Goal: Task Accomplishment & Management: Complete application form

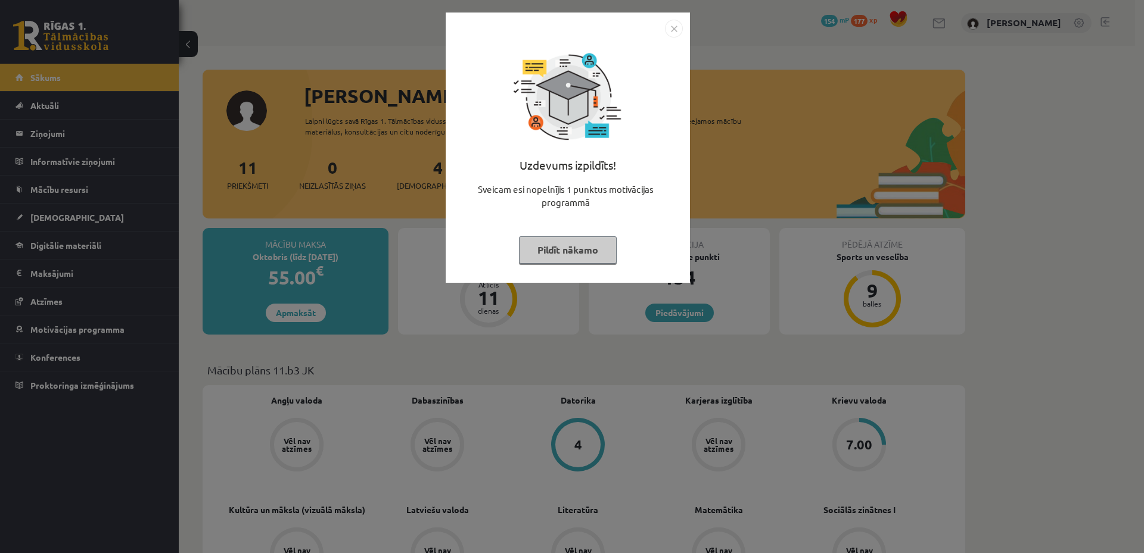
click at [531, 235] on div "Uzdevums izpildīts! Sveicam esi nopelnījis 1 punktus motivācijas programmā Pild…" at bounding box center [568, 157] width 230 height 238
click at [528, 260] on button "Pildīt nākamo" at bounding box center [568, 250] width 98 height 27
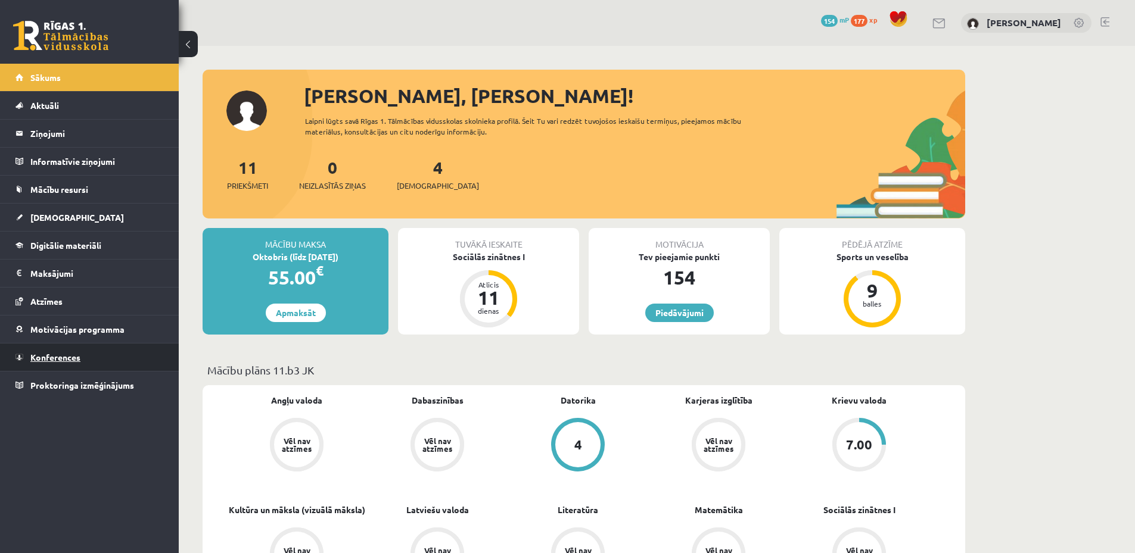
click at [79, 356] on span "Konferences" at bounding box center [55, 357] width 50 height 11
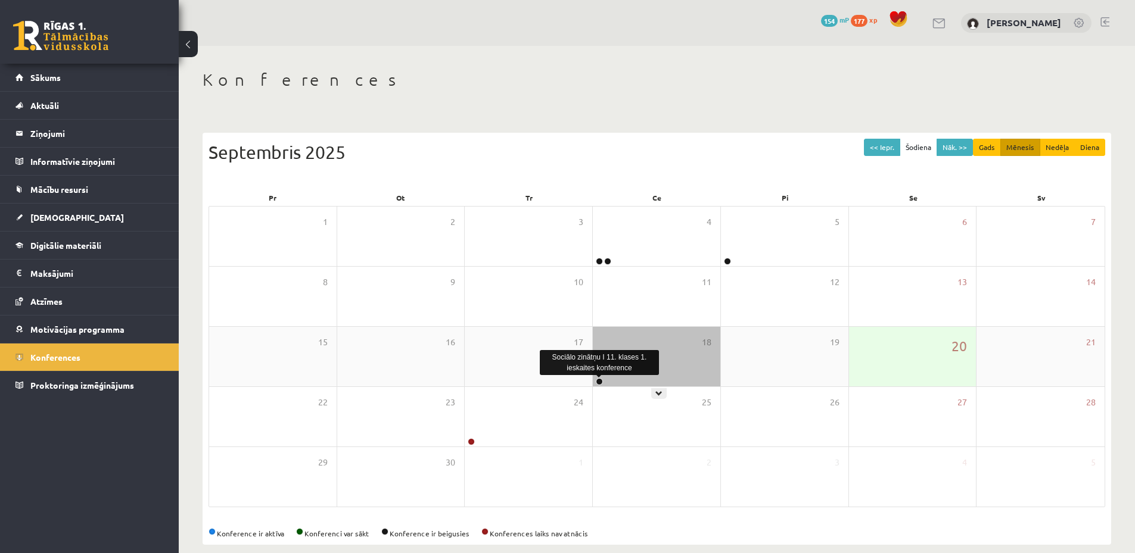
click at [599, 382] on link at bounding box center [599, 381] width 7 height 7
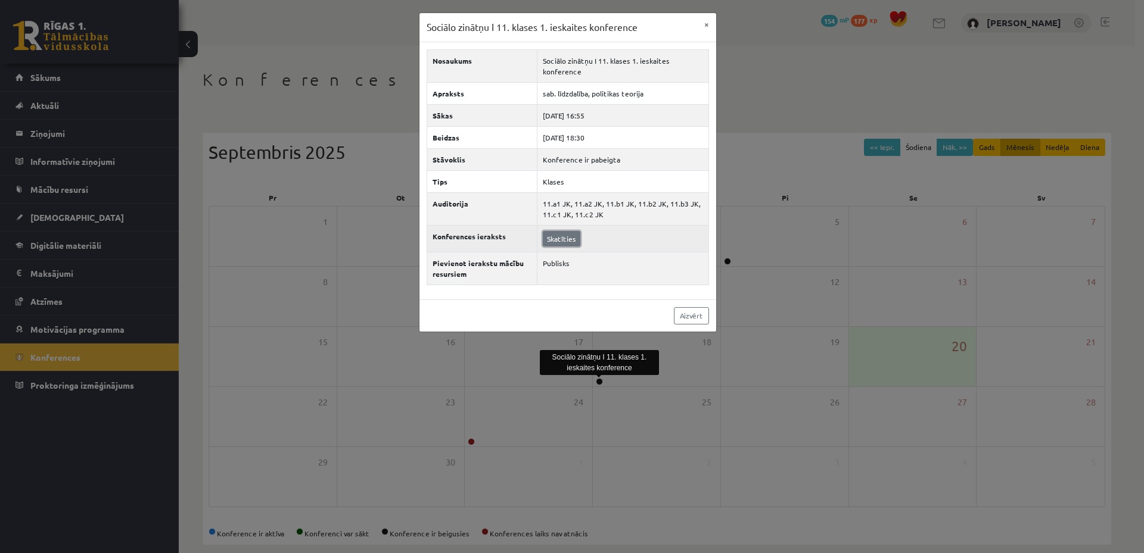
click at [568, 242] on link "Skatīties" at bounding box center [562, 238] width 38 height 15
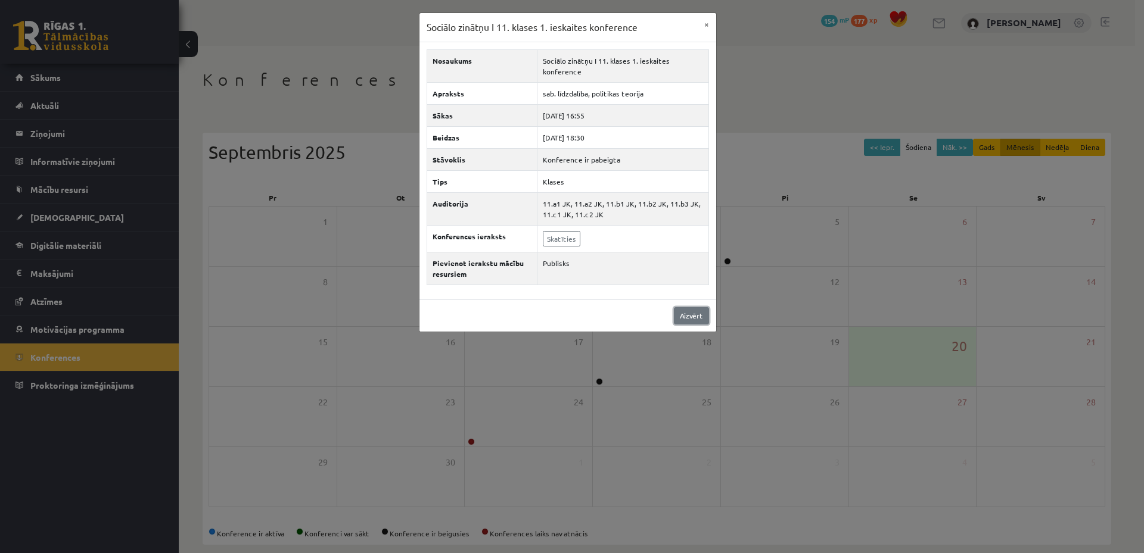
click at [691, 310] on link "Aizvērt" at bounding box center [691, 315] width 35 height 17
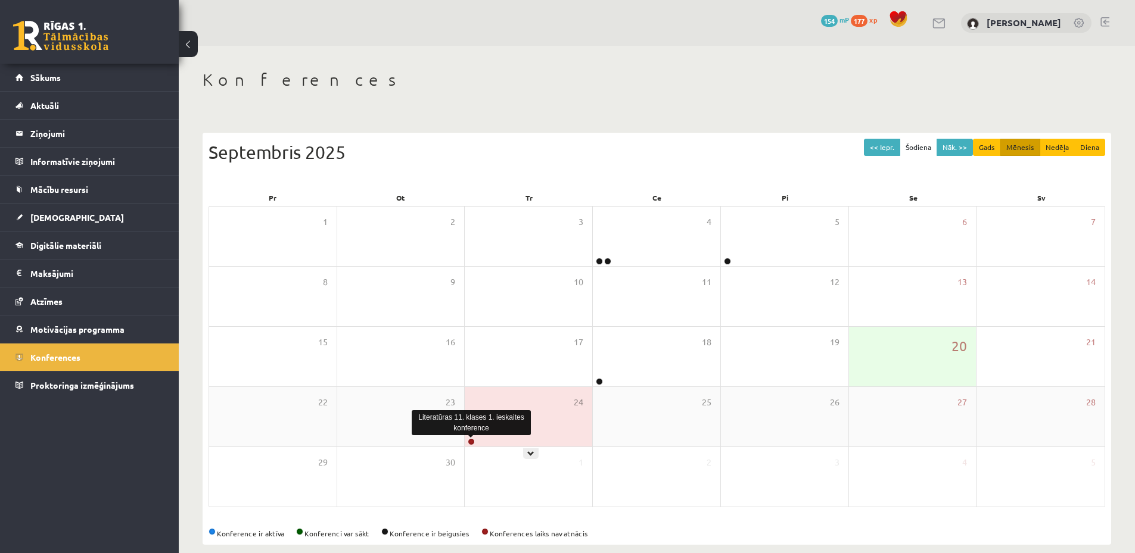
click at [471, 444] on link at bounding box center [471, 441] width 7 height 7
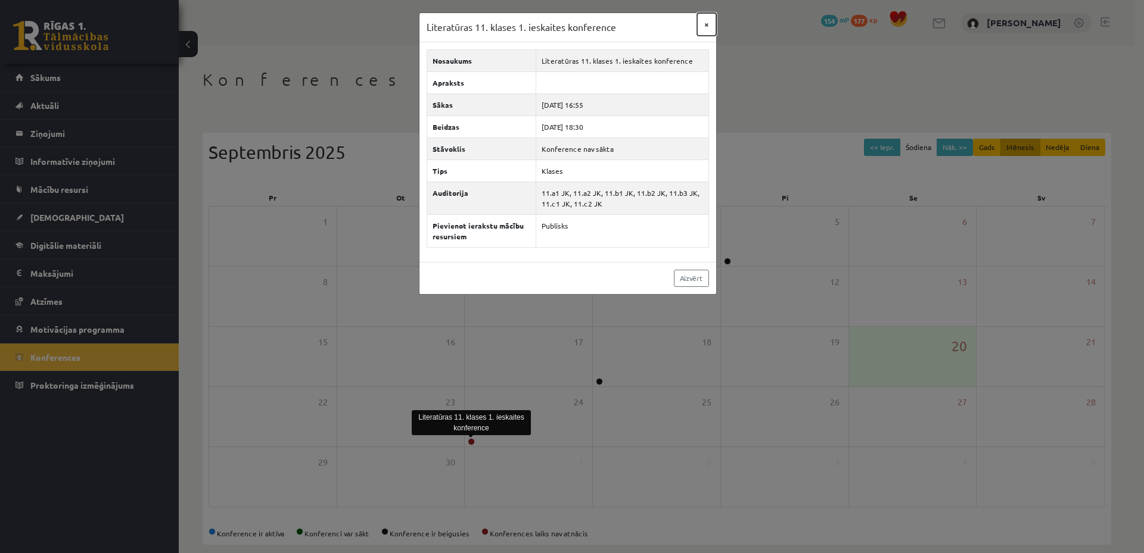
click at [705, 23] on button "×" at bounding box center [706, 24] width 19 height 23
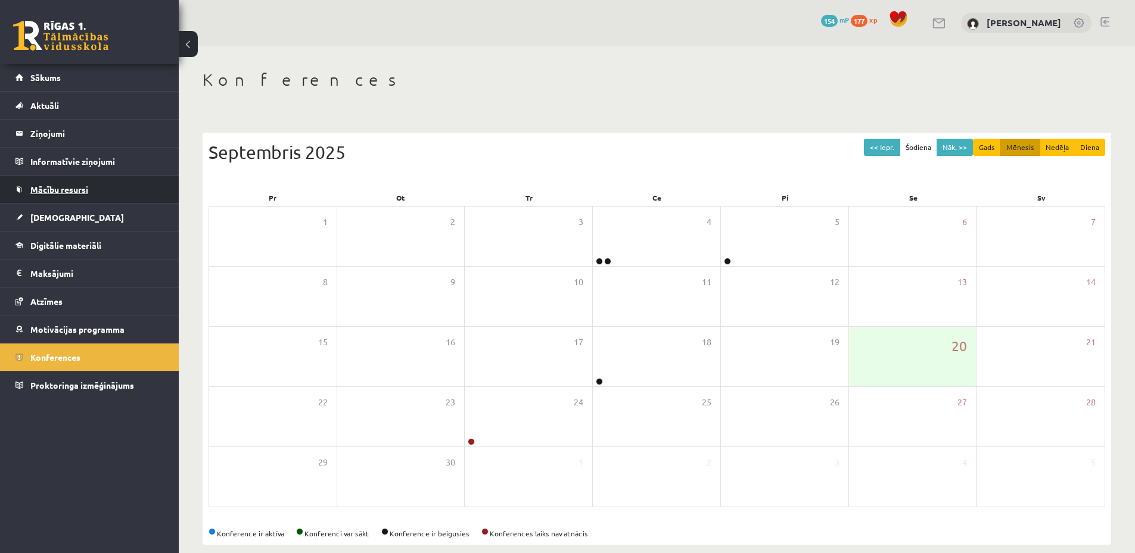
click at [76, 192] on span "Mācību resursi" at bounding box center [59, 189] width 58 height 11
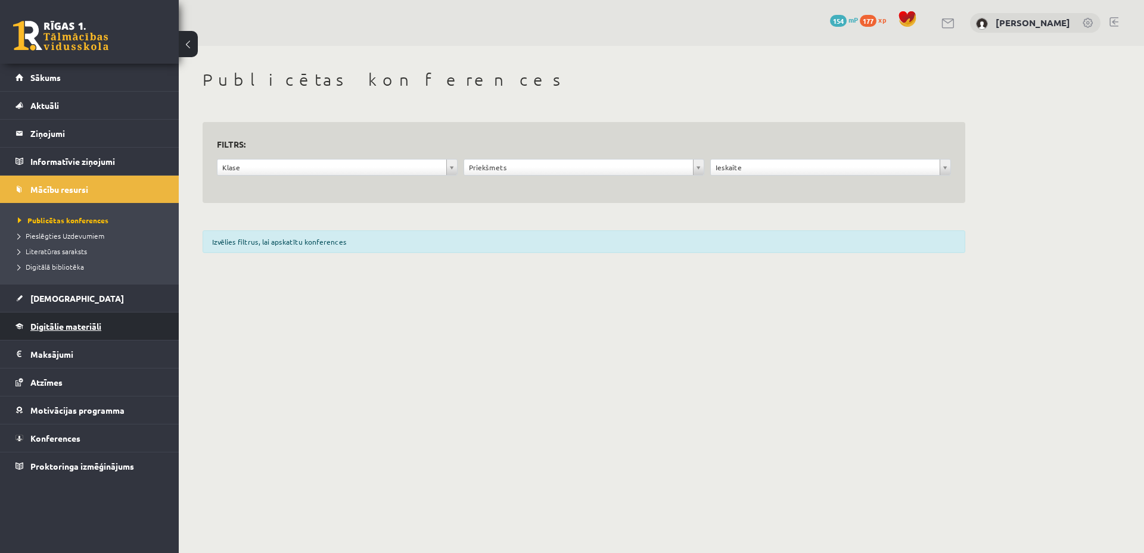
click at [90, 327] on span "Digitālie materiāli" at bounding box center [65, 326] width 71 height 11
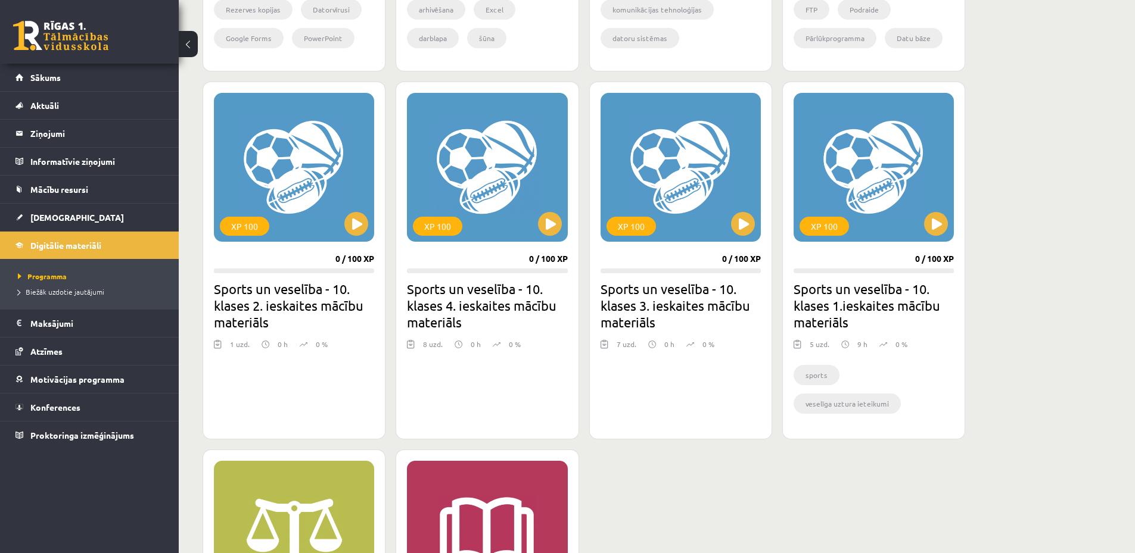
scroll to position [953, 0]
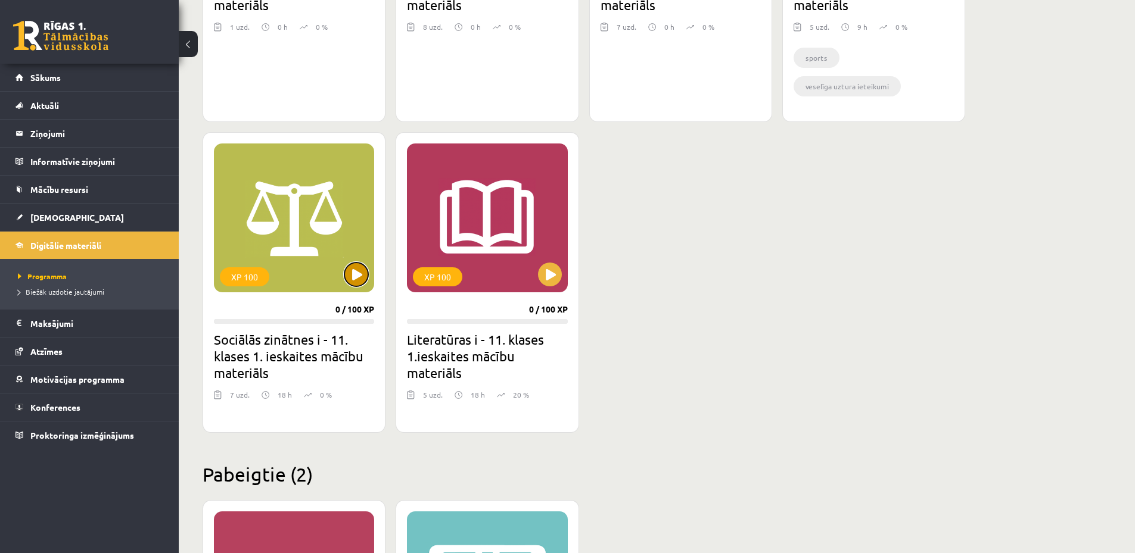
click at [357, 272] on button at bounding box center [356, 275] width 24 height 24
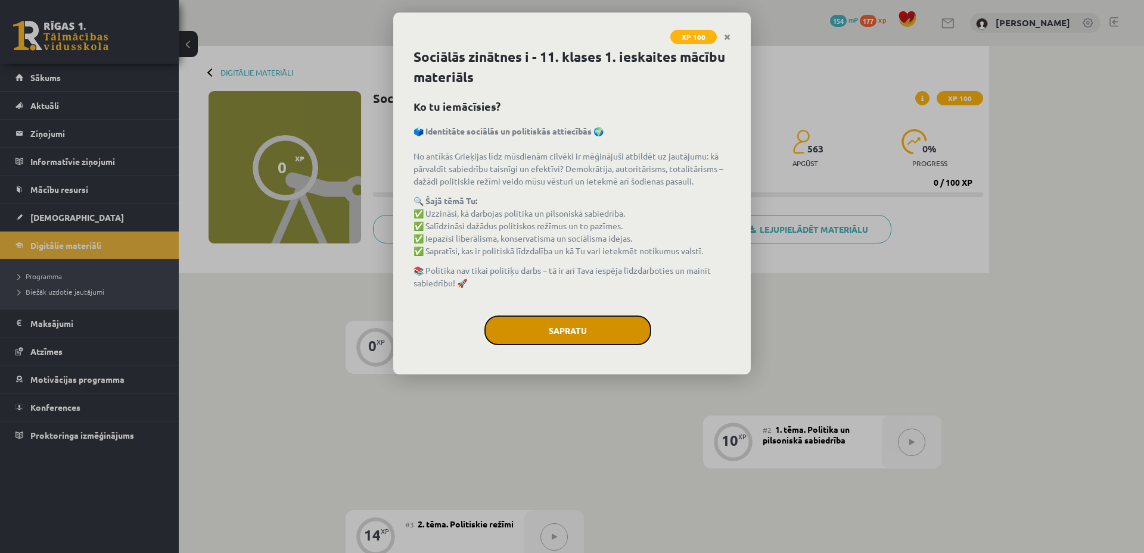
click at [524, 324] on button "Sapratu" at bounding box center [567, 331] width 167 height 30
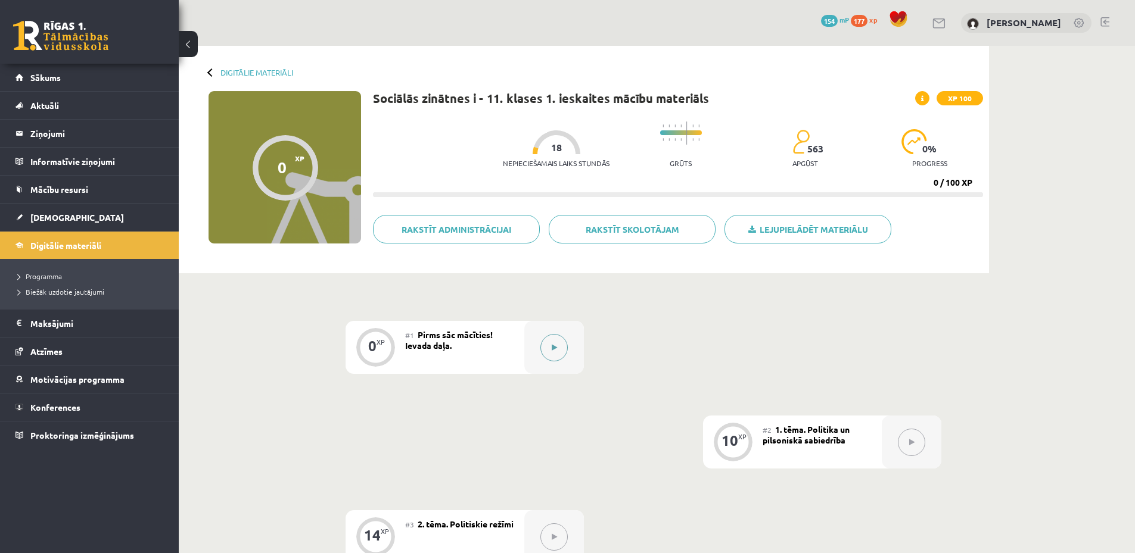
click at [552, 349] on icon at bounding box center [554, 347] width 5 height 7
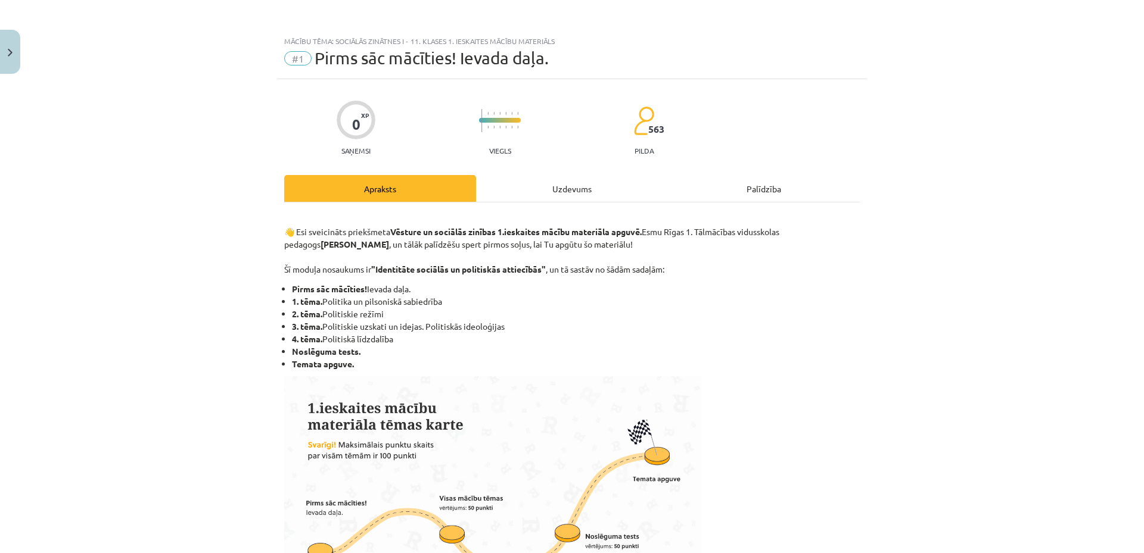
click at [579, 189] on div "Uzdevums" at bounding box center [572, 188] width 192 height 27
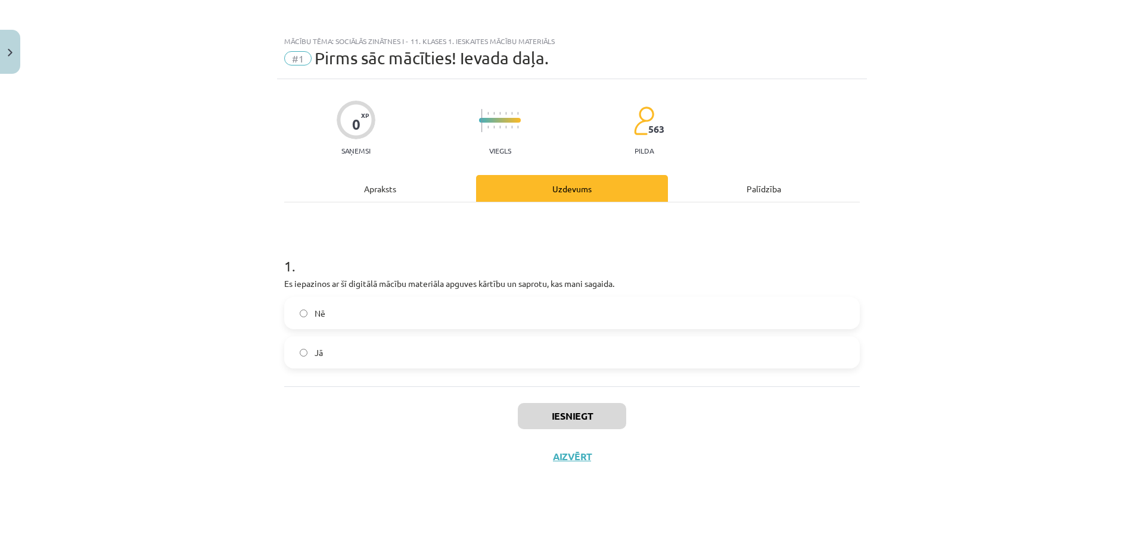
click at [421, 354] on label "Jā" at bounding box center [571, 353] width 573 height 30
click at [552, 412] on button "Iesniegt" at bounding box center [572, 416] width 108 height 26
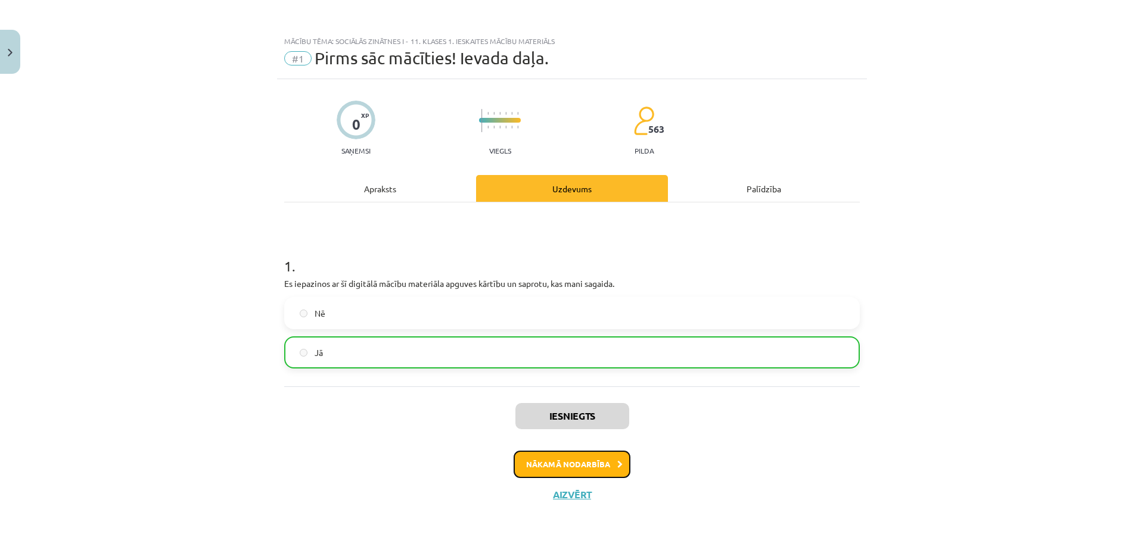
click at [578, 462] on button "Nākamā nodarbība" at bounding box center [572, 464] width 117 height 27
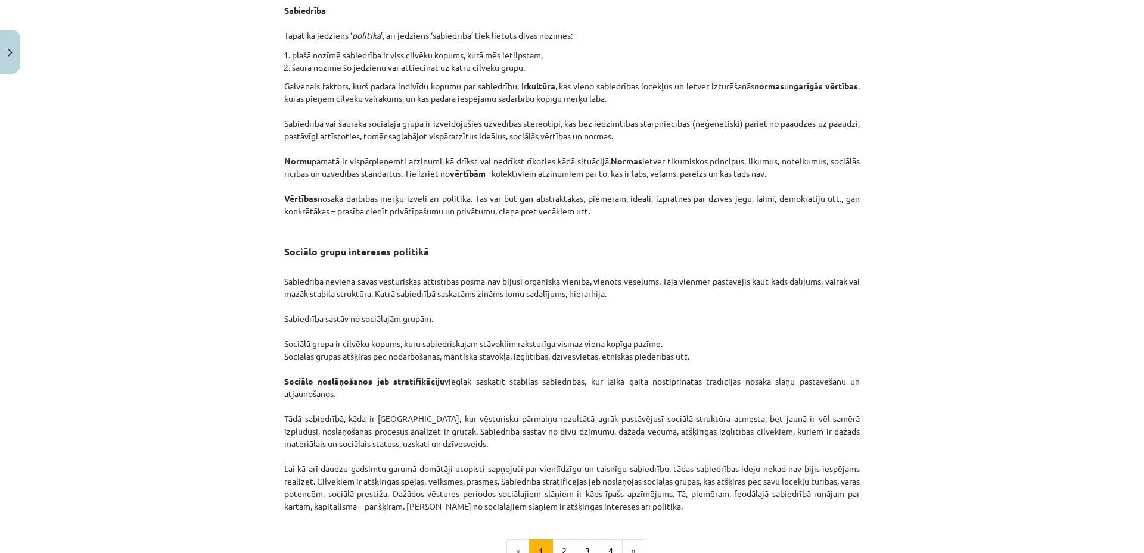
scroll to position [1747, 0]
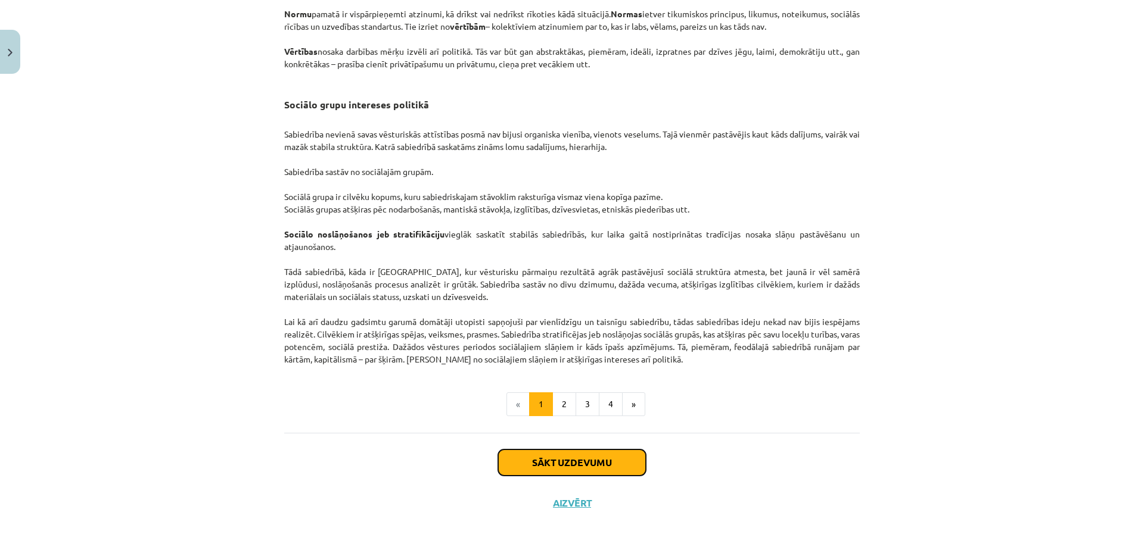
click at [556, 464] on button "Sākt uzdevumu" at bounding box center [572, 463] width 148 height 26
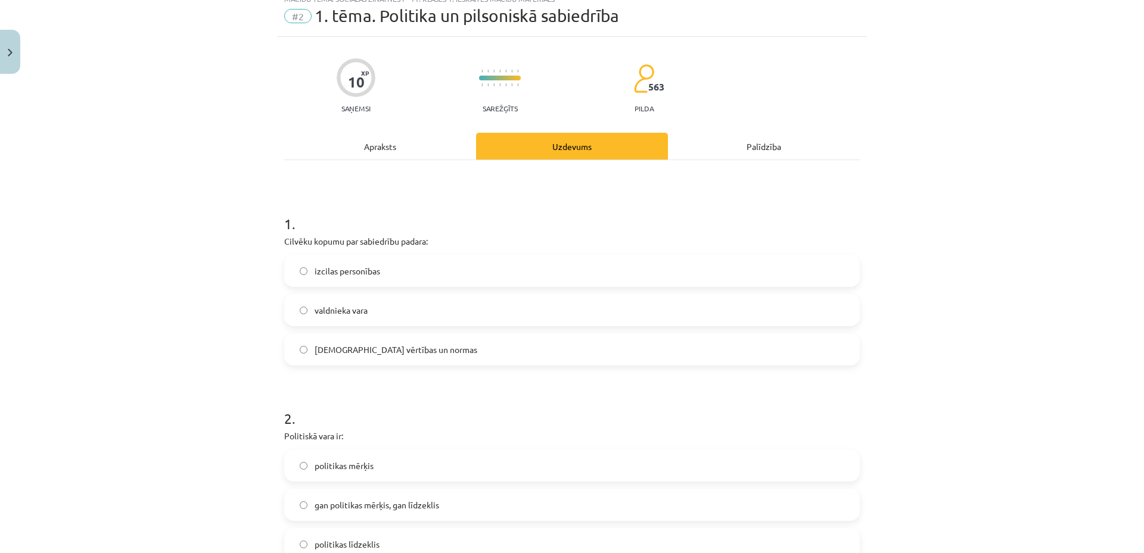
scroll to position [30, 0]
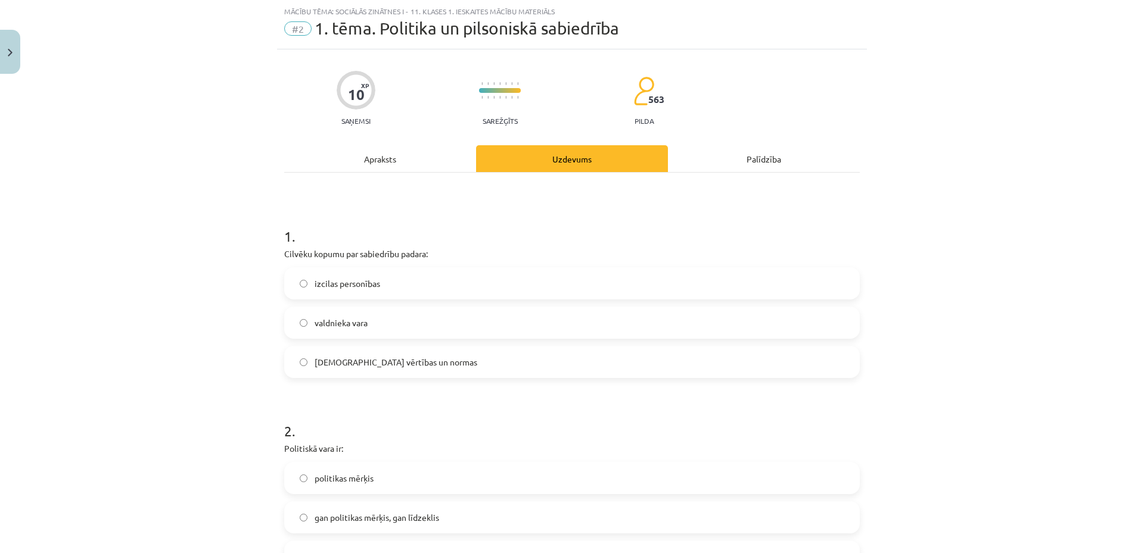
click at [386, 158] on div "Apraksts" at bounding box center [380, 158] width 192 height 27
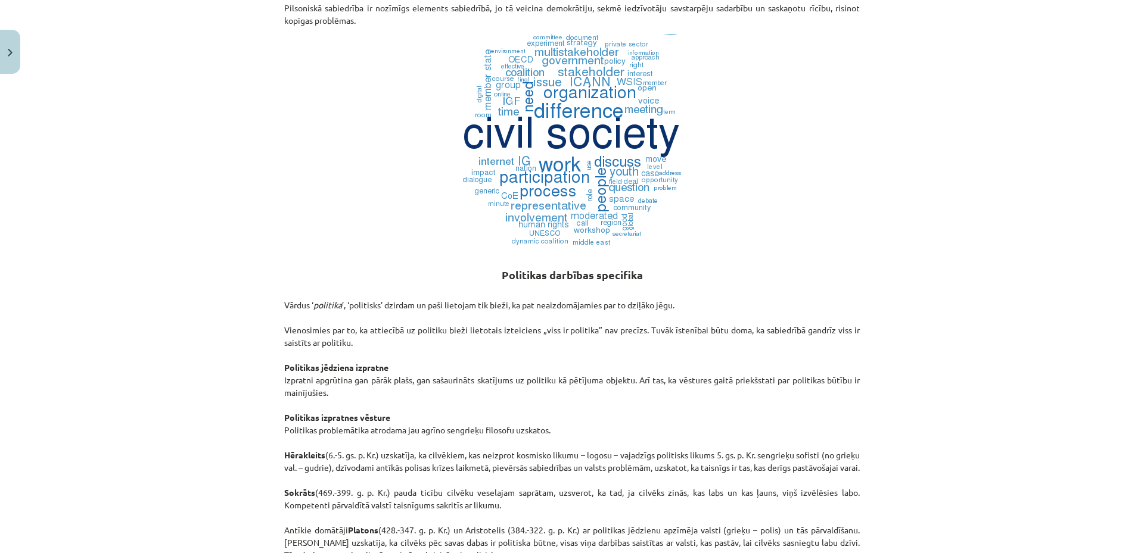
scroll to position [0, 0]
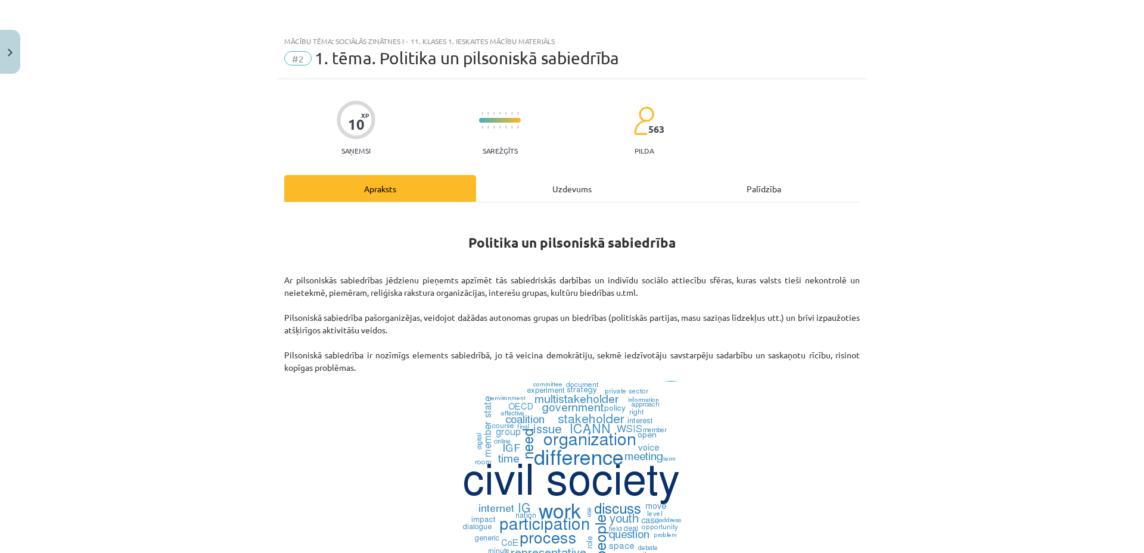
click at [567, 186] on div "Uzdevums" at bounding box center [572, 188] width 192 height 27
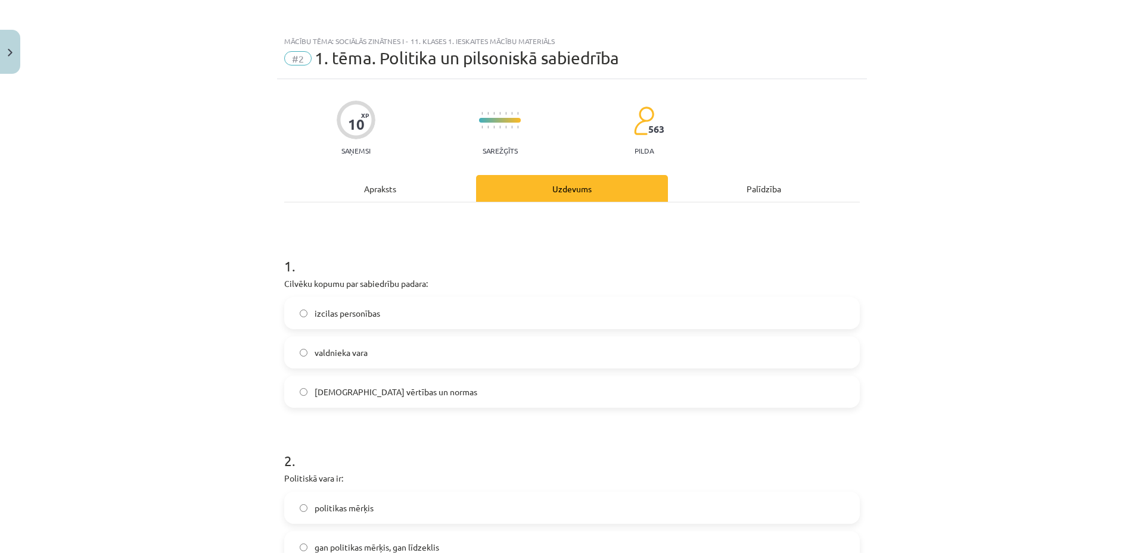
scroll to position [30, 0]
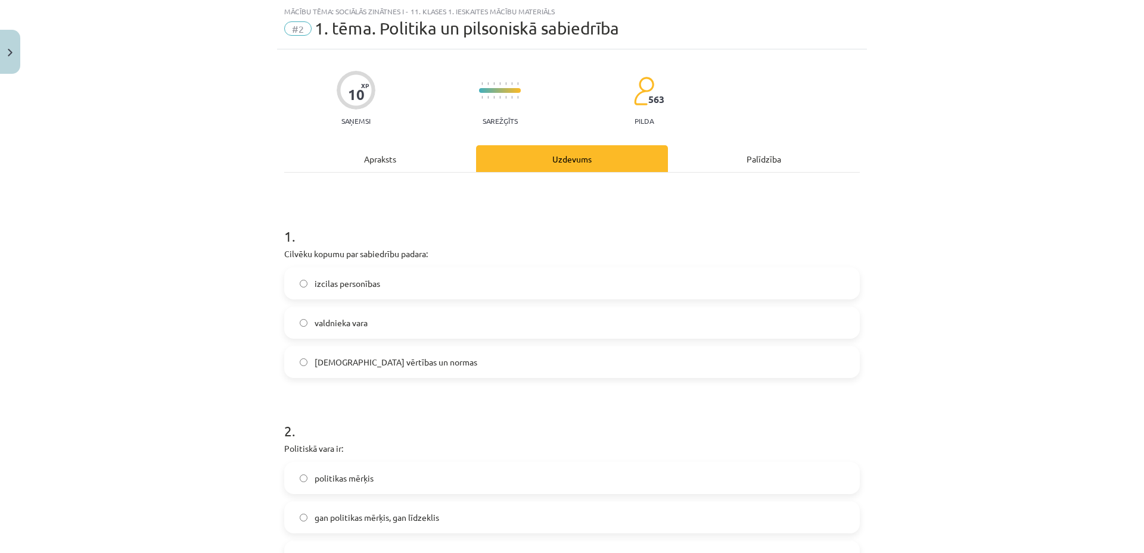
click at [425, 287] on label "izcilas personības" at bounding box center [571, 284] width 573 height 30
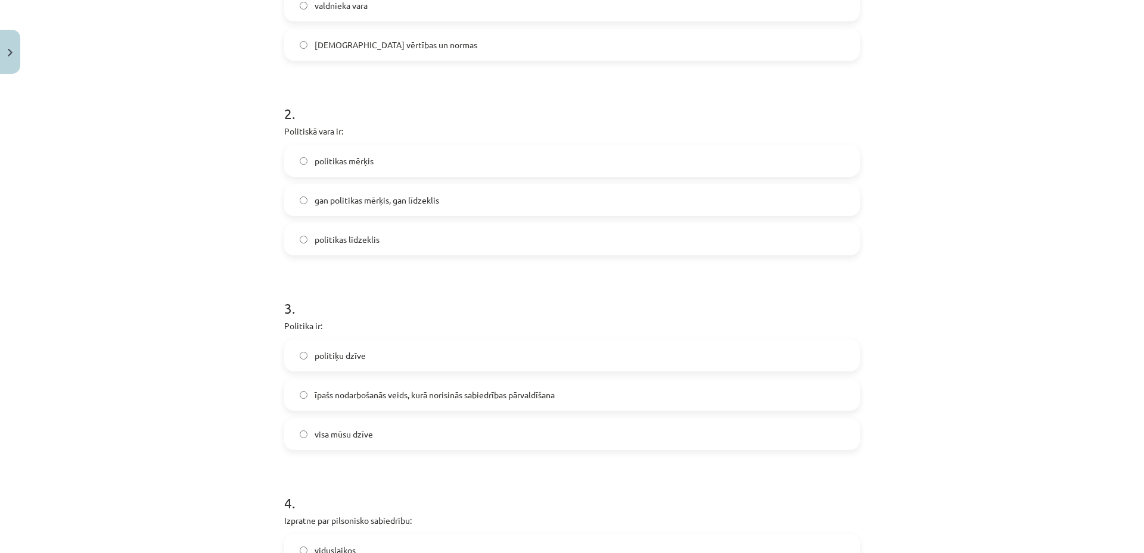
scroll to position [0, 0]
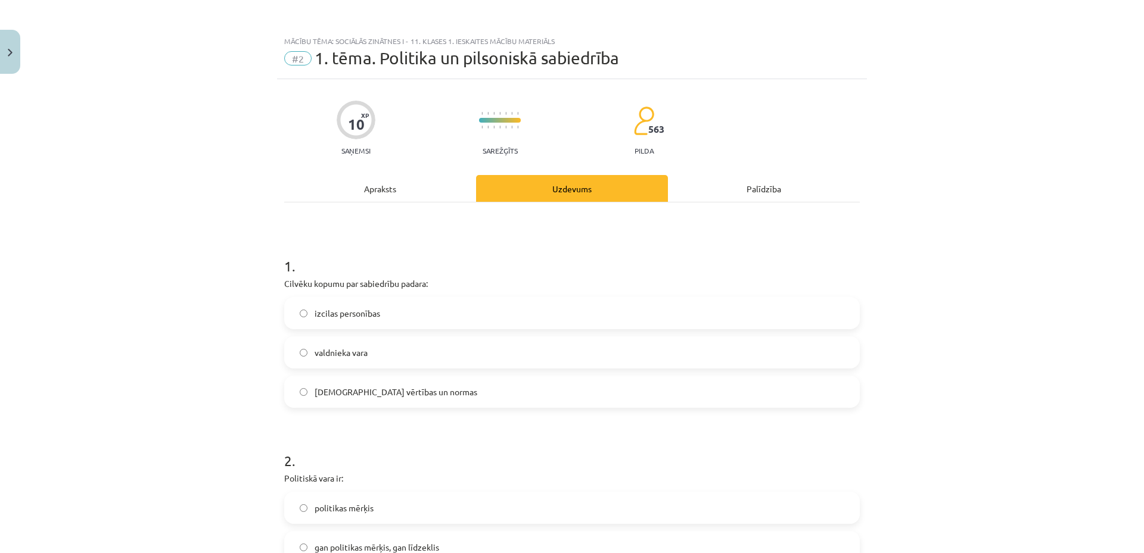
click at [398, 190] on div "Apraksts" at bounding box center [380, 188] width 192 height 27
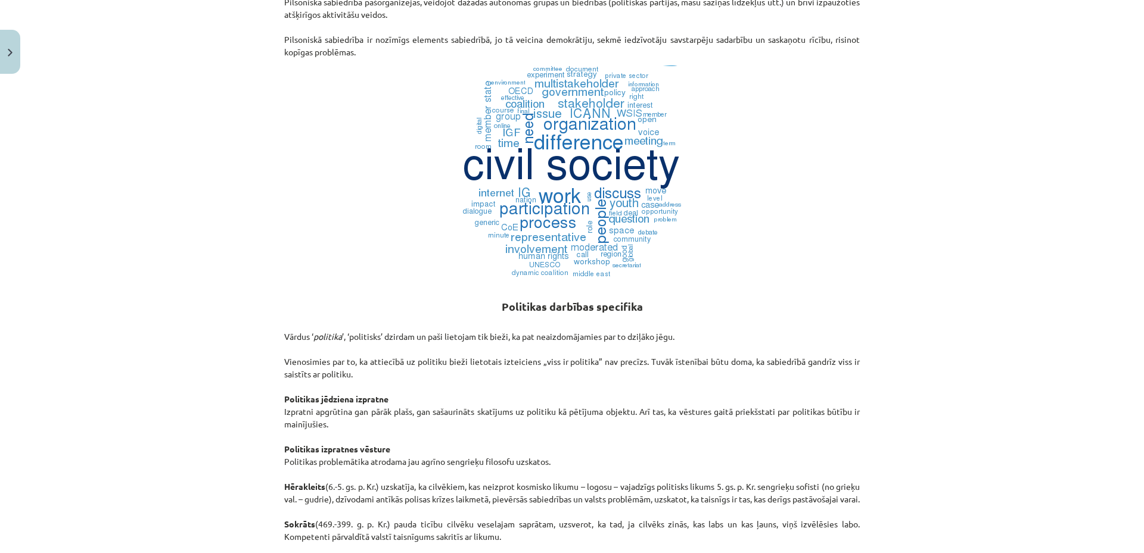
scroll to position [30, 0]
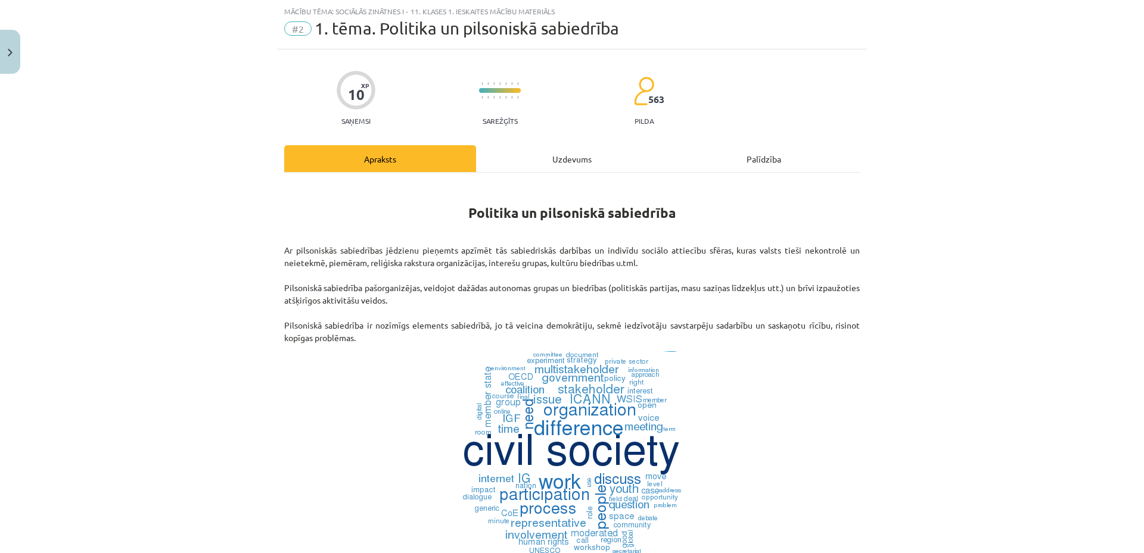
click at [574, 160] on div "Uzdevums" at bounding box center [572, 158] width 192 height 27
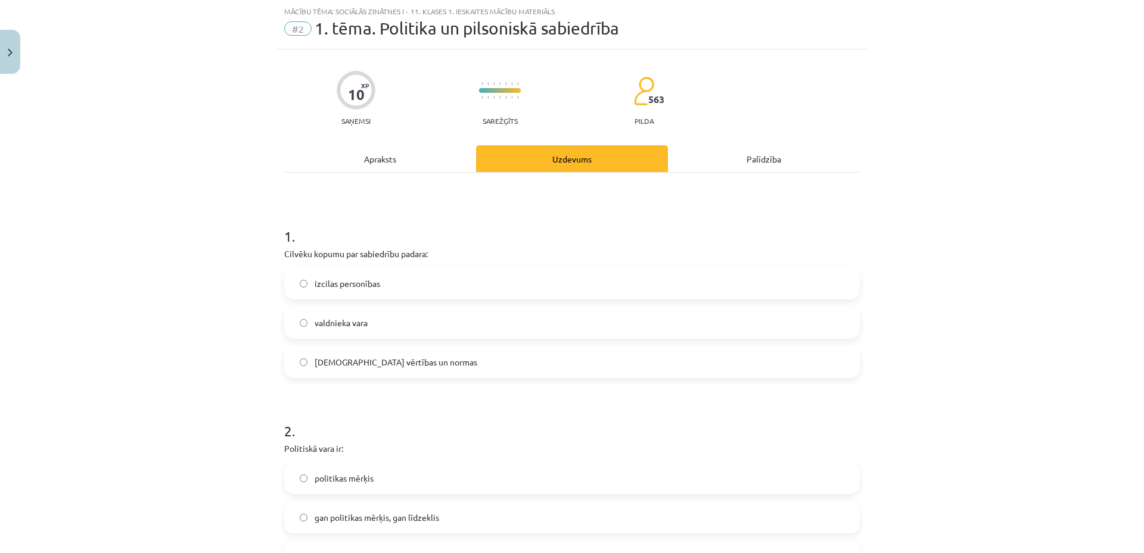
scroll to position [347, 0]
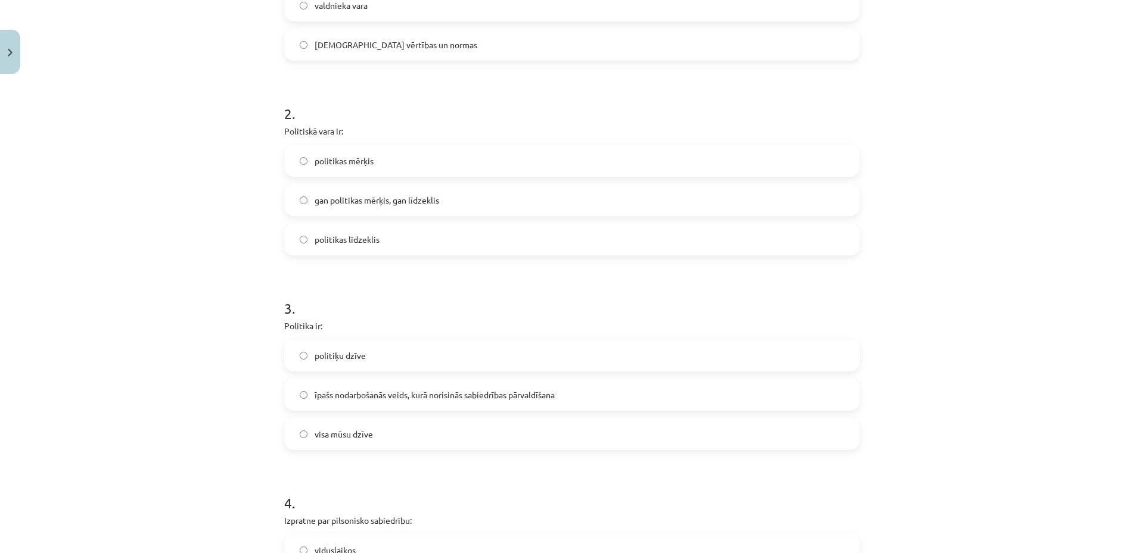
click at [377, 397] on span "īpašs nodarbošanās veids, kurā norisinās sabiedrības pārvaldīšana" at bounding box center [435, 395] width 240 height 13
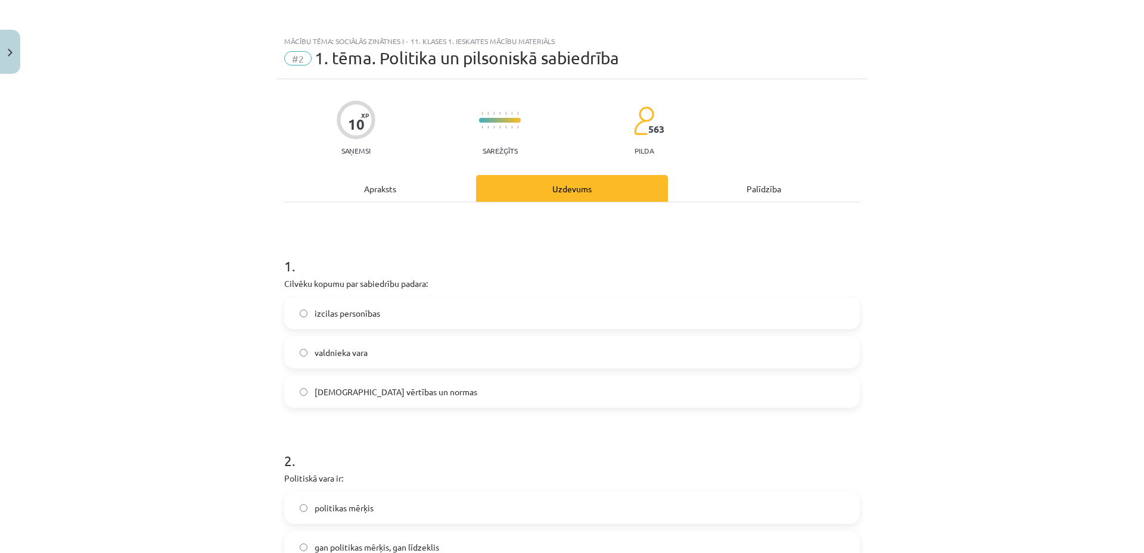
click at [384, 185] on div "Apraksts" at bounding box center [380, 188] width 192 height 27
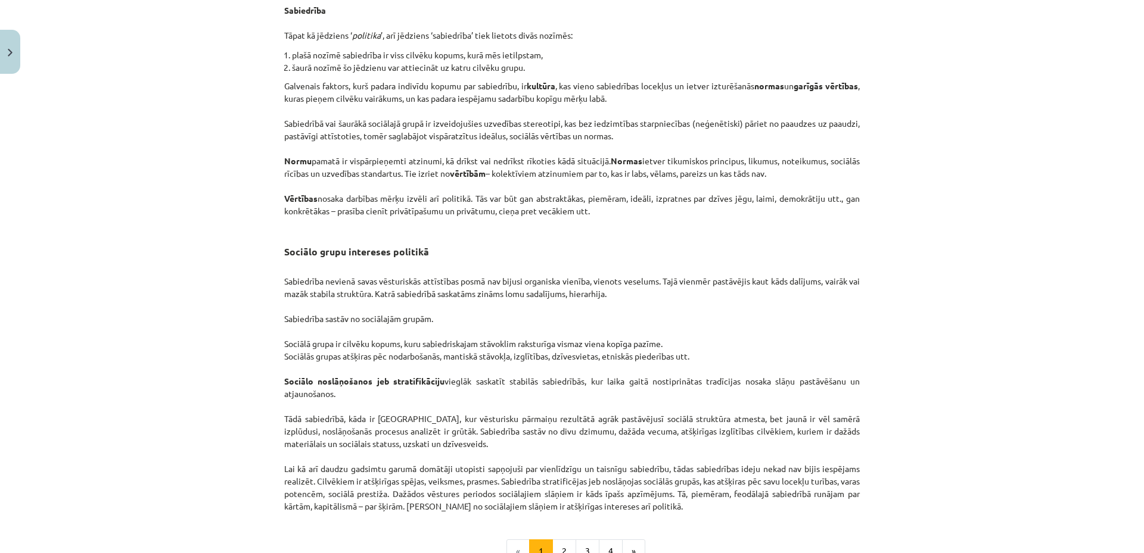
scroll to position [1747, 0]
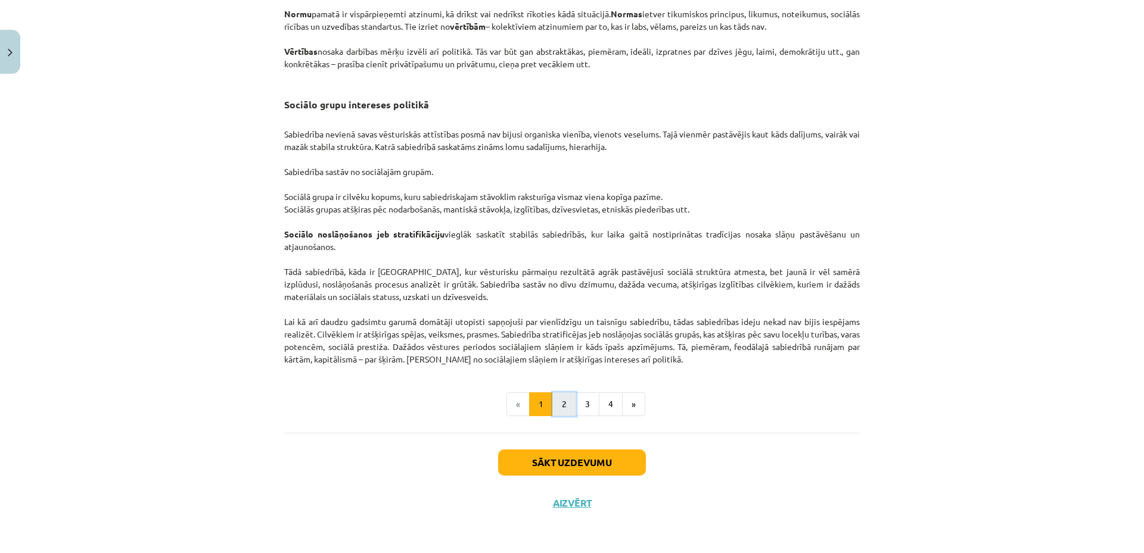
click at [558, 399] on button "2" at bounding box center [564, 405] width 24 height 24
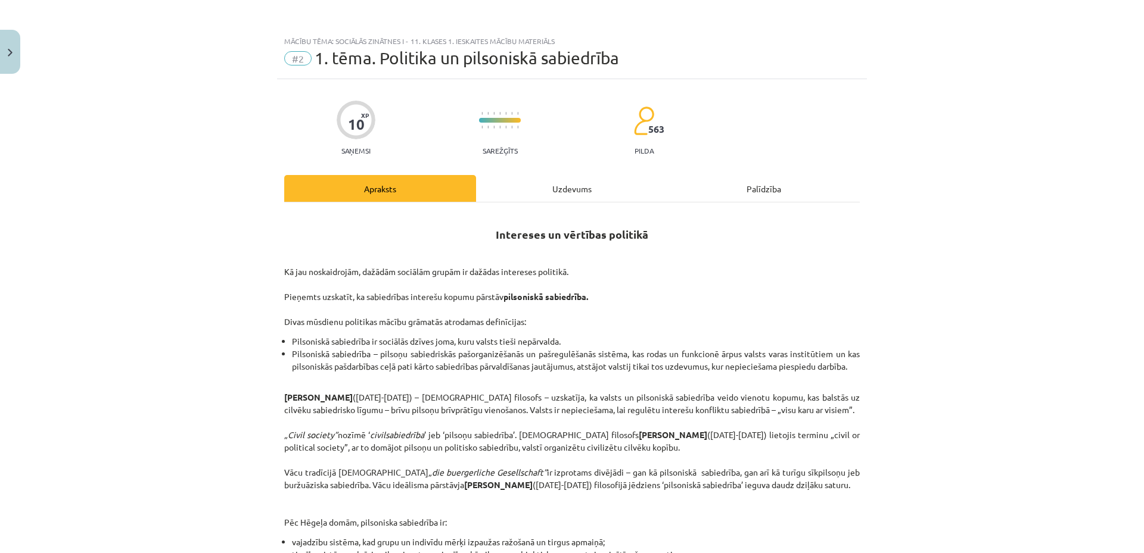
scroll to position [318, 0]
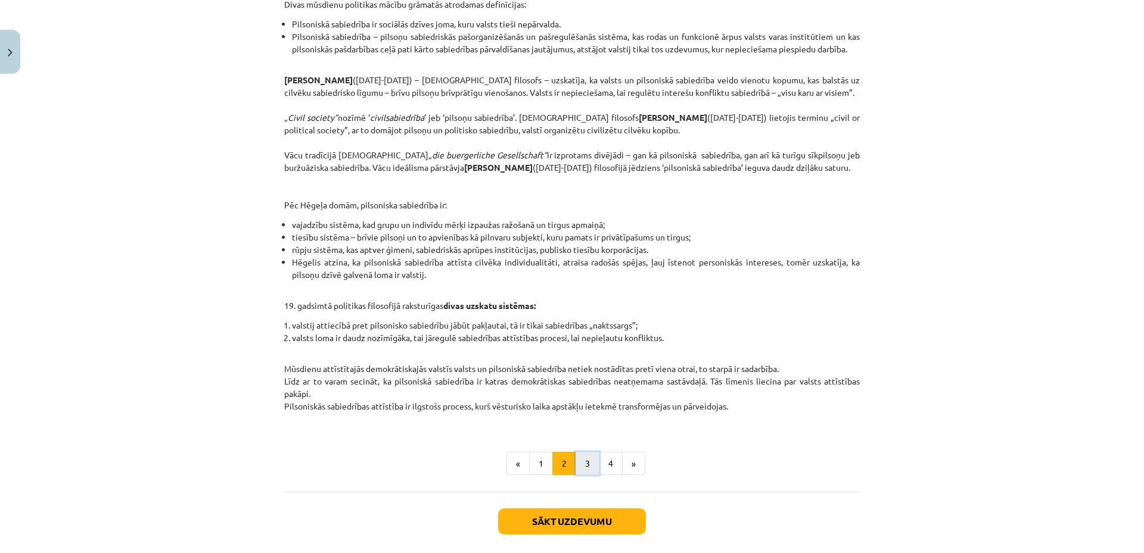
click at [581, 473] on button "3" at bounding box center [588, 464] width 24 height 24
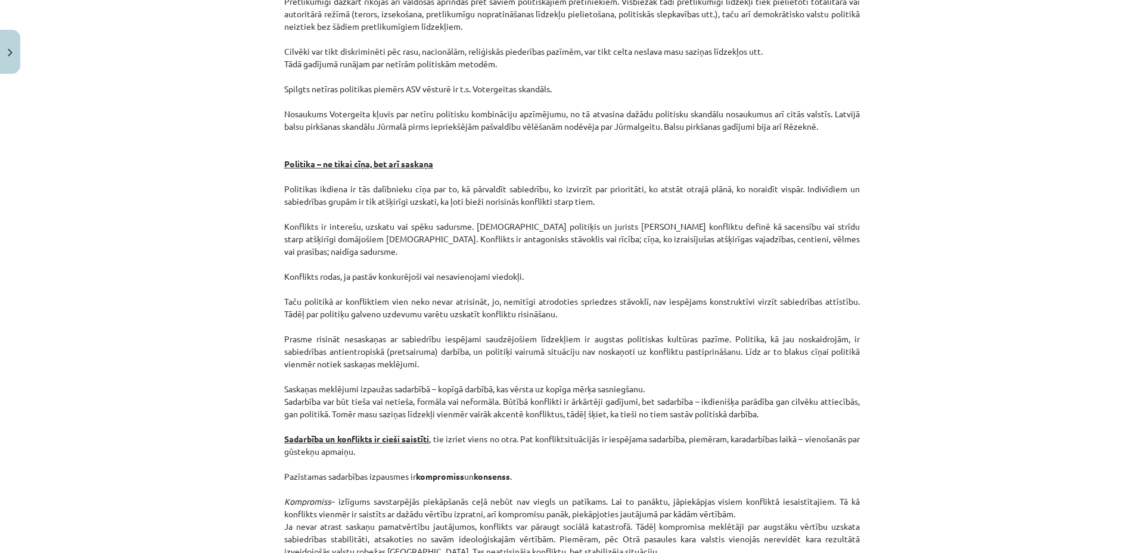
scroll to position [1459, 0]
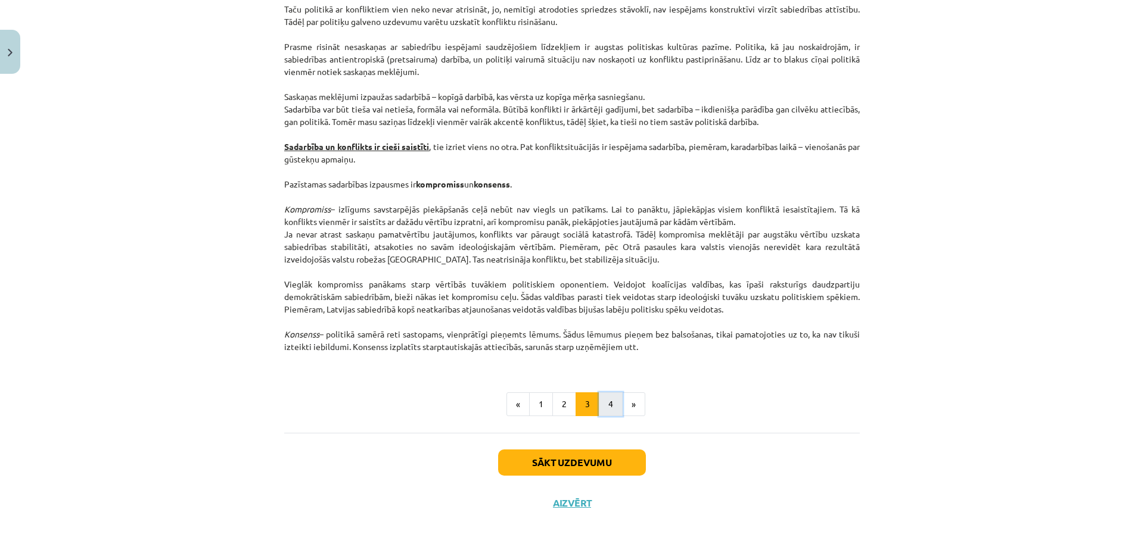
click at [607, 405] on button "4" at bounding box center [611, 405] width 24 height 24
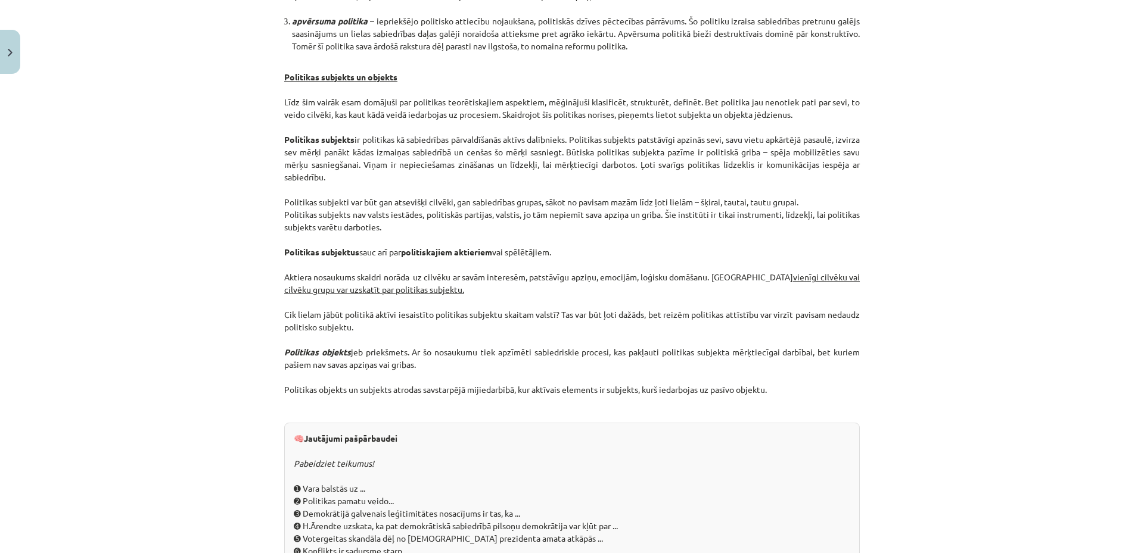
scroll to position [1167, 0]
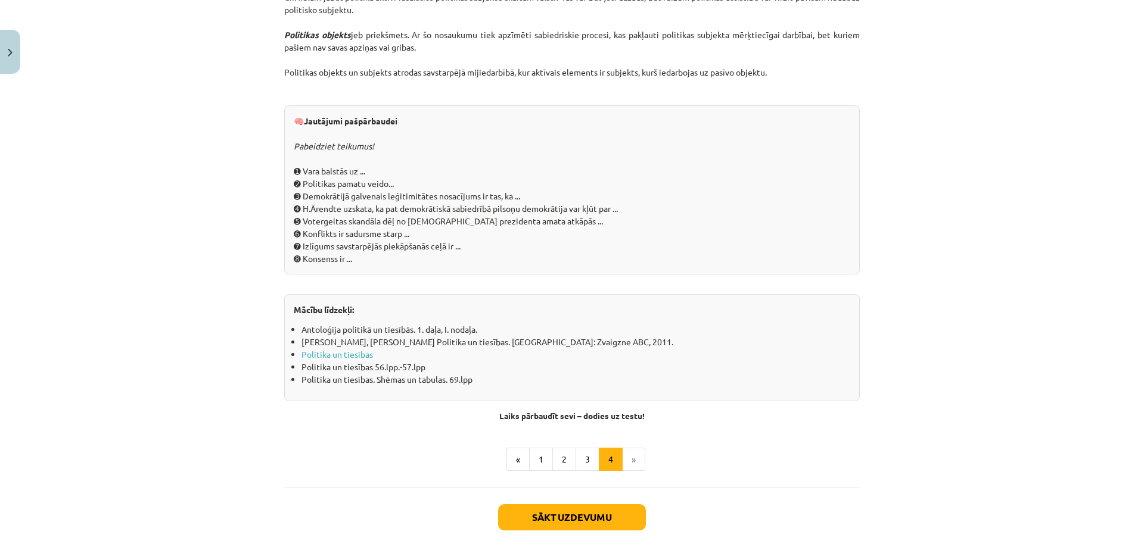
click at [627, 455] on li "»" at bounding box center [634, 460] width 23 height 24
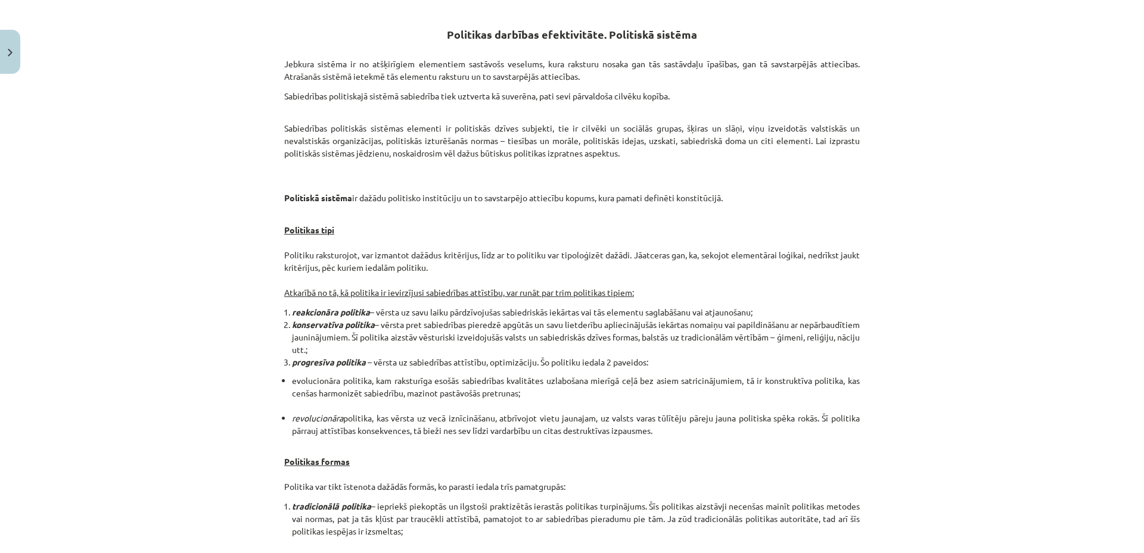
scroll to position [0, 0]
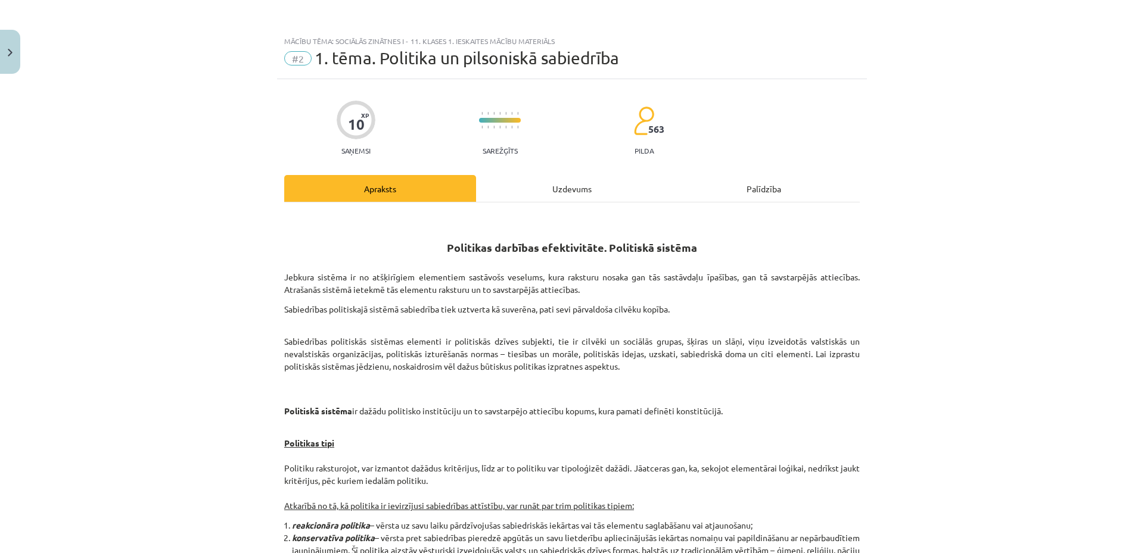
click at [554, 187] on div "Uzdevums" at bounding box center [572, 188] width 192 height 27
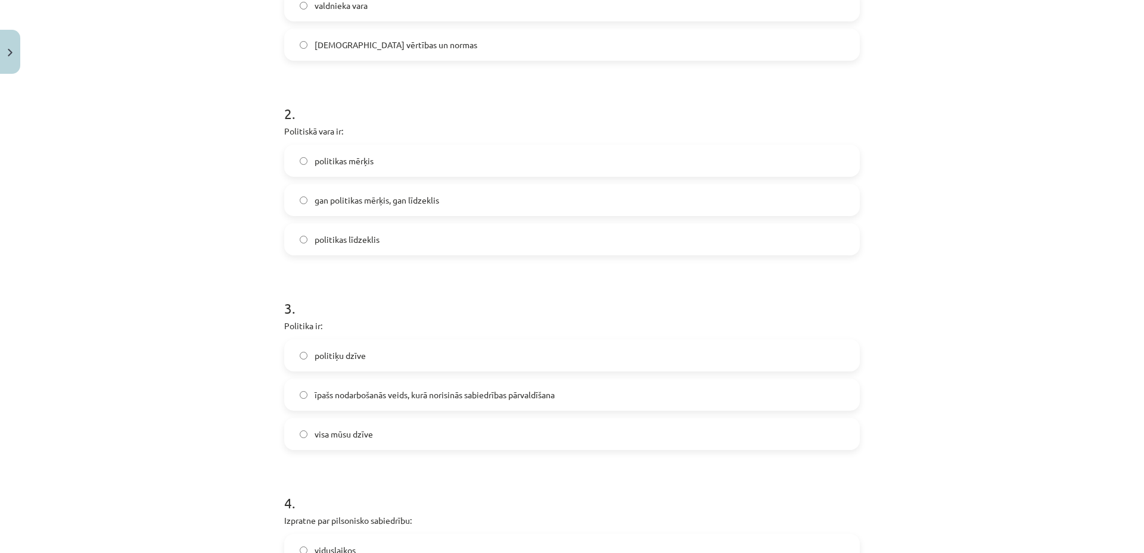
scroll to position [665, 0]
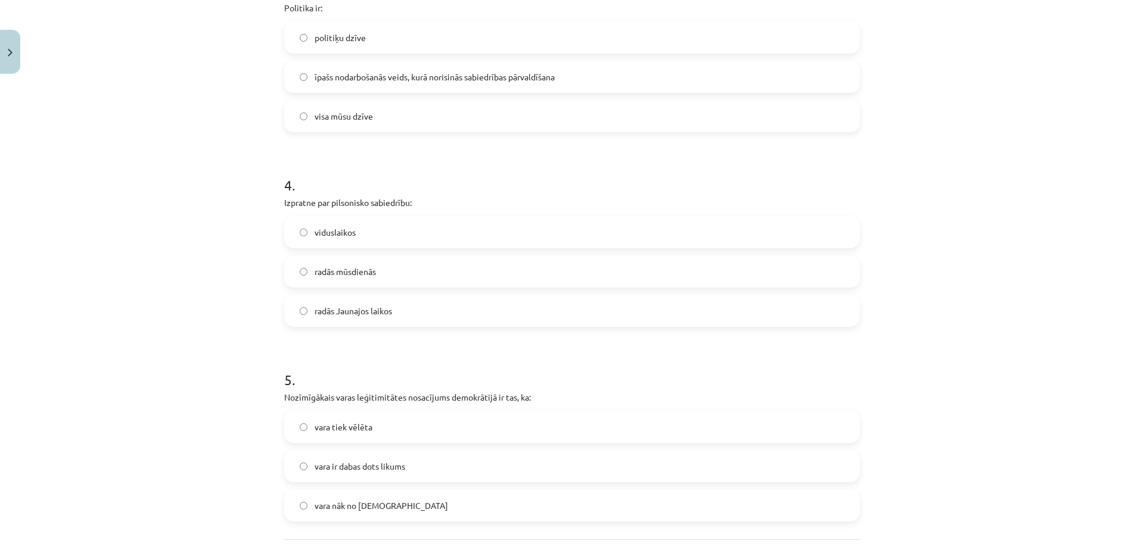
click at [365, 230] on label "viduslaikos" at bounding box center [571, 232] width 573 height 30
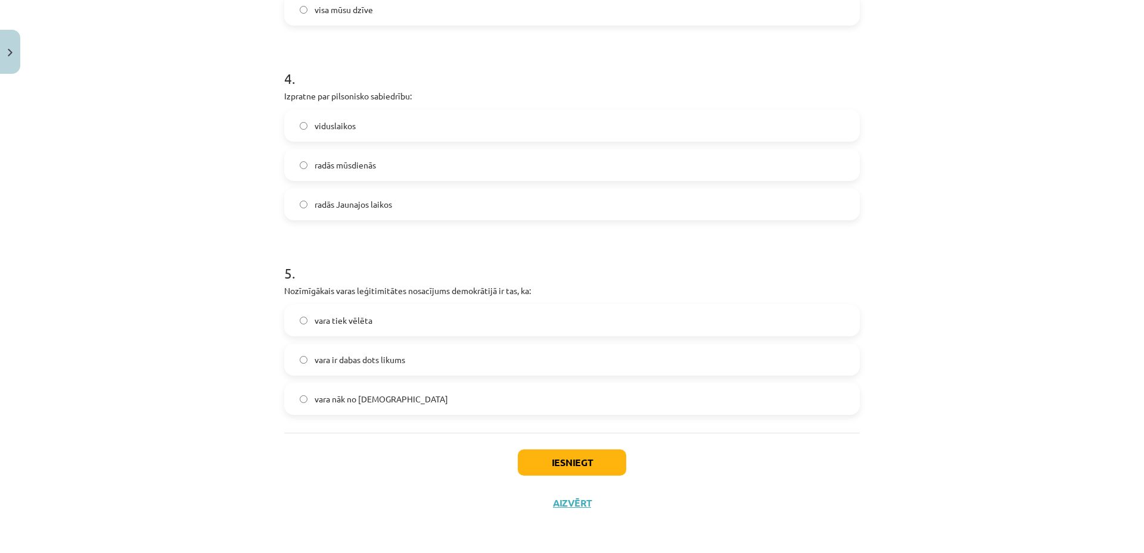
click at [377, 324] on label "vara tiek vēlēta" at bounding box center [571, 321] width 573 height 30
click at [571, 469] on button "Iesniegt" at bounding box center [572, 463] width 108 height 26
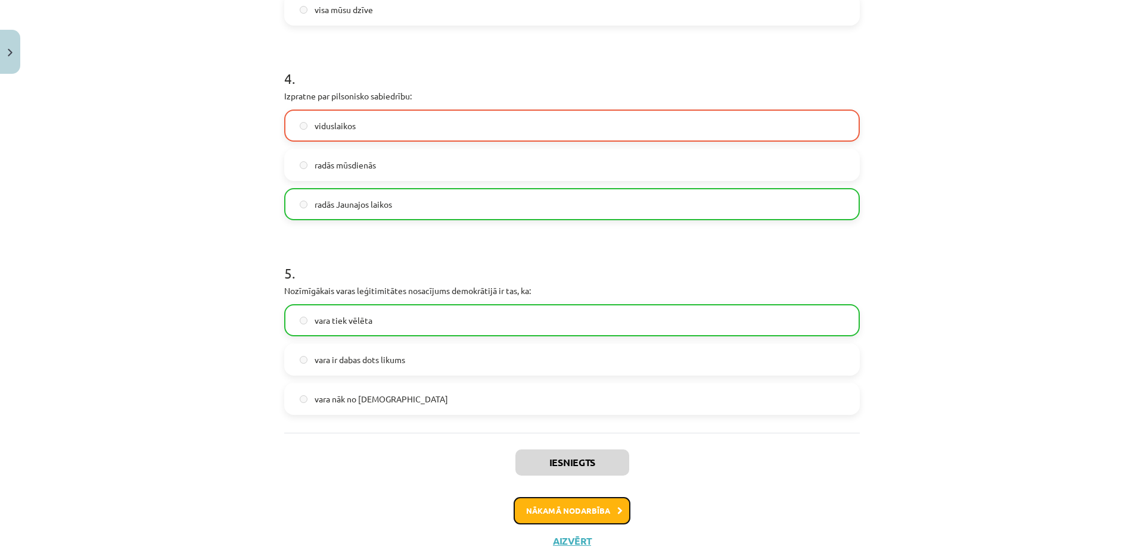
click at [567, 515] on button "Nākamā nodarbība" at bounding box center [572, 510] width 117 height 27
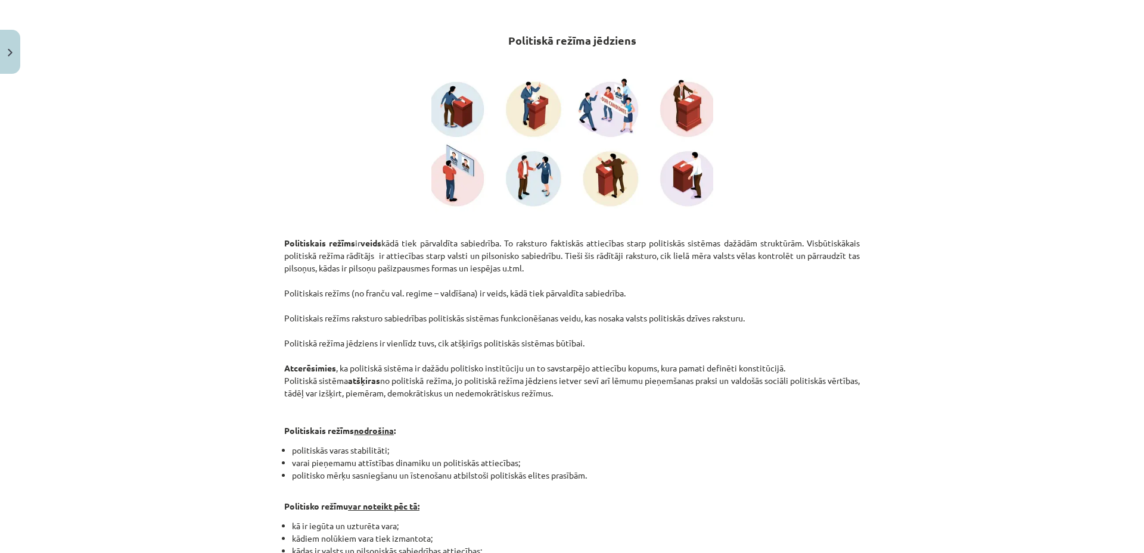
scroll to position [0, 0]
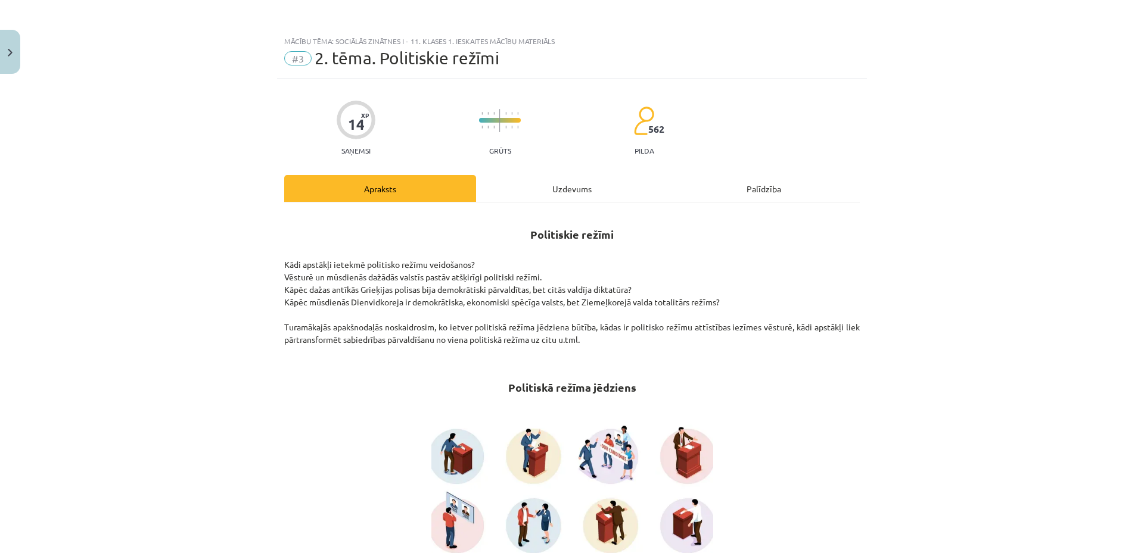
click at [567, 186] on div "Uzdevums" at bounding box center [572, 188] width 192 height 27
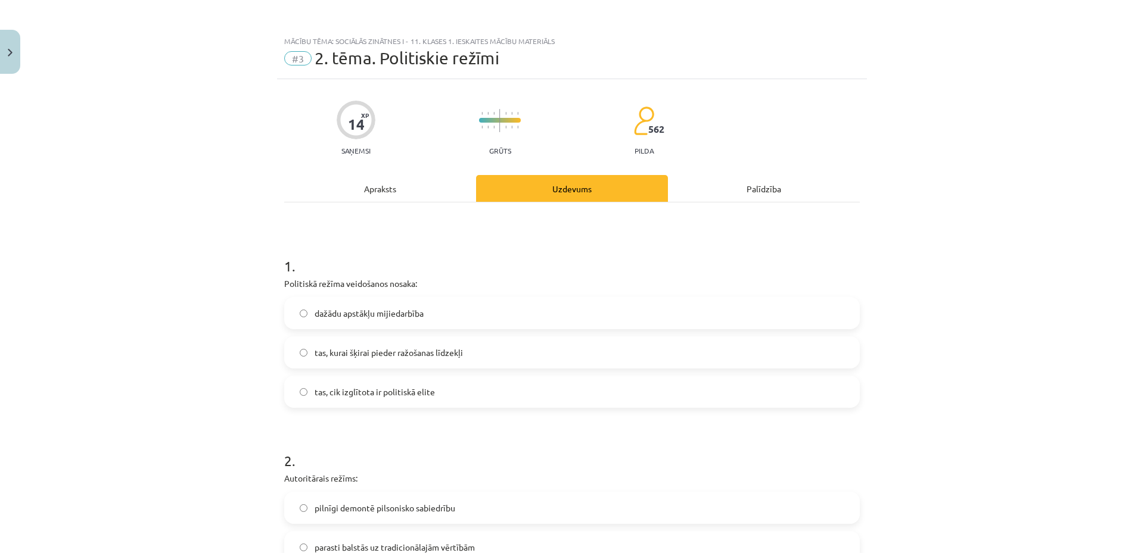
scroll to position [30, 0]
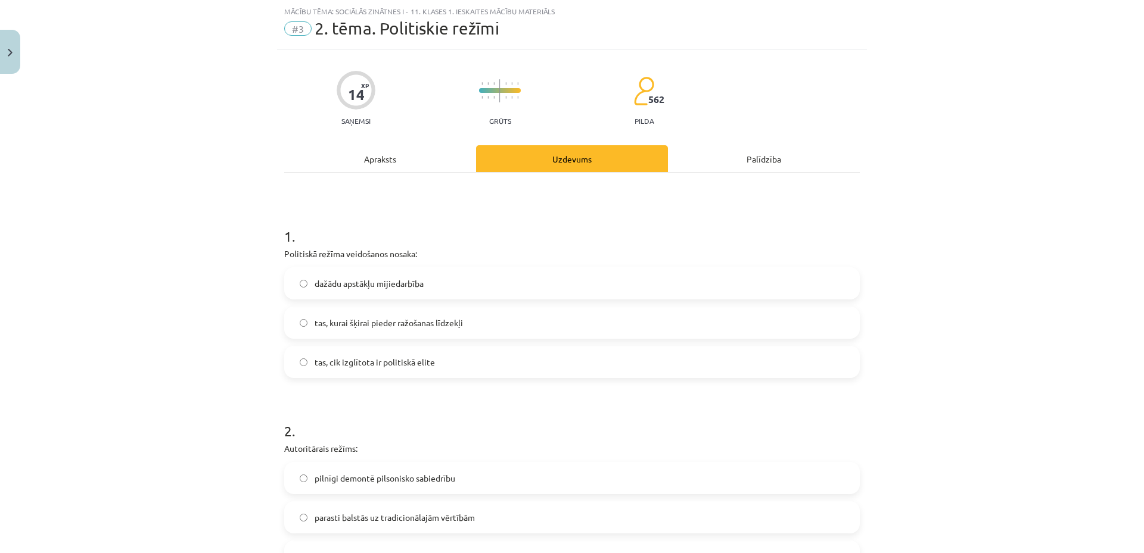
click at [384, 158] on div "Apraksts" at bounding box center [380, 158] width 192 height 27
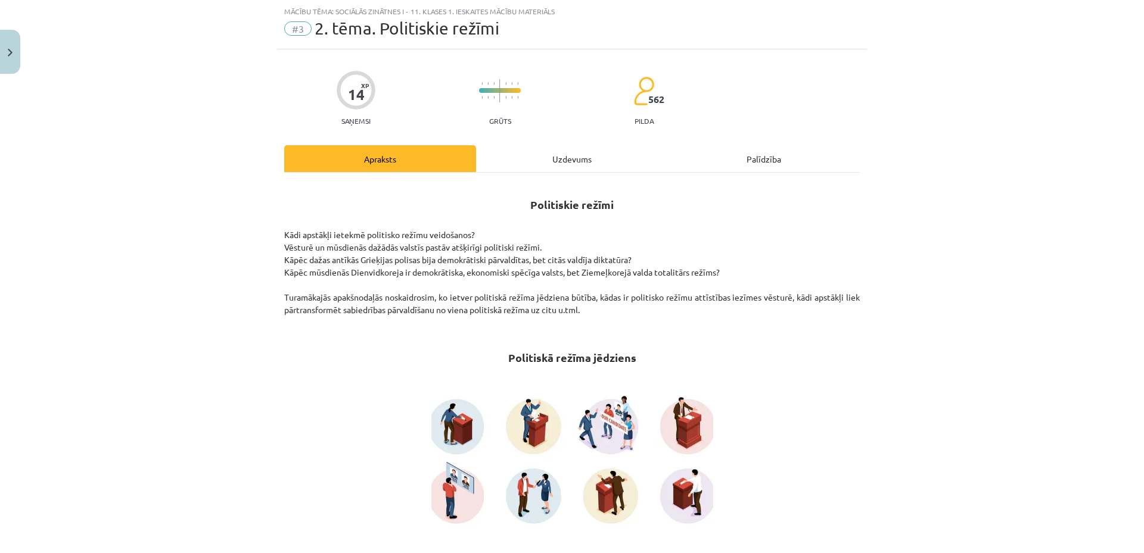
click at [560, 163] on div "Uzdevums" at bounding box center [572, 158] width 192 height 27
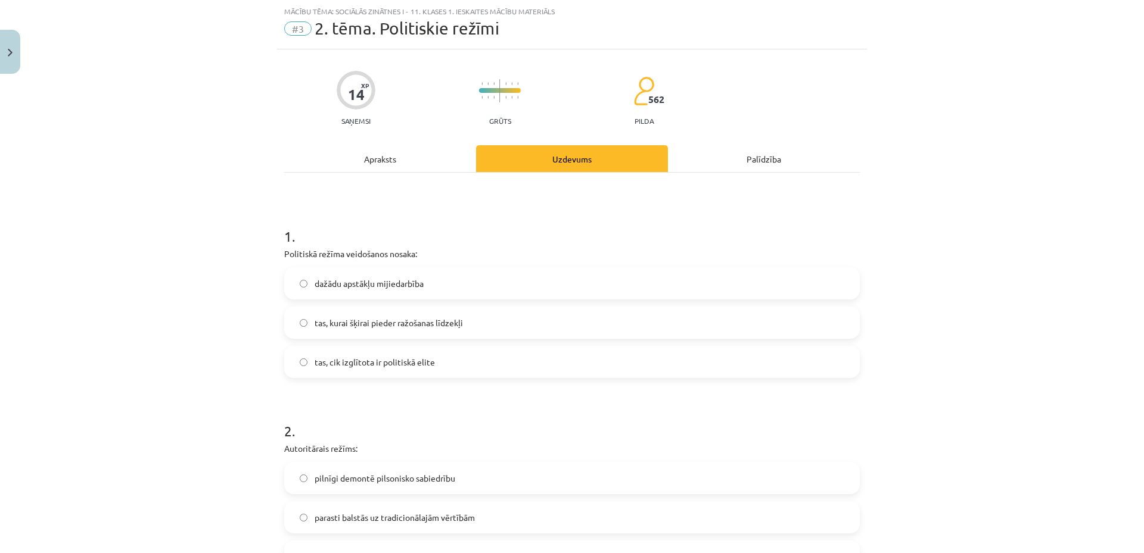
click at [385, 159] on div "Apraksts" at bounding box center [380, 158] width 192 height 27
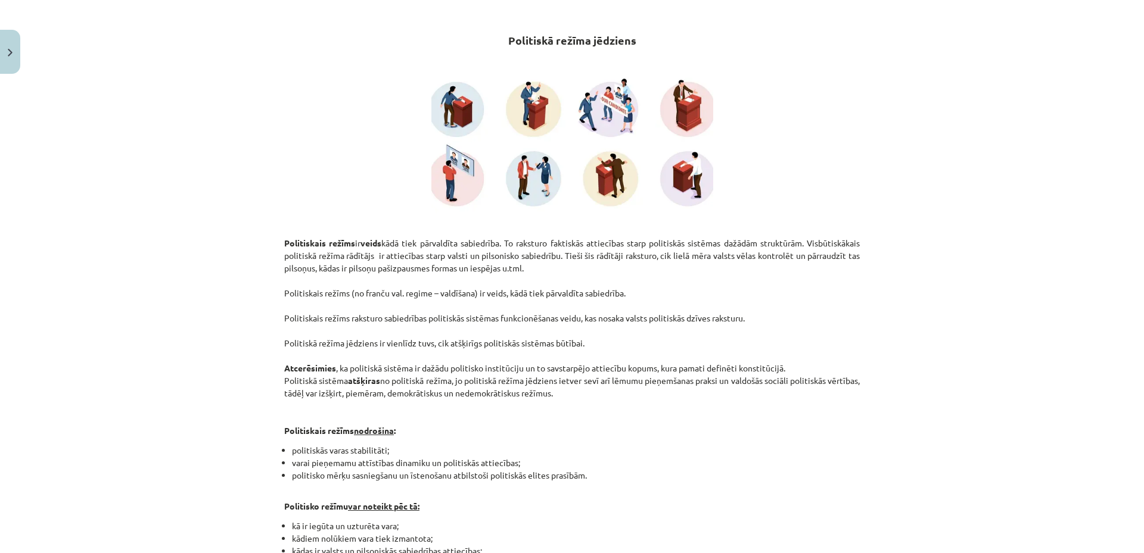
scroll to position [0, 0]
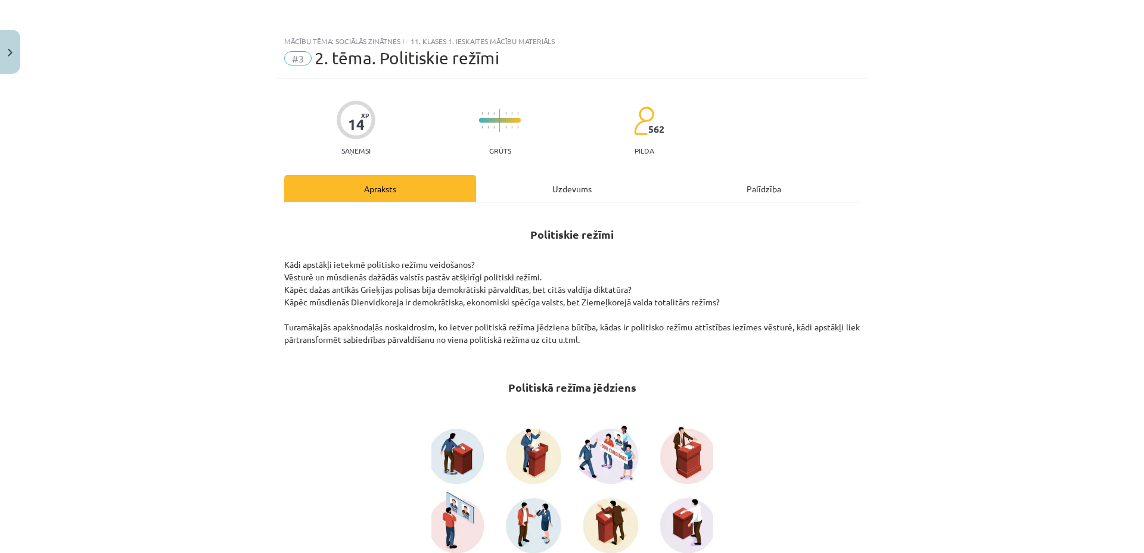
click at [558, 188] on div "Uzdevums" at bounding box center [572, 188] width 192 height 27
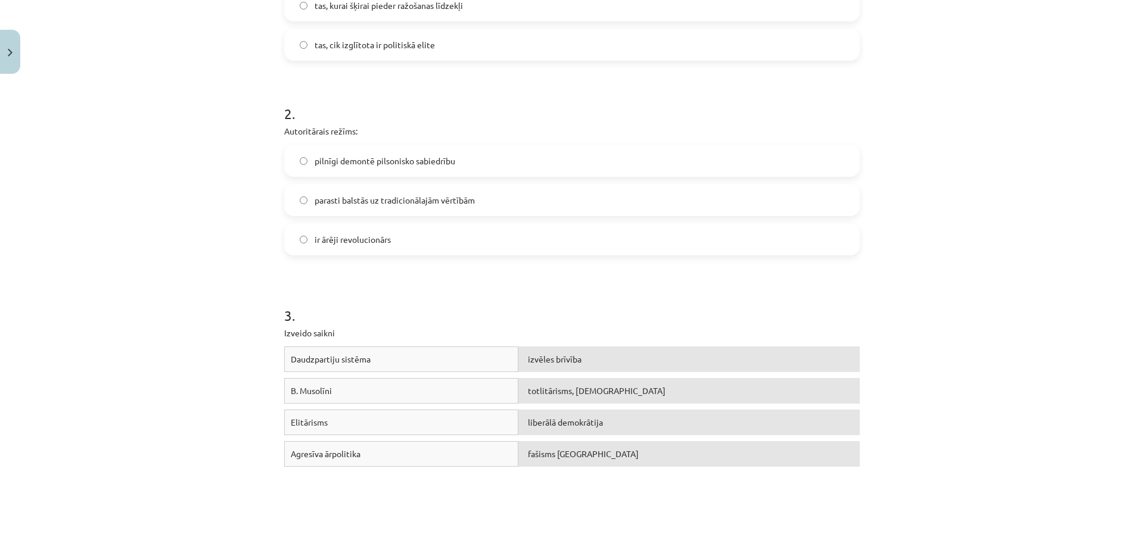
scroll to position [30, 0]
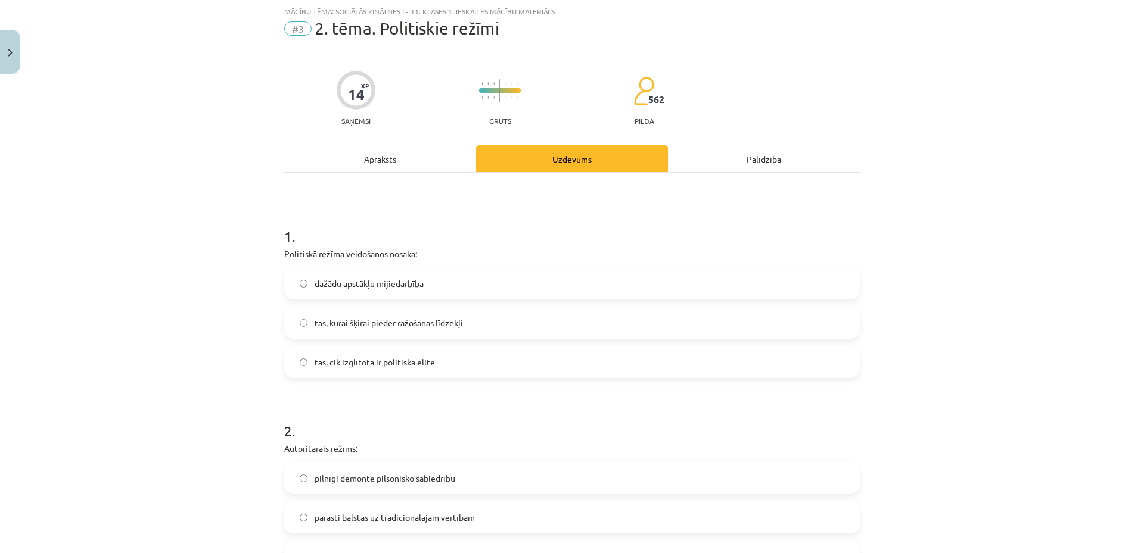
click at [377, 160] on div "Apraksts" at bounding box center [380, 158] width 192 height 27
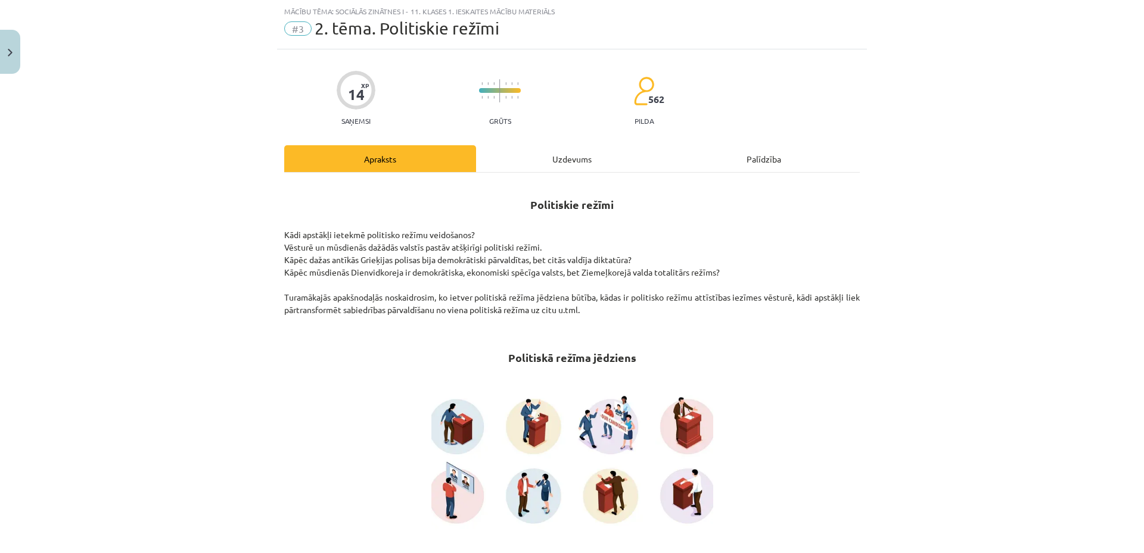
click at [572, 154] on div "Uzdevums" at bounding box center [572, 158] width 192 height 27
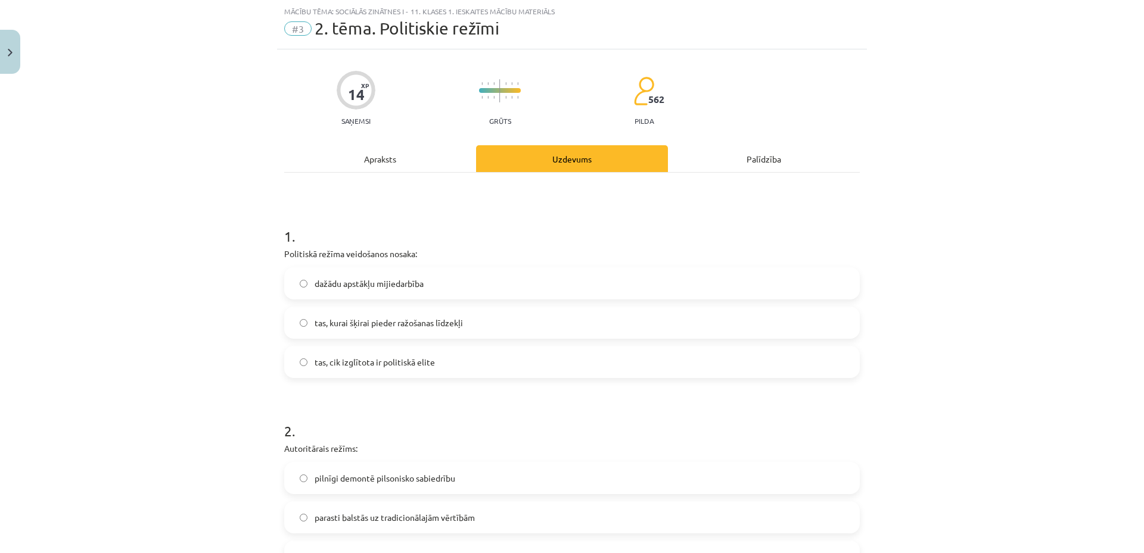
click at [381, 372] on label "tas, cik izglītota ir politiskā elite" at bounding box center [571, 362] width 573 height 30
click at [404, 155] on div "Apraksts" at bounding box center [380, 158] width 192 height 27
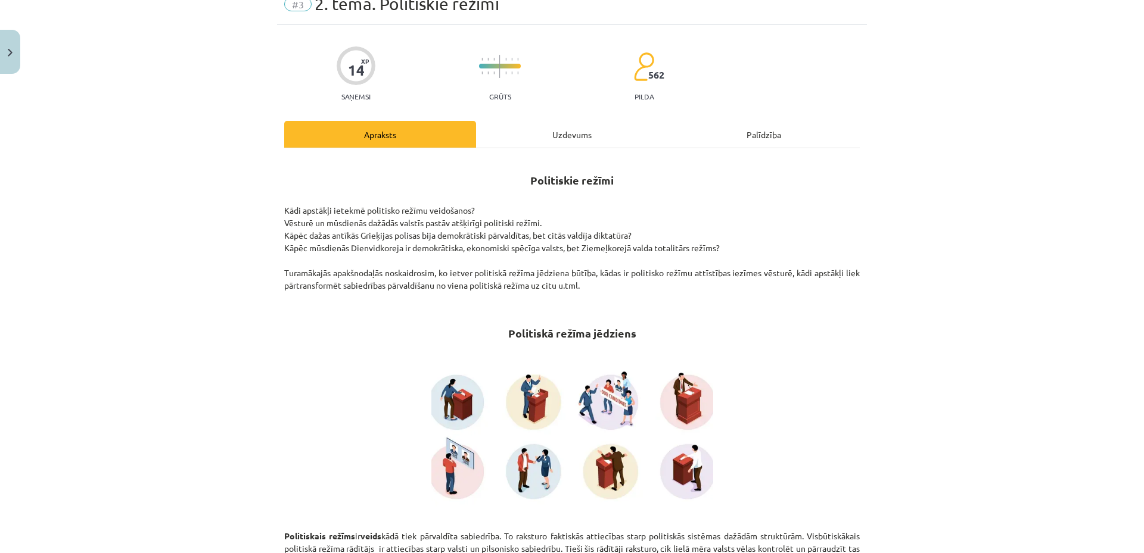
scroll to position [0, 0]
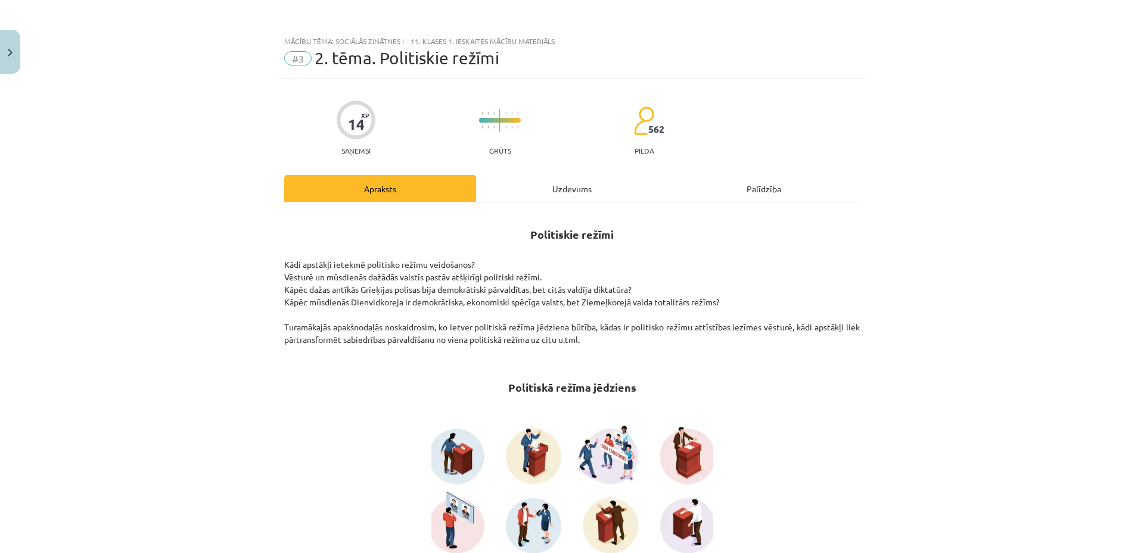
click at [580, 190] on div "Uzdevums" at bounding box center [572, 188] width 192 height 27
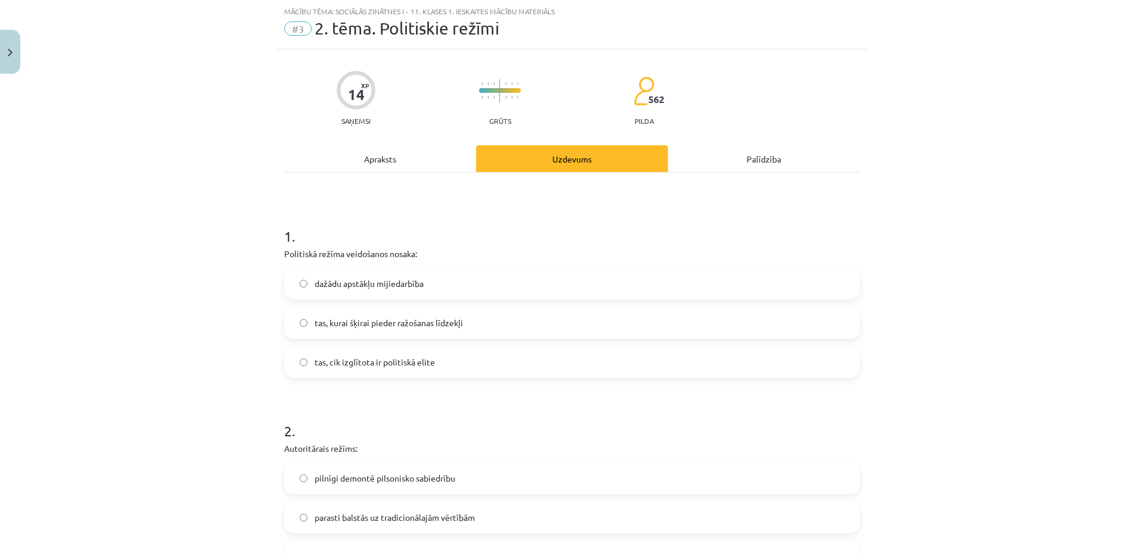
scroll to position [347, 0]
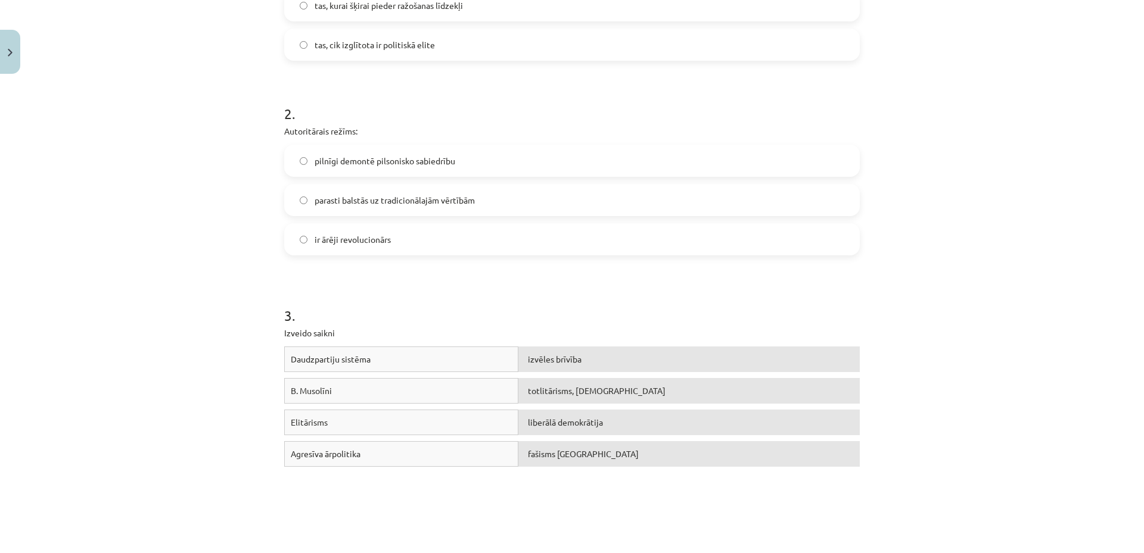
click at [469, 155] on label "pilnīgi demontē pilsonisko sabiedrību" at bounding box center [571, 161] width 573 height 30
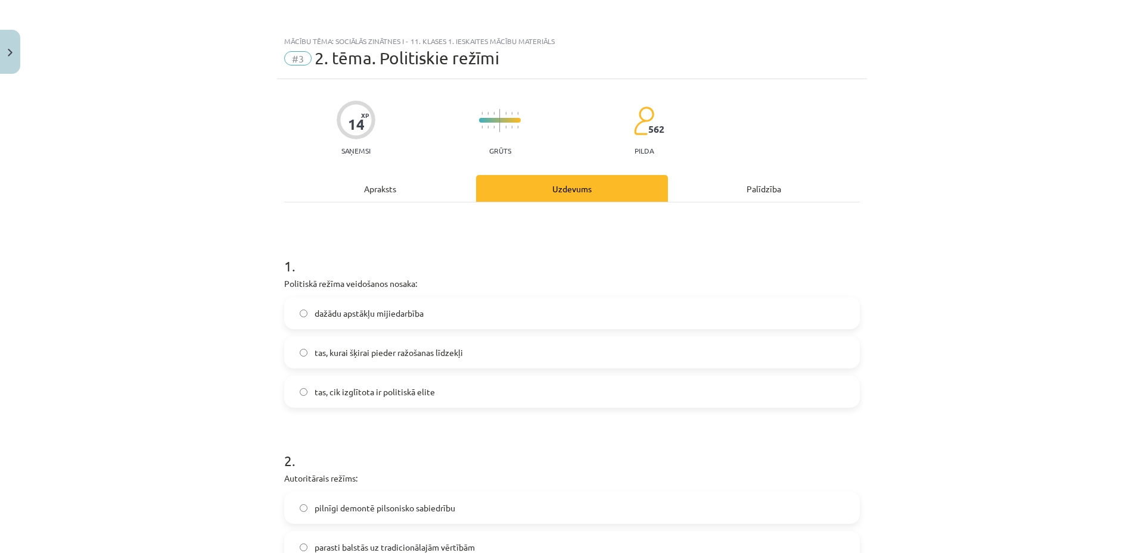
click at [393, 191] on div "Apraksts" at bounding box center [380, 188] width 192 height 27
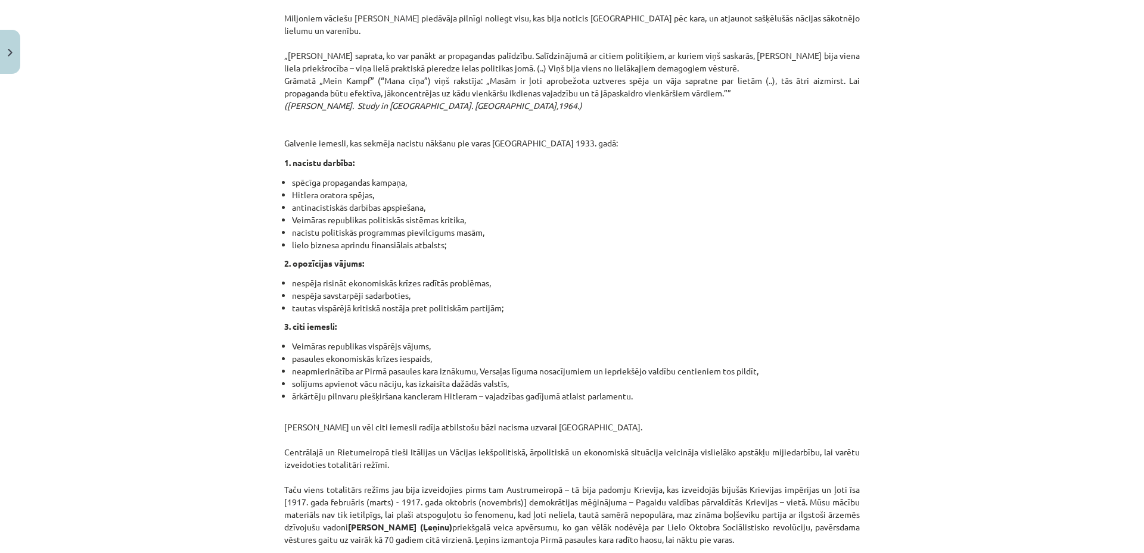
scroll to position [2890, 0]
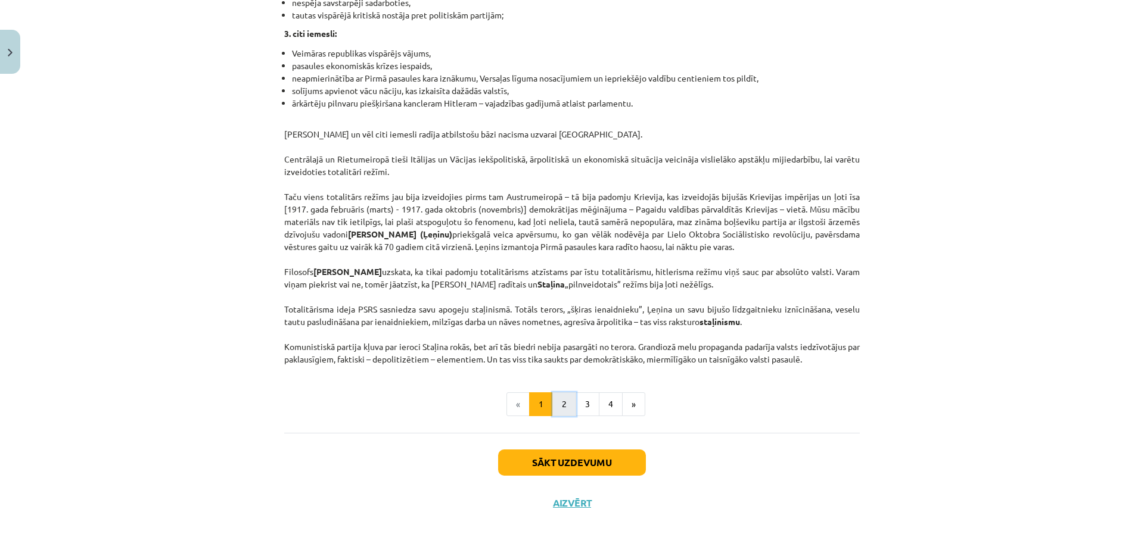
click at [556, 416] on button "2" at bounding box center [564, 405] width 24 height 24
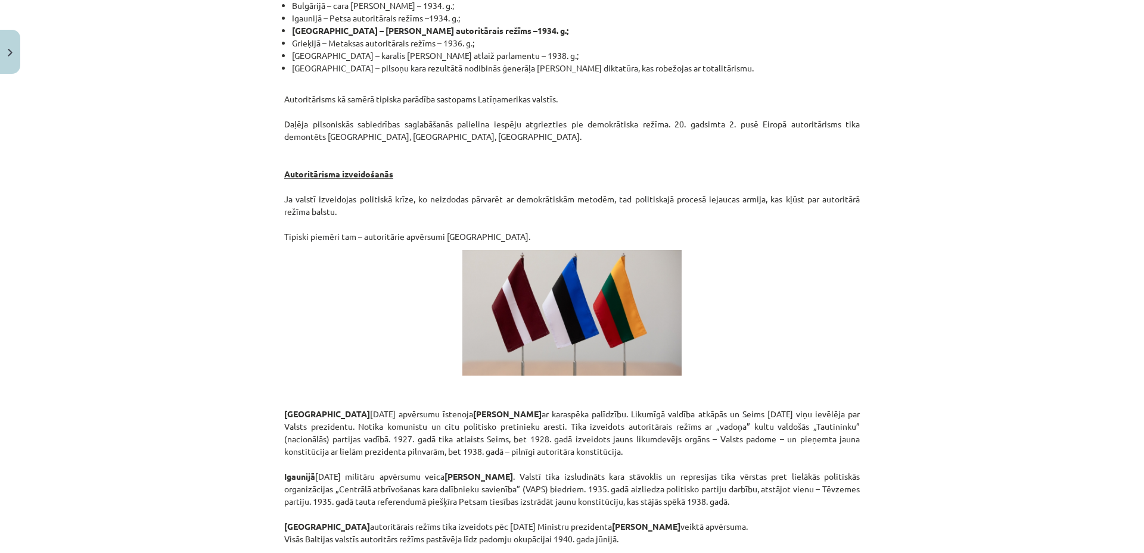
scroll to position [1951, 0]
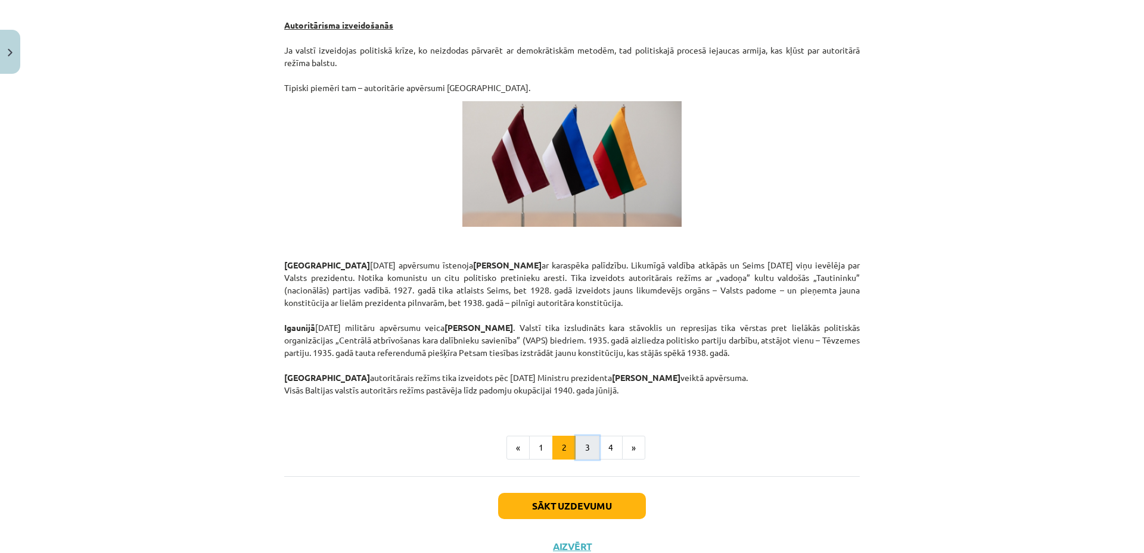
click at [589, 436] on button "3" at bounding box center [588, 448] width 24 height 24
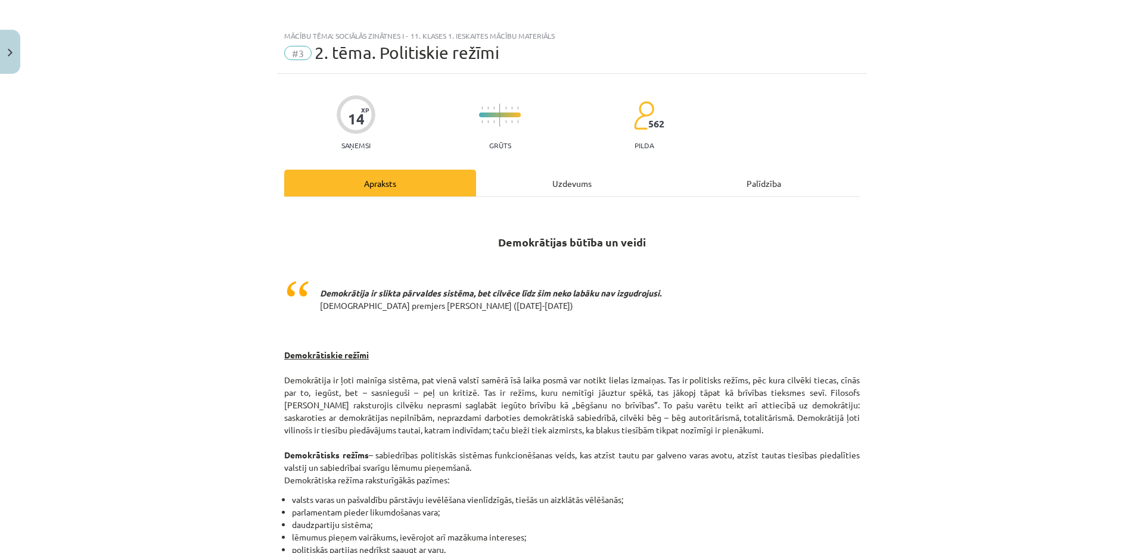
scroll to position [0, 0]
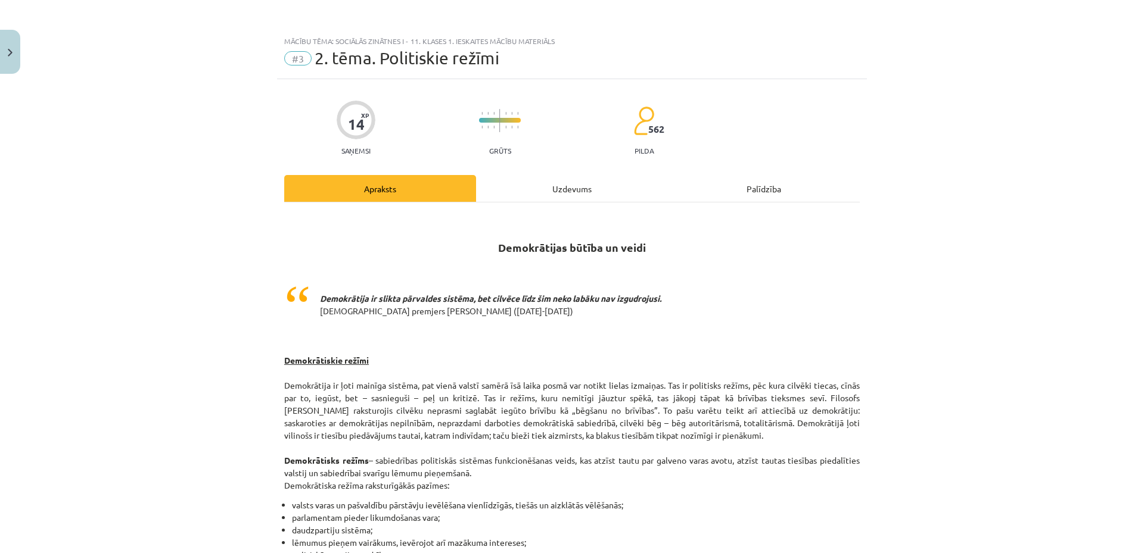
click at [578, 191] on div "Uzdevums" at bounding box center [572, 188] width 192 height 27
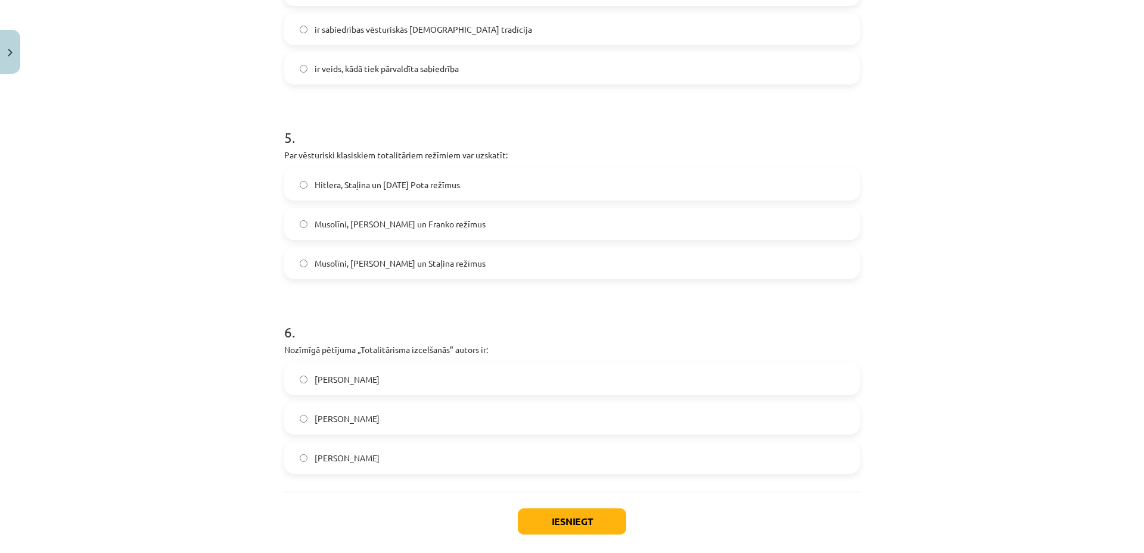
scroll to position [665, 0]
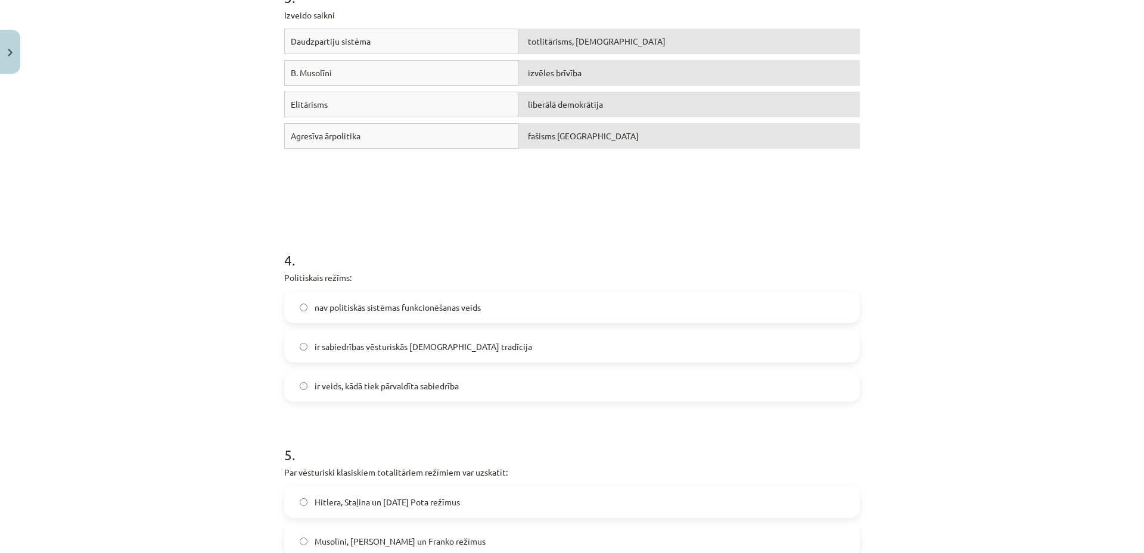
click at [483, 393] on label "ir veids, kādā tiek pārvaldīta sabiedrība" at bounding box center [571, 386] width 573 height 30
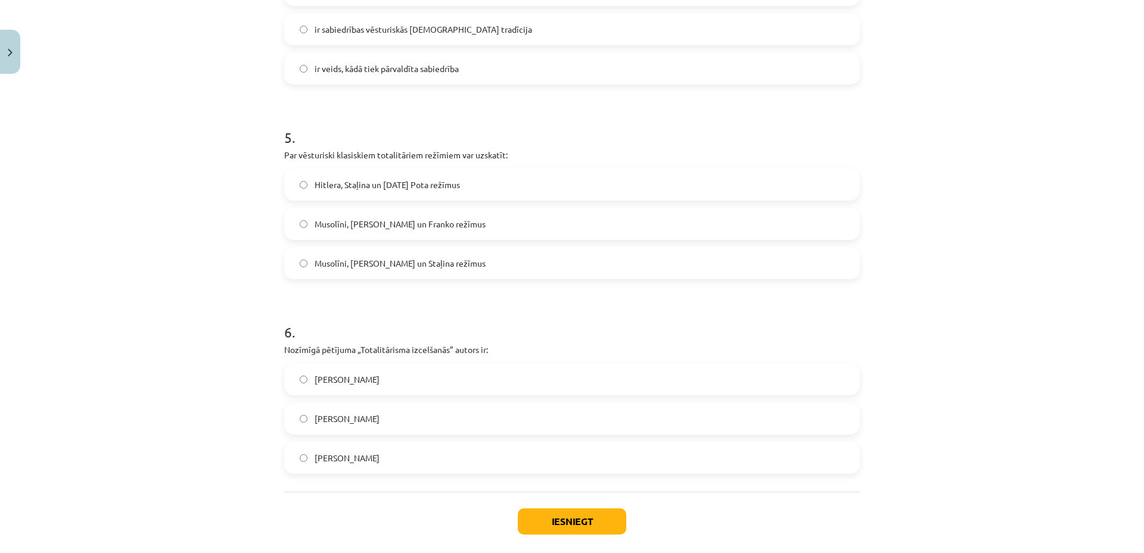
click at [475, 183] on label "Hitlera, Staļina un Pola Pota režīmus" at bounding box center [571, 185] width 573 height 30
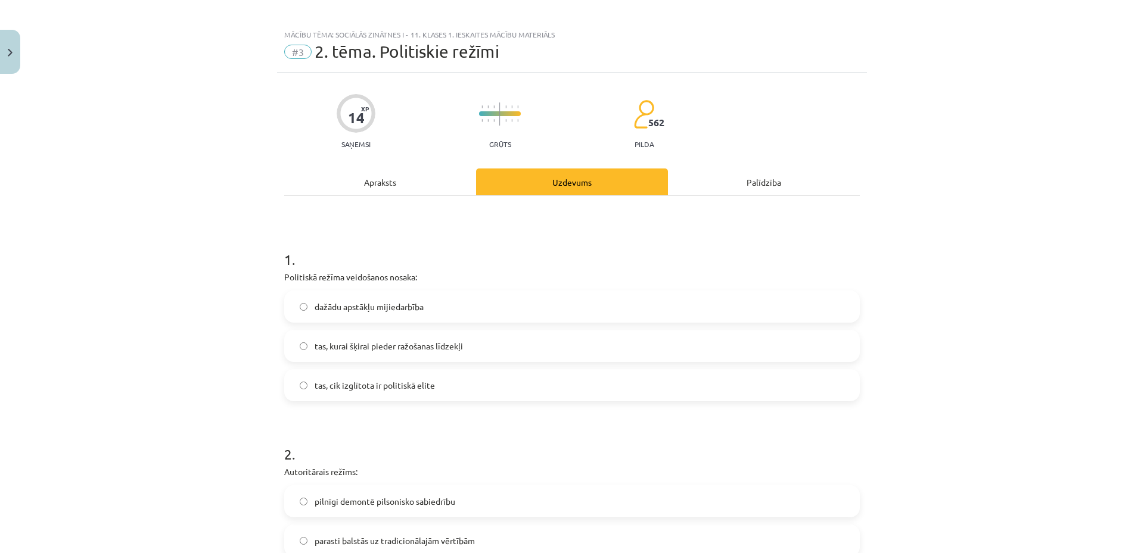
scroll to position [0, 0]
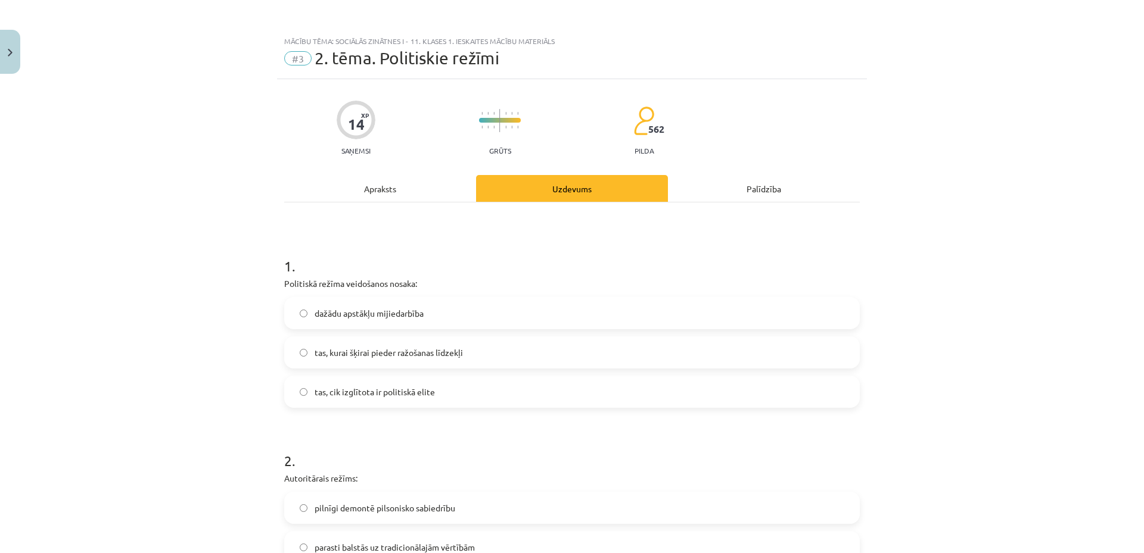
click at [380, 188] on div "Apraksts" at bounding box center [380, 188] width 192 height 27
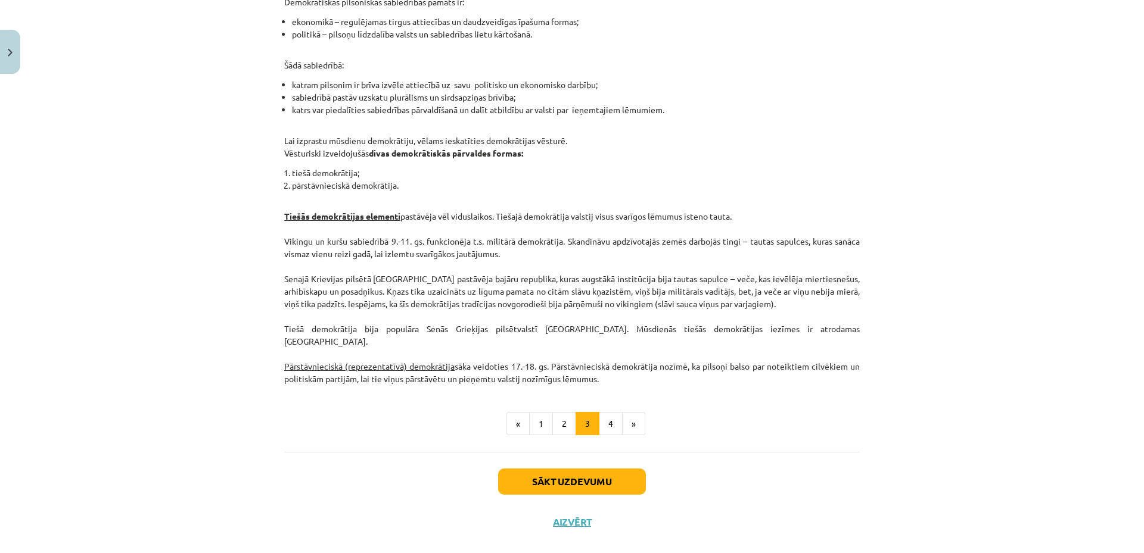
scroll to position [1031, 0]
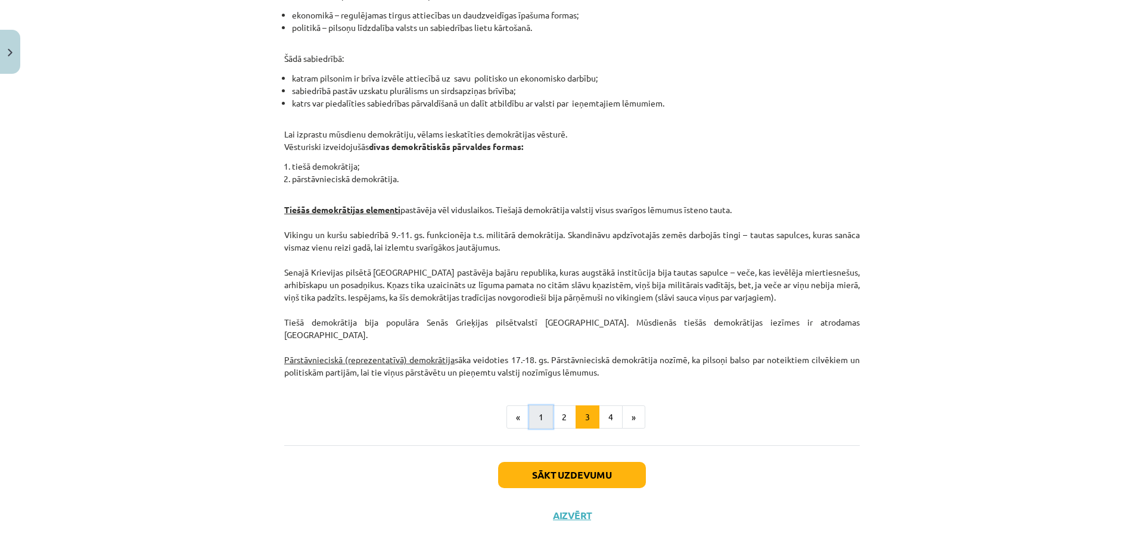
click at [534, 406] on button "1" at bounding box center [541, 418] width 24 height 24
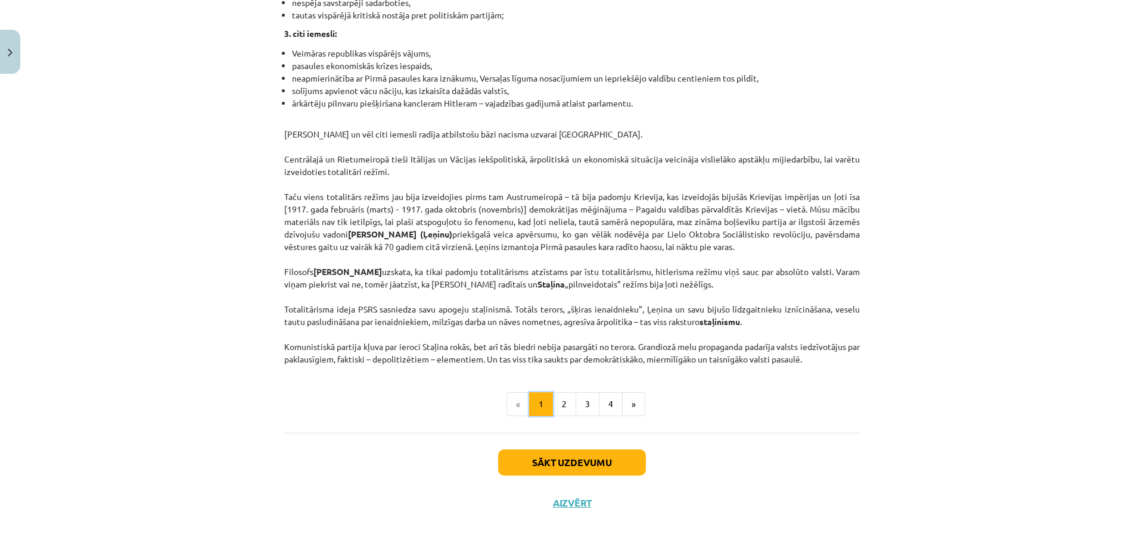
scroll to position [2961, 0]
click at [566, 406] on button "2" at bounding box center [564, 405] width 24 height 24
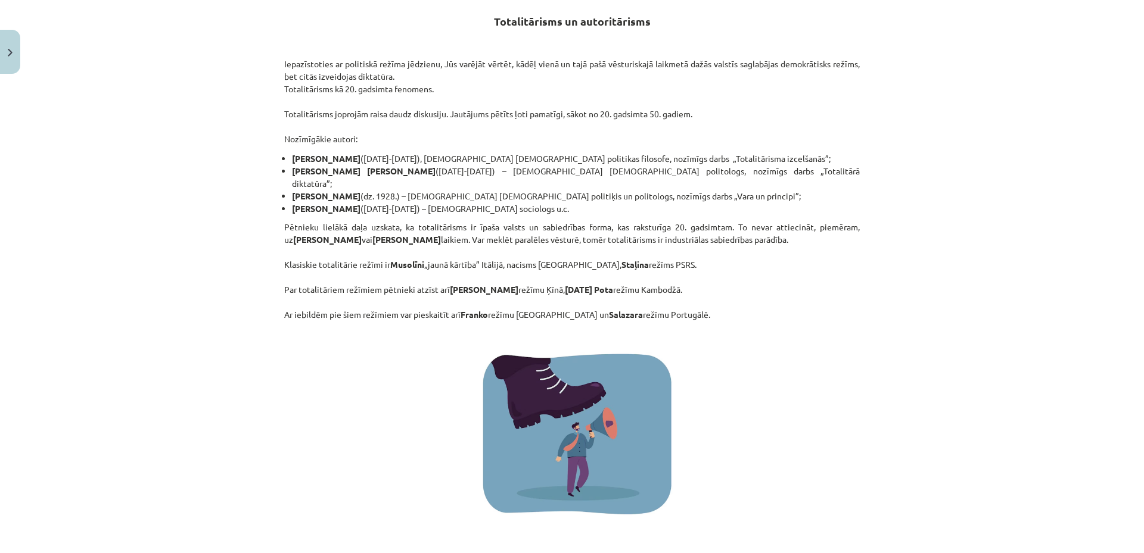
scroll to position [0, 0]
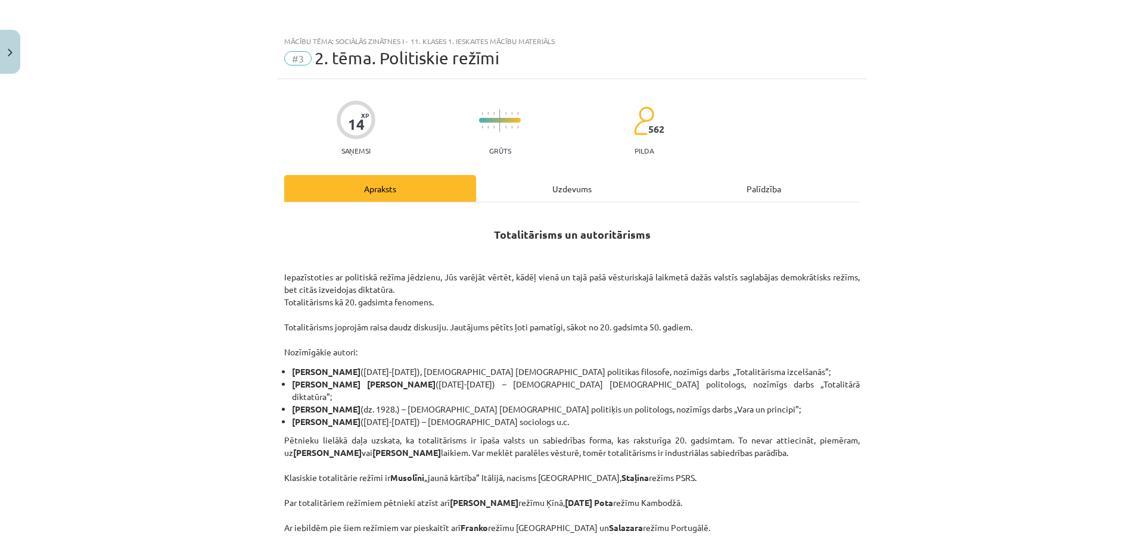
click at [564, 188] on div "Uzdevums" at bounding box center [572, 188] width 192 height 27
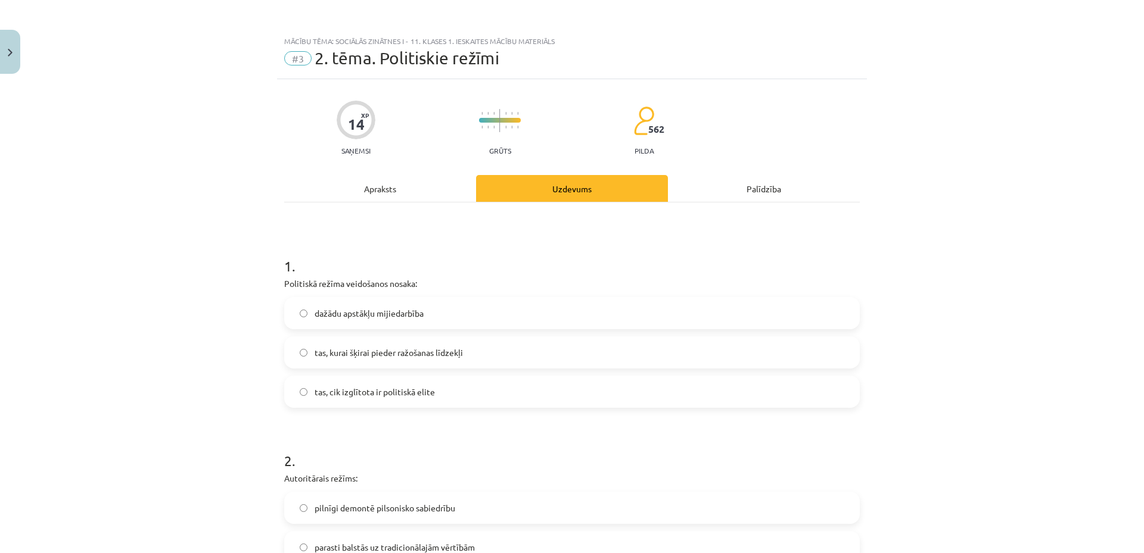
click at [391, 188] on div "Apraksts" at bounding box center [380, 188] width 192 height 27
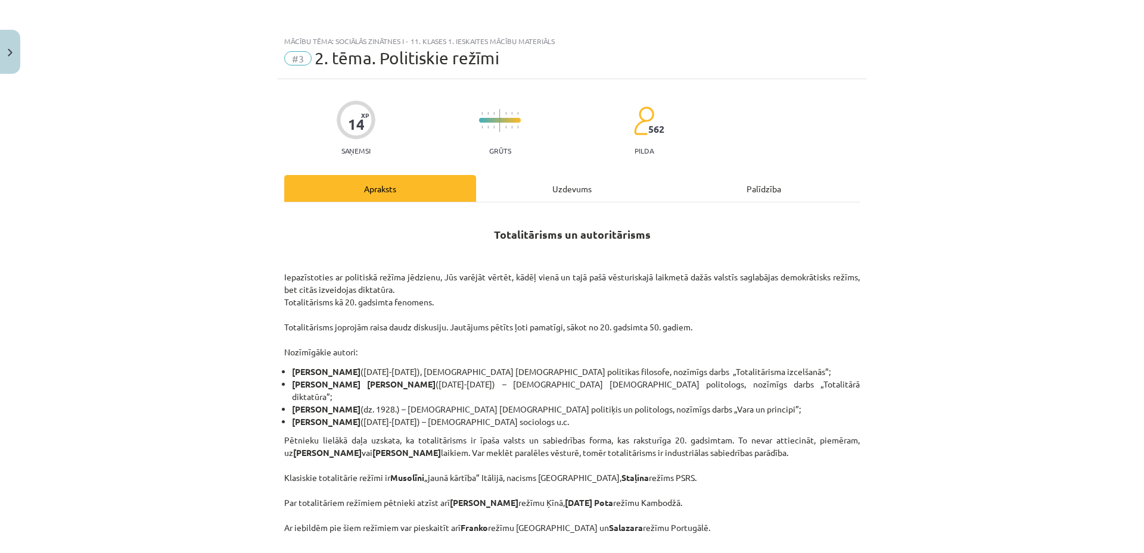
scroll to position [30, 0]
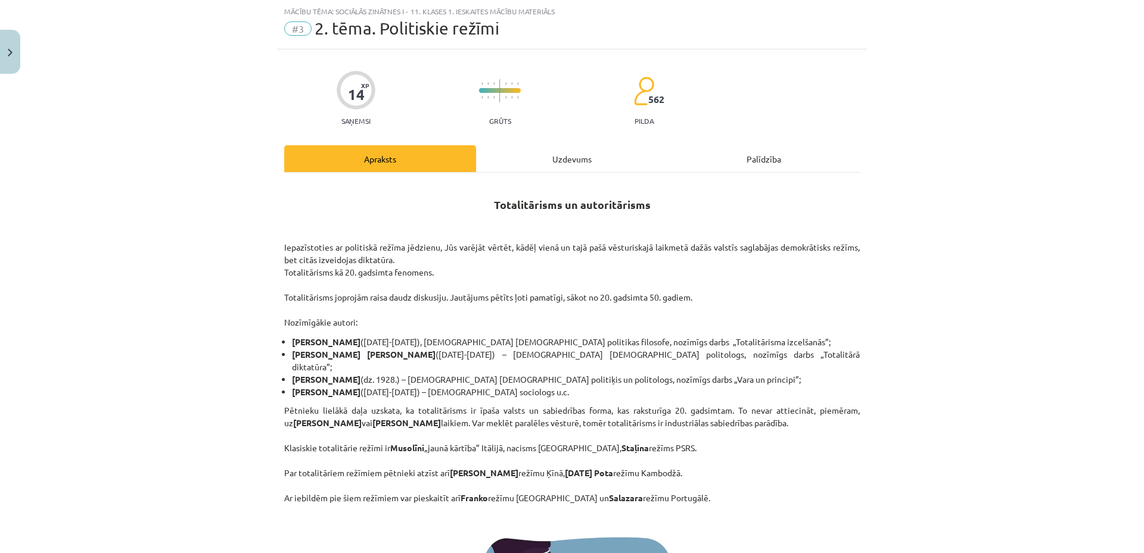
click at [571, 158] on div "Uzdevums" at bounding box center [572, 158] width 192 height 27
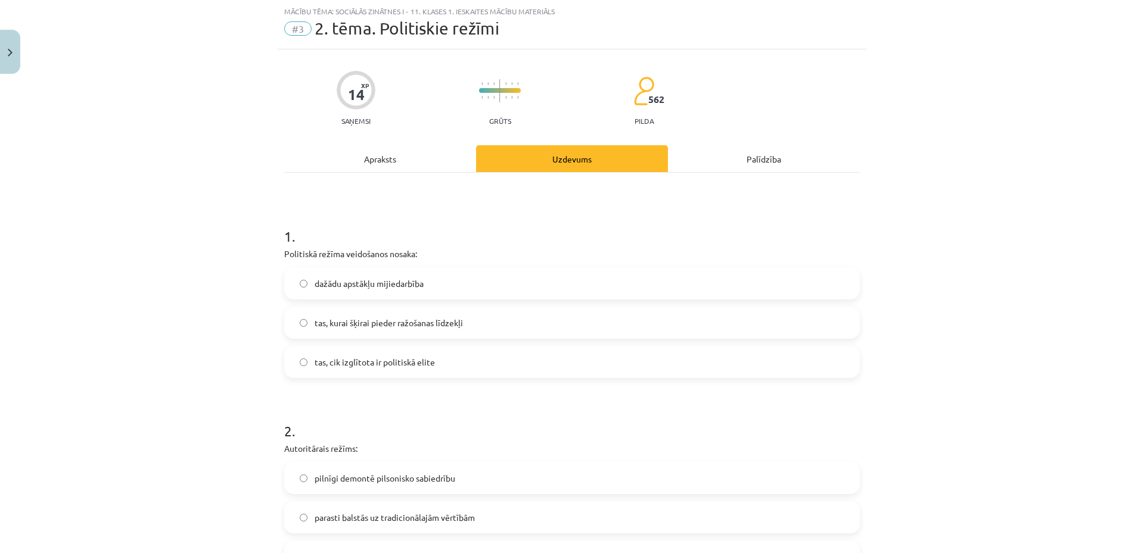
scroll to position [983, 0]
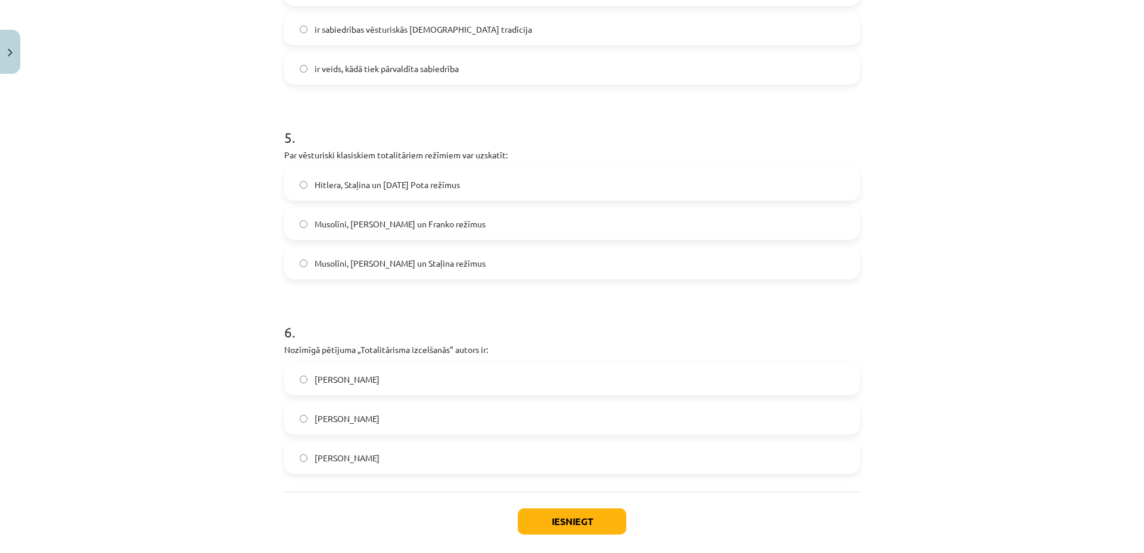
click at [399, 416] on label "Hanna Ārendte" at bounding box center [571, 419] width 573 height 30
click at [567, 524] on button "Iesniegt" at bounding box center [572, 522] width 108 height 26
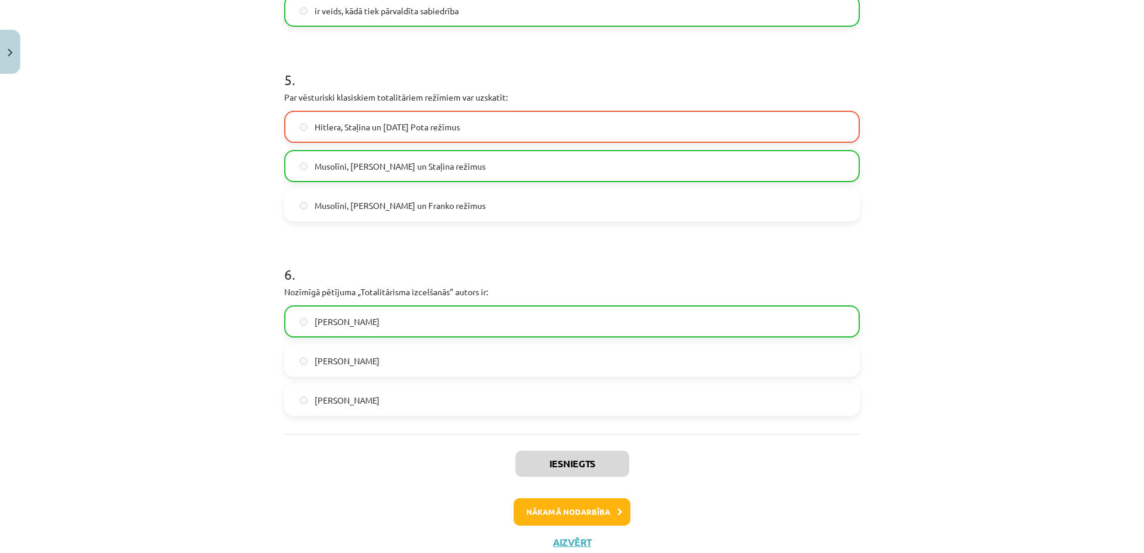
scroll to position [1080, 0]
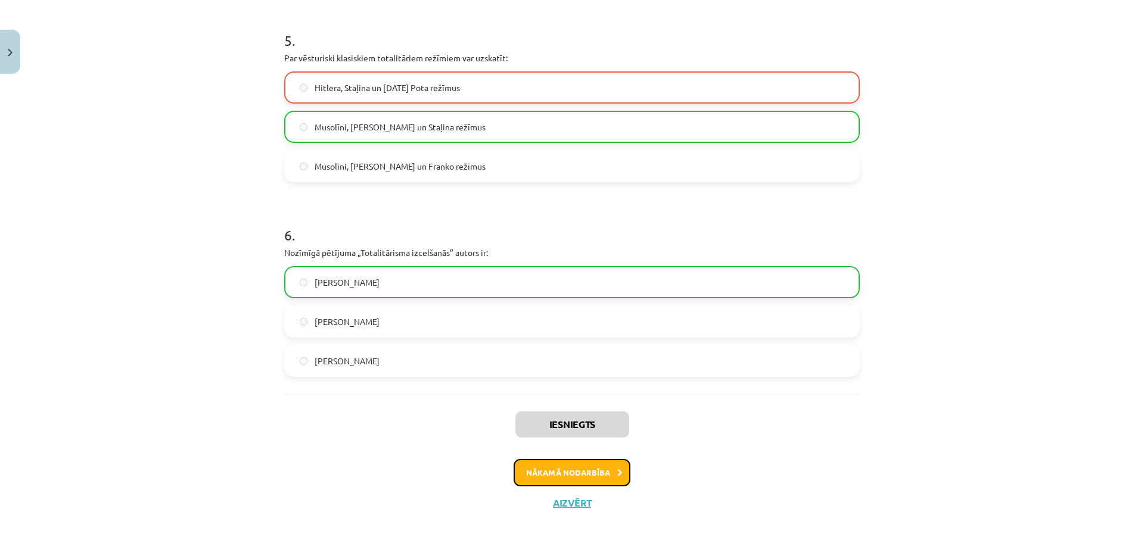
click at [554, 475] on button "Nākamā nodarbība" at bounding box center [572, 472] width 117 height 27
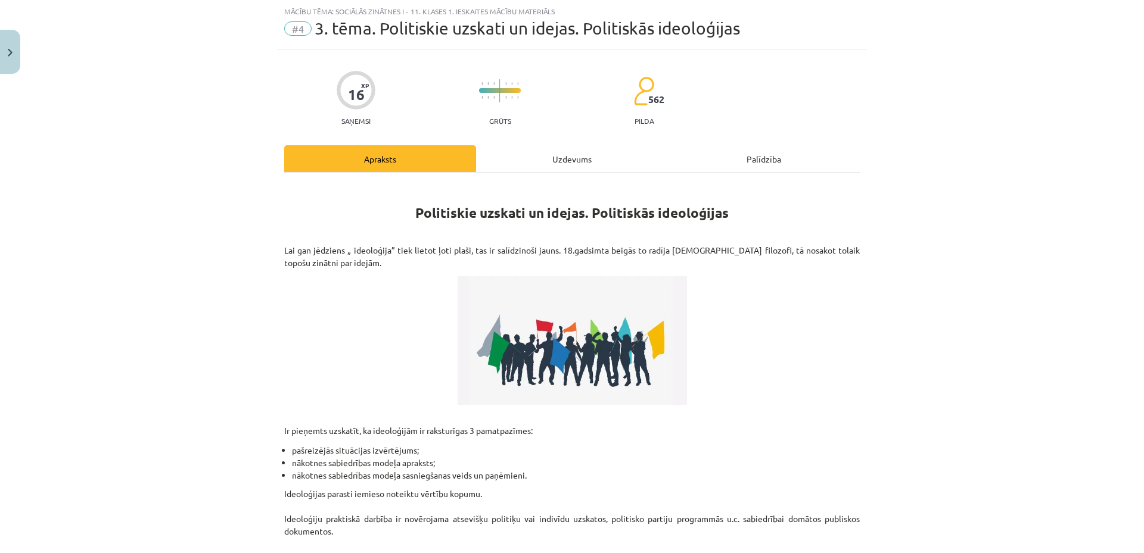
scroll to position [214, 0]
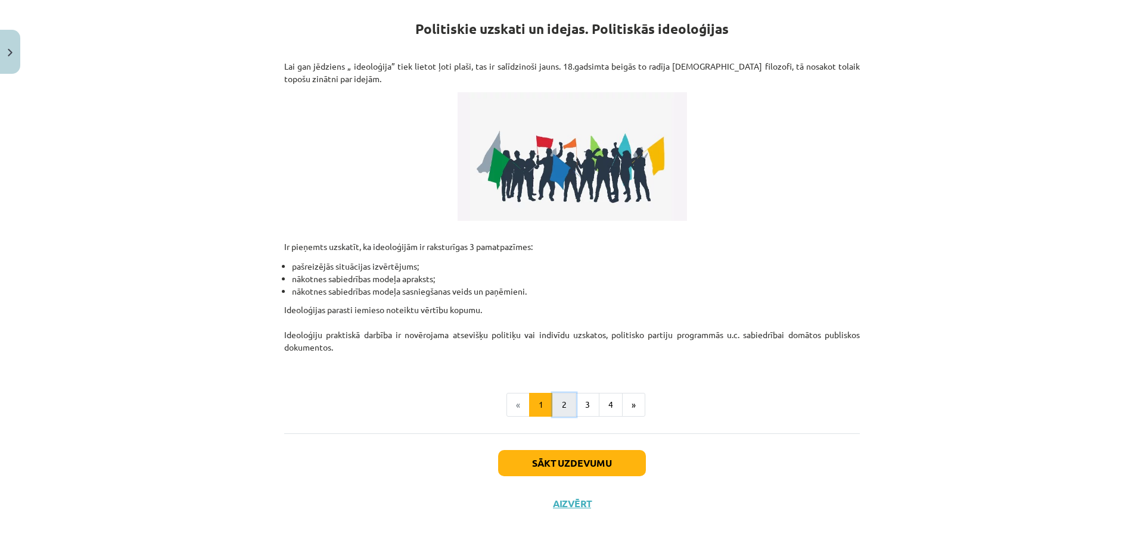
click at [562, 408] on button "2" at bounding box center [564, 405] width 24 height 24
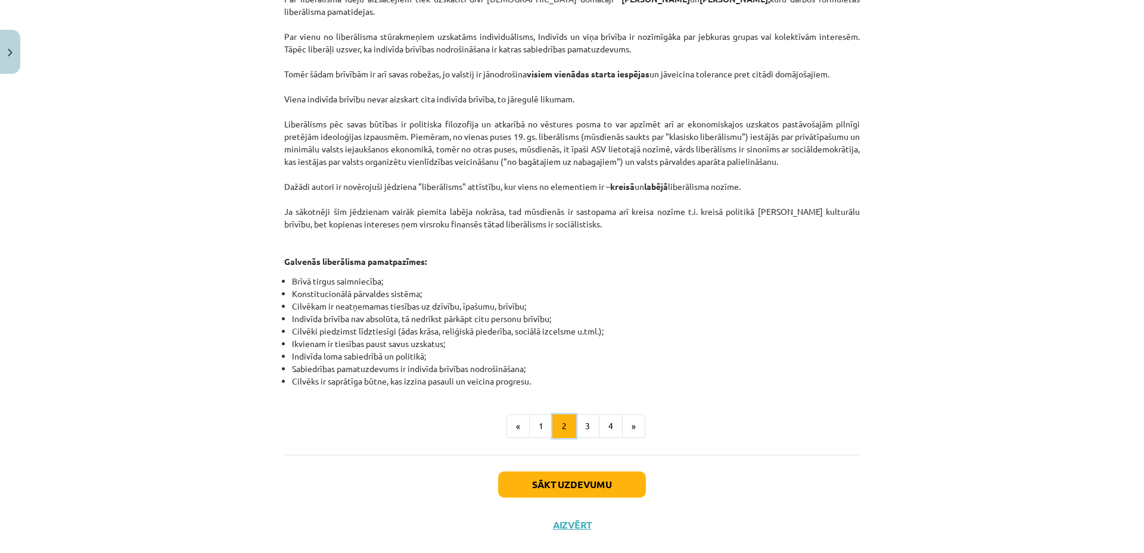
scroll to position [0, 0]
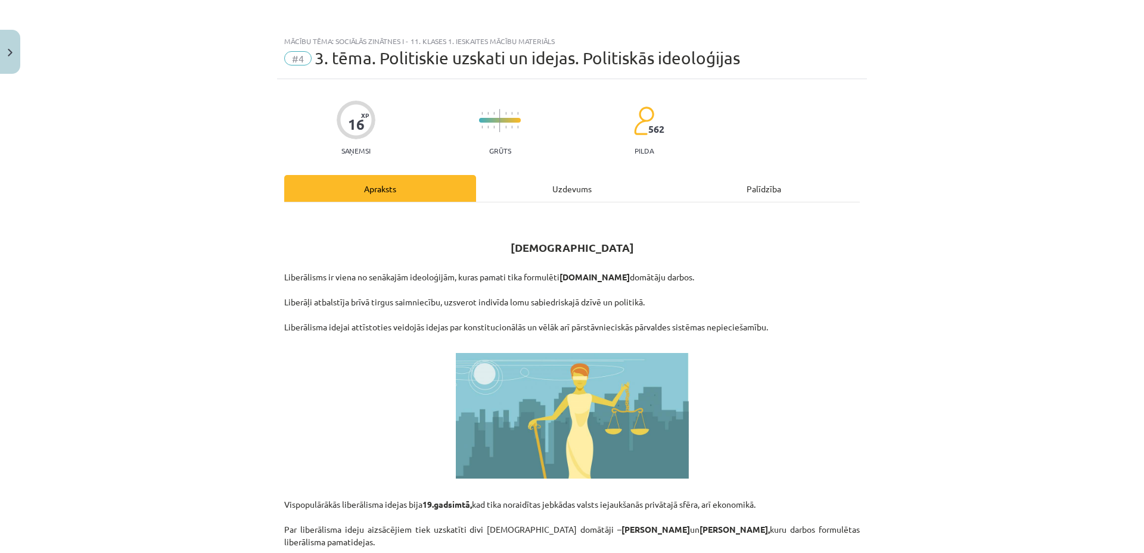
click at [564, 180] on div "Uzdevums" at bounding box center [572, 188] width 192 height 27
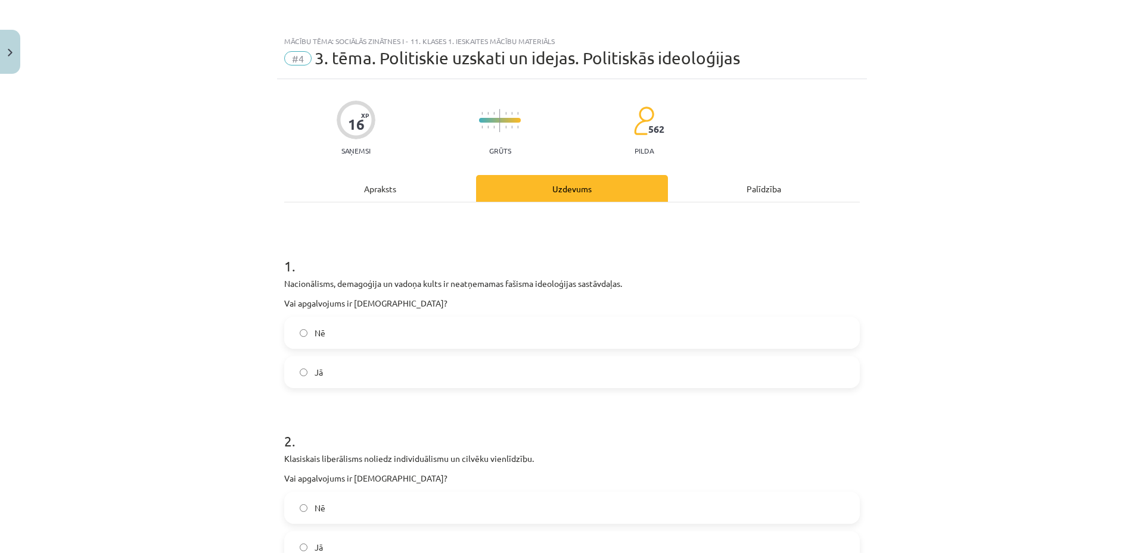
scroll to position [30, 0]
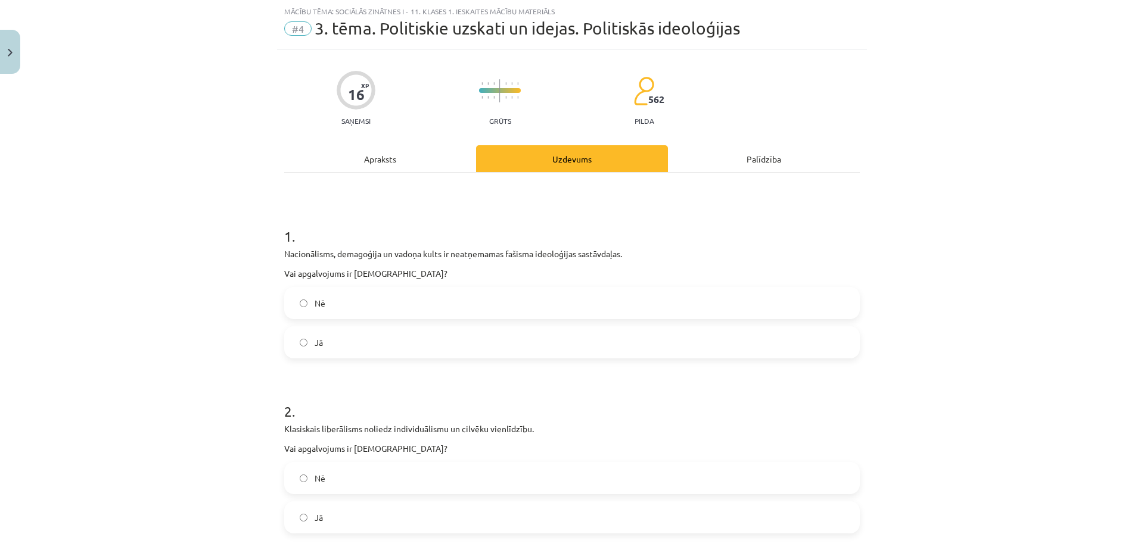
click at [377, 157] on div "Apraksts" at bounding box center [380, 158] width 192 height 27
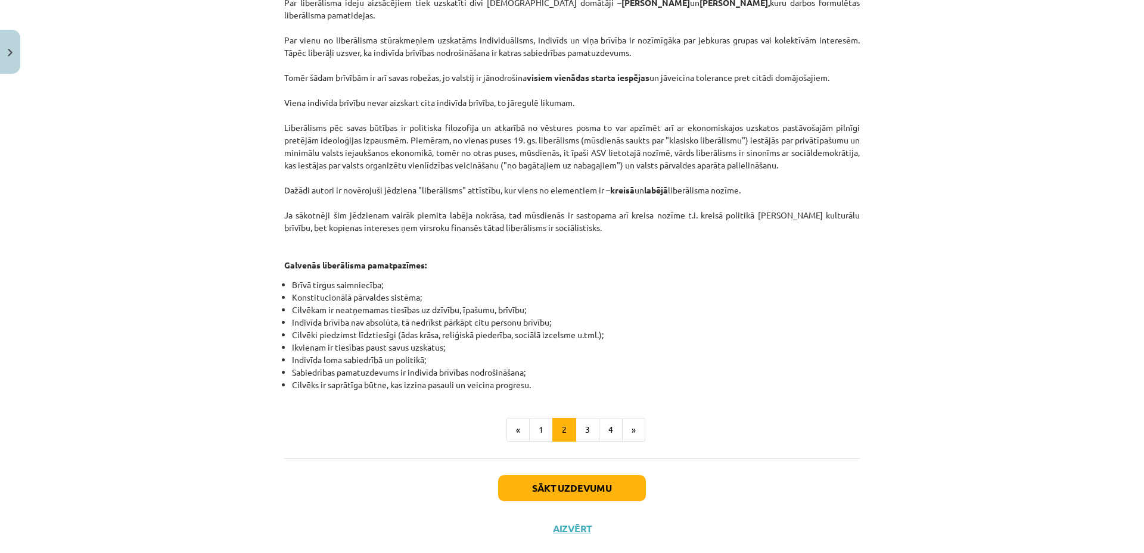
scroll to position [540, 0]
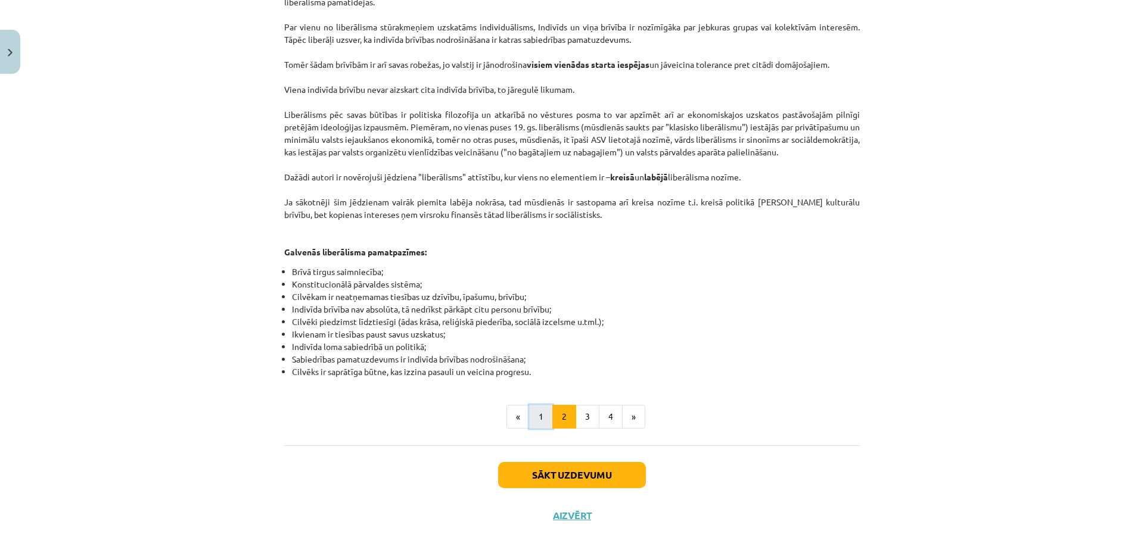
click at [537, 405] on button "1" at bounding box center [541, 417] width 24 height 24
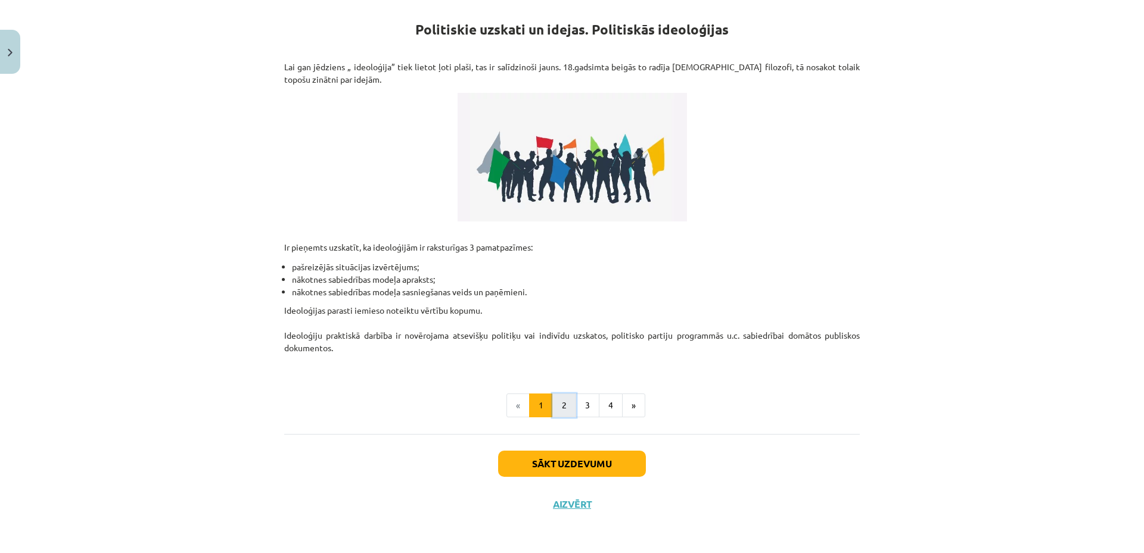
click at [562, 404] on button "2" at bounding box center [564, 406] width 24 height 24
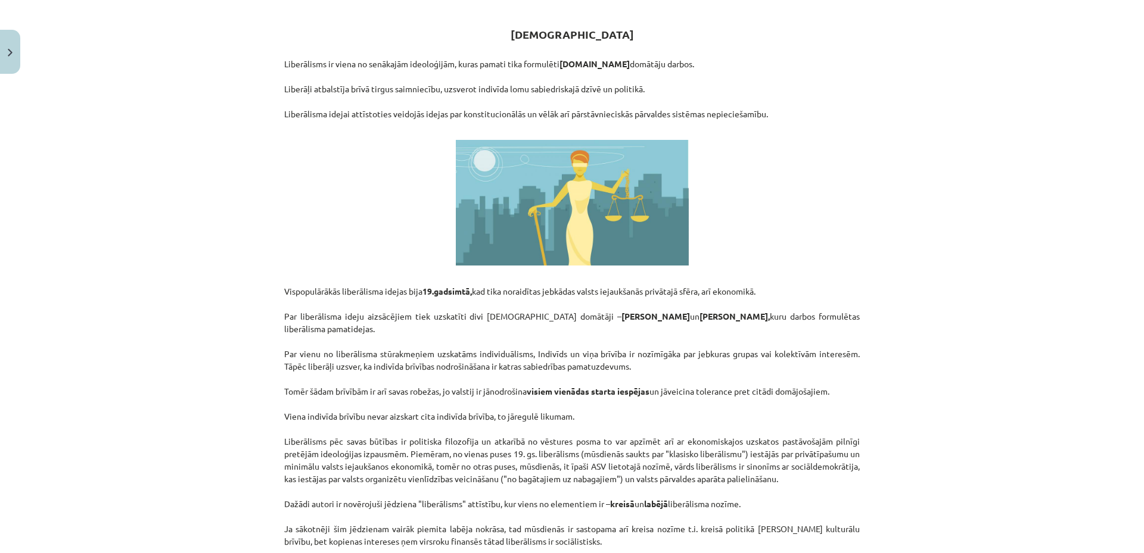
scroll to position [0, 0]
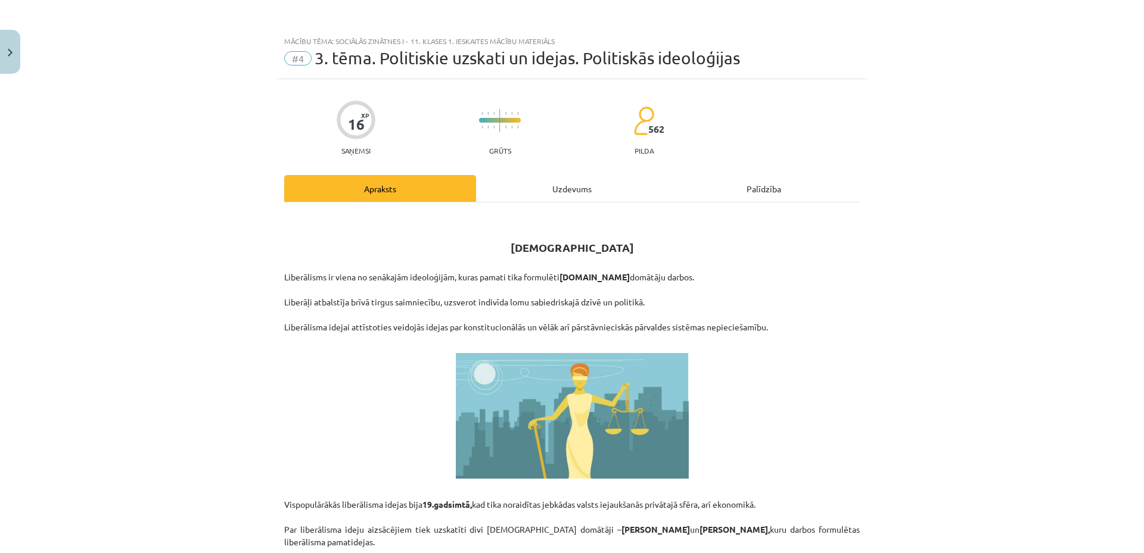
click at [553, 188] on div "Uzdevums" at bounding box center [572, 188] width 192 height 27
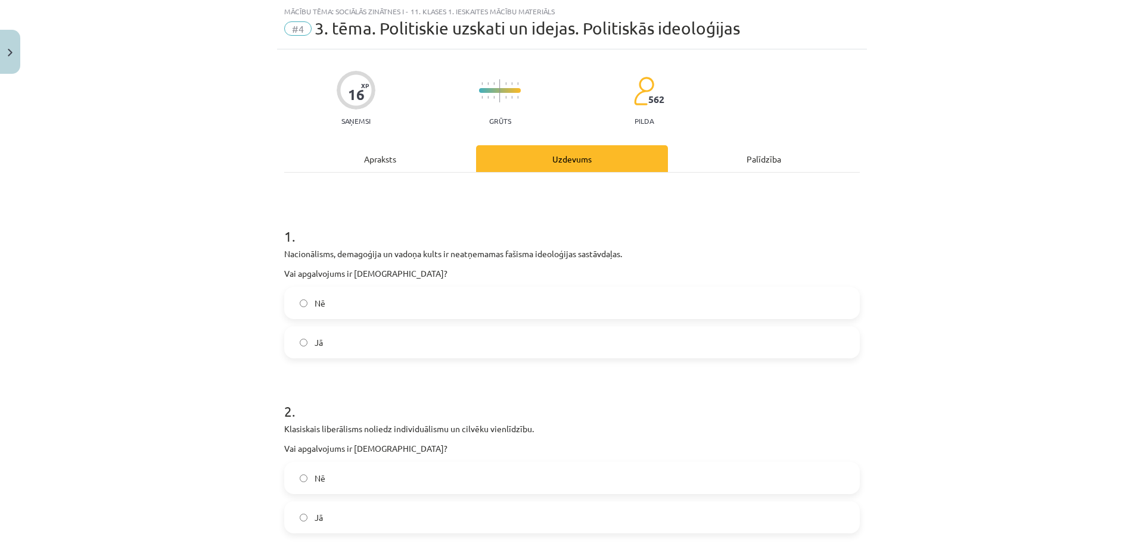
click at [391, 149] on div "Apraksts" at bounding box center [380, 158] width 192 height 27
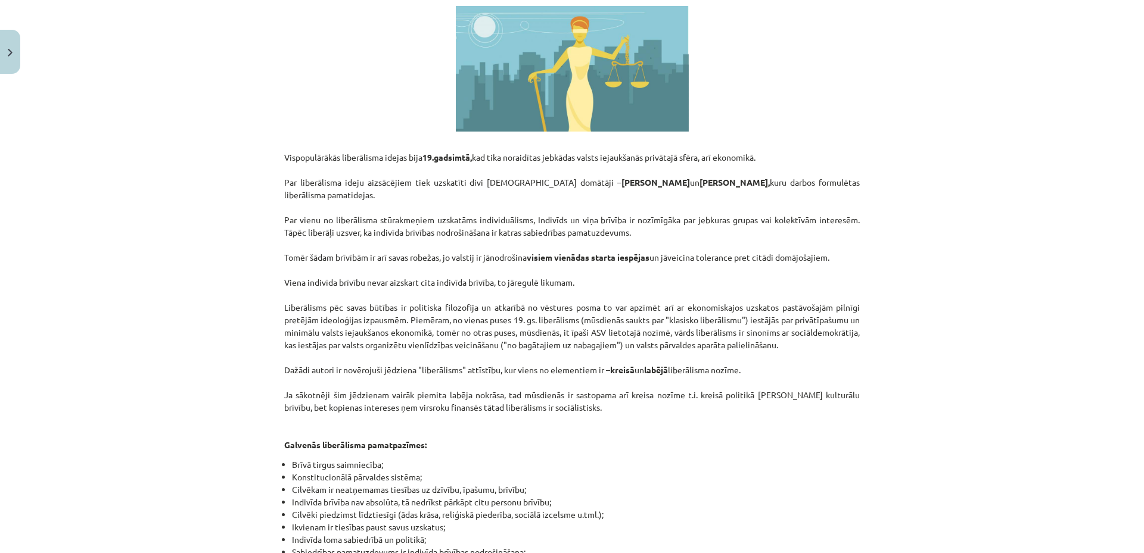
scroll to position [540, 0]
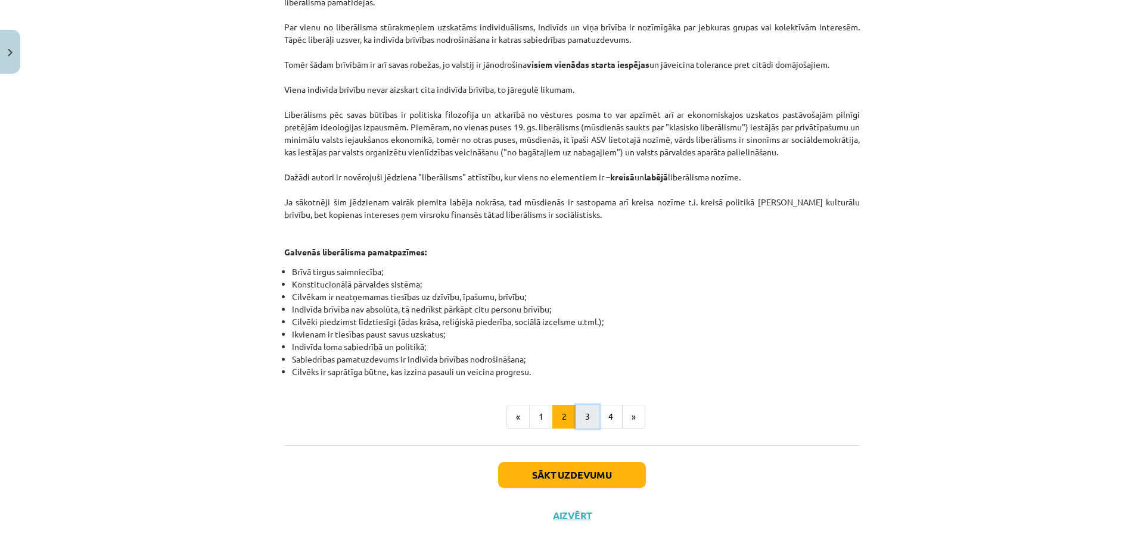
click at [577, 408] on button "3" at bounding box center [588, 417] width 24 height 24
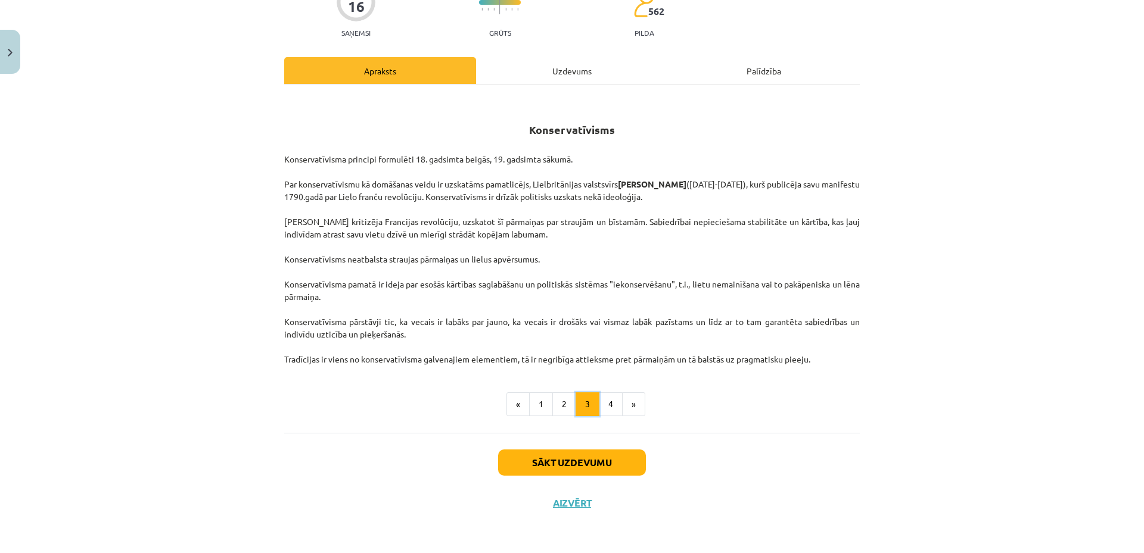
scroll to position [118, 0]
click at [568, 77] on div "Uzdevums" at bounding box center [572, 70] width 192 height 27
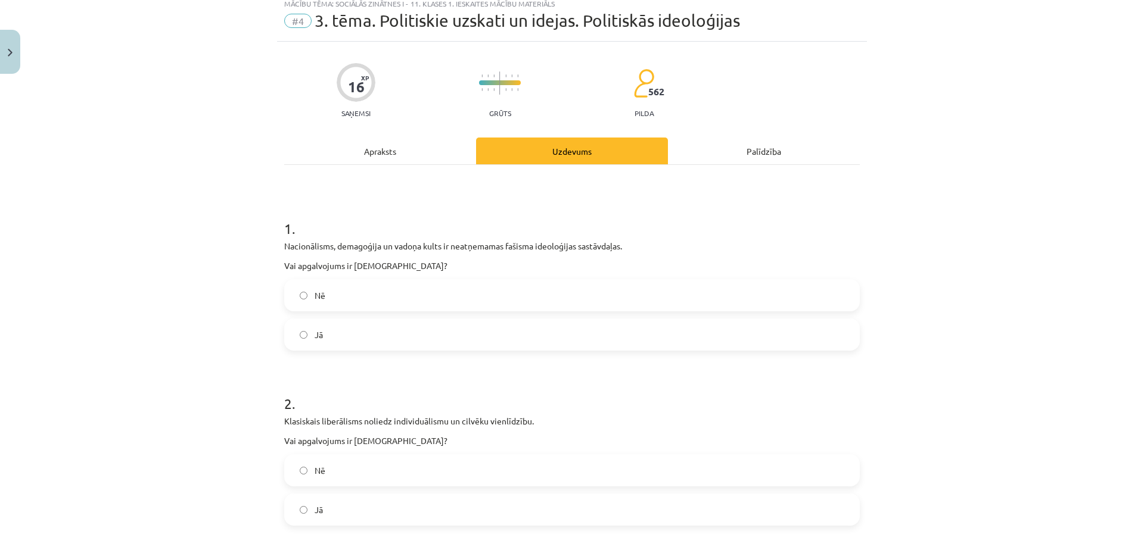
scroll to position [30, 0]
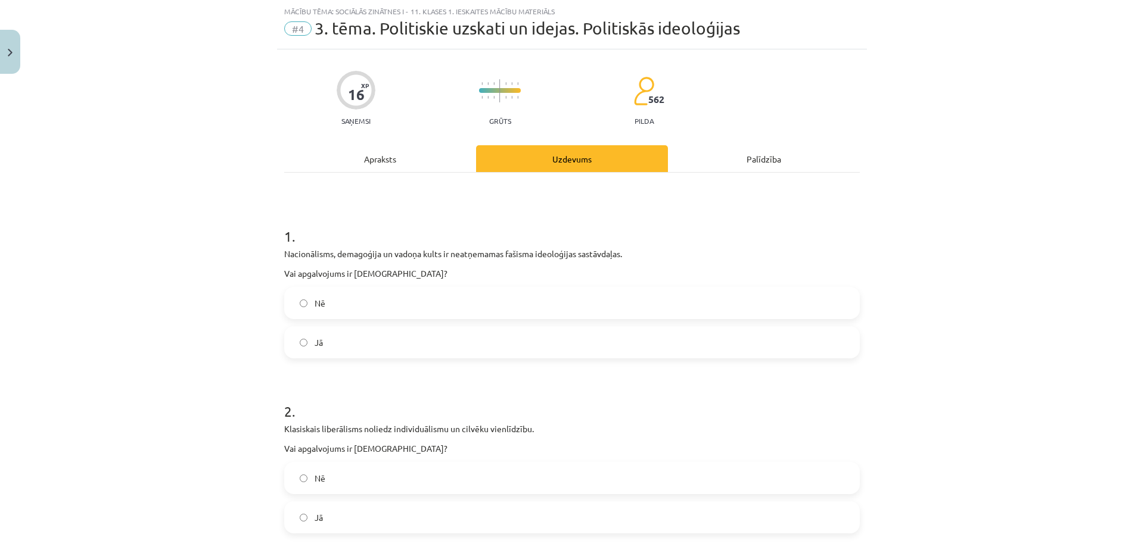
click at [301, 312] on label "Nē" at bounding box center [571, 303] width 573 height 30
click at [382, 152] on div "Apraksts" at bounding box center [380, 158] width 192 height 27
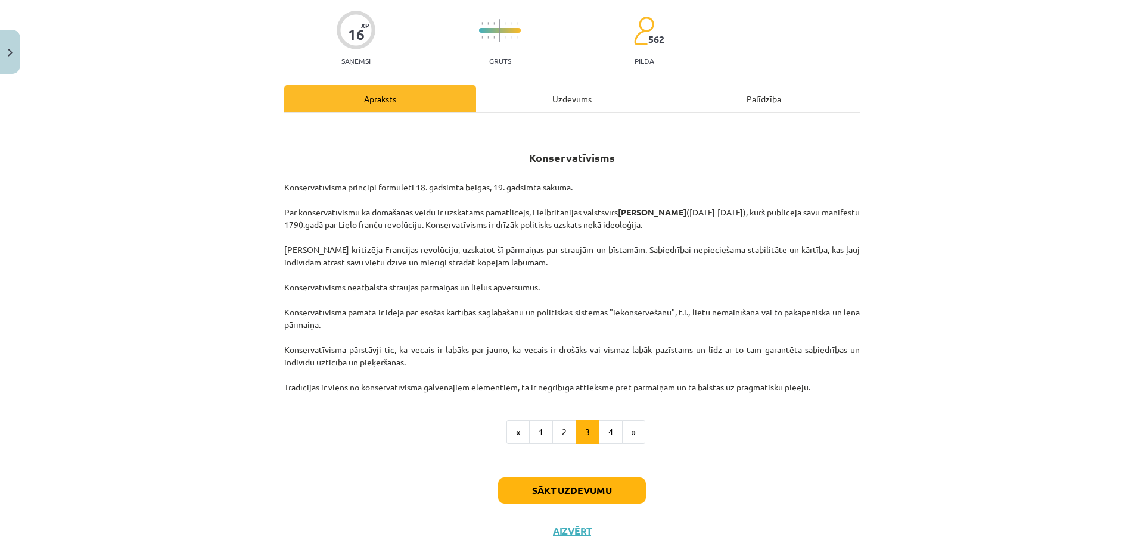
scroll to position [118, 0]
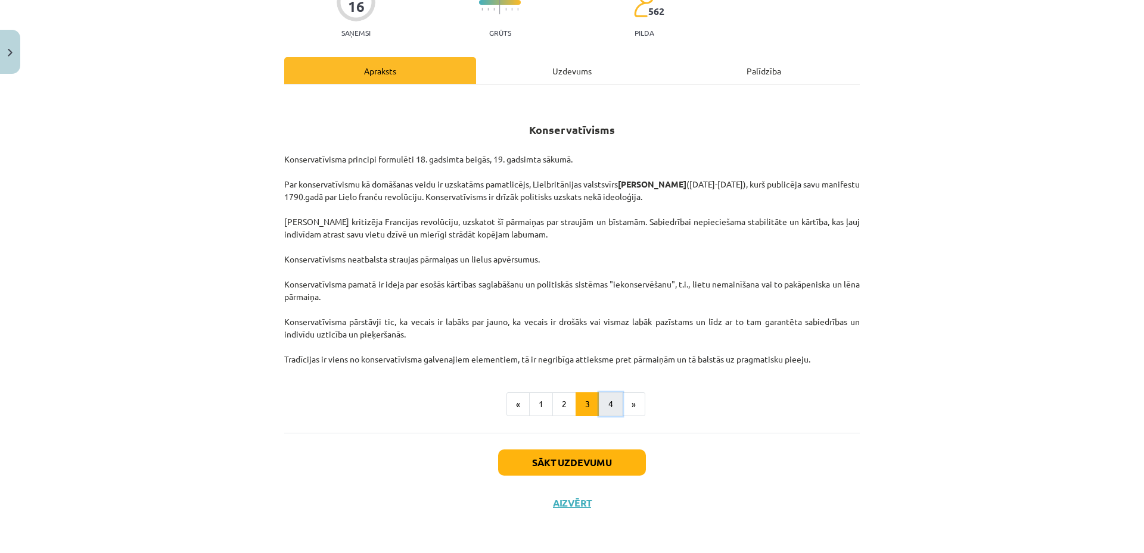
click at [608, 409] on button "4" at bounding box center [611, 405] width 24 height 24
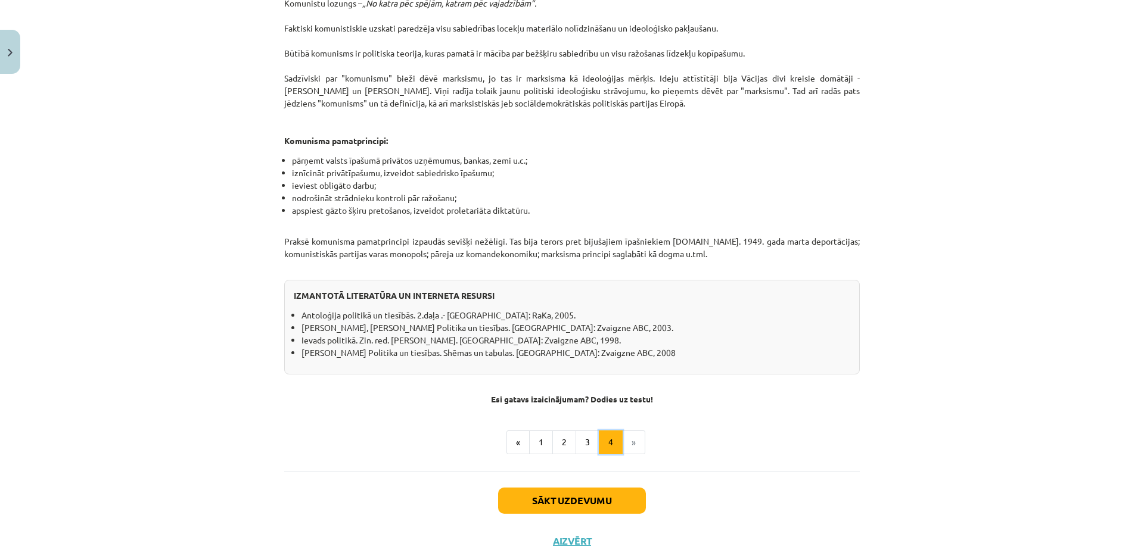
scroll to position [898, 0]
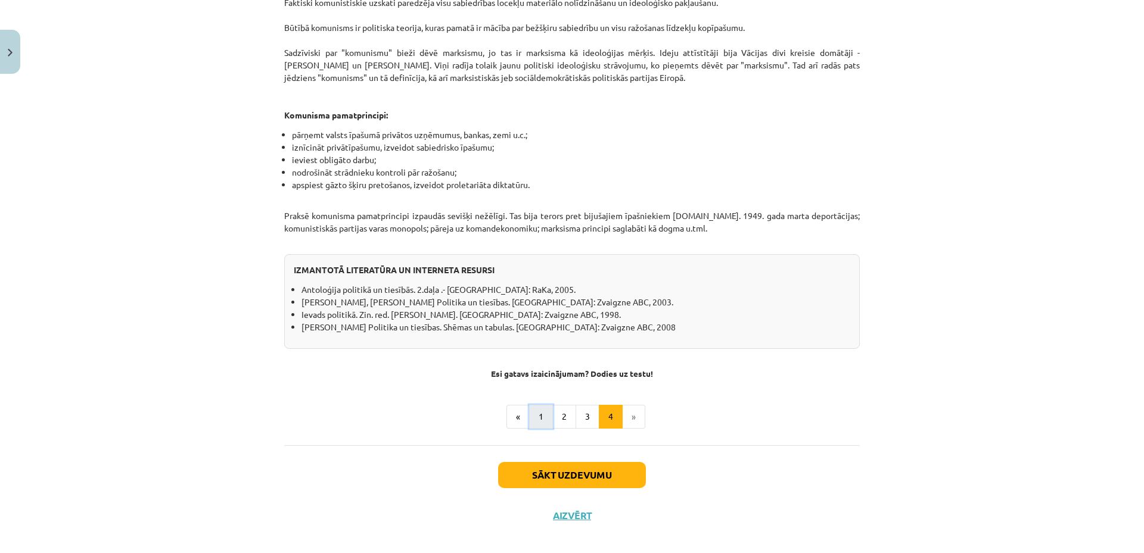
click at [536, 410] on button "1" at bounding box center [541, 417] width 24 height 24
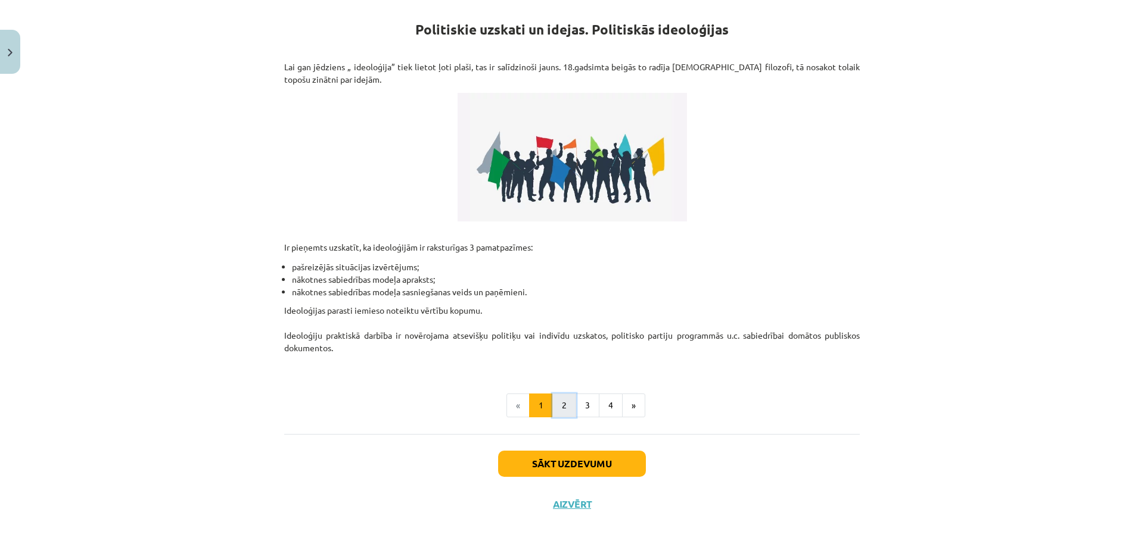
click at [561, 412] on button "2" at bounding box center [564, 406] width 24 height 24
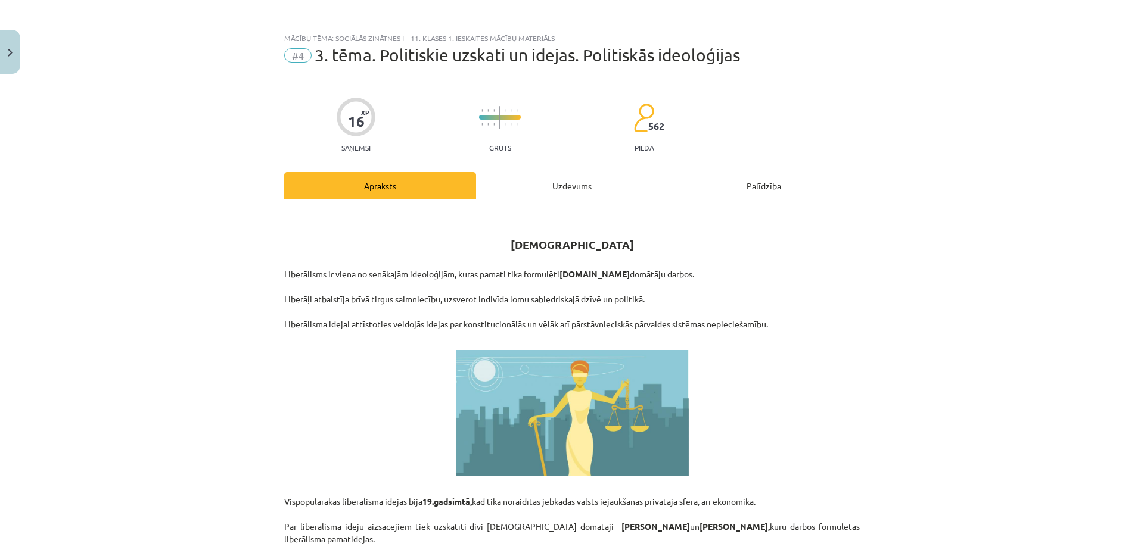
scroll to position [0, 0]
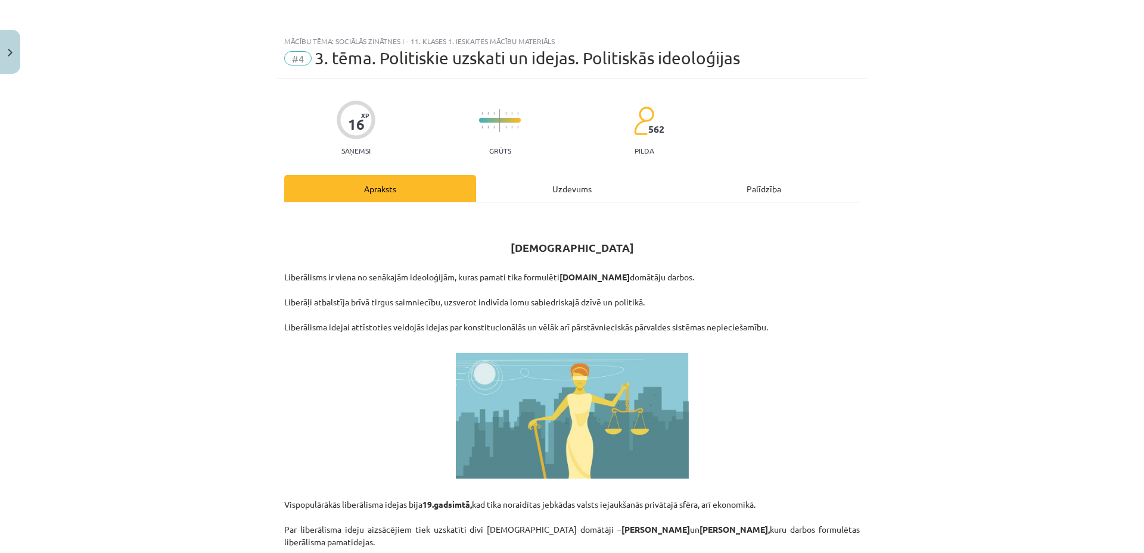
click at [567, 192] on div "Uzdevums" at bounding box center [572, 188] width 192 height 27
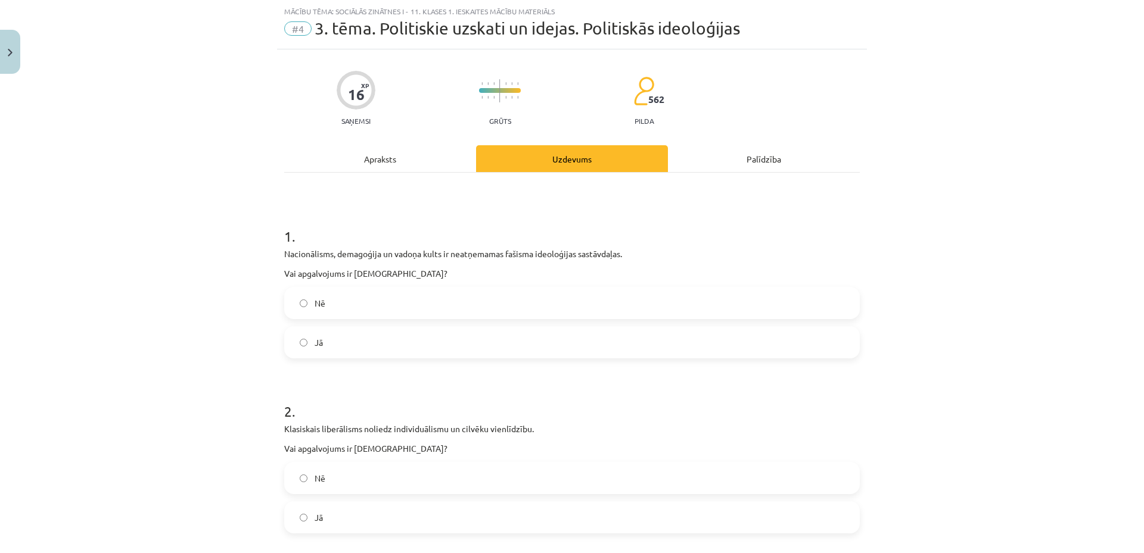
scroll to position [347, 0]
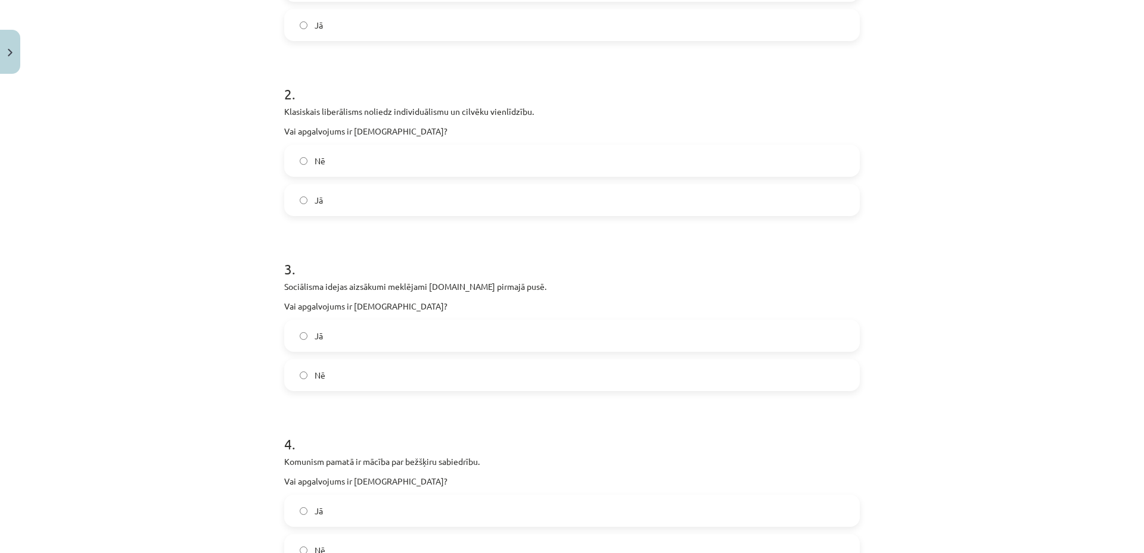
click at [360, 189] on label "Jā" at bounding box center [571, 200] width 573 height 30
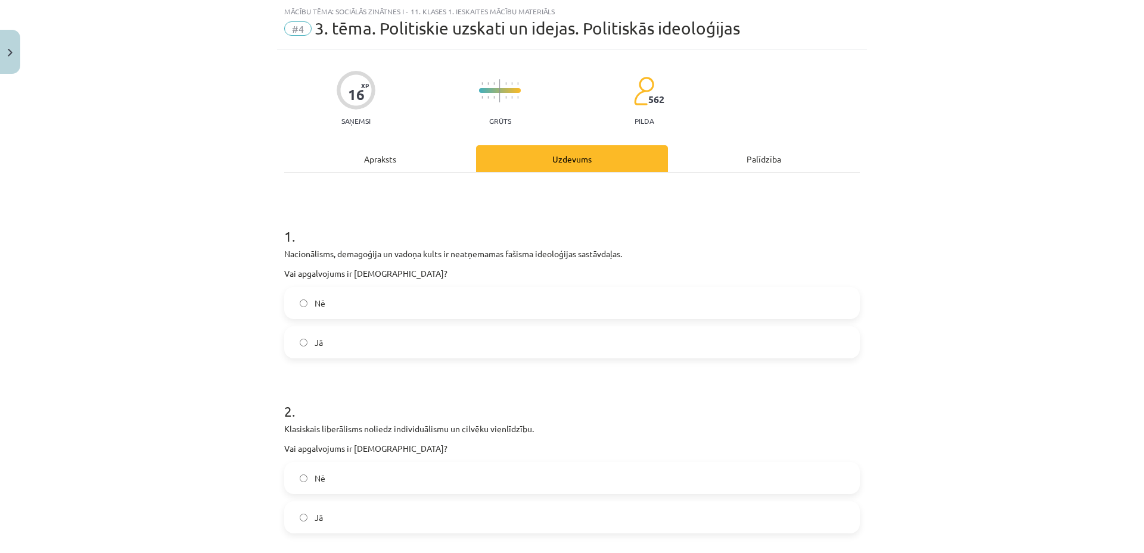
click at [399, 163] on div "Apraksts" at bounding box center [380, 158] width 192 height 27
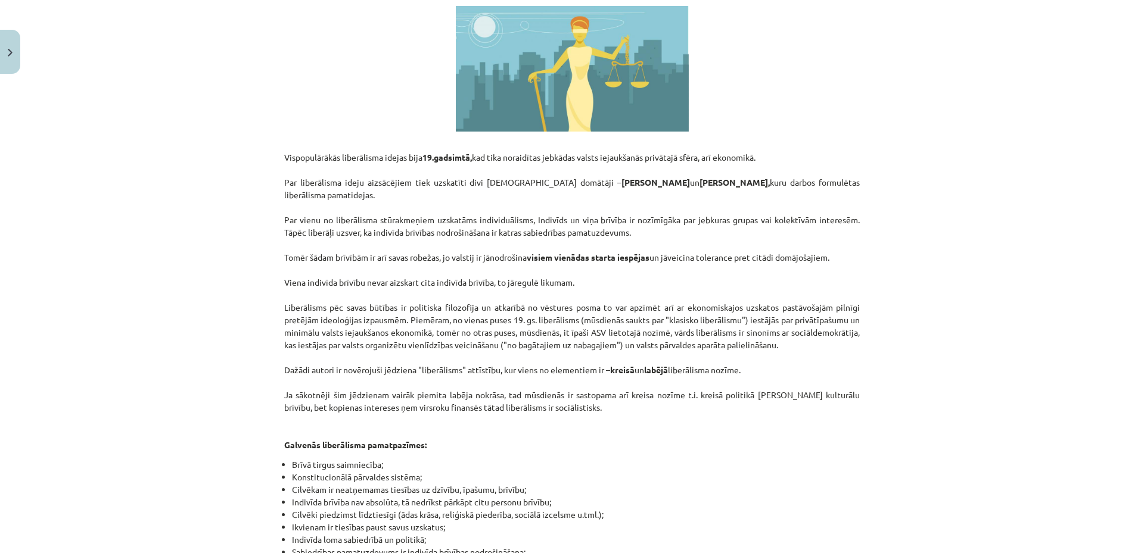
scroll to position [0, 0]
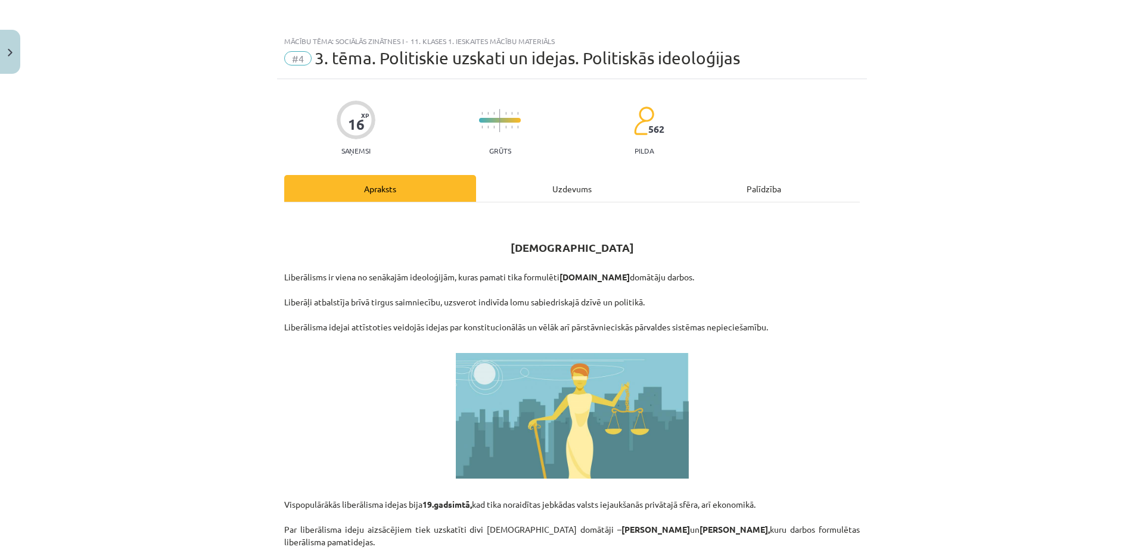
click at [569, 191] on div "Uzdevums" at bounding box center [572, 188] width 192 height 27
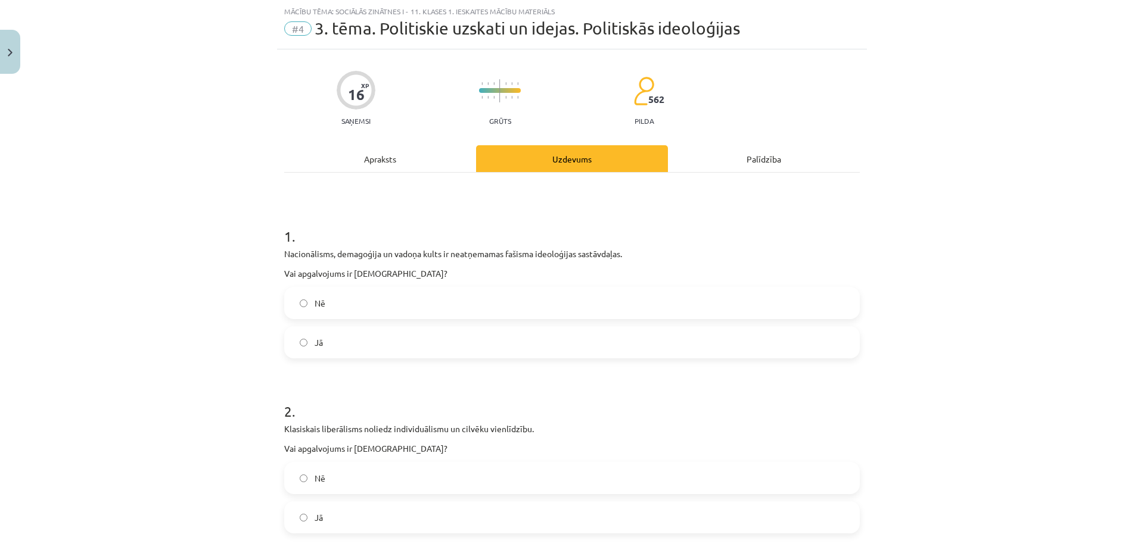
scroll to position [347, 0]
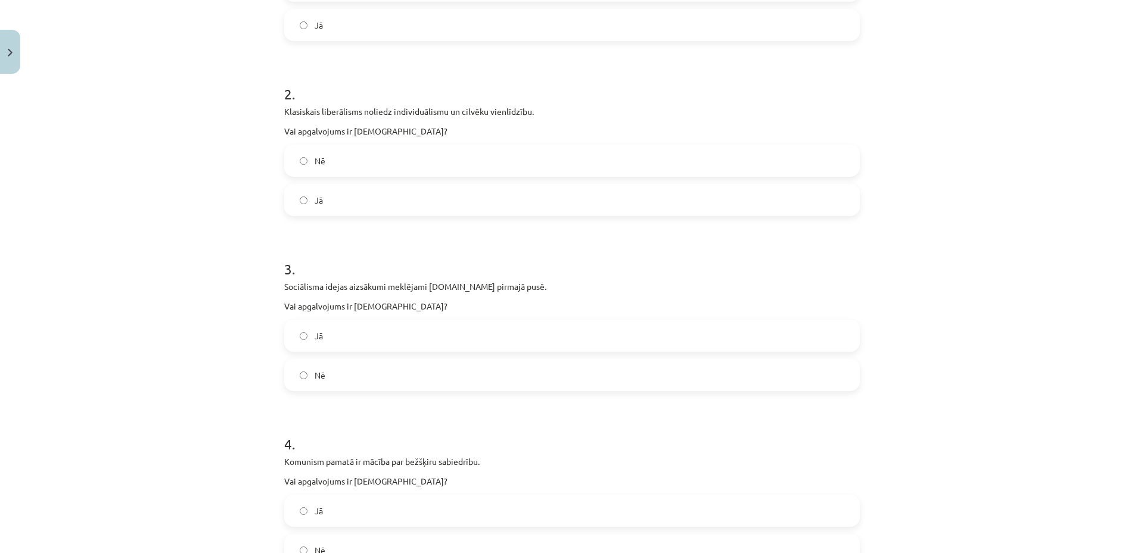
click at [376, 338] on label "Jā" at bounding box center [571, 336] width 573 height 30
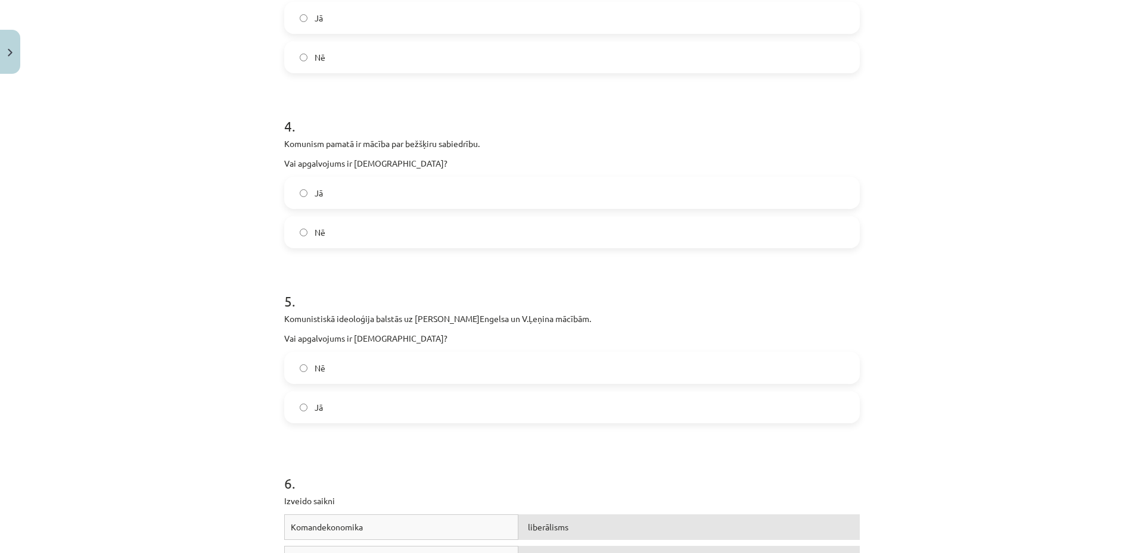
click at [334, 422] on label "Jā" at bounding box center [571, 408] width 573 height 30
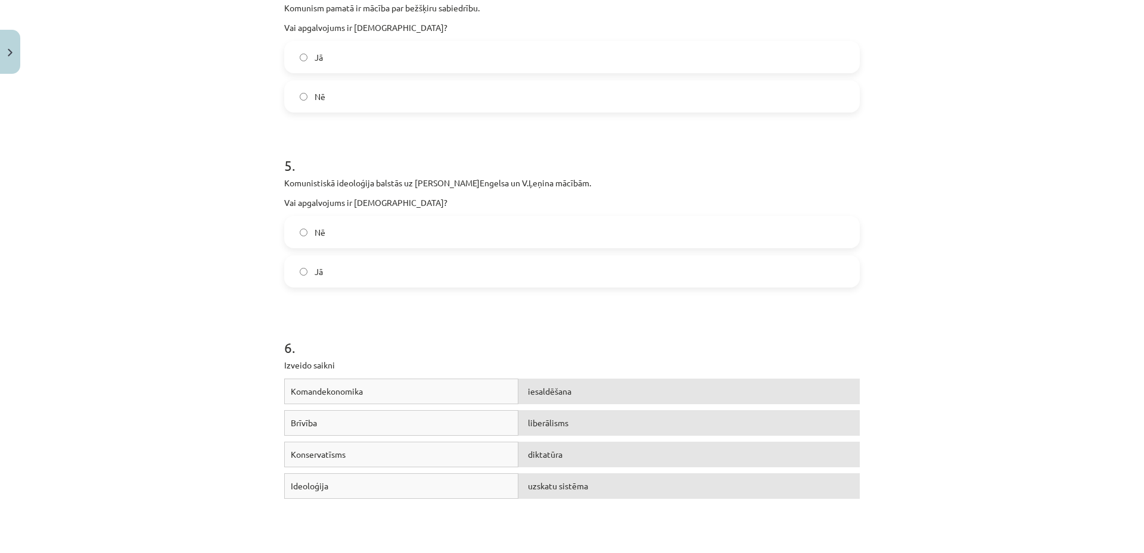
scroll to position [166, 0]
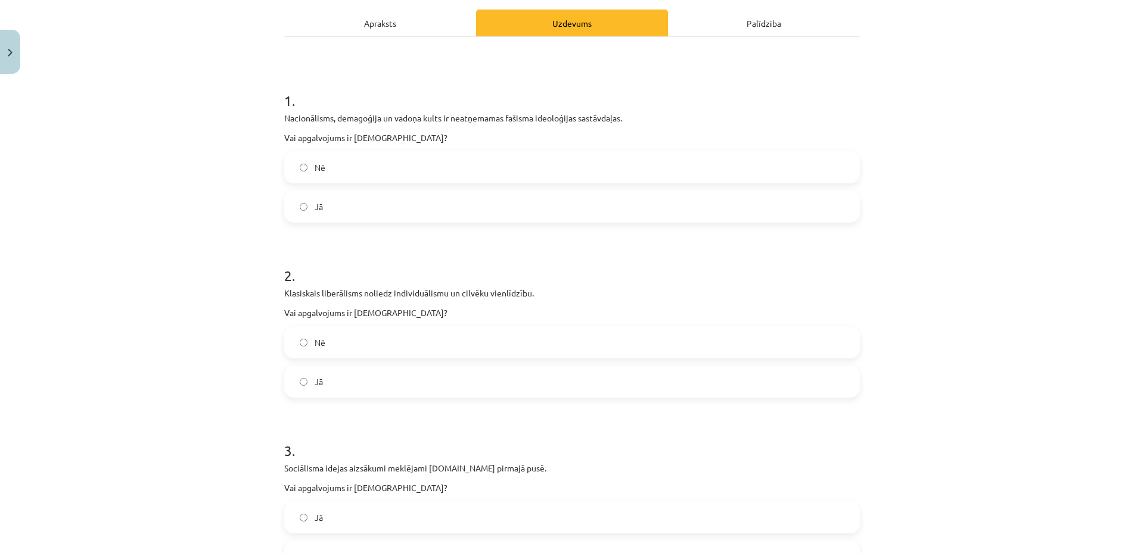
click at [375, 24] on div "Apraksts" at bounding box center [380, 23] width 192 height 27
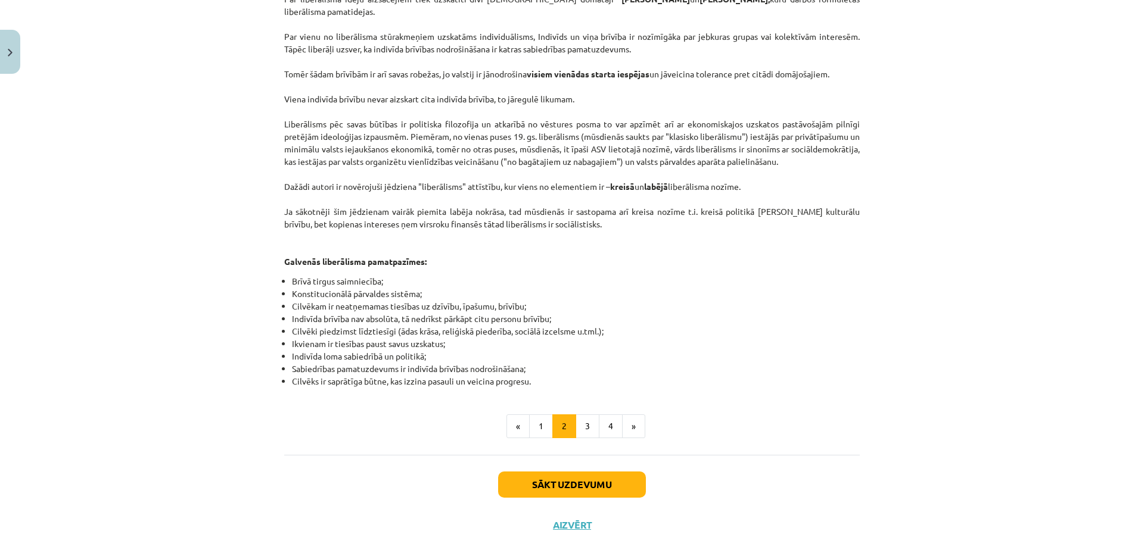
scroll to position [540, 0]
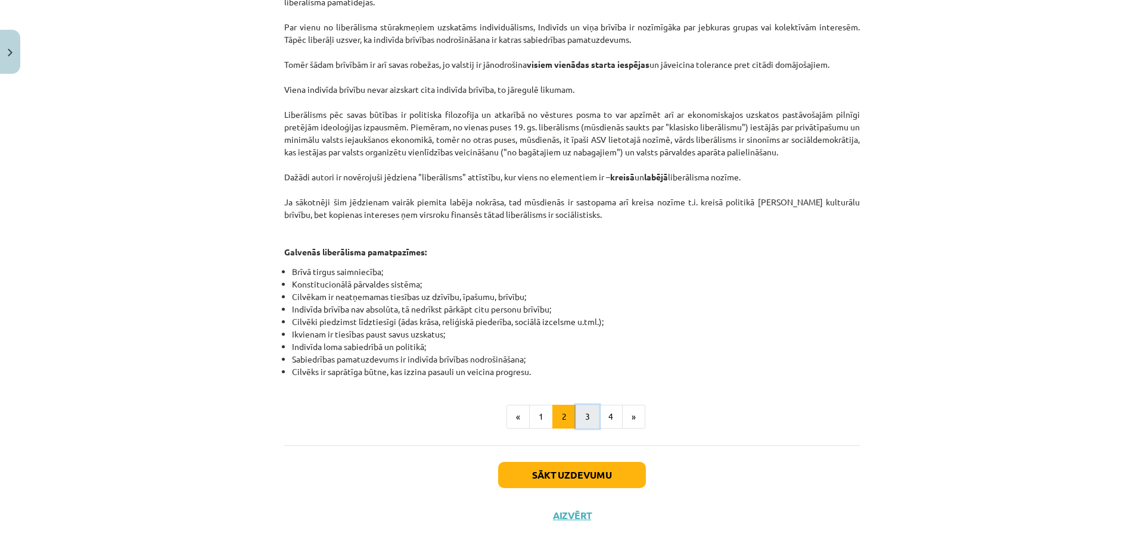
click at [576, 410] on button "3" at bounding box center [588, 417] width 24 height 24
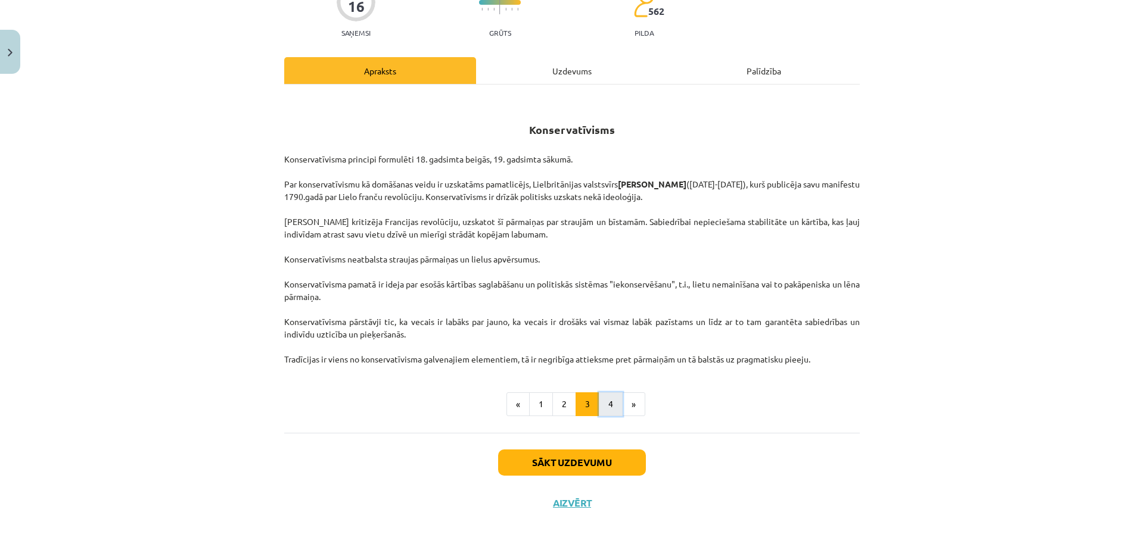
click at [614, 411] on button "4" at bounding box center [611, 405] width 24 height 24
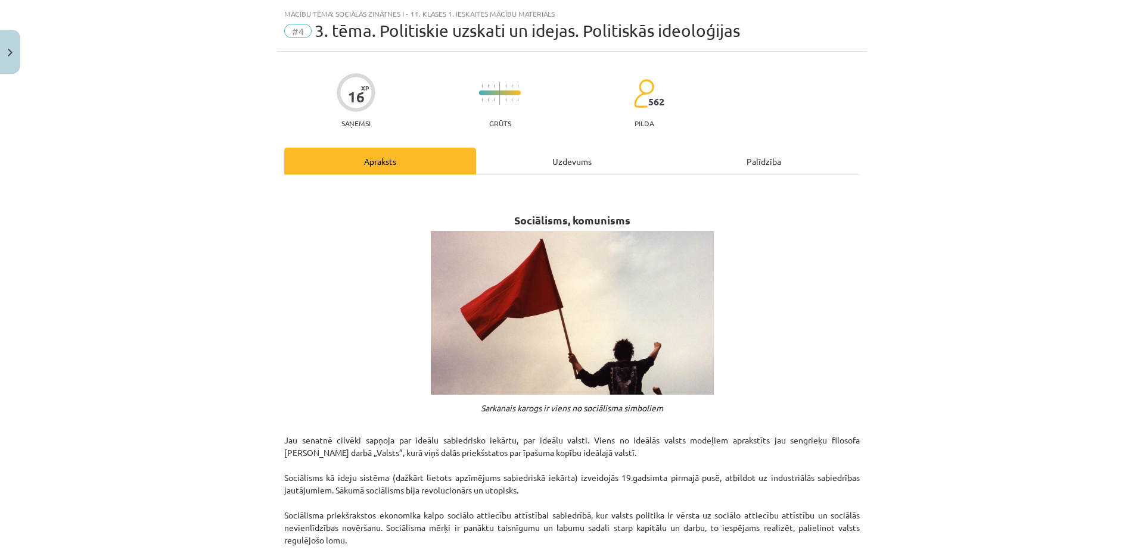
scroll to position [0, 0]
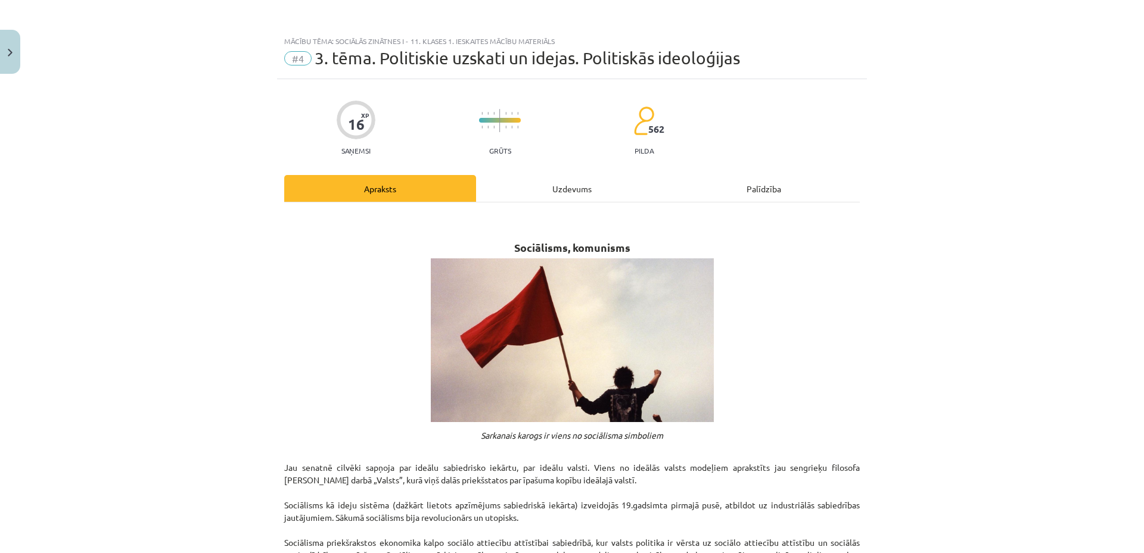
click at [587, 182] on div "Uzdevums" at bounding box center [572, 188] width 192 height 27
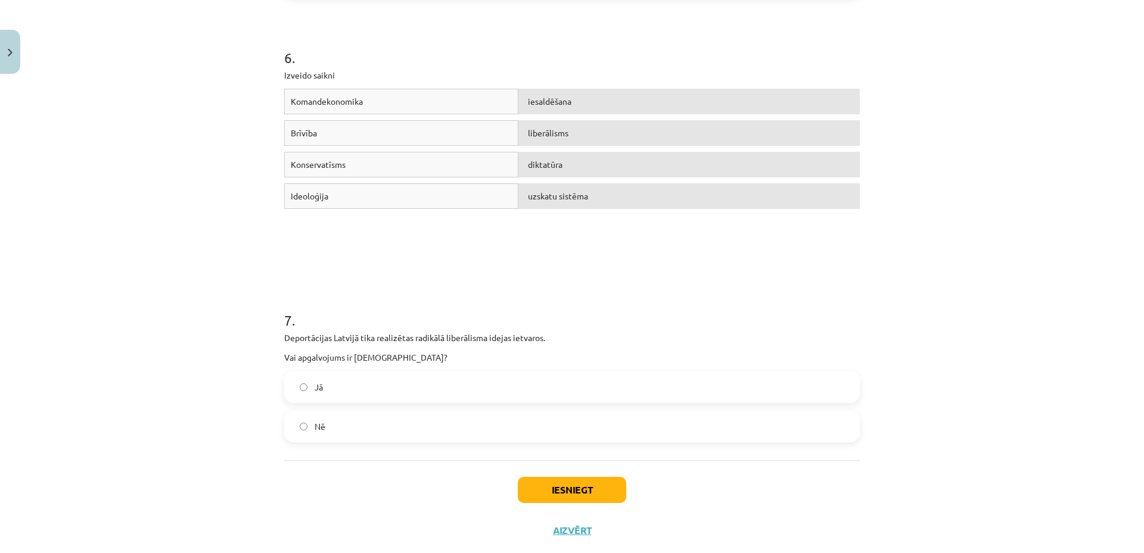
scroll to position [1119, 0]
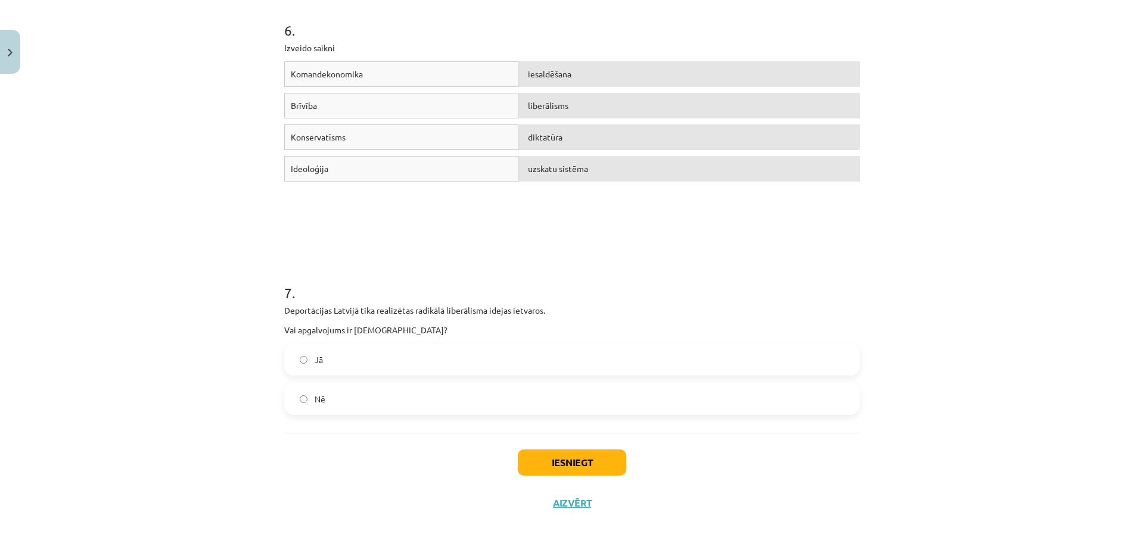
click at [416, 387] on label "Nē" at bounding box center [571, 399] width 573 height 30
click at [590, 454] on button "Iesniegt" at bounding box center [572, 463] width 108 height 26
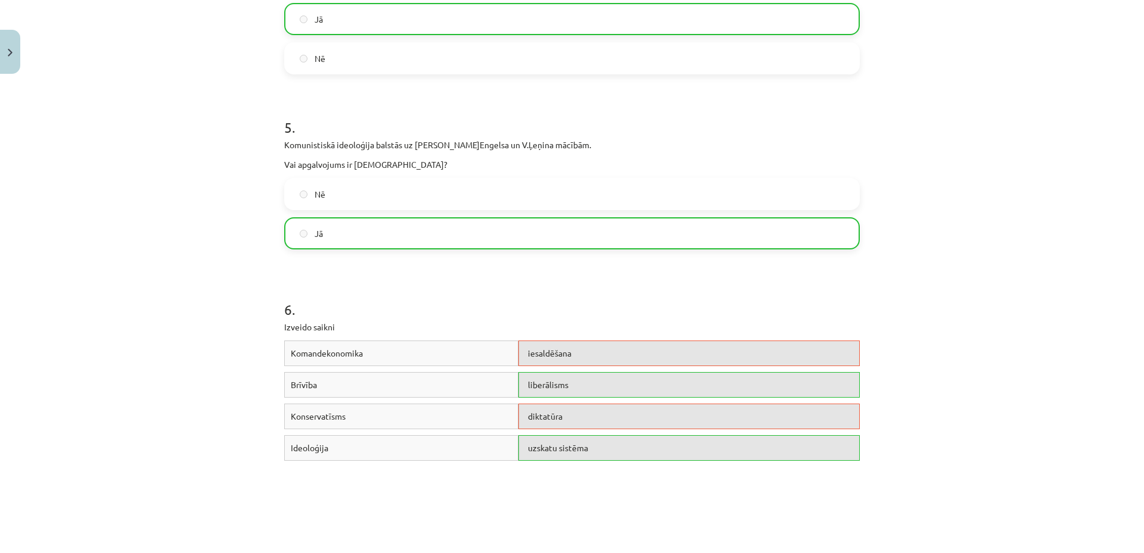
scroll to position [1157, 0]
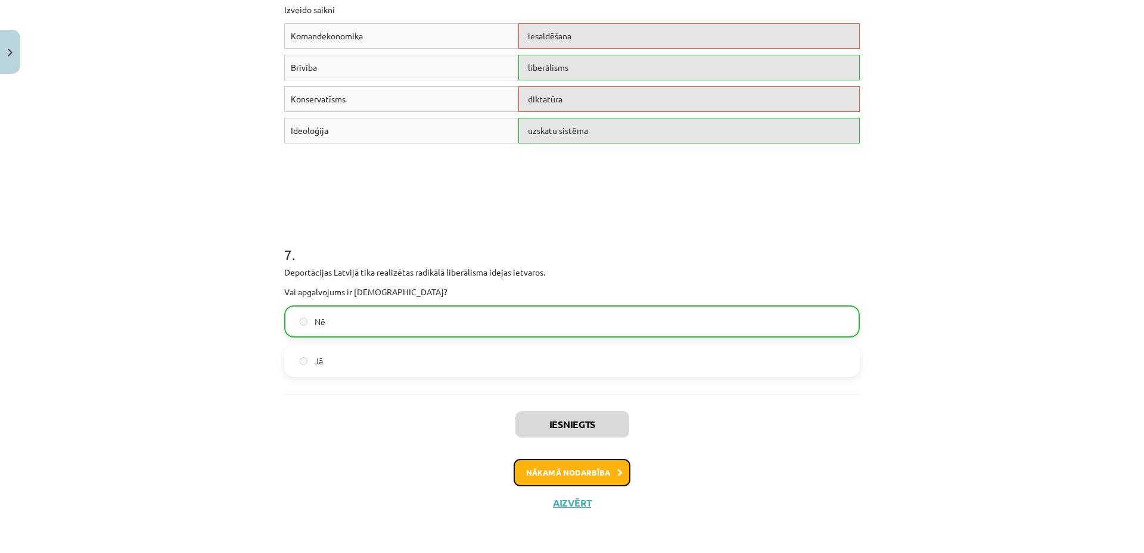
click at [570, 471] on button "Nākamā nodarbība" at bounding box center [572, 472] width 117 height 27
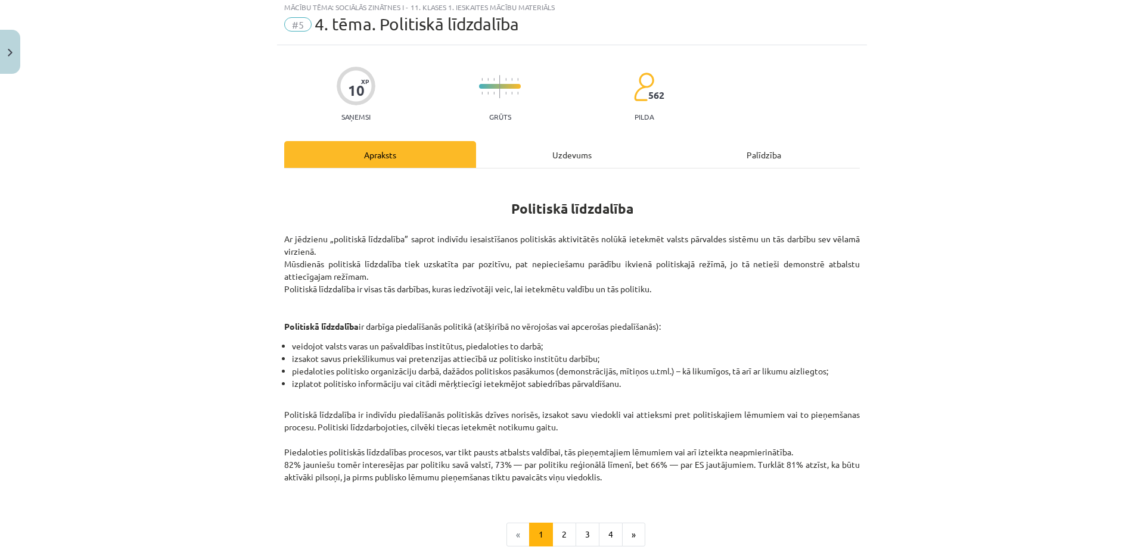
scroll to position [30, 0]
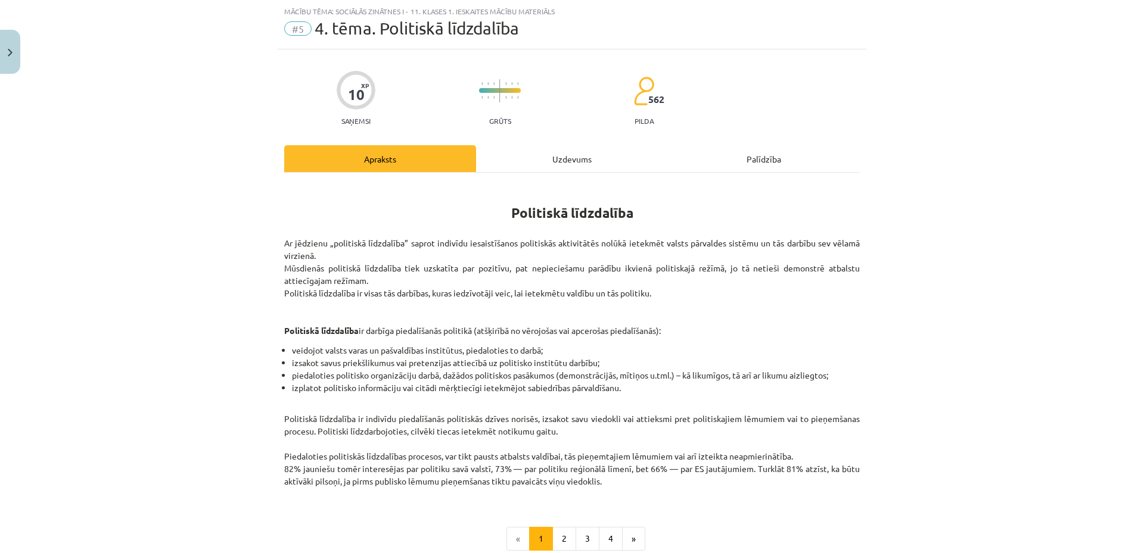
click at [561, 154] on div "Uzdevums" at bounding box center [572, 158] width 192 height 27
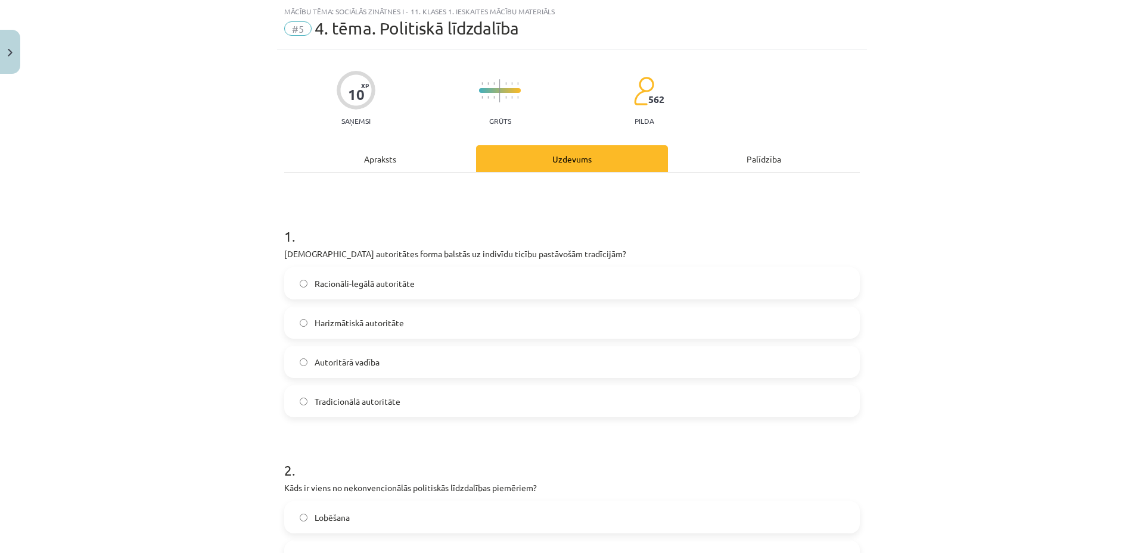
click at [393, 158] on div "Apraksts" at bounding box center [380, 158] width 192 height 27
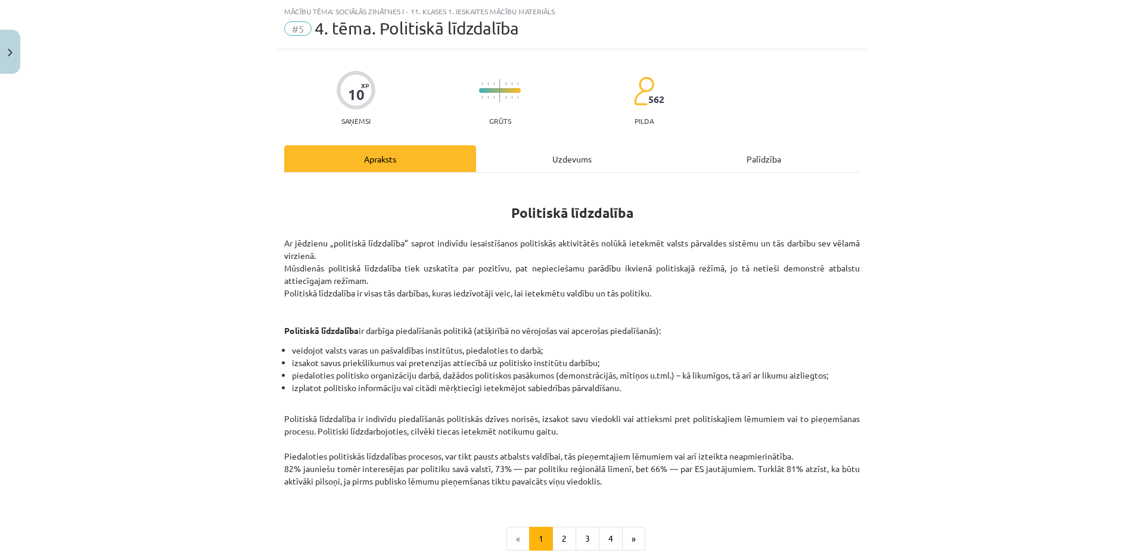
click at [566, 159] on div "Uzdevums" at bounding box center [572, 158] width 192 height 27
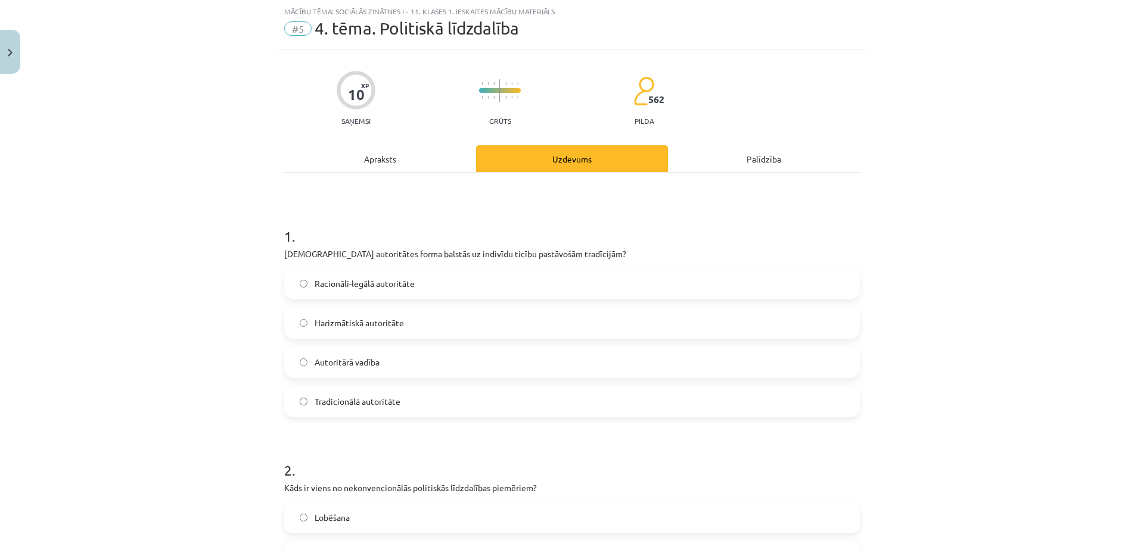
click at [369, 162] on div "Apraksts" at bounding box center [380, 158] width 192 height 27
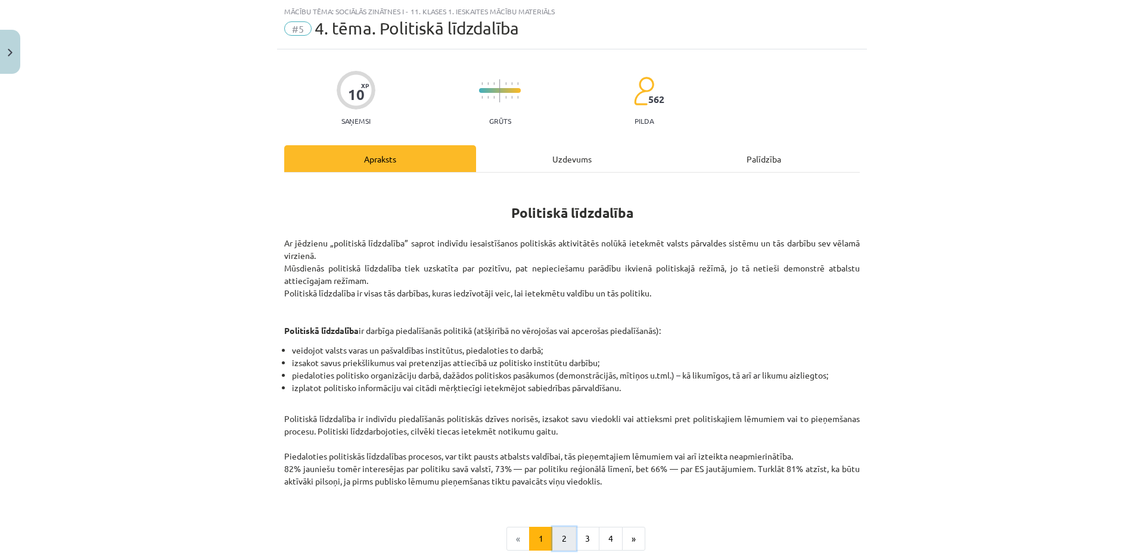
click at [556, 539] on button "2" at bounding box center [564, 539] width 24 height 24
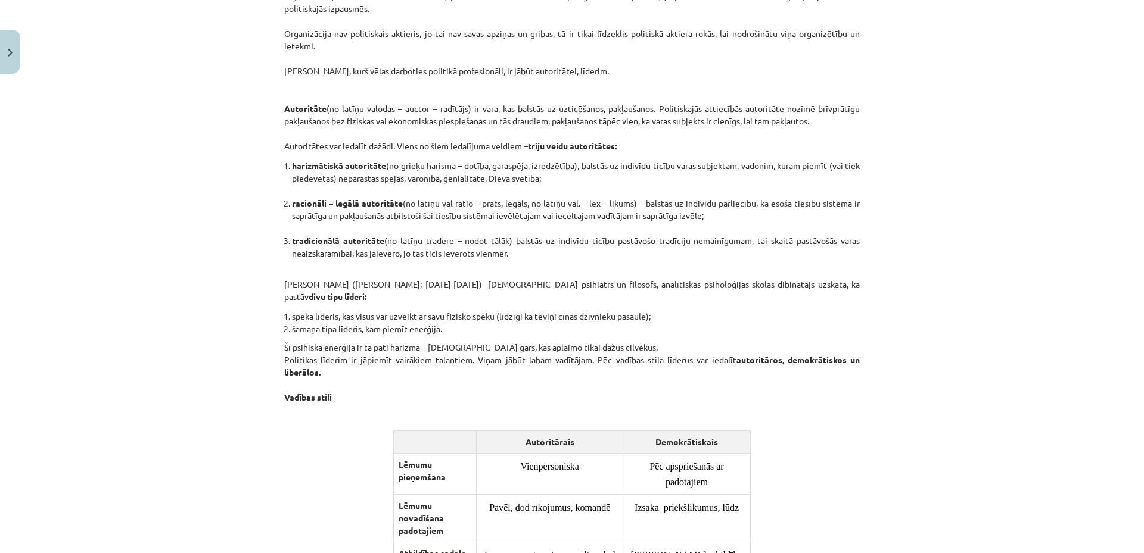
scroll to position [164, 0]
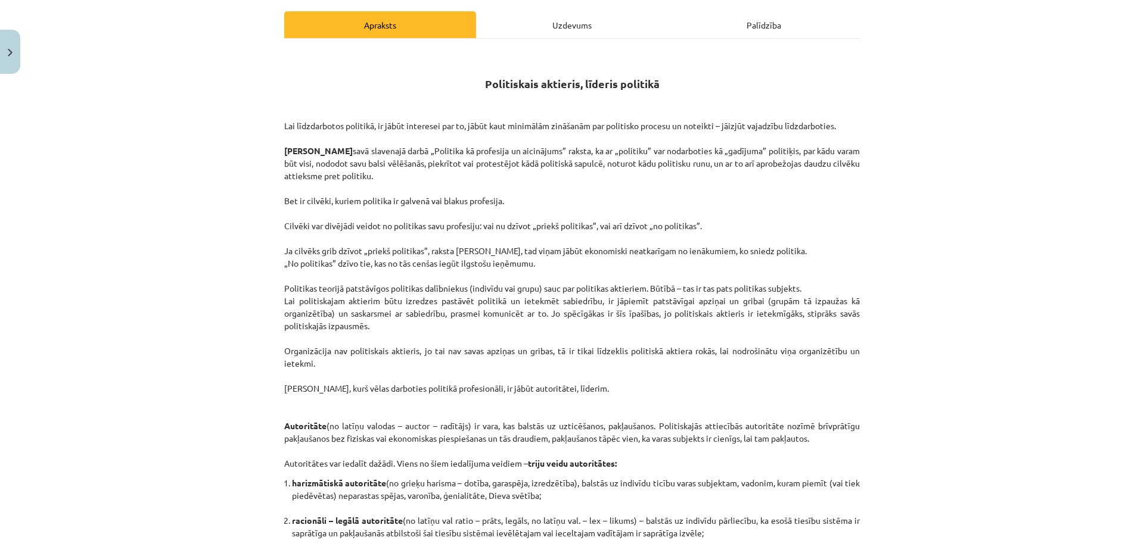
click at [552, 29] on div "Uzdevums" at bounding box center [572, 24] width 192 height 27
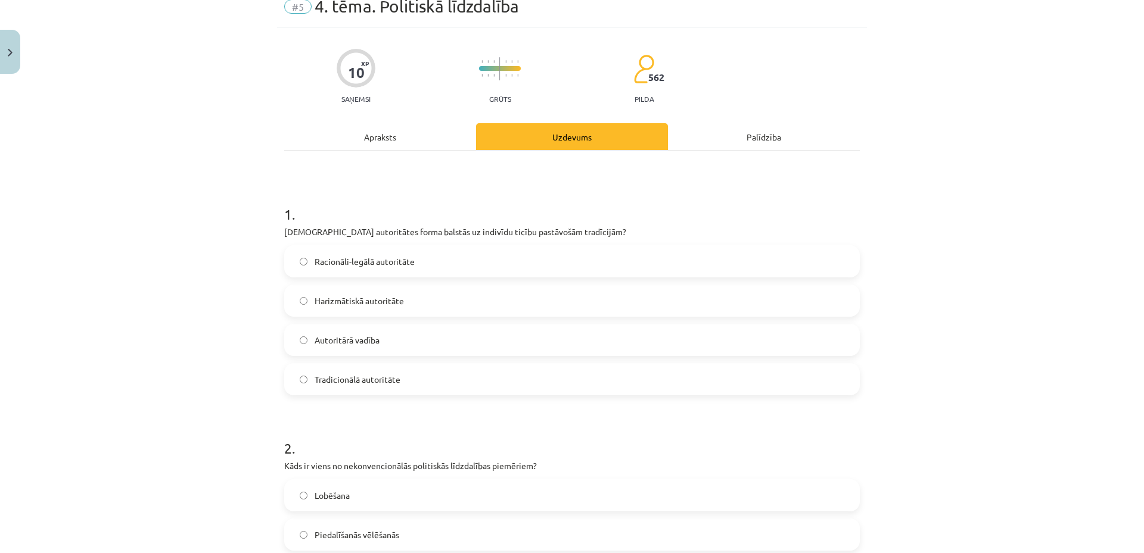
scroll to position [30, 0]
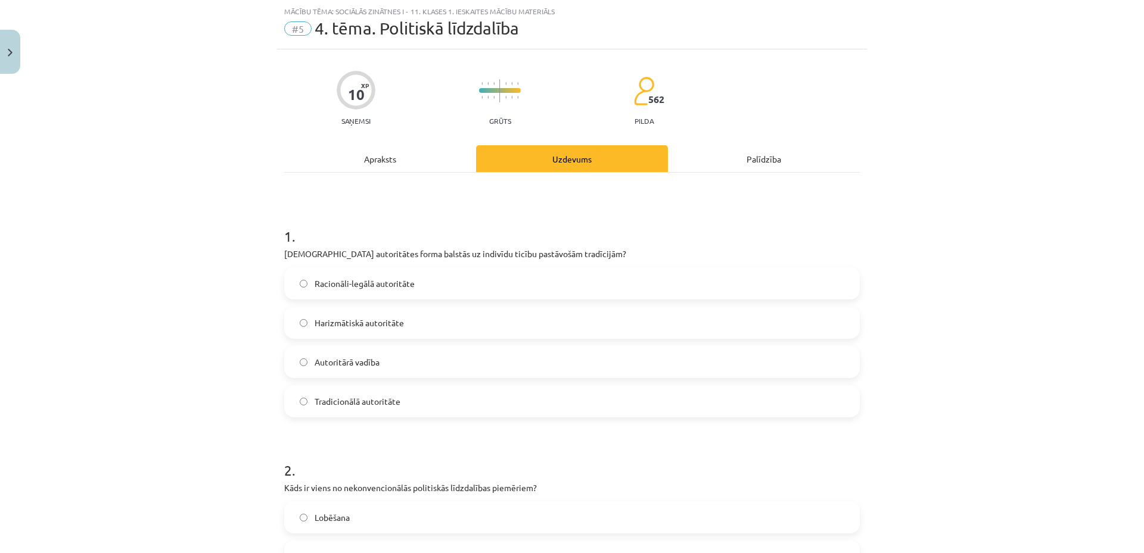
click at [444, 155] on div "Apraksts" at bounding box center [380, 158] width 192 height 27
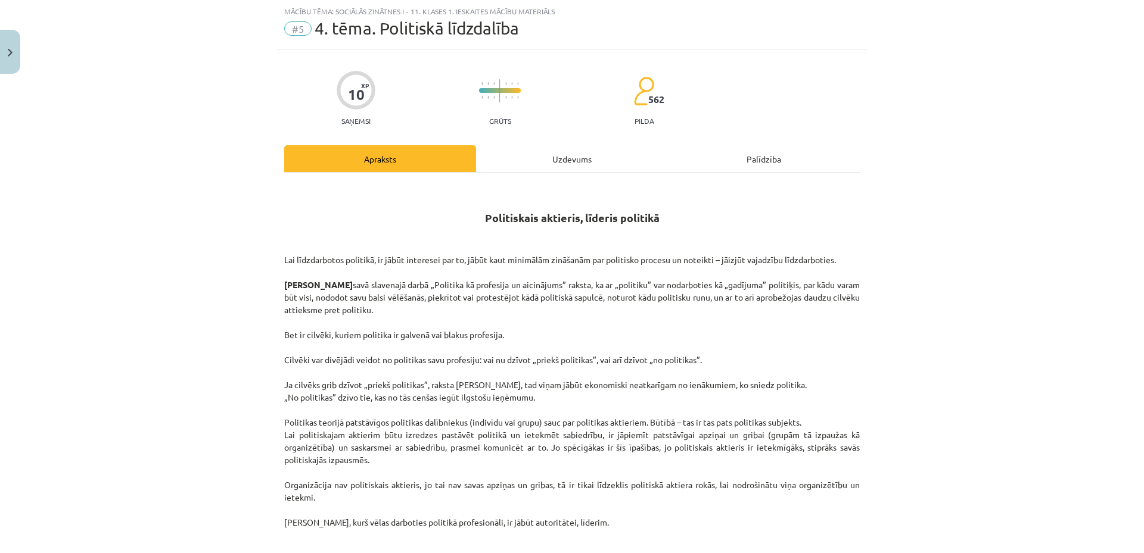
click at [551, 159] on div "Uzdevums" at bounding box center [572, 158] width 192 height 27
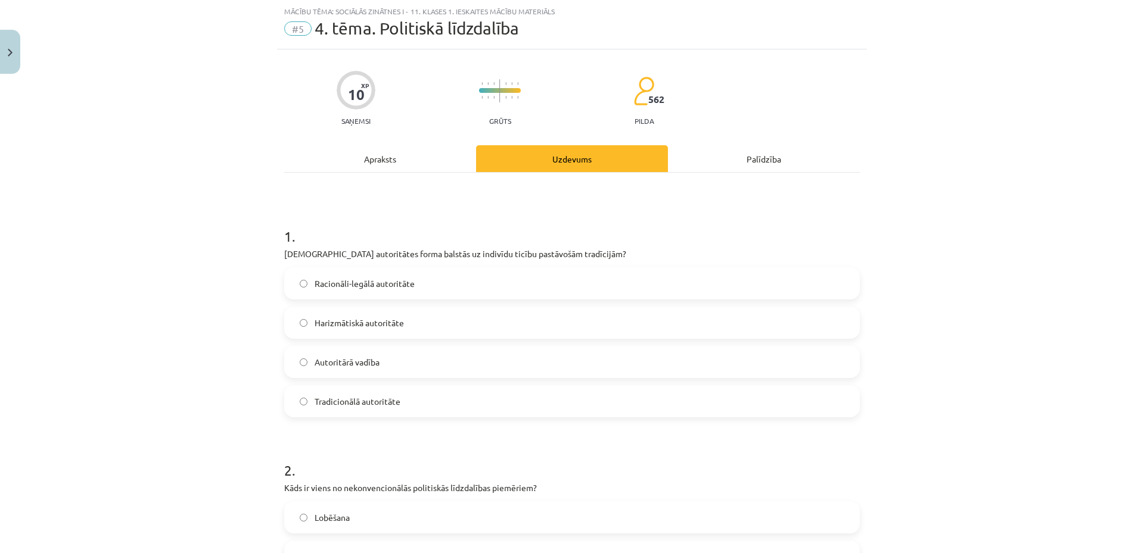
click at [397, 318] on span "Harizmātiskā autoritāte" at bounding box center [359, 323] width 89 height 13
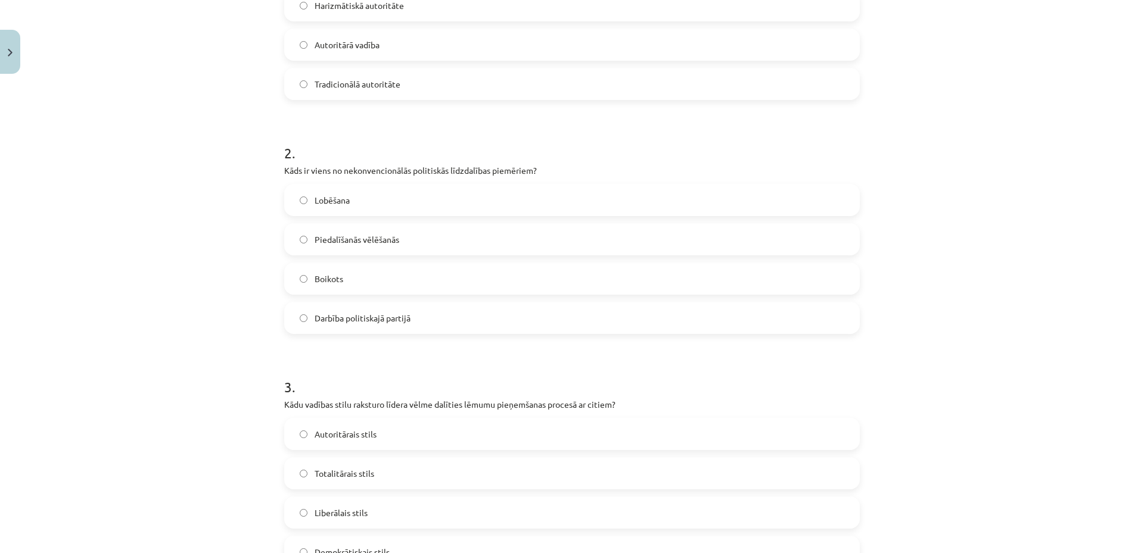
scroll to position [0, 0]
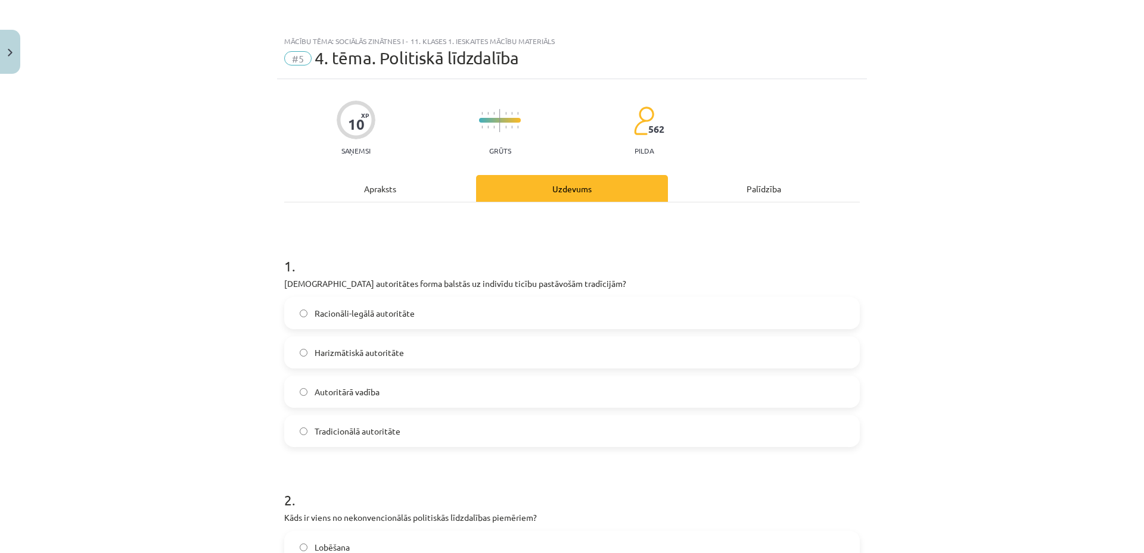
click at [385, 187] on div "Apraksts" at bounding box center [380, 188] width 192 height 27
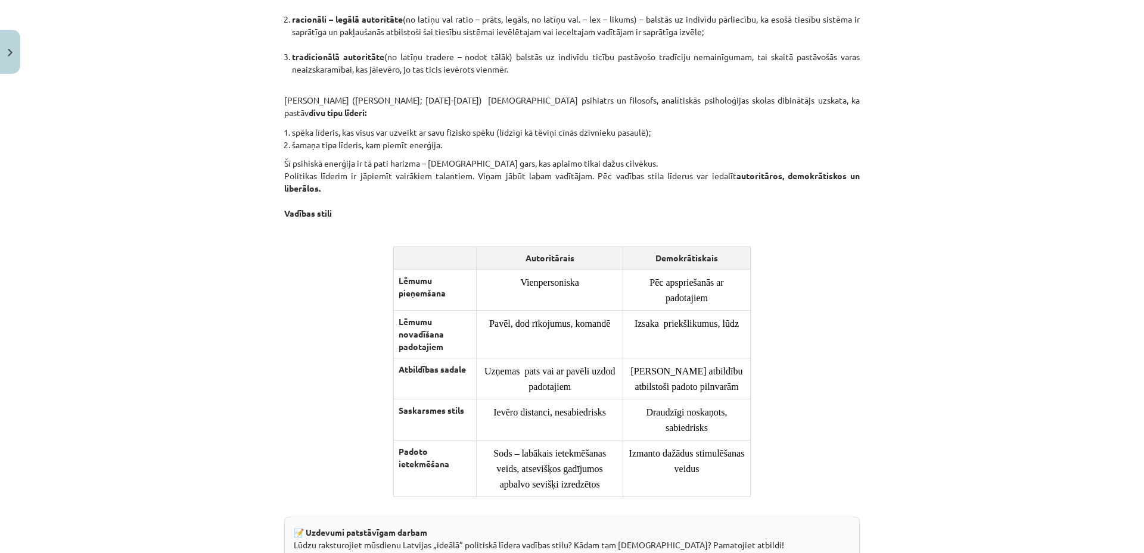
scroll to position [870, 0]
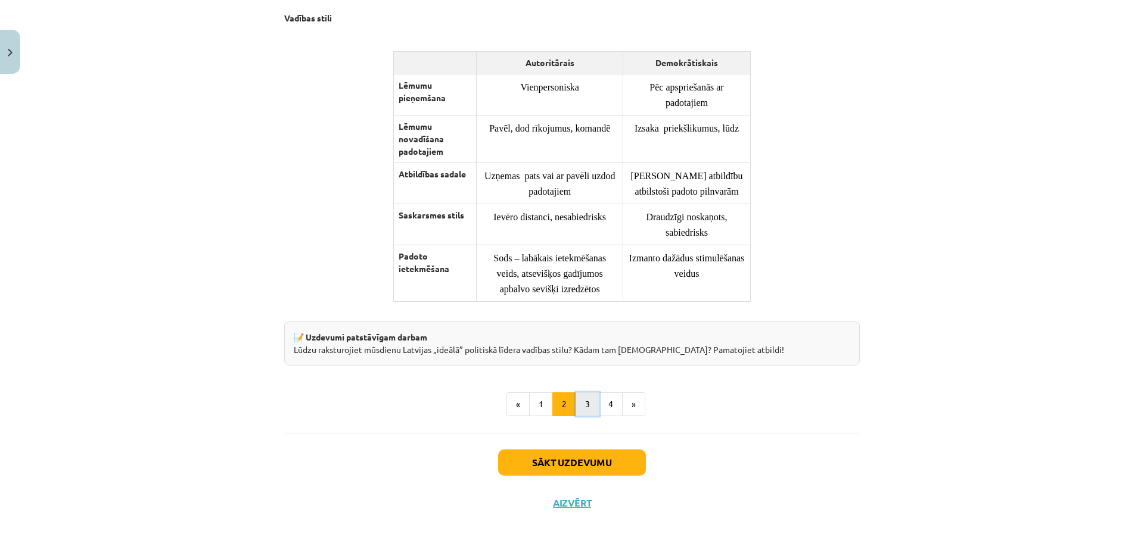
click at [589, 410] on button "3" at bounding box center [588, 405] width 24 height 24
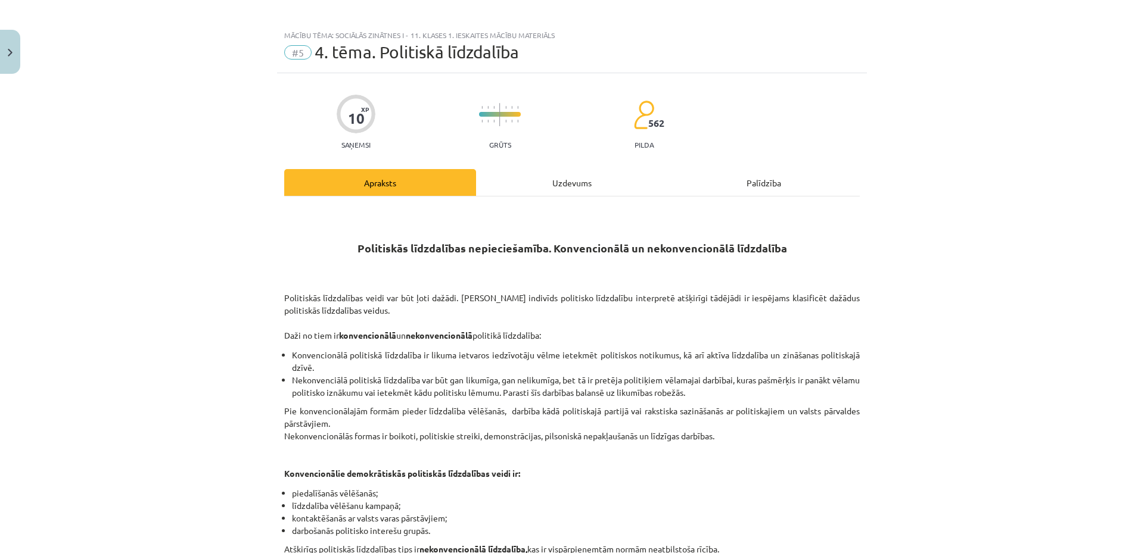
scroll to position [0, 0]
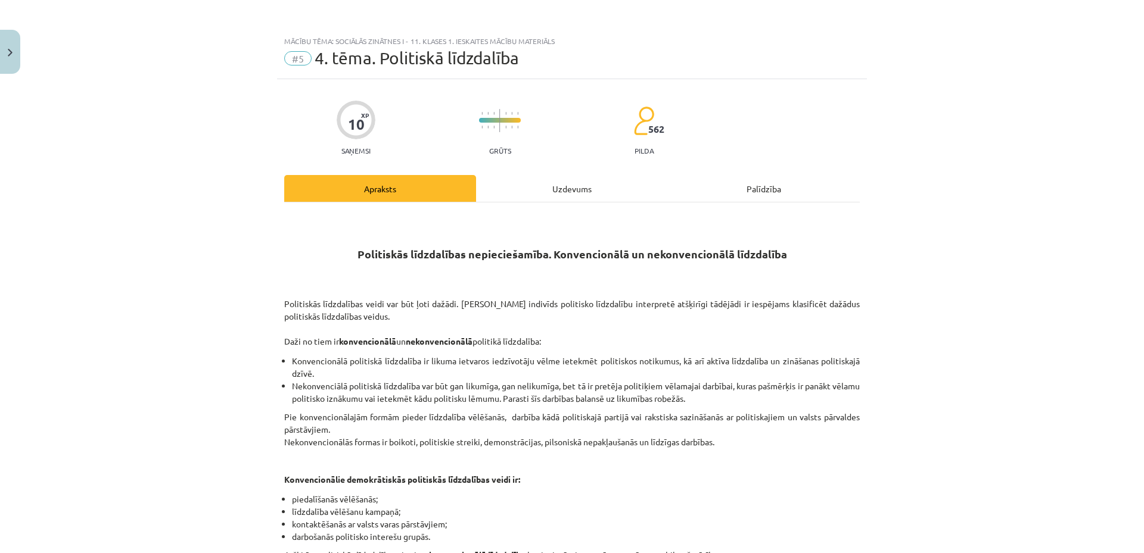
click at [567, 189] on div "Uzdevums" at bounding box center [572, 188] width 192 height 27
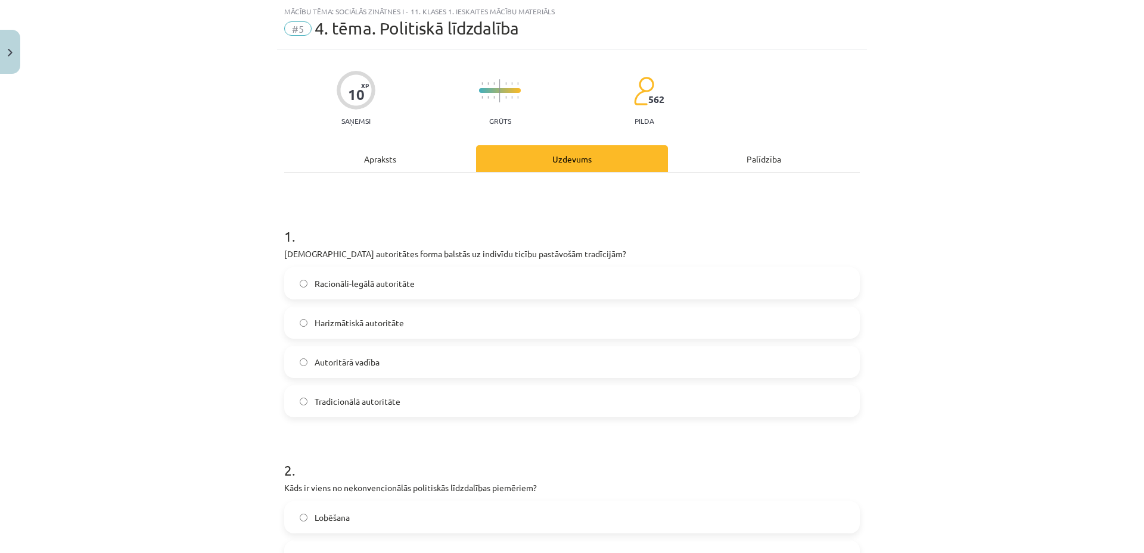
scroll to position [347, 0]
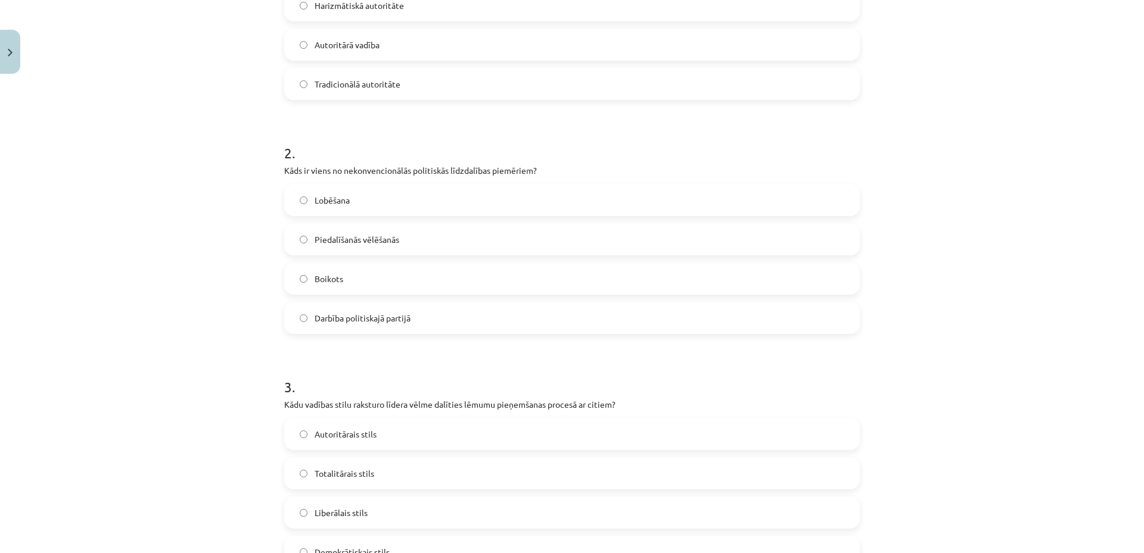
click at [397, 273] on label "Boikots" at bounding box center [571, 279] width 573 height 30
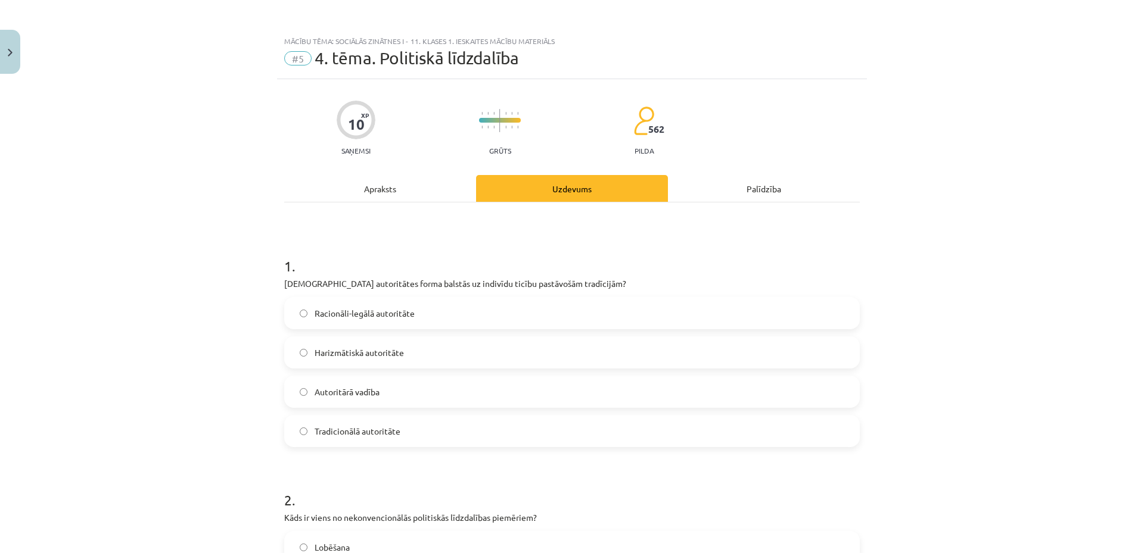
click at [392, 189] on div "Apraksts" at bounding box center [380, 188] width 192 height 27
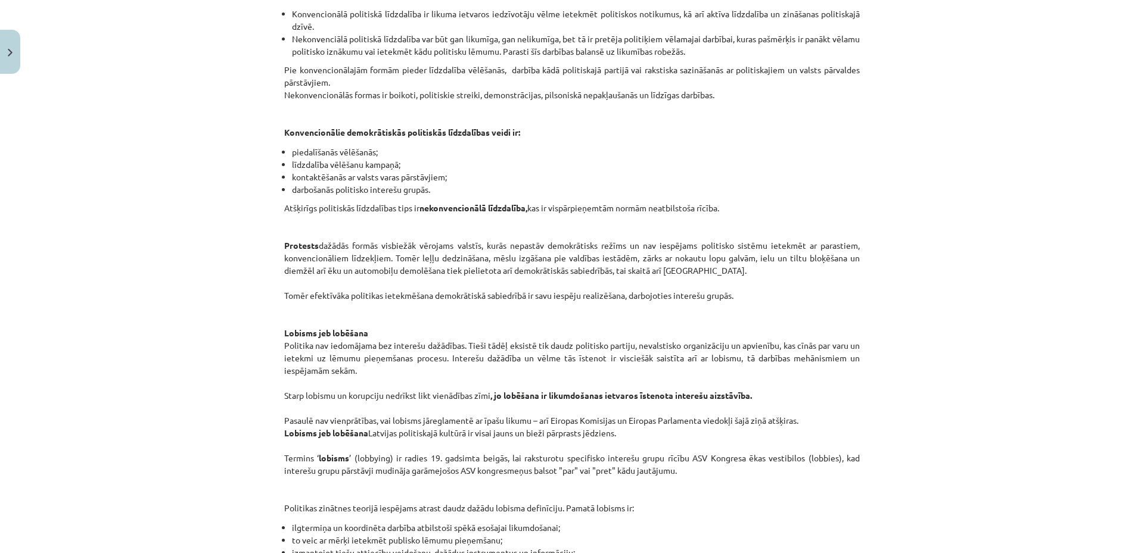
scroll to position [571, 0]
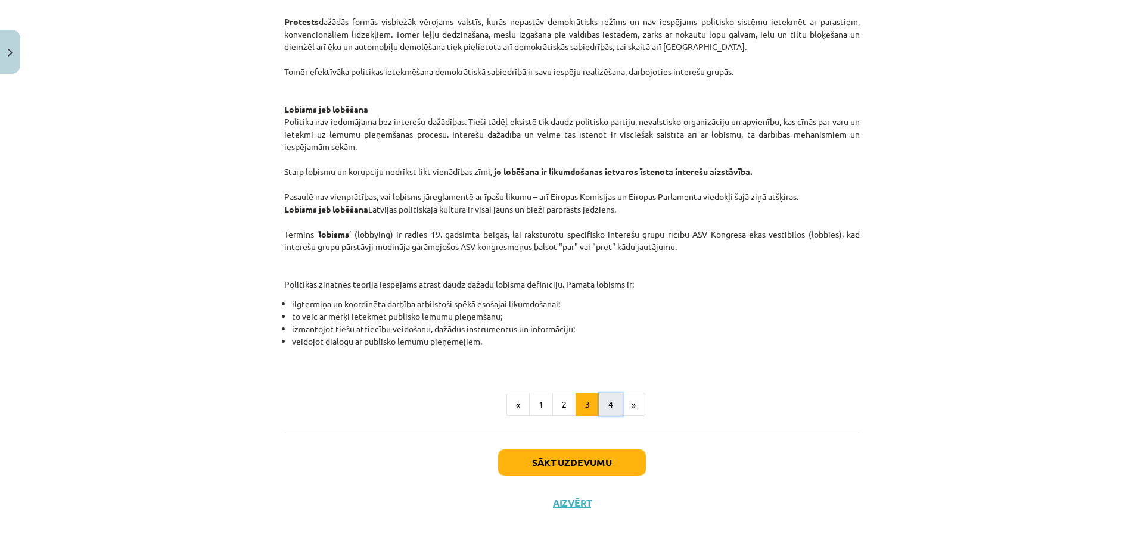
click at [609, 406] on button "4" at bounding box center [611, 405] width 24 height 24
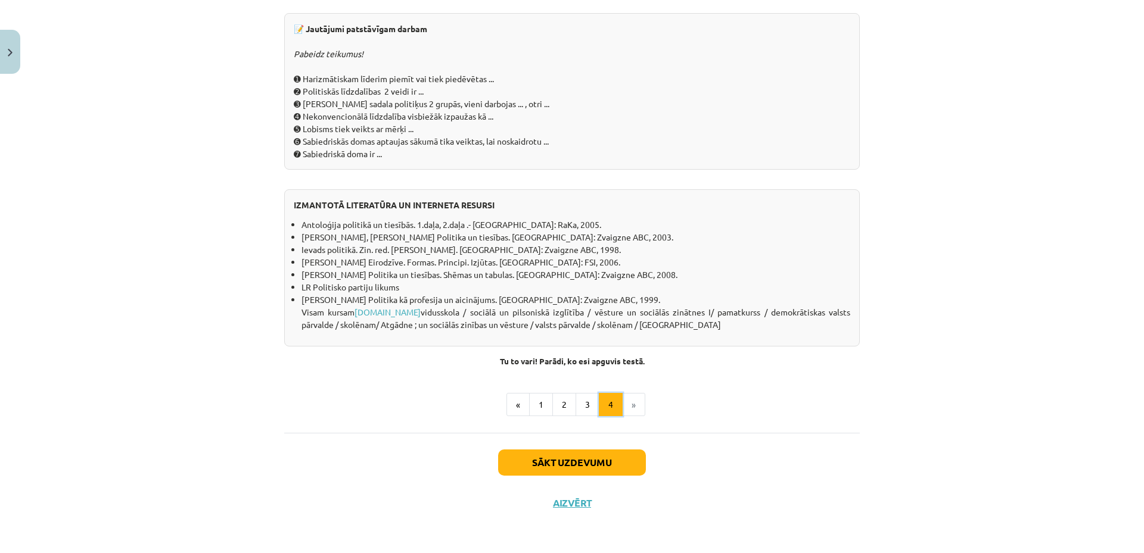
scroll to position [1011, 0]
click at [548, 405] on button "1" at bounding box center [541, 405] width 24 height 24
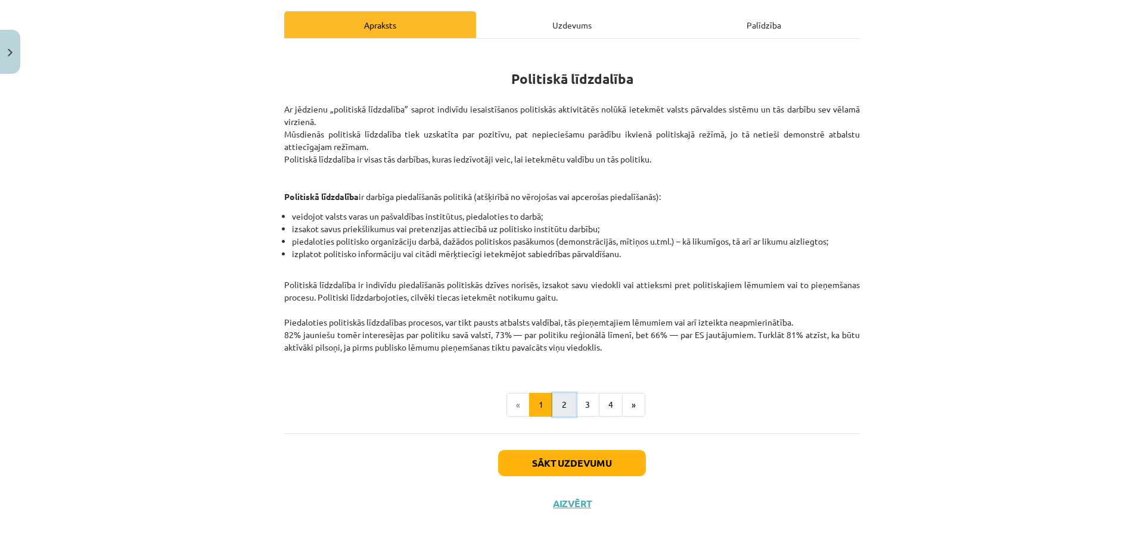
click at [565, 405] on button "2" at bounding box center [564, 405] width 24 height 24
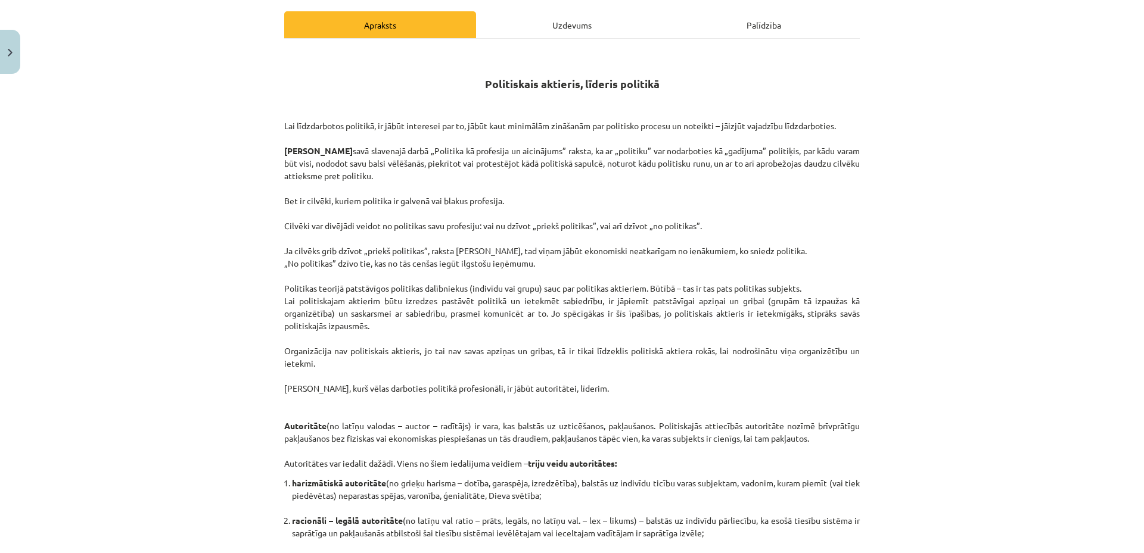
click at [565, 30] on div "Uzdevums" at bounding box center [572, 24] width 192 height 27
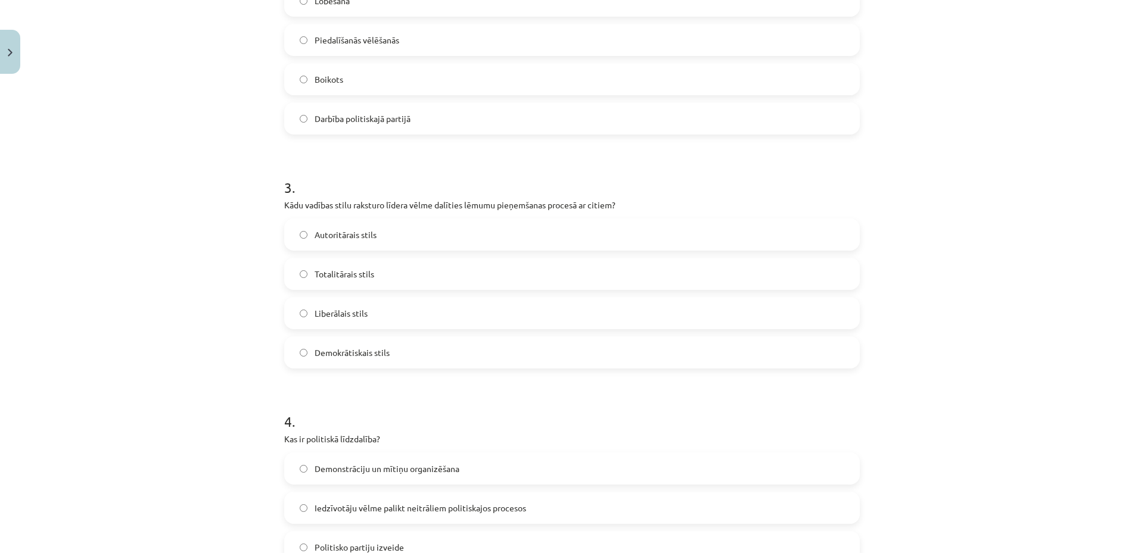
scroll to position [665, 0]
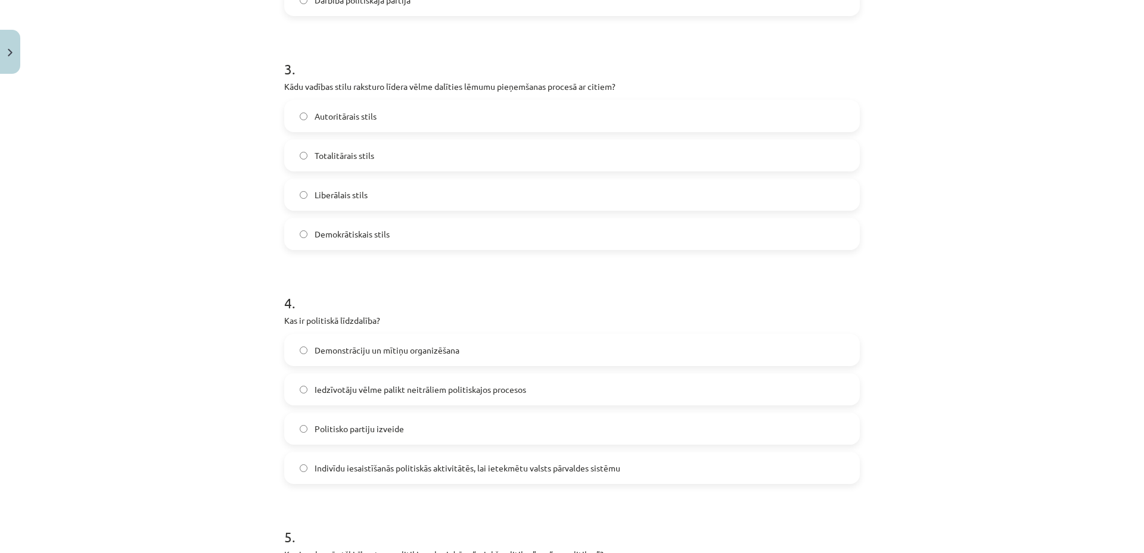
click at [416, 110] on label "Autoritārais stils" at bounding box center [571, 116] width 573 height 30
click at [411, 436] on label "Politisko partiju izveide" at bounding box center [571, 429] width 573 height 30
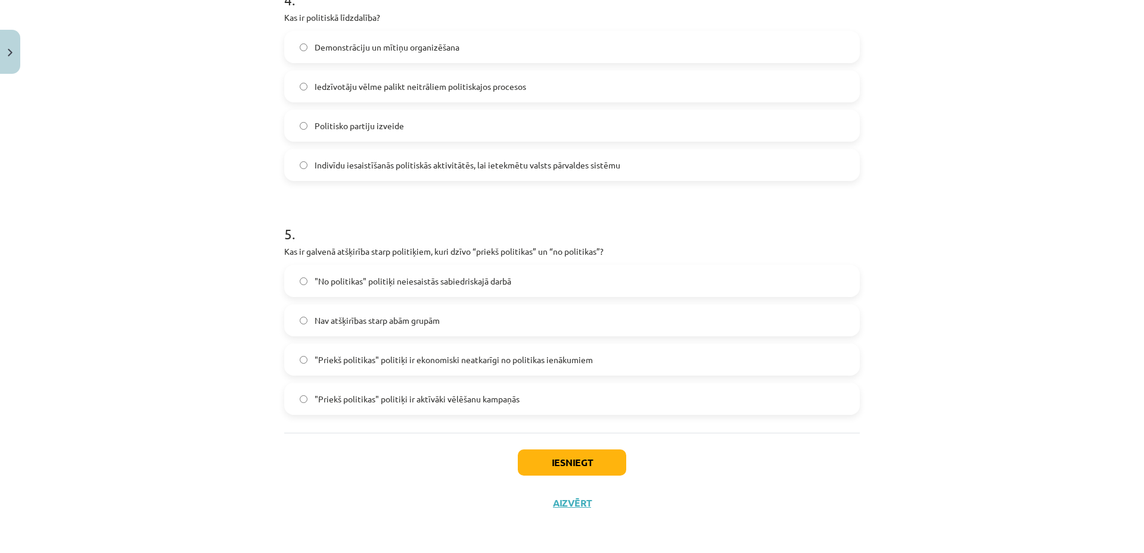
click at [533, 282] on label ""No politikas" politiķi neiesaistās sabiedriskajā darbā" at bounding box center [571, 281] width 573 height 30
click at [561, 464] on button "Iesniegt" at bounding box center [572, 463] width 108 height 26
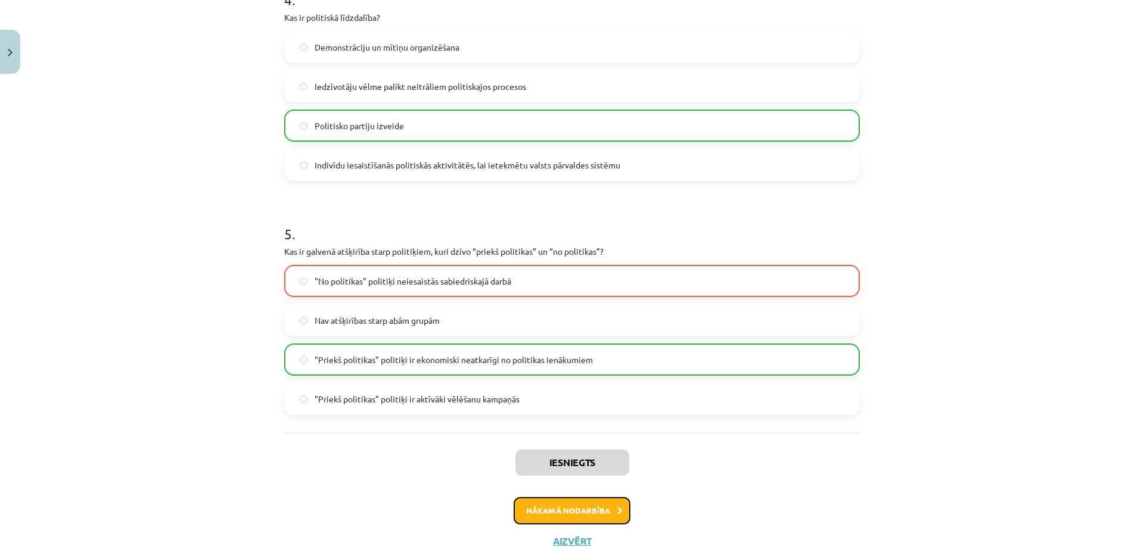
click at [590, 510] on button "Nākamā nodarbība" at bounding box center [572, 510] width 117 height 27
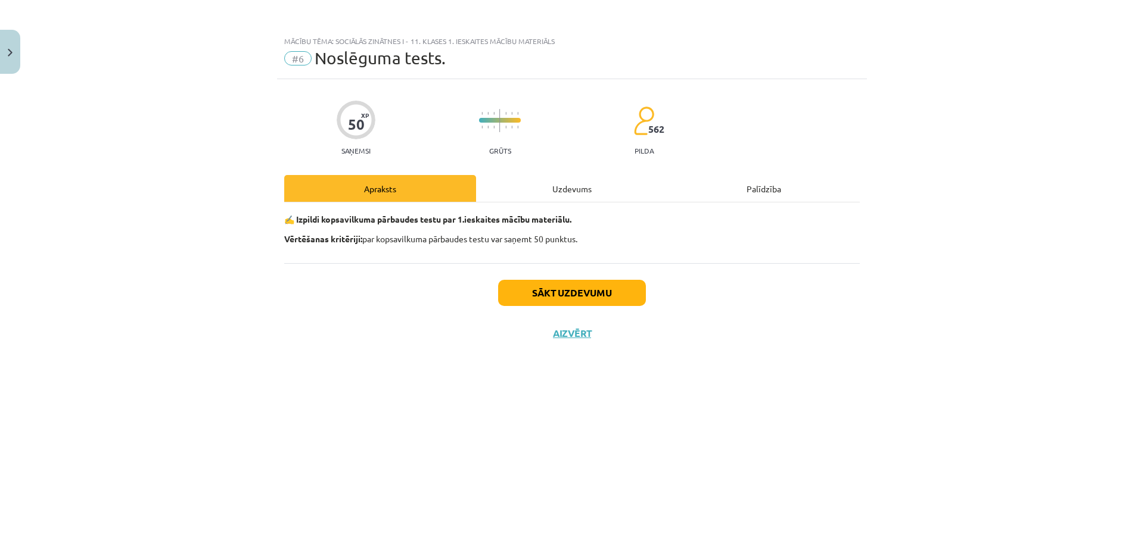
scroll to position [0, 0]
click at [596, 288] on button "Sākt uzdevumu" at bounding box center [572, 293] width 148 height 26
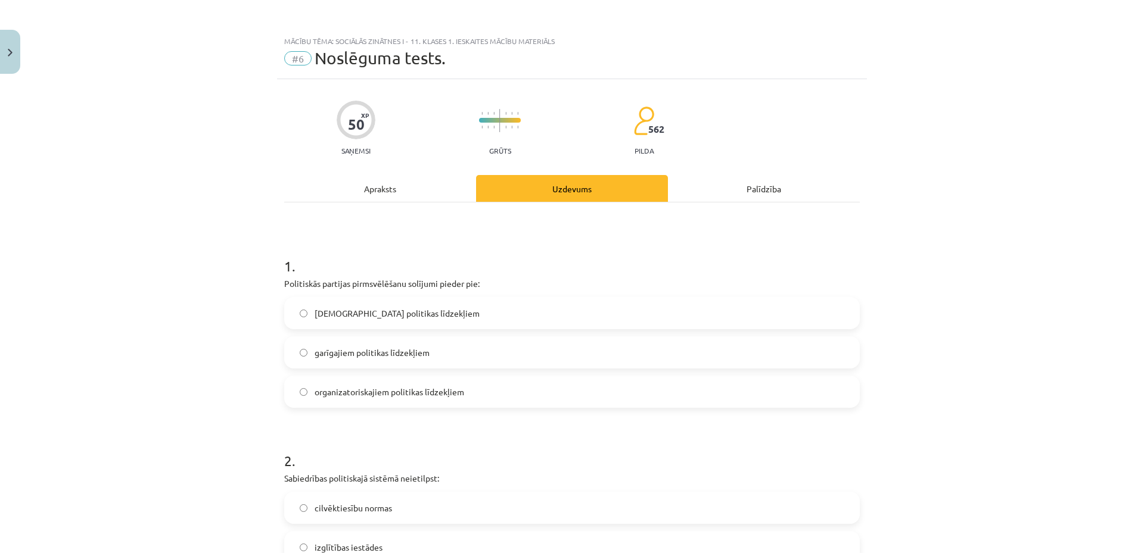
click at [441, 354] on label "garīgajiem politikas līdzekļiem" at bounding box center [571, 353] width 573 height 30
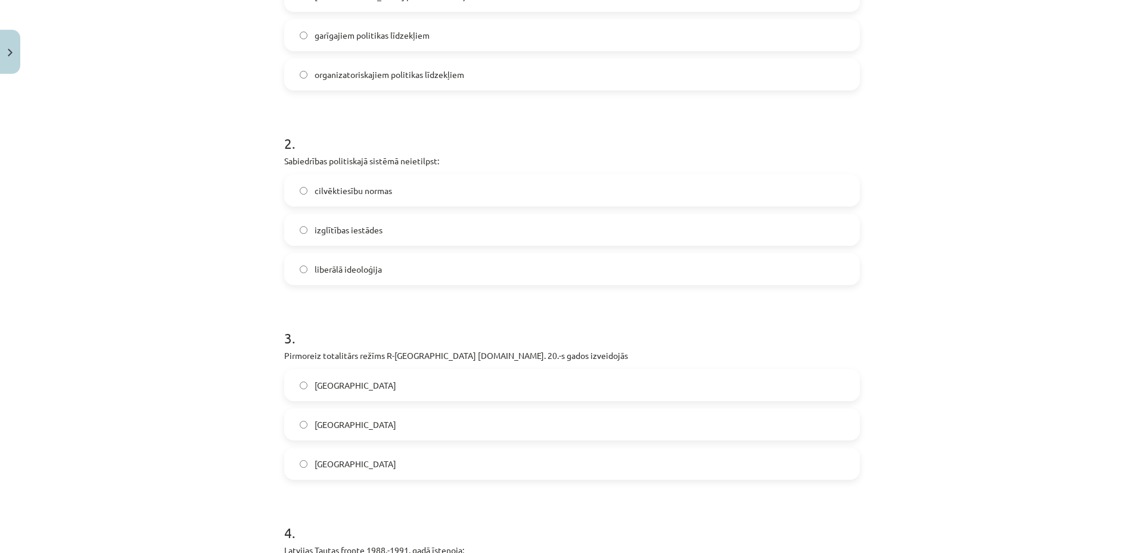
click at [406, 182] on label "cilvēktiesību normas" at bounding box center [571, 191] width 573 height 30
click at [419, 276] on label "liberālā ideoloģija" at bounding box center [571, 269] width 573 height 30
drag, startPoint x: 272, startPoint y: 349, endPoint x: 546, endPoint y: 372, distance: 275.6
click at [546, 372] on div "Mācību tēma: Sociālās zinātnes i - 11. klases 1. ieskaites mācību materiāls #6 …" at bounding box center [572, 276] width 1144 height 553
click at [357, 337] on h1 "3 ." at bounding box center [572, 327] width 576 height 37
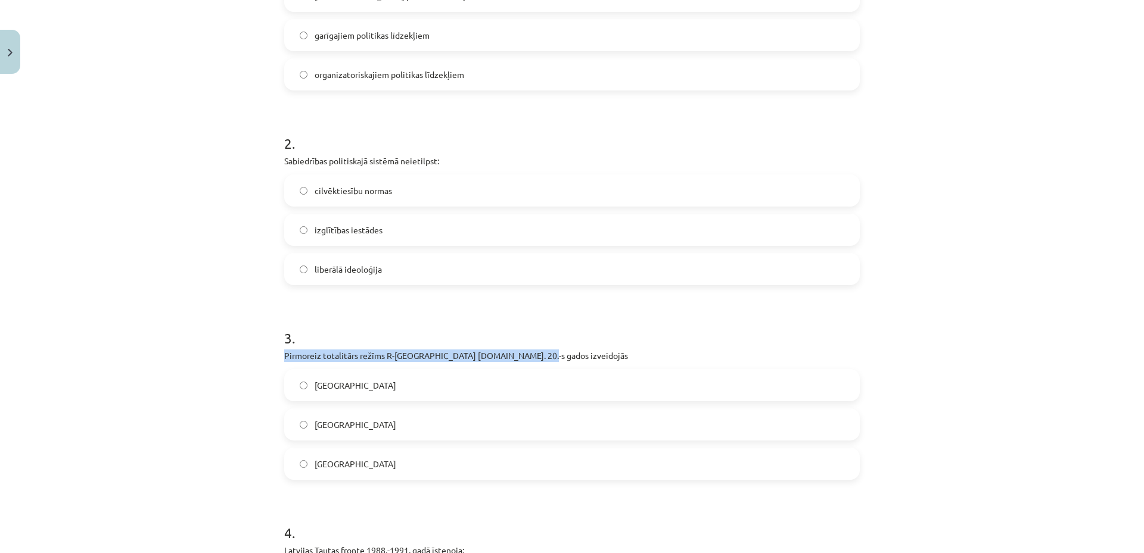
drag, startPoint x: 276, startPoint y: 353, endPoint x: 520, endPoint y: 354, distance: 244.3
copy p "Pirmoreiz totalitārs režīms R-Eiropā 20.gs. 20.-s gados izveidojās"
click at [341, 387] on label "Itālijā" at bounding box center [571, 386] width 573 height 30
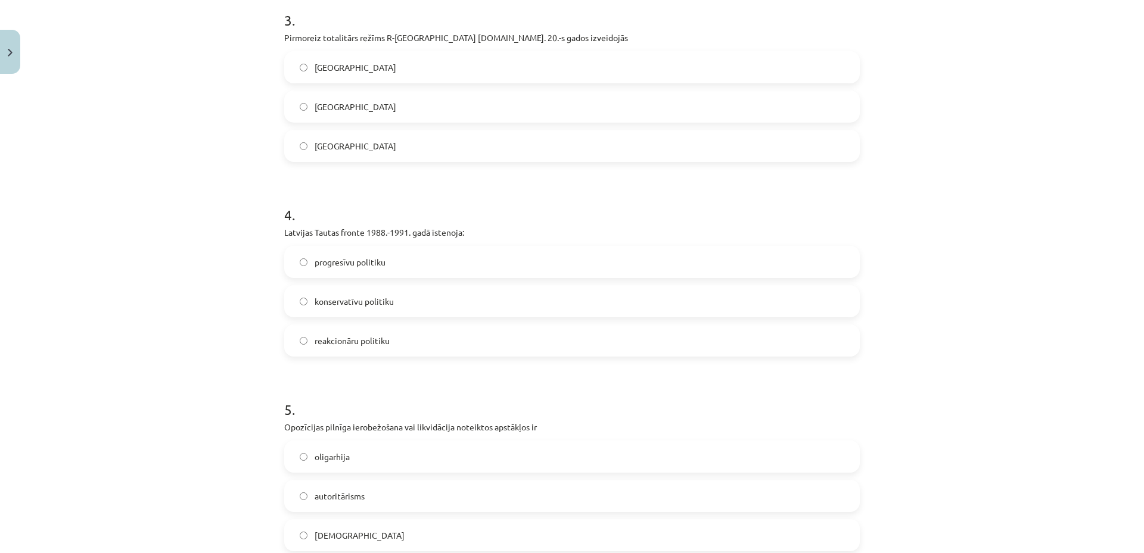
click at [387, 310] on label "konservatīvu politiku" at bounding box center [571, 302] width 573 height 30
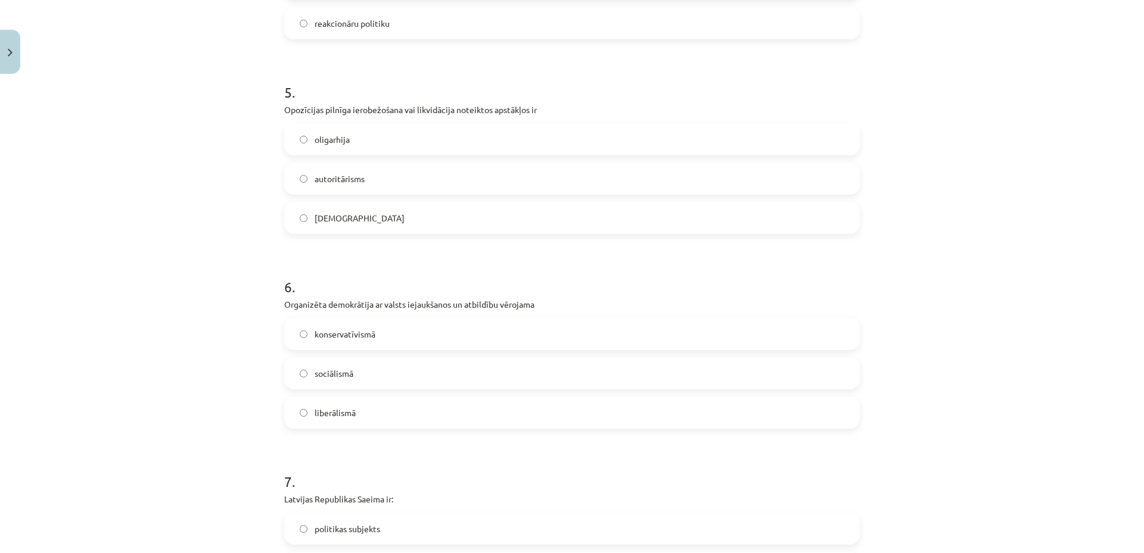
click at [382, 133] on label "oligarhija" at bounding box center [571, 140] width 573 height 30
click at [452, 378] on label "sociālismā" at bounding box center [571, 374] width 573 height 30
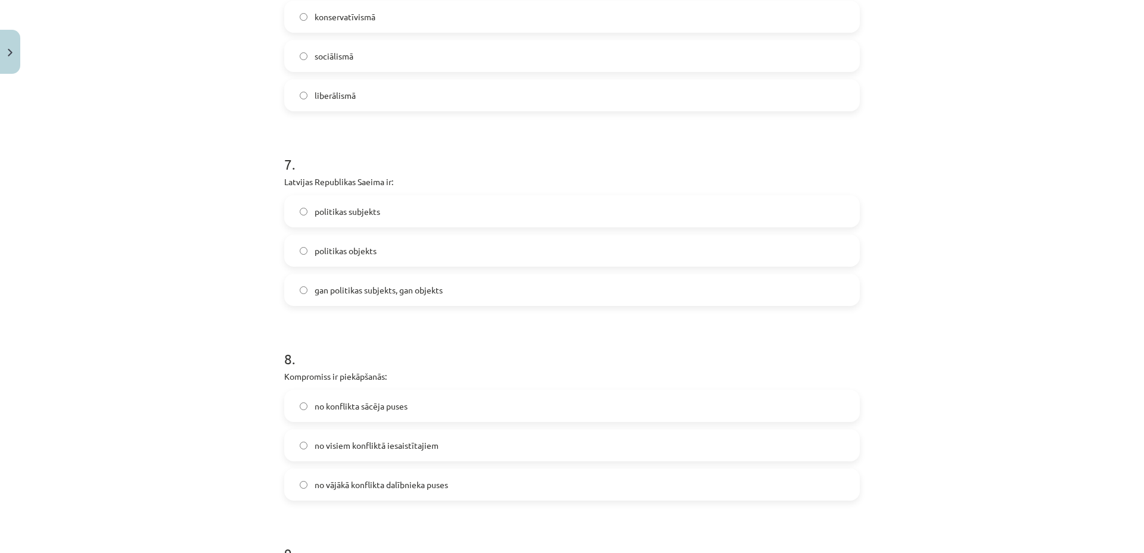
click at [486, 294] on label "gan politikas subjekts, gan objekts" at bounding box center [571, 290] width 573 height 30
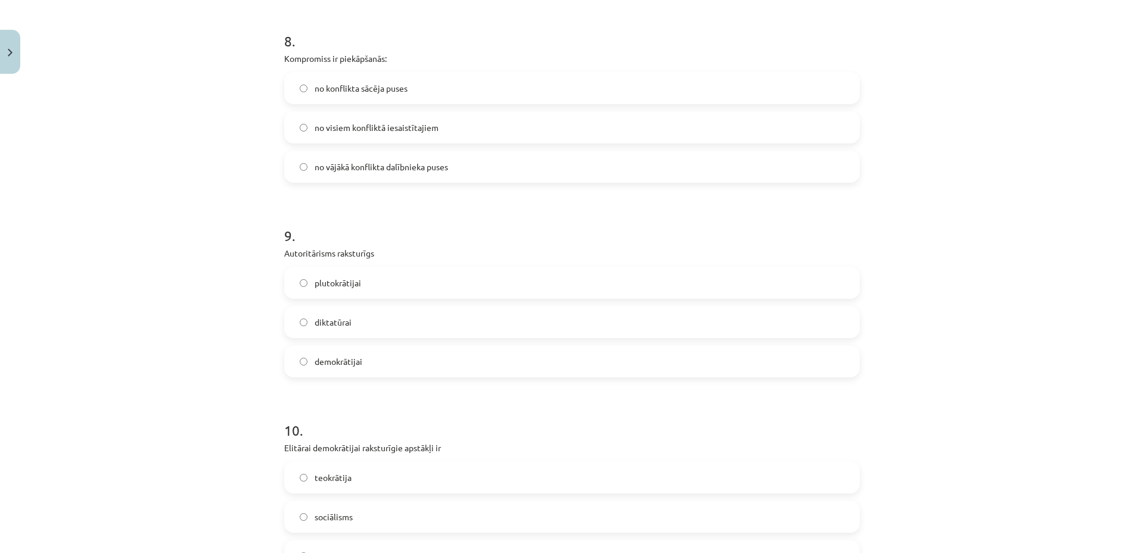
click at [464, 125] on label "no visiem konfliktā iesaistītajiem" at bounding box center [571, 128] width 573 height 30
click at [376, 325] on label "diktatūrai" at bounding box center [571, 322] width 573 height 30
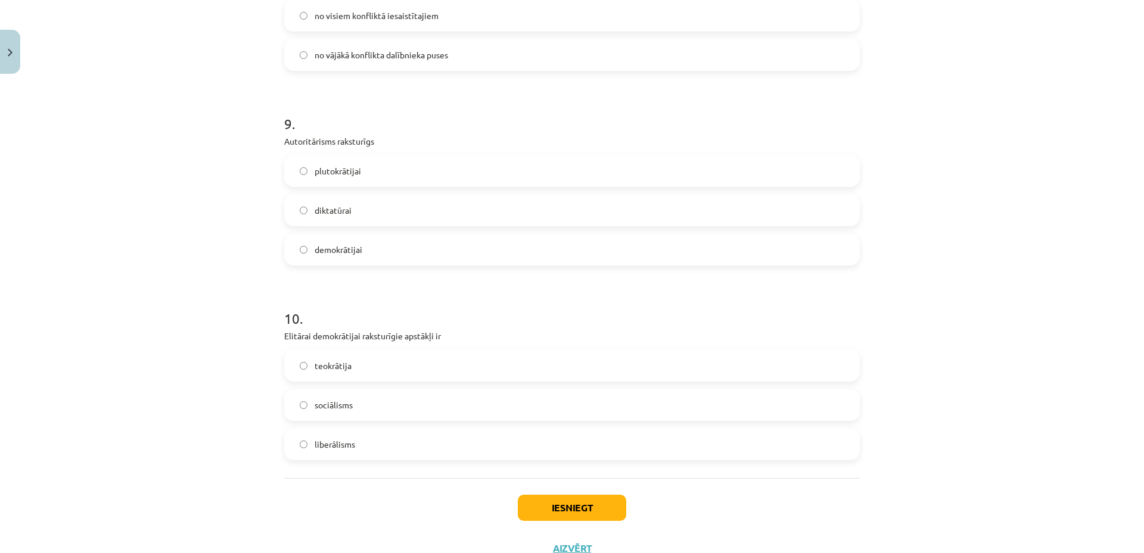
scroll to position [1746, 0]
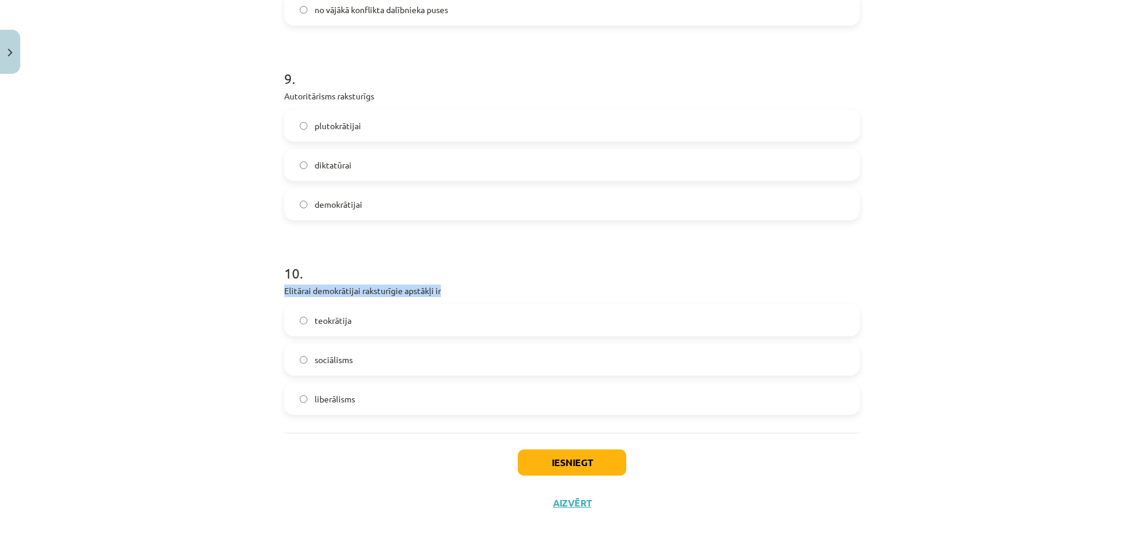
drag, startPoint x: 278, startPoint y: 290, endPoint x: 446, endPoint y: 295, distance: 168.1
copy p "Elitārai demokrātijai raksturīgie apstākļi ir"
click at [369, 362] on label "sociālisms" at bounding box center [571, 360] width 573 height 30
click at [531, 458] on button "Iesniegt" at bounding box center [572, 463] width 108 height 26
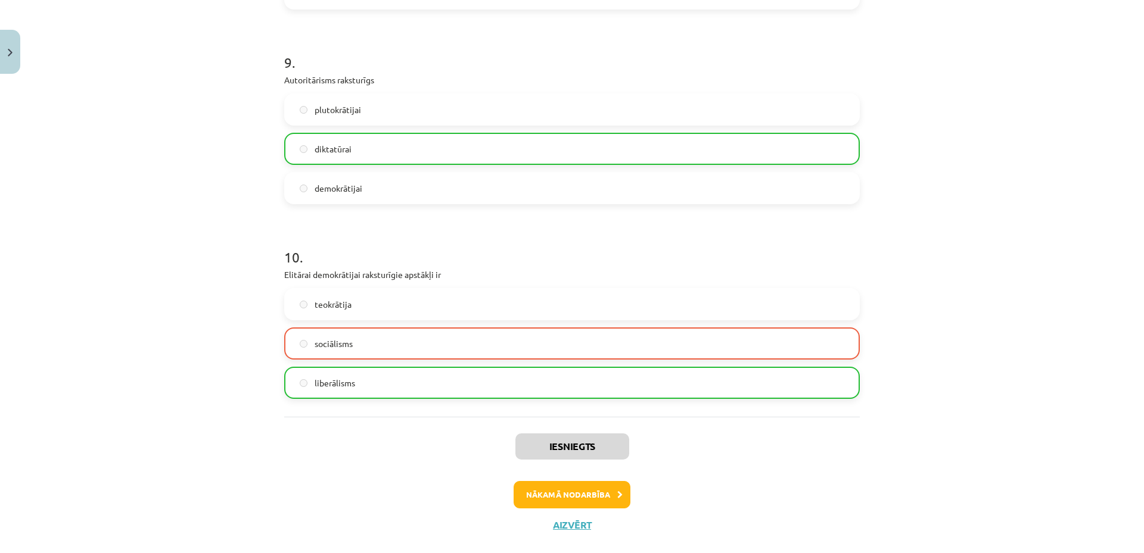
scroll to position [1784, 0]
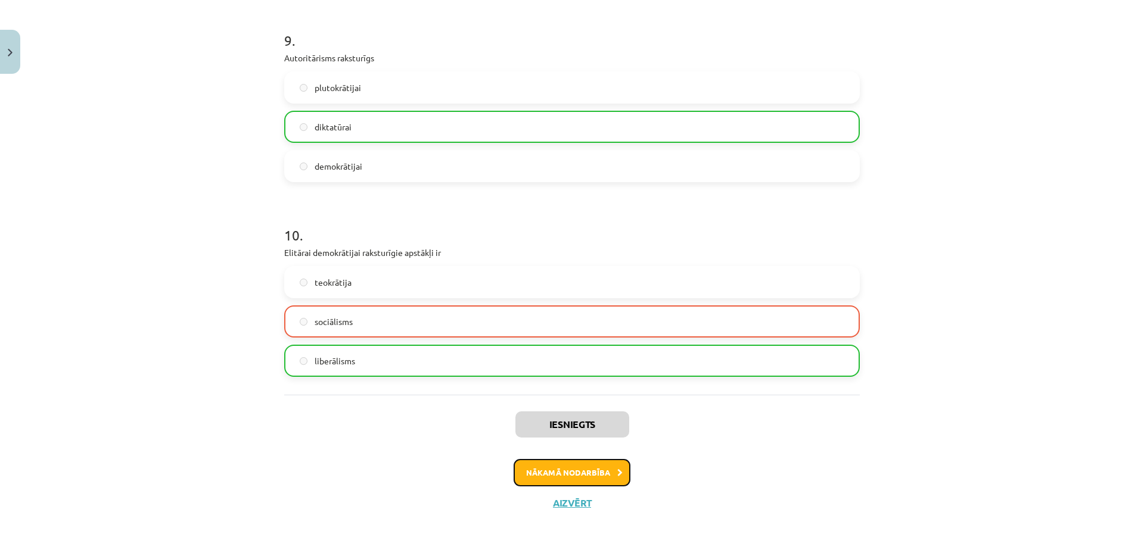
click at [568, 474] on button "Nākamā nodarbība" at bounding box center [572, 472] width 117 height 27
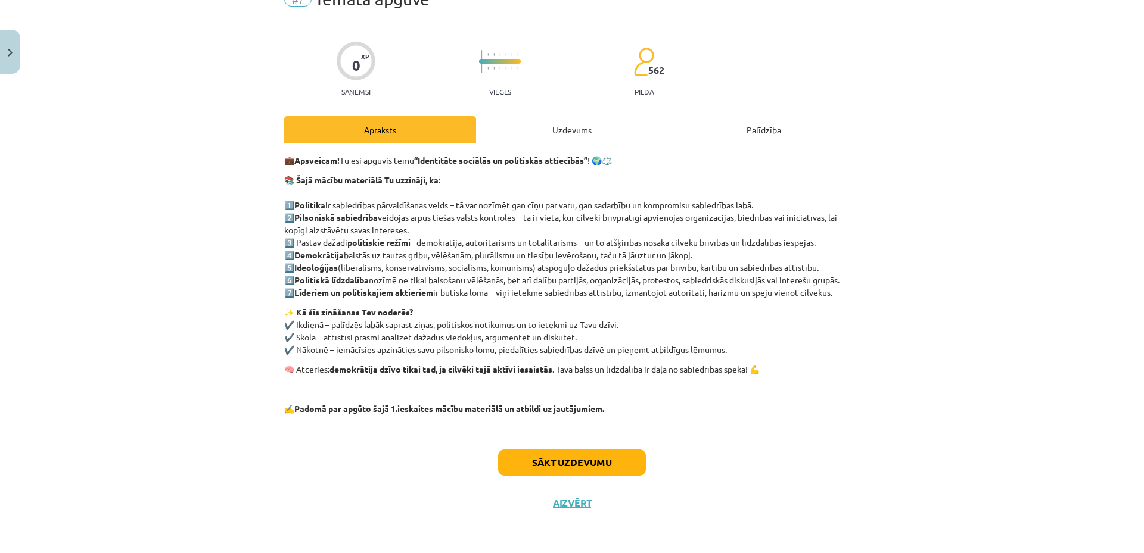
scroll to position [30, 0]
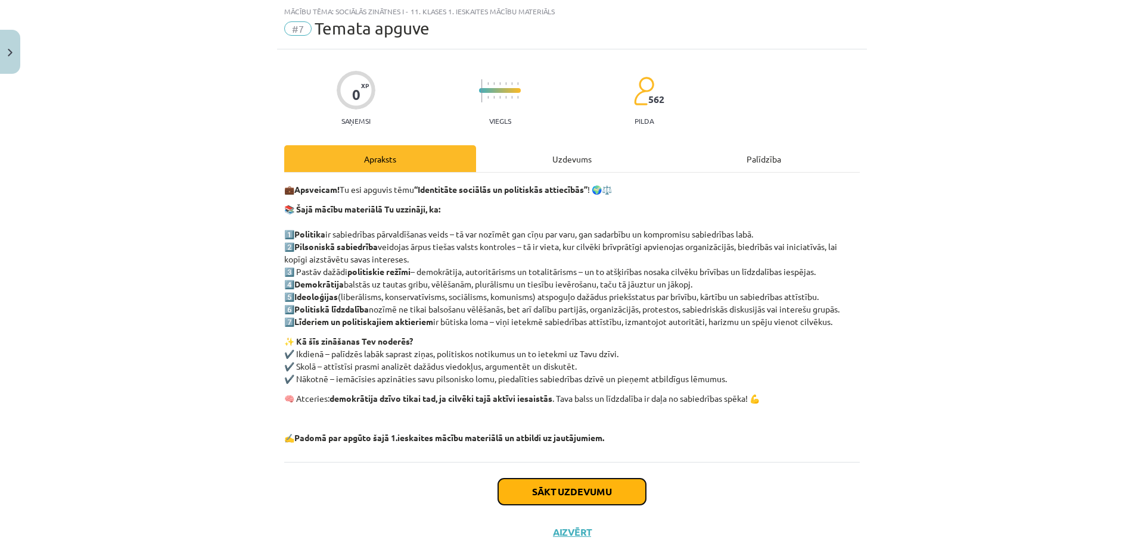
click at [573, 496] on button "Sākt uzdevumu" at bounding box center [572, 492] width 148 height 26
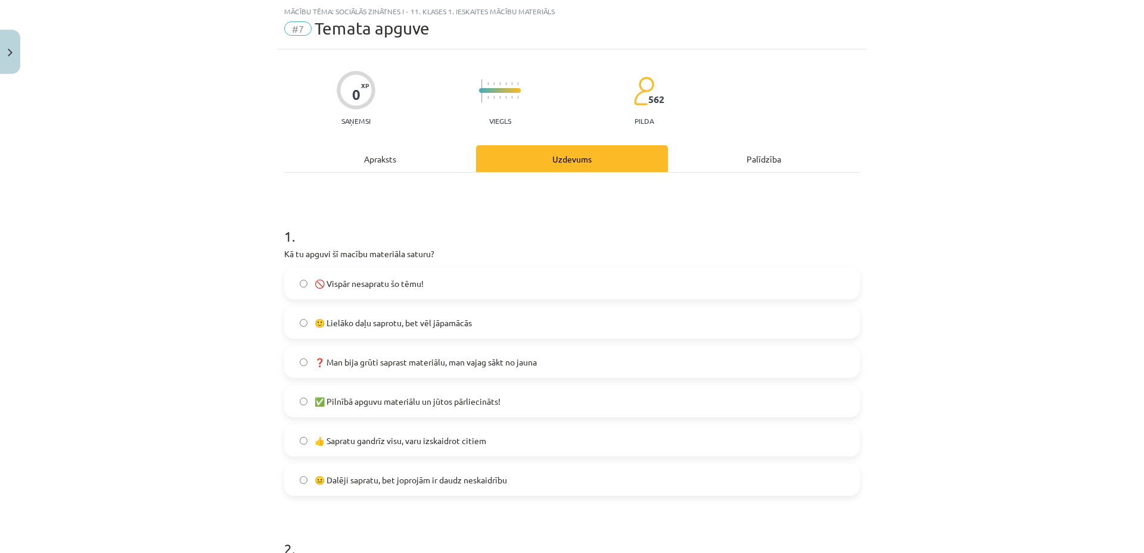
click at [469, 356] on span "❓ Man bija grūti saprast materiālu, man vajag sākt no jauna" at bounding box center [426, 362] width 222 height 13
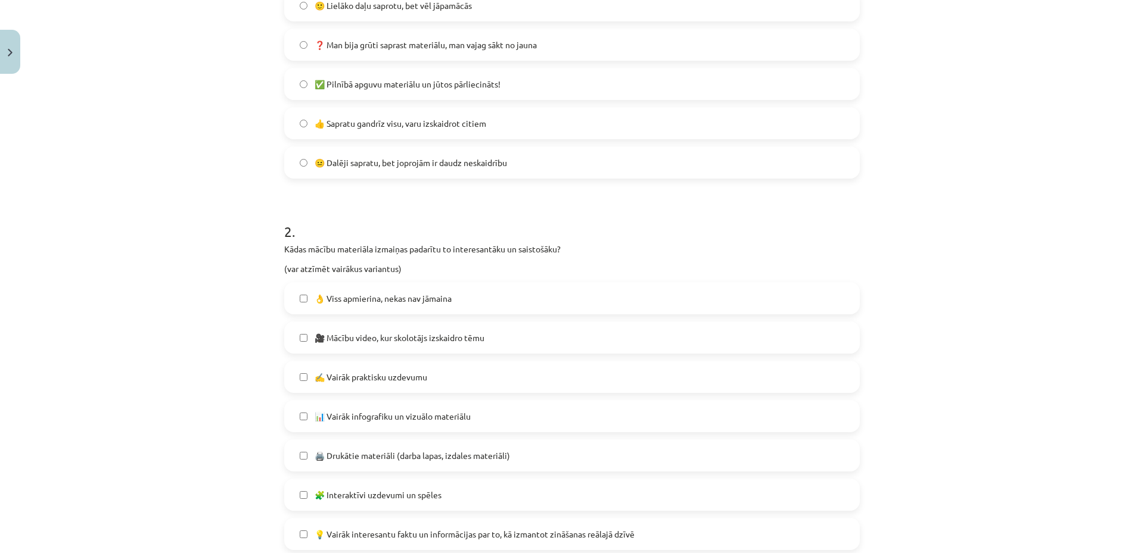
click at [454, 165] on span "😐 Dalēji sapratu, bet joprojām ir daudz neskaidrību" at bounding box center [411, 163] width 192 height 13
click at [357, 46] on span "❓ Man bija grūti saprast materiālu, man vajag sākt no jauna" at bounding box center [426, 45] width 222 height 13
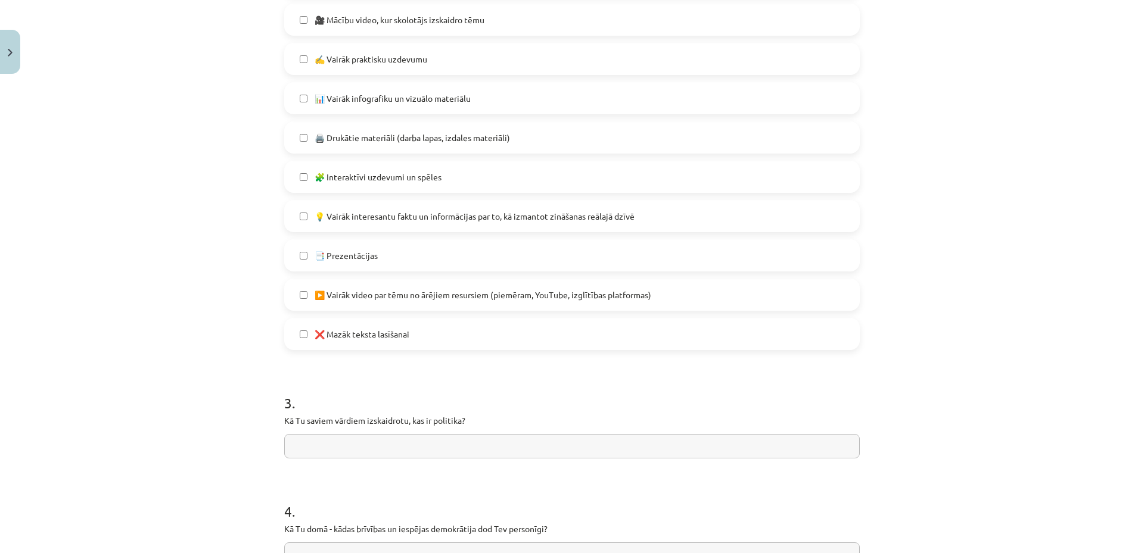
click at [459, 256] on label "📑 Prezentācijas" at bounding box center [571, 256] width 573 height 30
click at [433, 440] on input "text" at bounding box center [572, 446] width 576 height 24
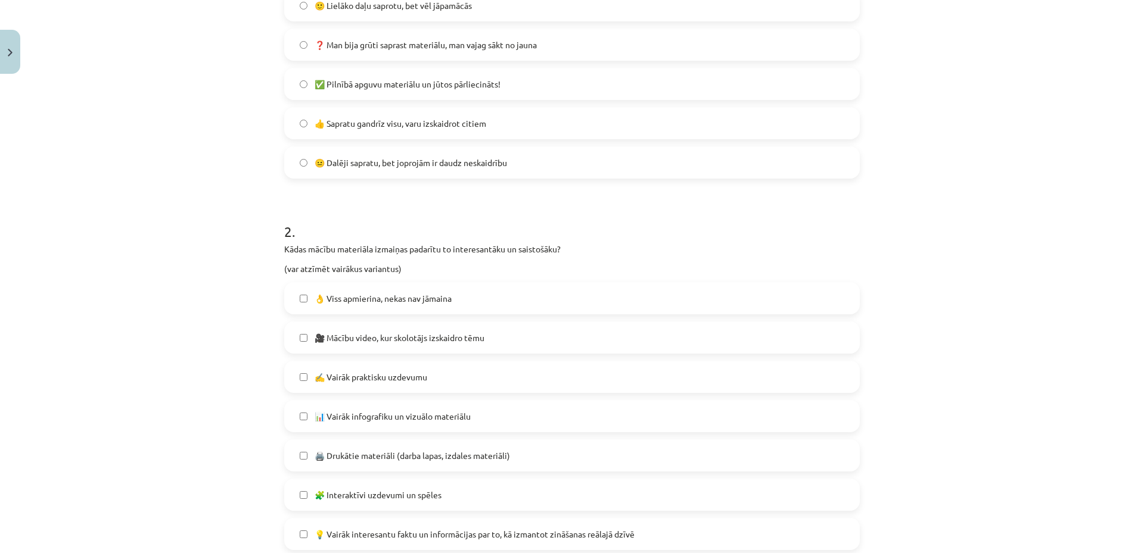
scroll to position [0, 0]
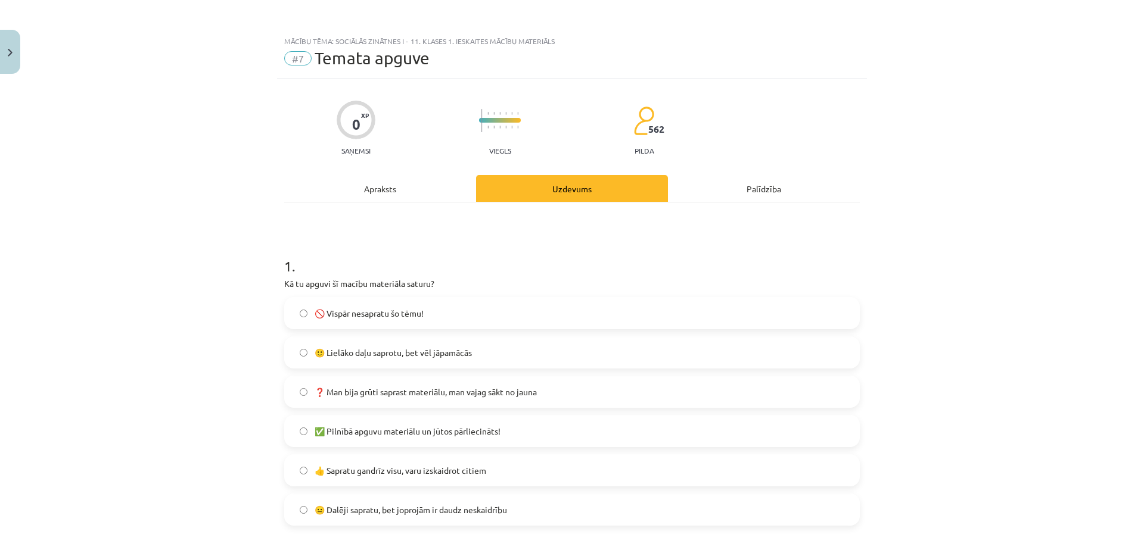
type input "**********"
click at [374, 189] on div "Apraksts" at bounding box center [380, 188] width 192 height 27
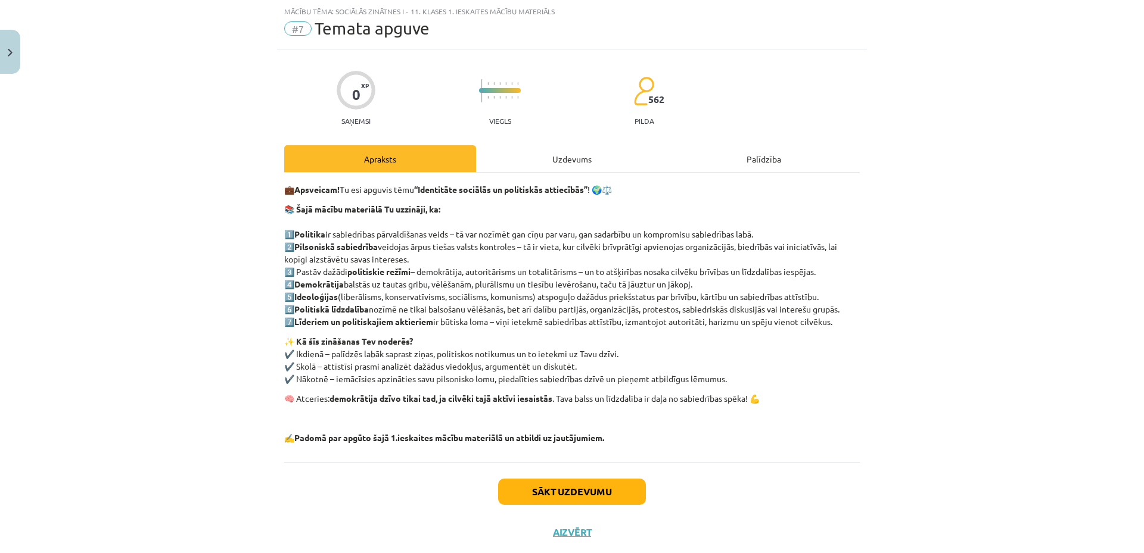
click at [570, 160] on div "Uzdevums" at bounding box center [572, 158] width 192 height 27
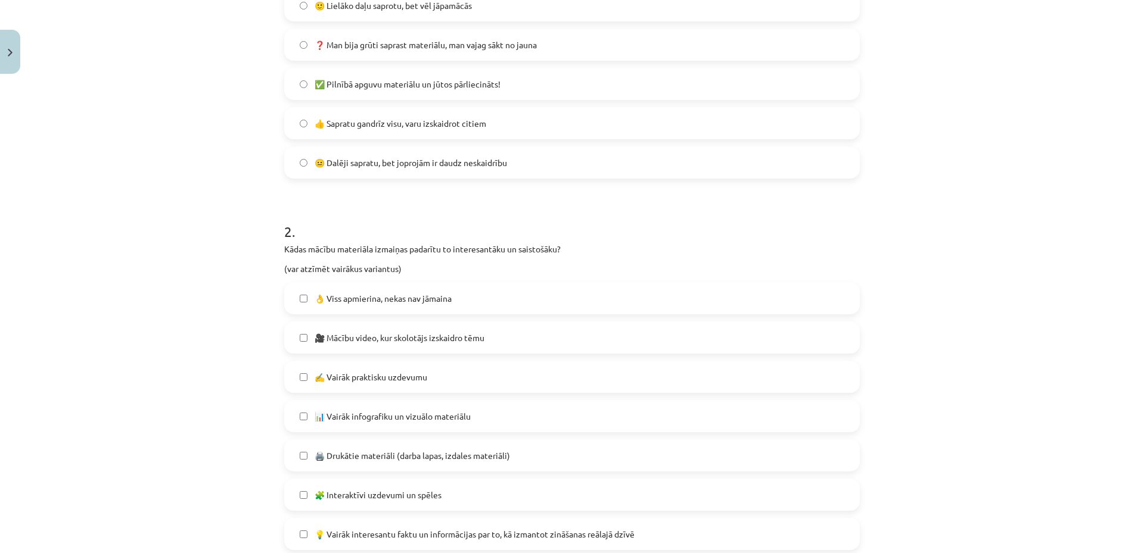
scroll to position [665, 0]
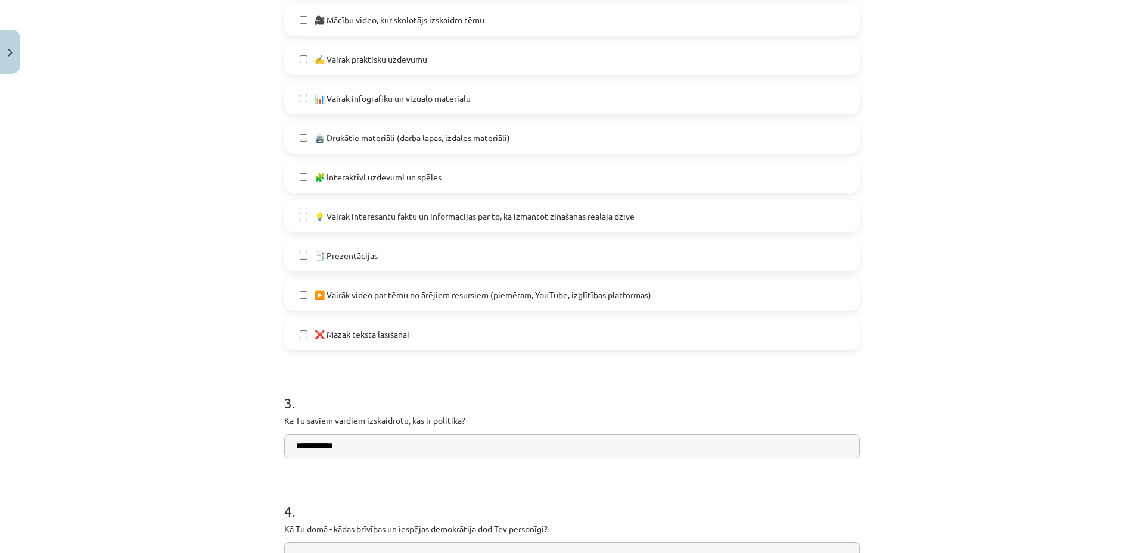
click at [371, 444] on input "**********" at bounding box center [572, 446] width 576 height 24
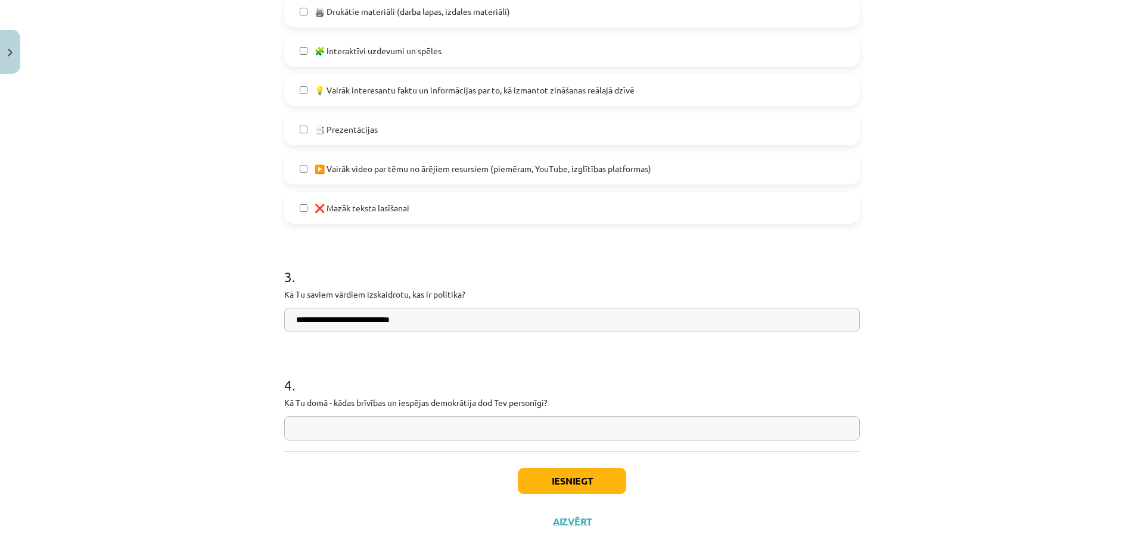
scroll to position [810, 0]
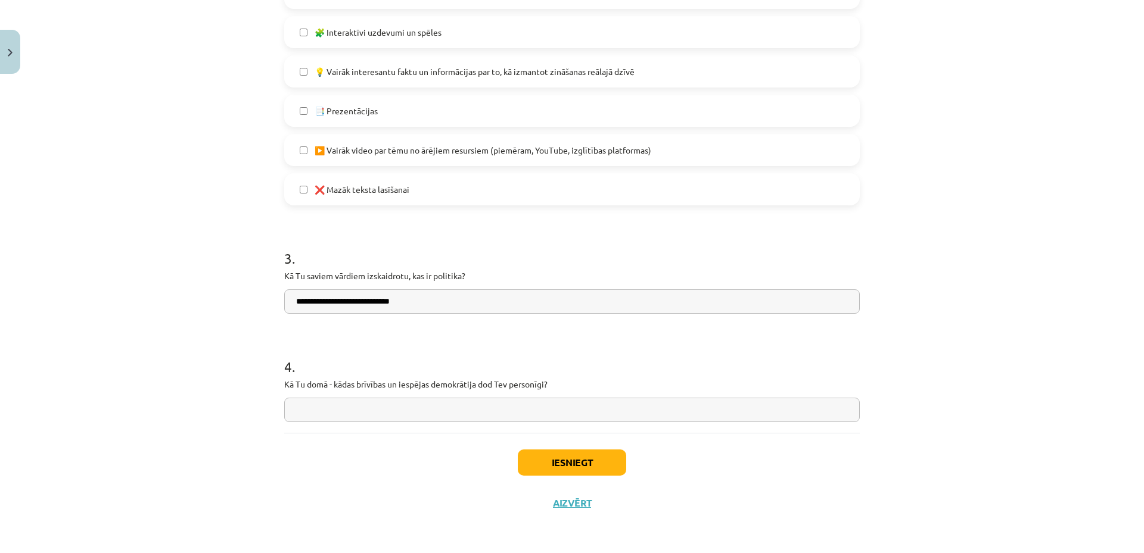
type input "**********"
click at [451, 411] on input "text" at bounding box center [572, 410] width 576 height 24
type input "**********"
click at [577, 459] on button "Iesniegt" at bounding box center [572, 463] width 108 height 26
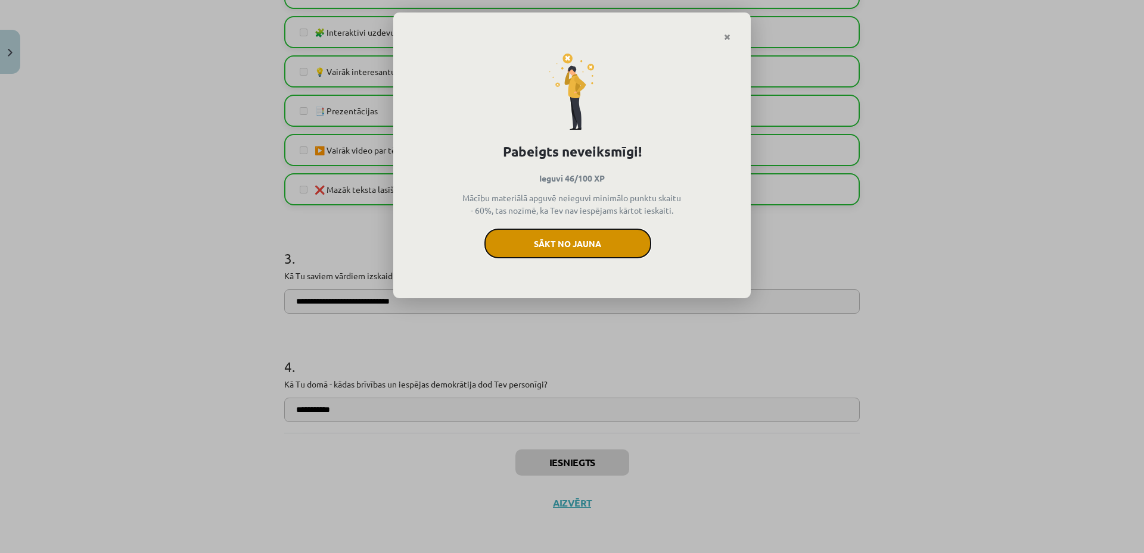
click at [586, 245] on button "Sākt no jauna" at bounding box center [567, 244] width 167 height 30
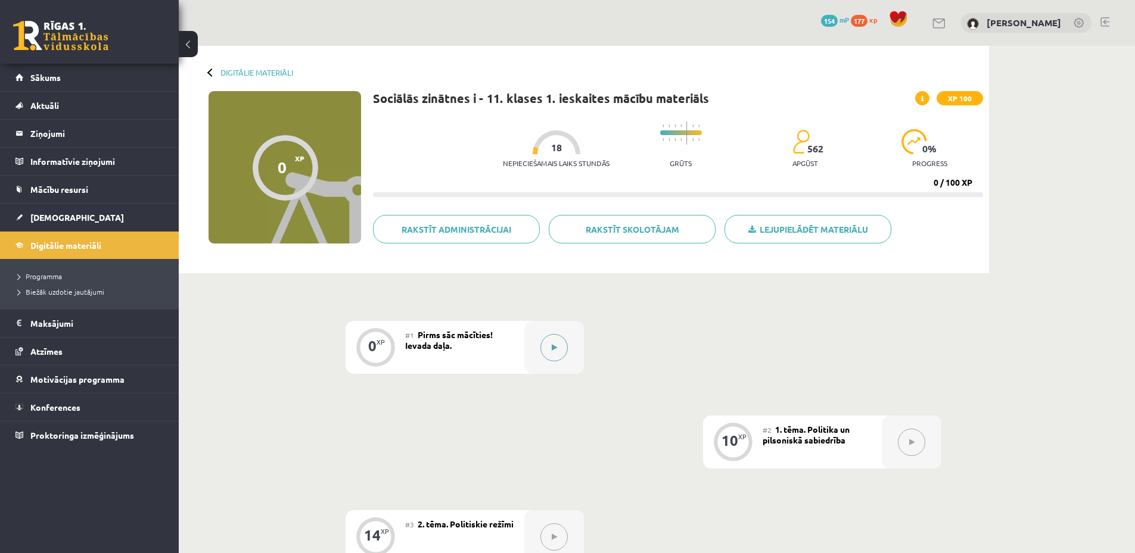
click at [552, 348] on icon at bounding box center [554, 347] width 5 height 7
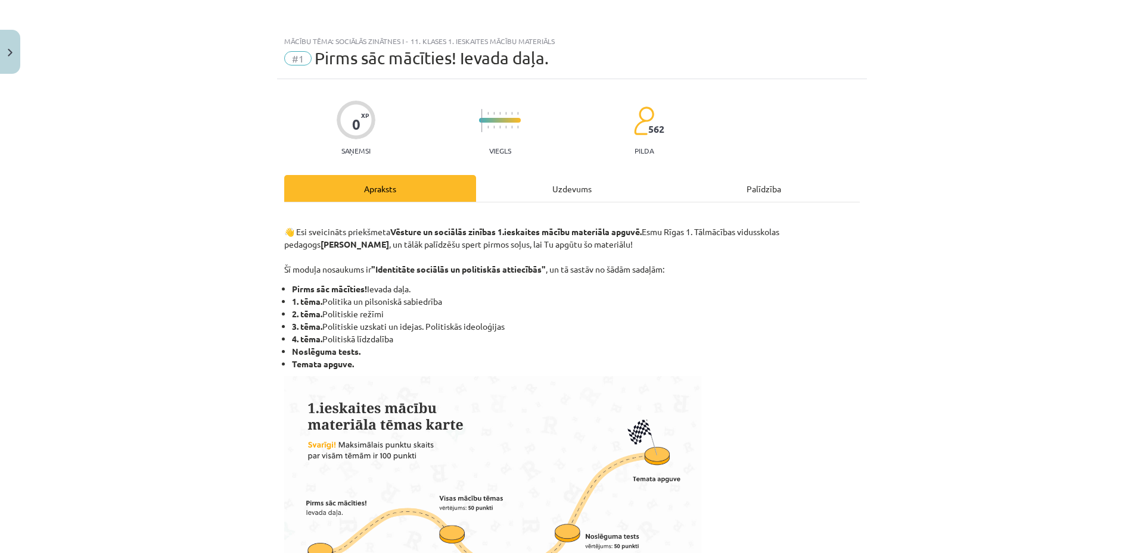
click at [580, 191] on div "Uzdevums" at bounding box center [572, 188] width 192 height 27
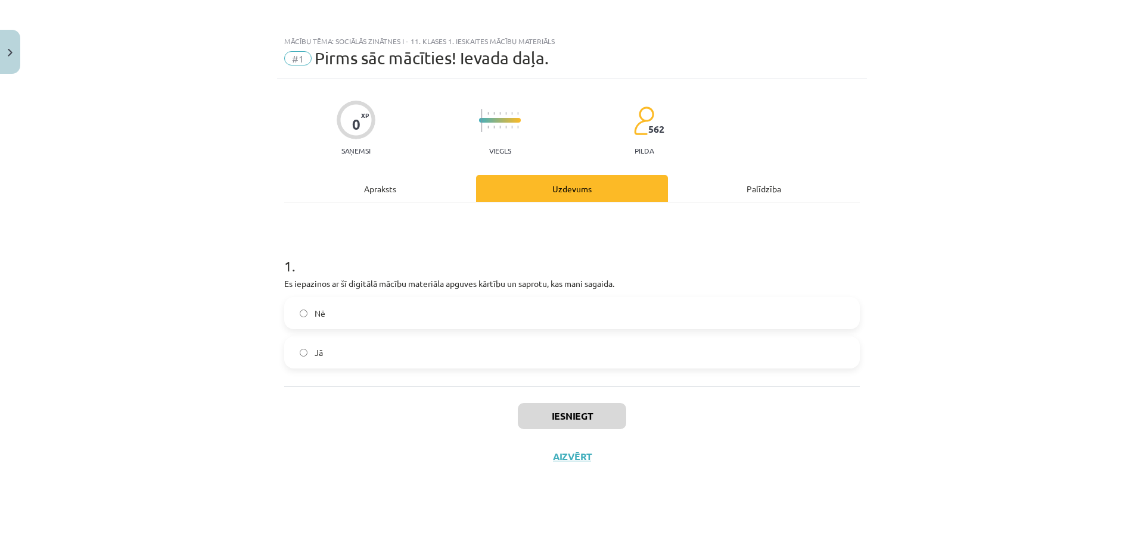
click at [366, 350] on label "Jā" at bounding box center [571, 353] width 573 height 30
click at [553, 409] on button "Iesniegt" at bounding box center [572, 416] width 108 height 26
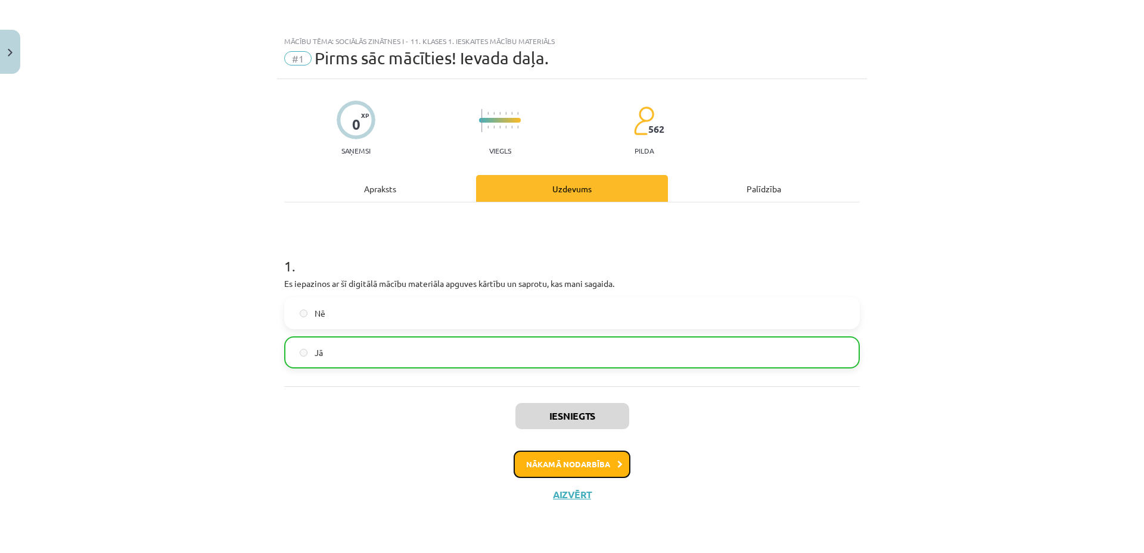
click at [572, 464] on button "Nākamā nodarbība" at bounding box center [572, 464] width 117 height 27
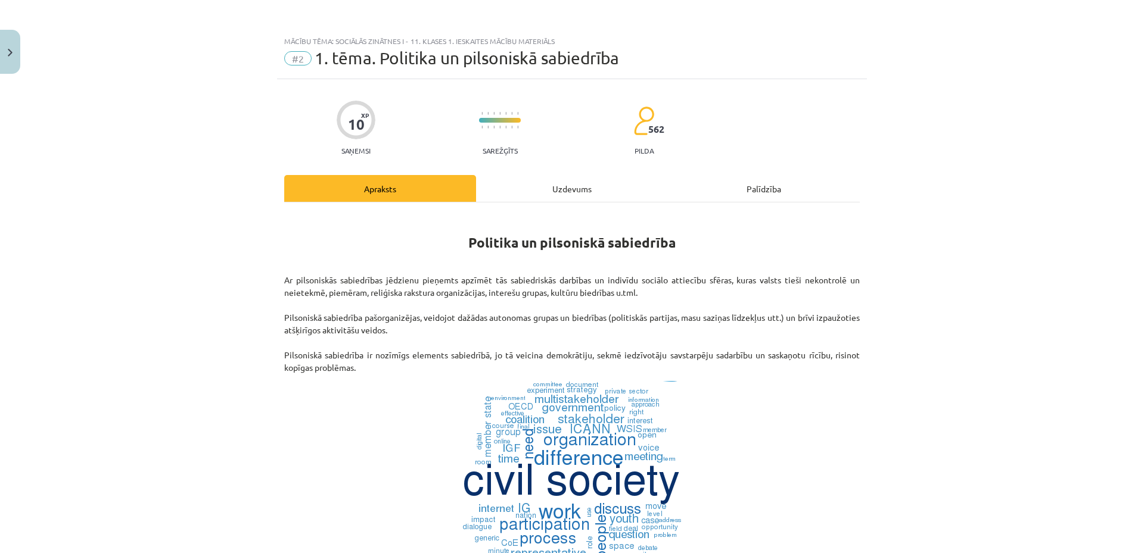
click at [576, 188] on div "Uzdevums" at bounding box center [572, 188] width 192 height 27
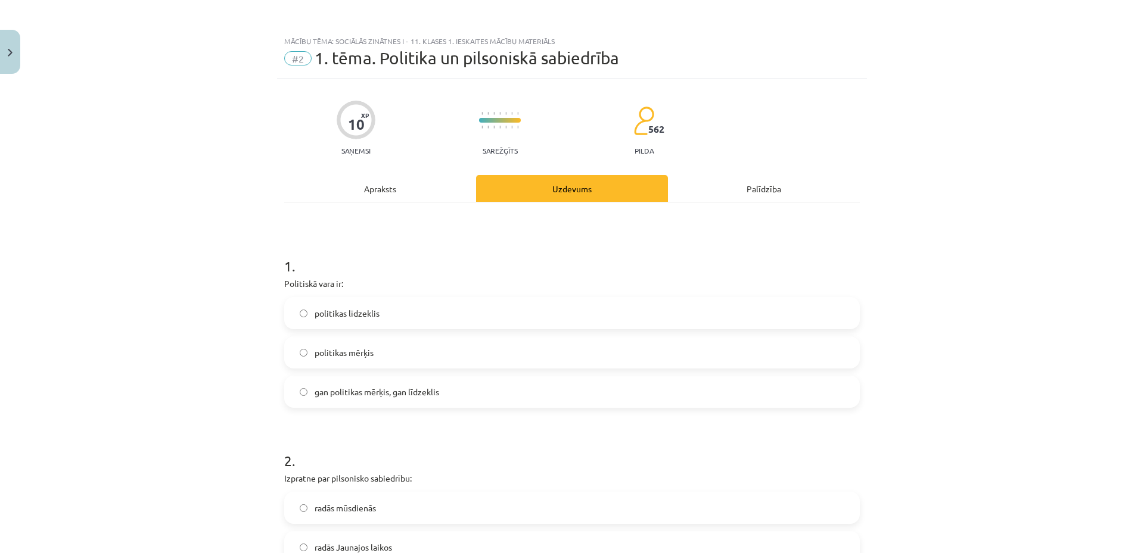
scroll to position [30, 0]
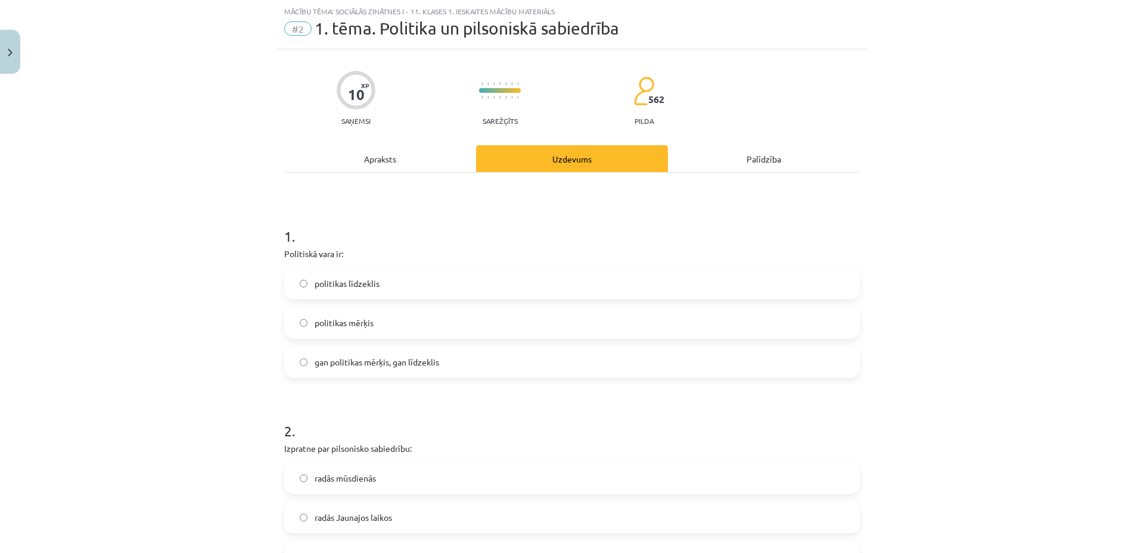
click at [413, 274] on label "politikas līdzeklis" at bounding box center [571, 284] width 573 height 30
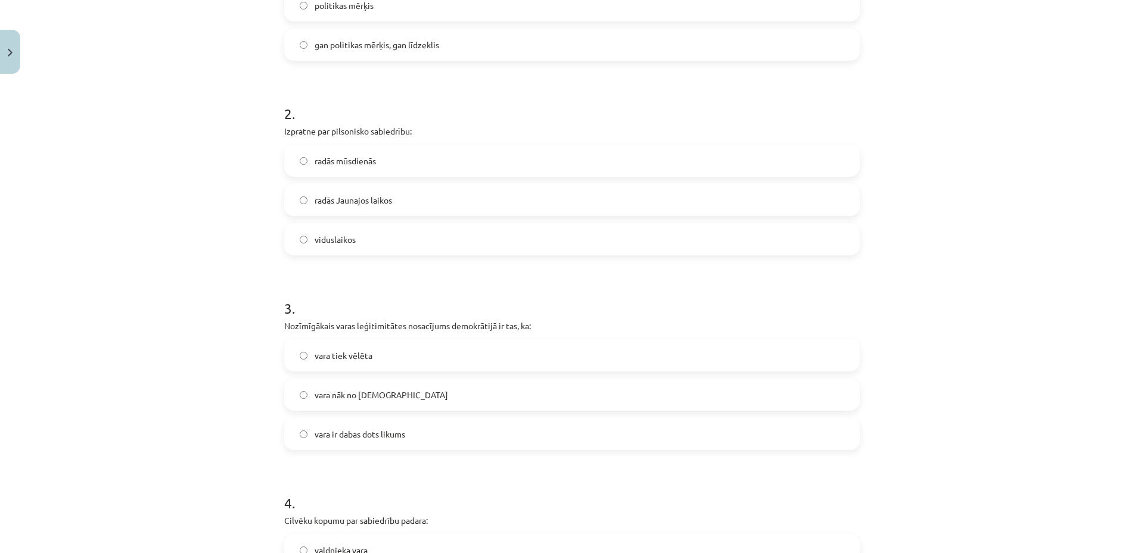
click at [436, 201] on label "radās Jaunajos laikos" at bounding box center [571, 200] width 573 height 30
click at [405, 358] on label "vara tiek vēlēta" at bounding box center [571, 356] width 573 height 30
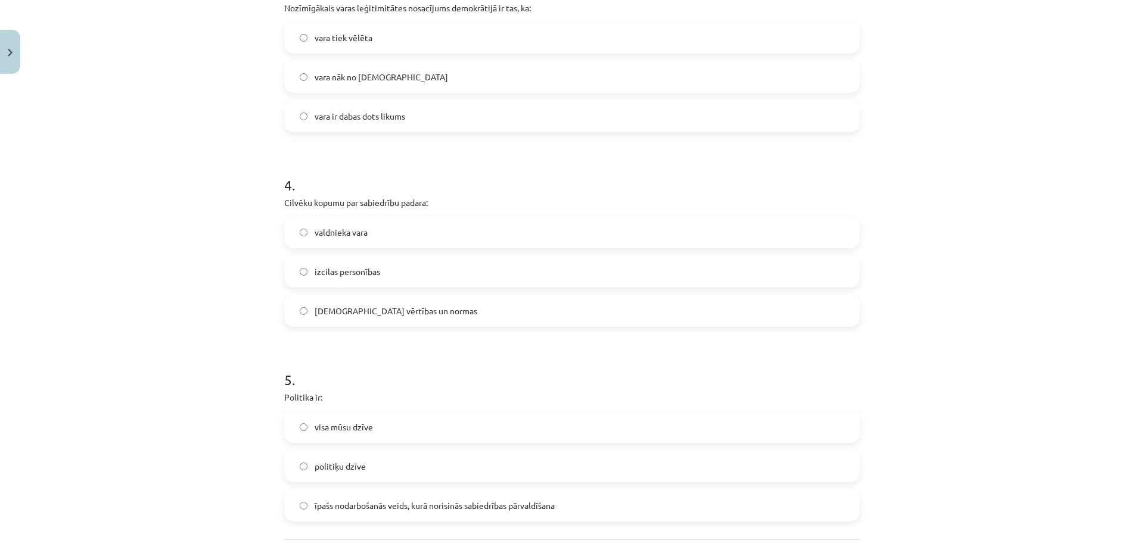
click at [477, 300] on label "kopīgās vērtības un normas" at bounding box center [571, 311] width 573 height 30
click at [450, 503] on span "īpašs nodarbošanās veids, kurā norisinās sabiedrības pārvaldīšana" at bounding box center [435, 506] width 240 height 13
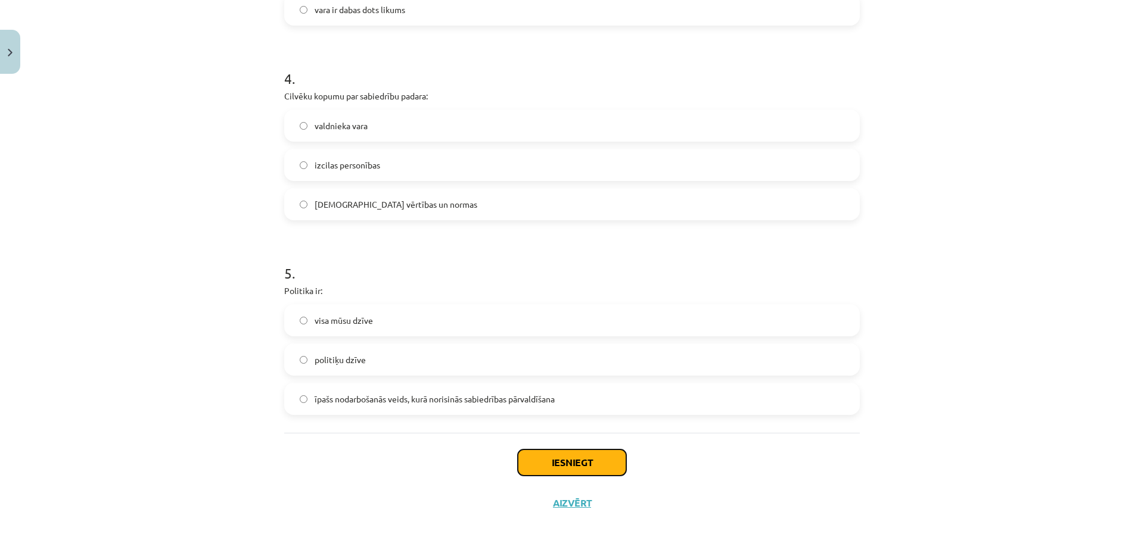
click at [555, 460] on button "Iesniegt" at bounding box center [572, 463] width 108 height 26
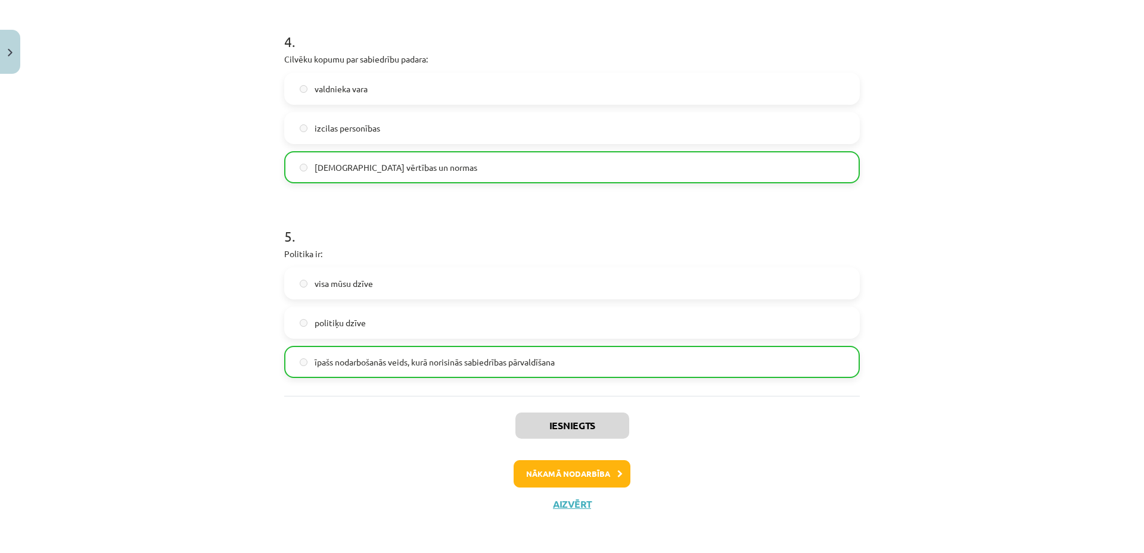
scroll to position [810, 0]
click at [562, 474] on button "Nākamā nodarbība" at bounding box center [572, 472] width 117 height 27
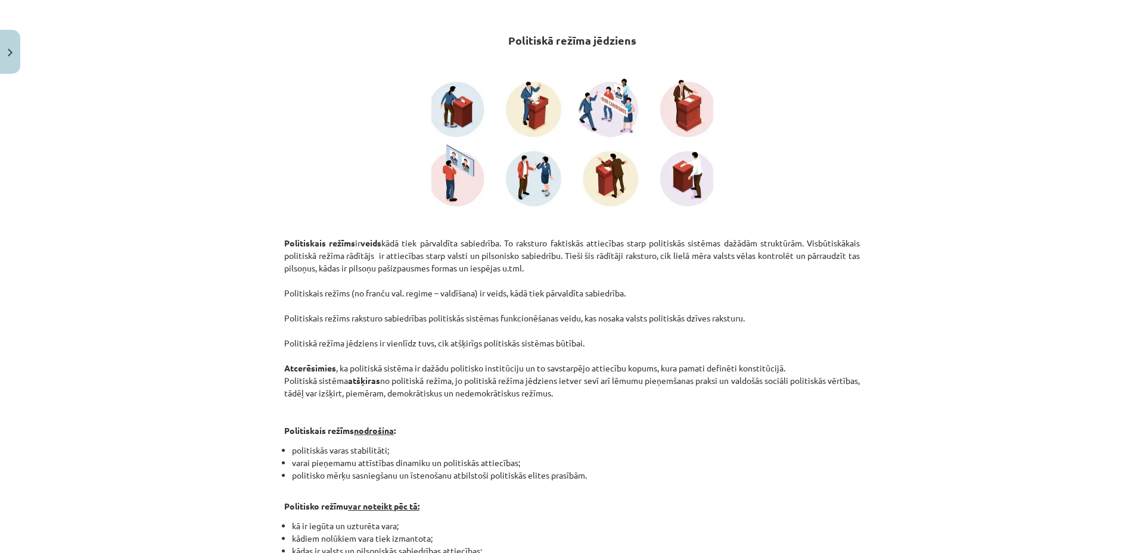
scroll to position [30, 0]
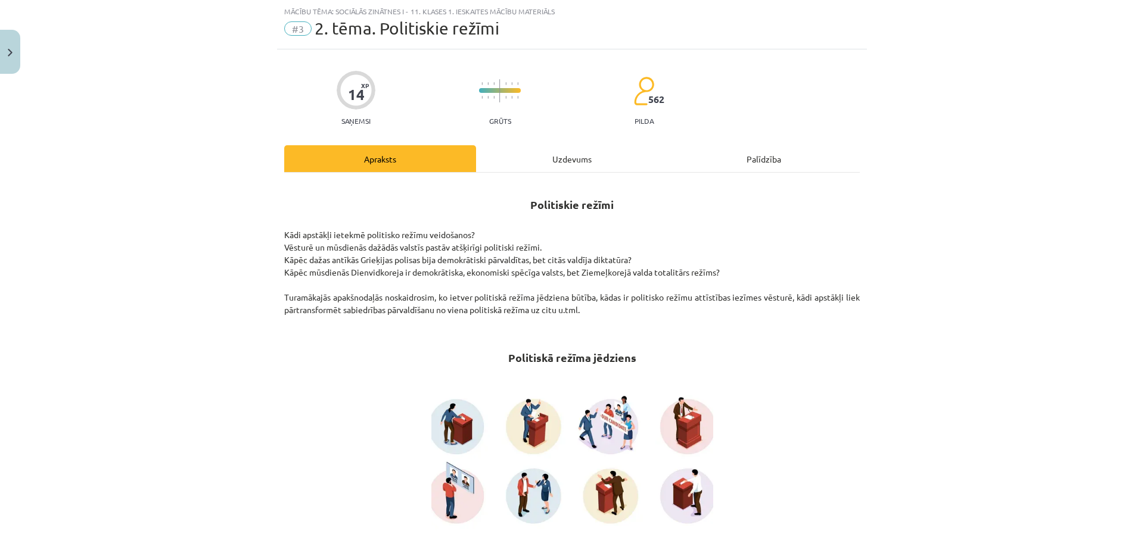
click at [567, 155] on div "Uzdevums" at bounding box center [572, 158] width 192 height 27
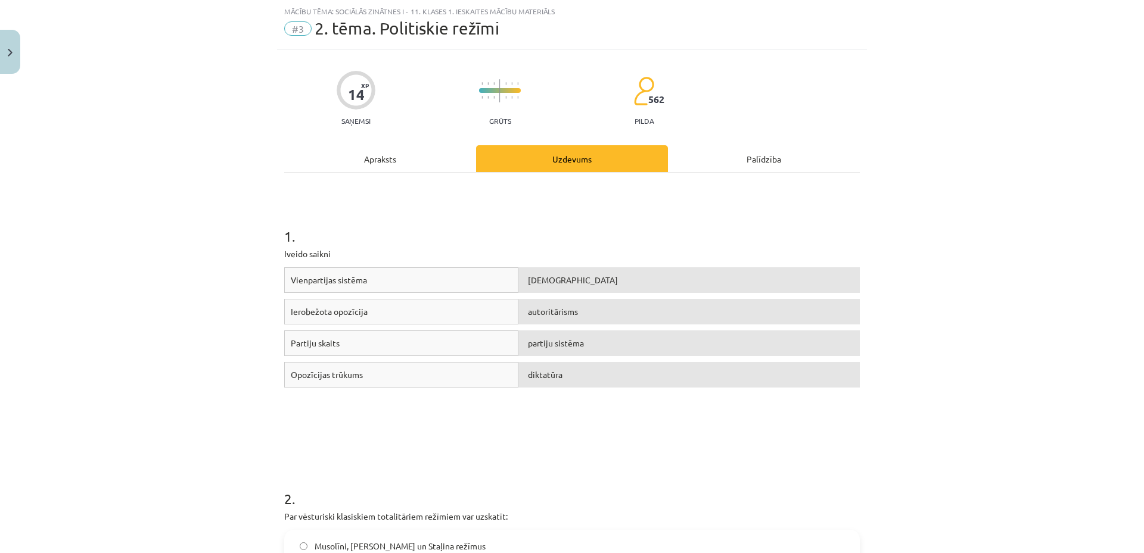
click at [385, 163] on div "Apraksts" at bounding box center [380, 158] width 192 height 27
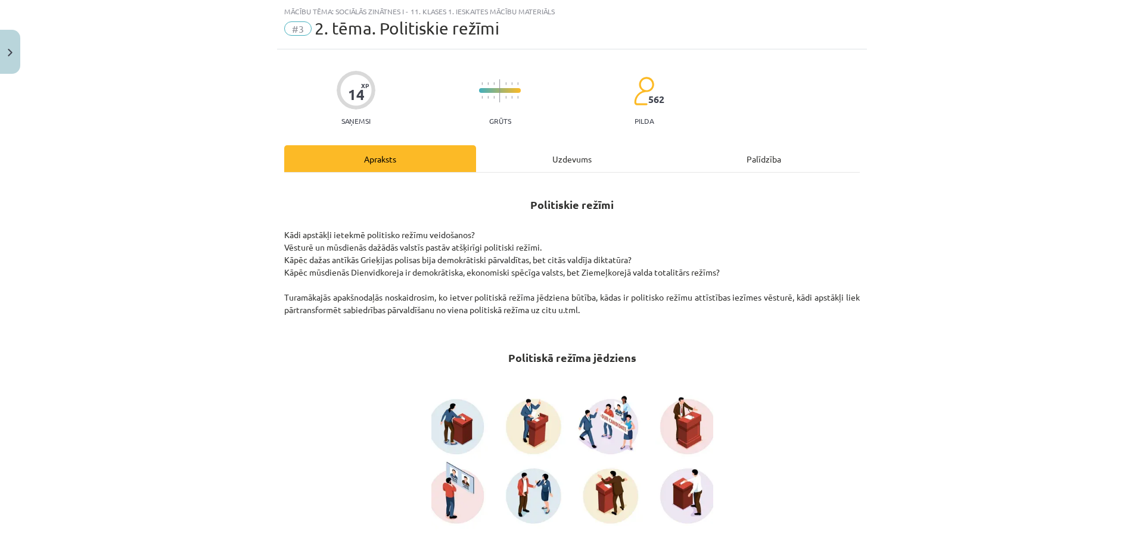
click at [572, 160] on div "Uzdevums" at bounding box center [572, 158] width 192 height 27
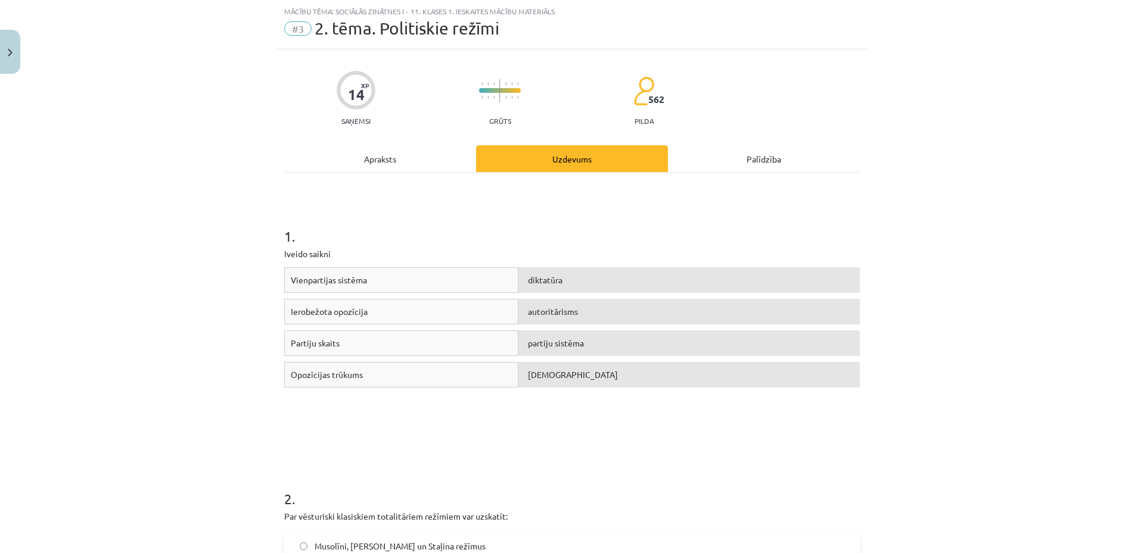
scroll to position [347, 0]
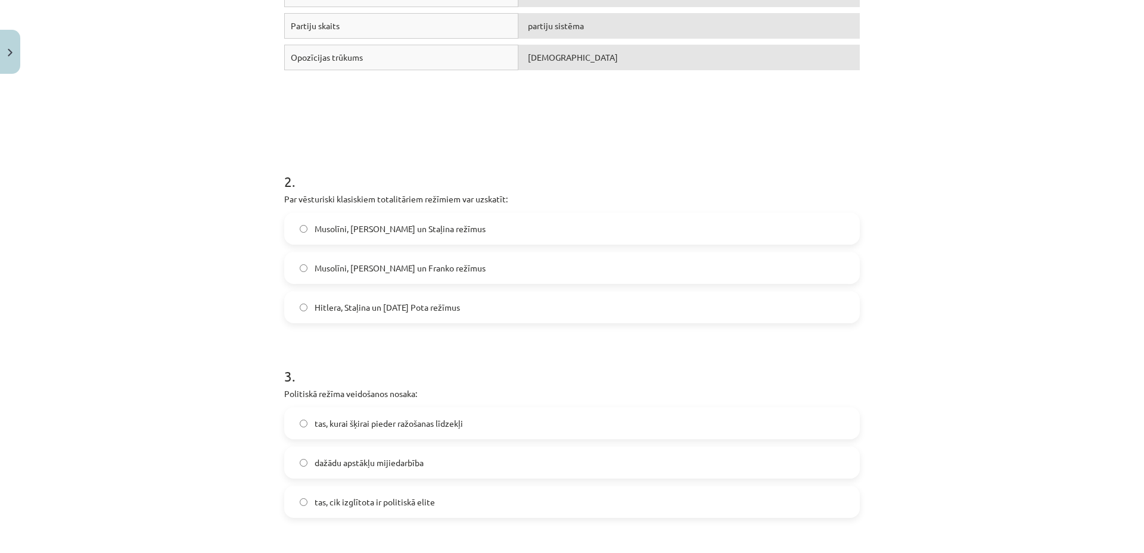
click at [457, 220] on label "Musolīni, Hitlera un Staļina režīmus" at bounding box center [571, 229] width 573 height 30
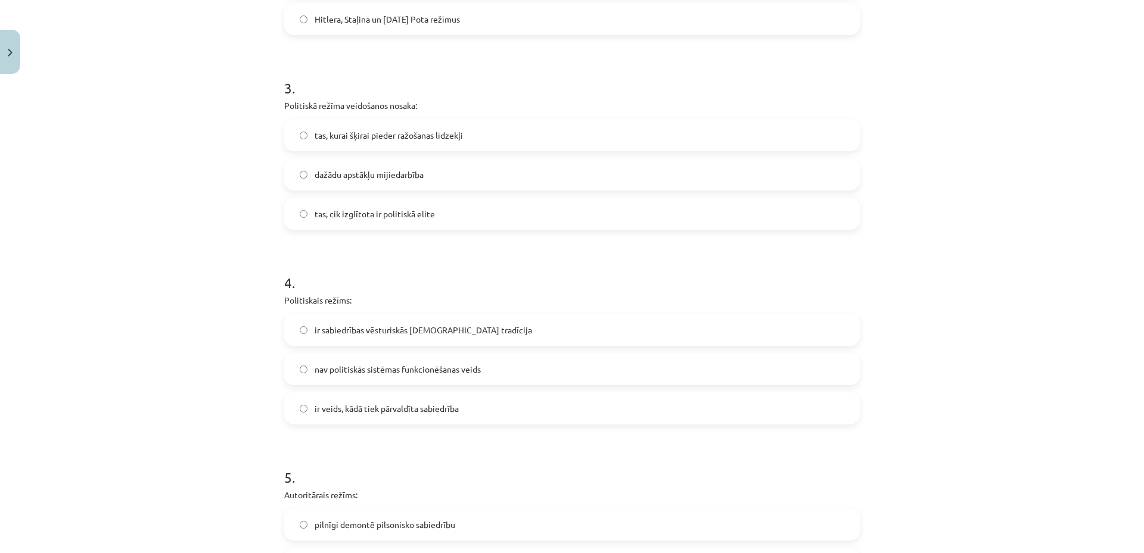
scroll to position [953, 0]
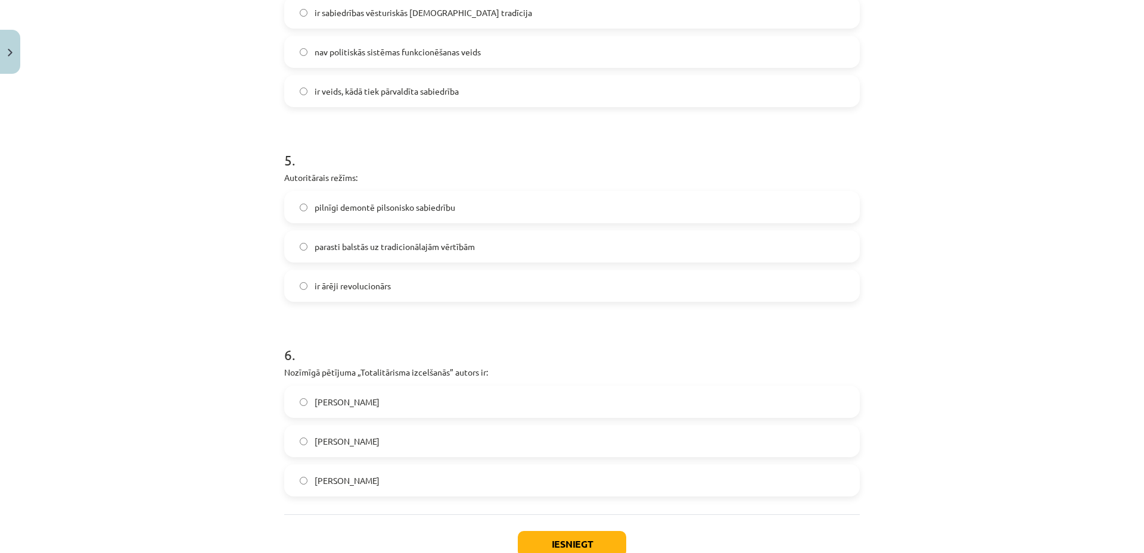
click at [451, 245] on span "parasti balstās uz tradicionālajām vērtībām" at bounding box center [395, 247] width 160 height 13
click at [426, 400] on label "Hanna Ārendte" at bounding box center [571, 402] width 573 height 30
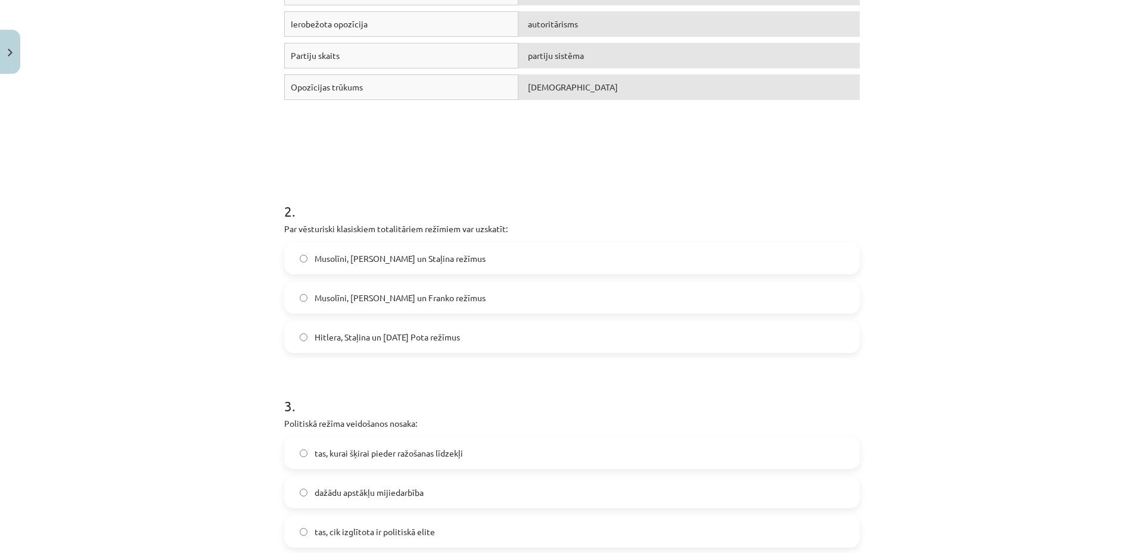
scroll to position [636, 0]
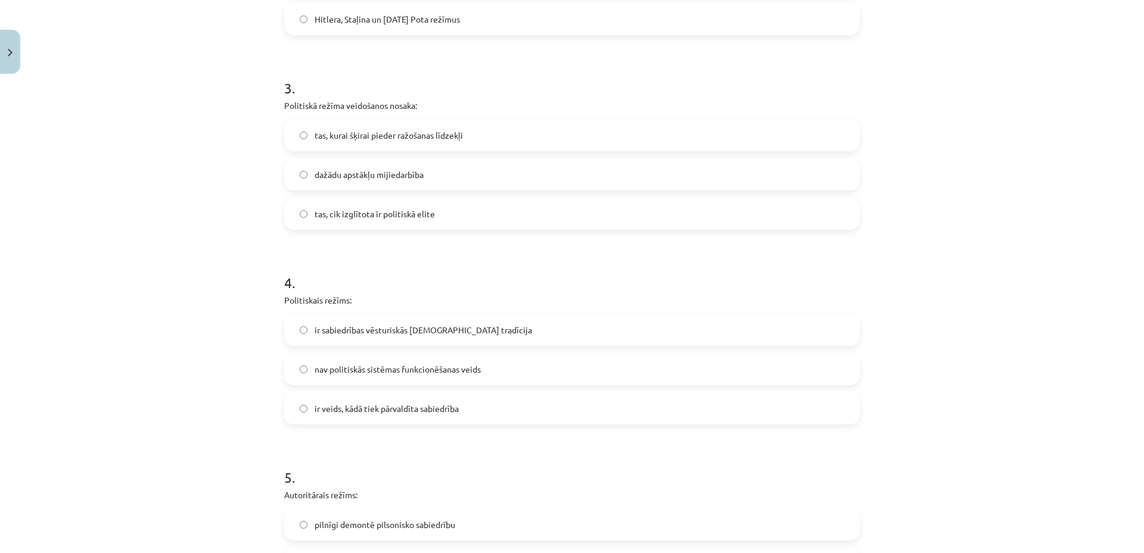
click at [486, 413] on label "ir veids, kādā tiek pārvaldīta sabiedrība" at bounding box center [571, 409] width 573 height 30
click at [435, 166] on label "dažādu apstākļu mijiedarbība" at bounding box center [571, 175] width 573 height 30
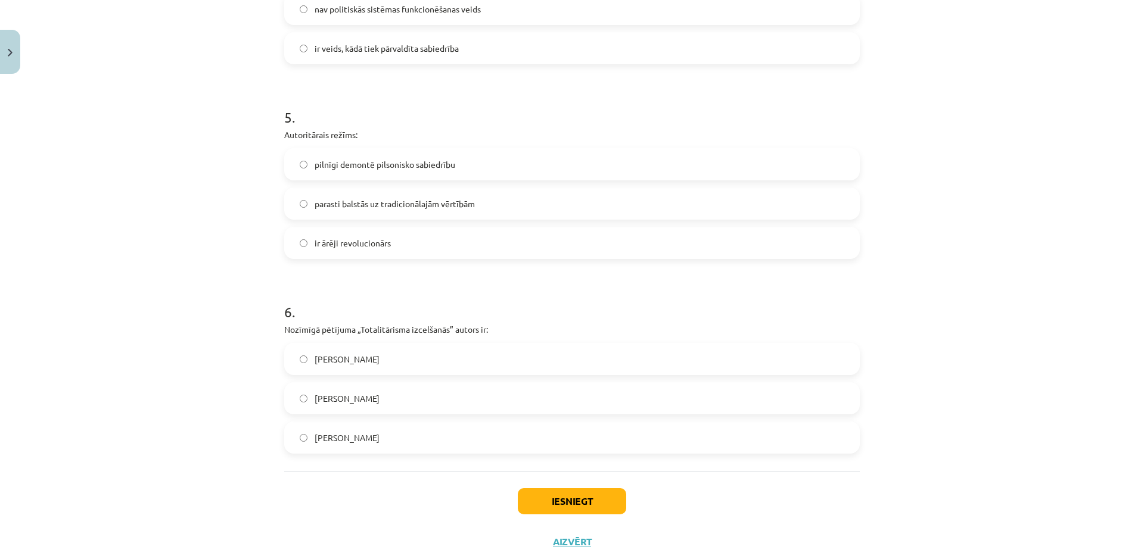
scroll to position [1035, 0]
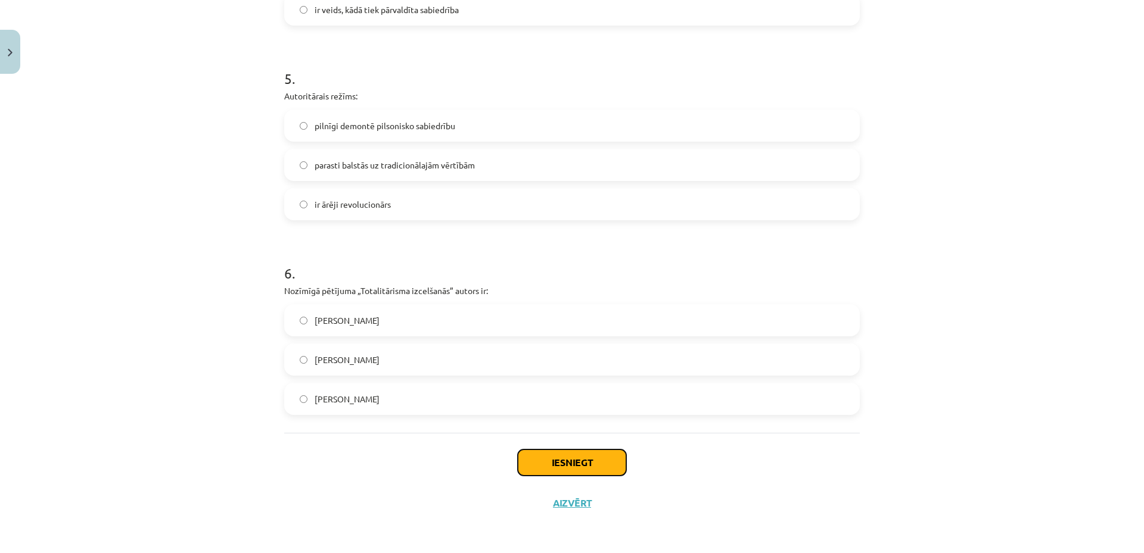
click at [590, 457] on button "Iesniegt" at bounding box center [572, 463] width 108 height 26
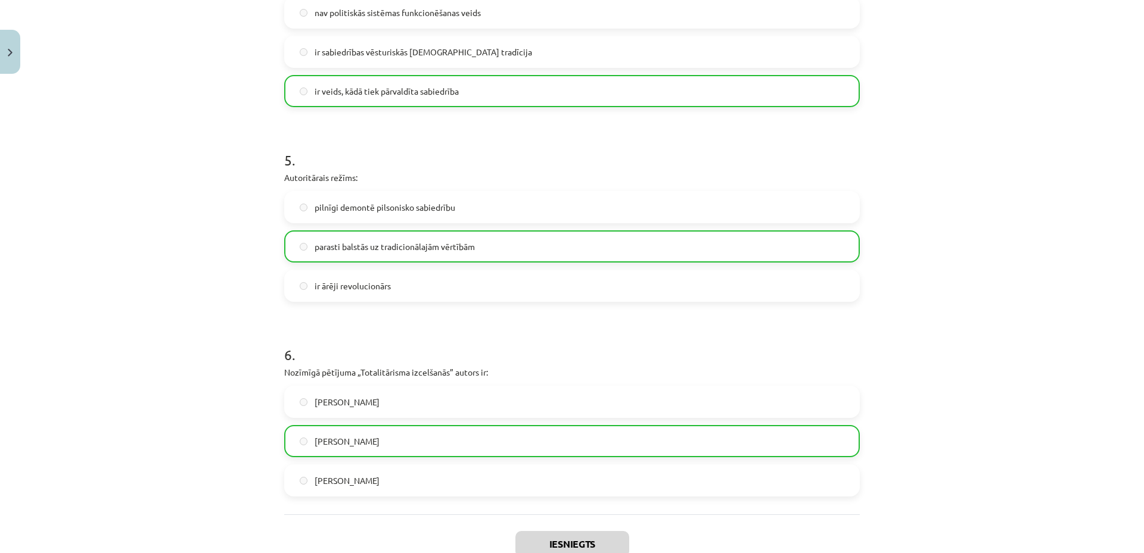
scroll to position [1073, 0]
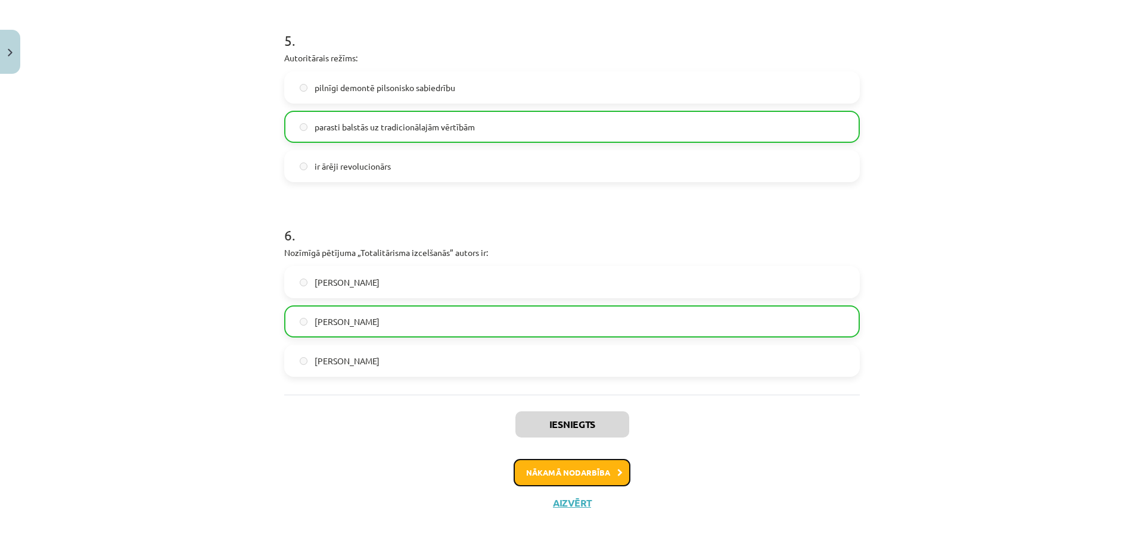
click at [601, 474] on button "Nākamā nodarbība" at bounding box center [572, 472] width 117 height 27
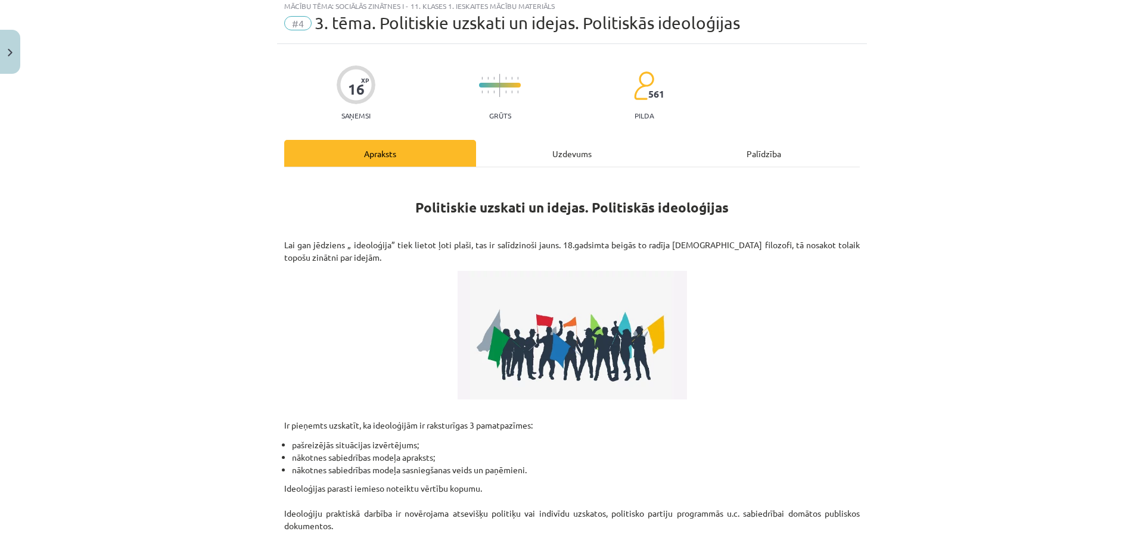
scroll to position [30, 0]
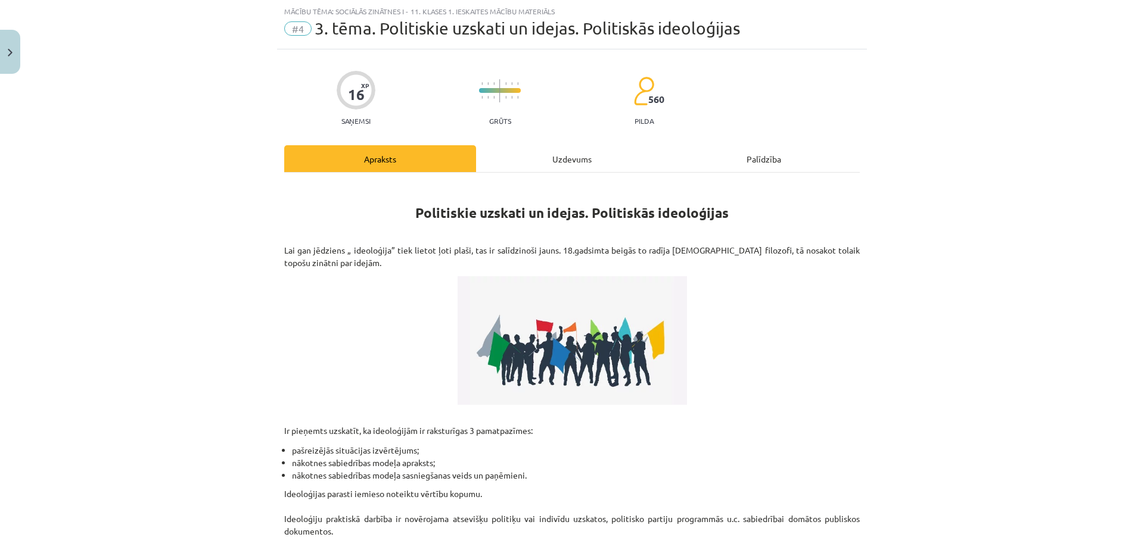
click at [564, 159] on div "Uzdevums" at bounding box center [572, 158] width 192 height 27
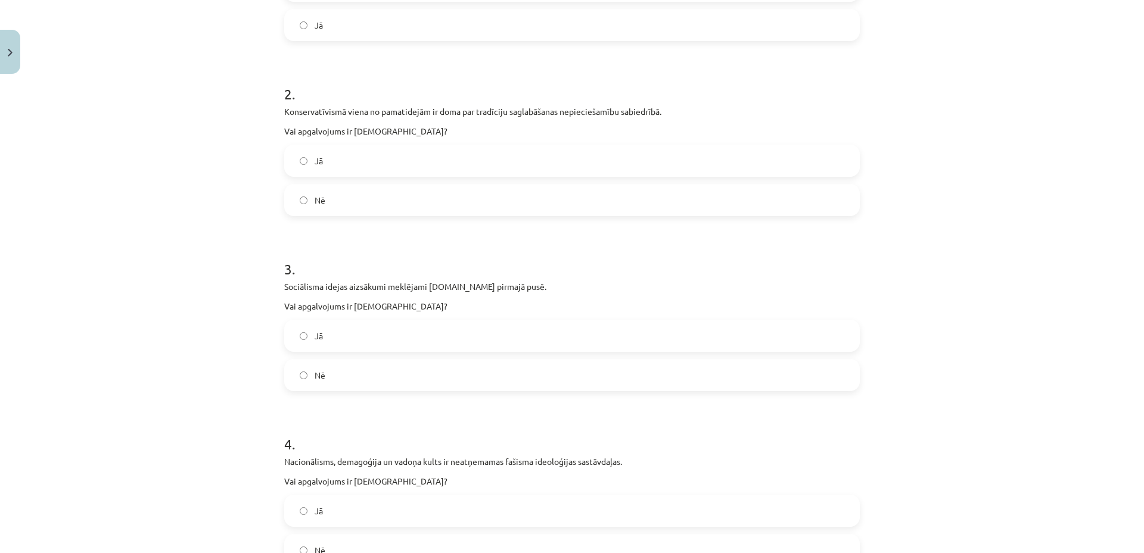
scroll to position [665, 0]
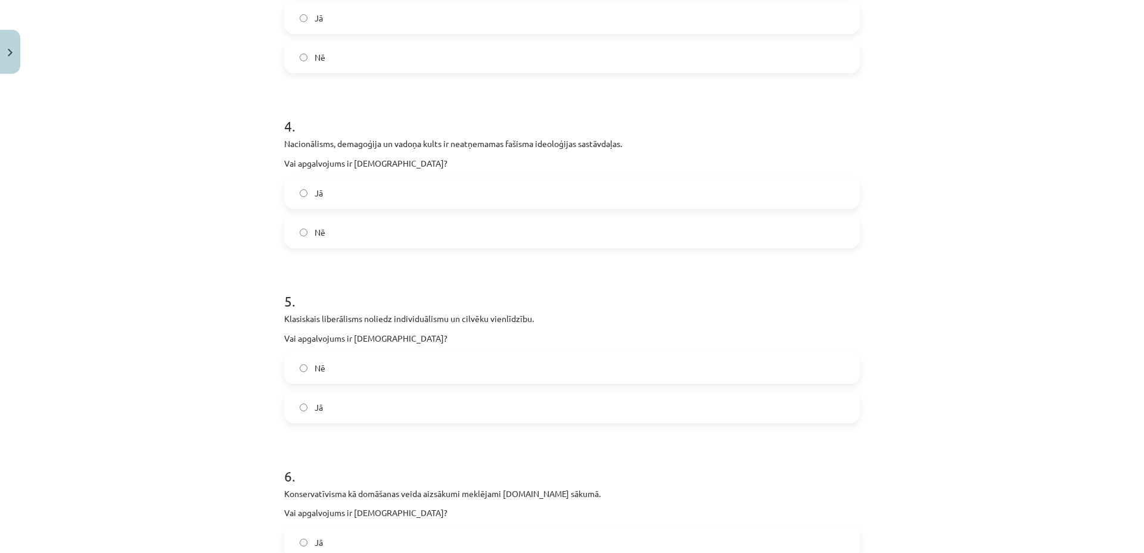
click at [381, 200] on label "Jā" at bounding box center [571, 193] width 573 height 30
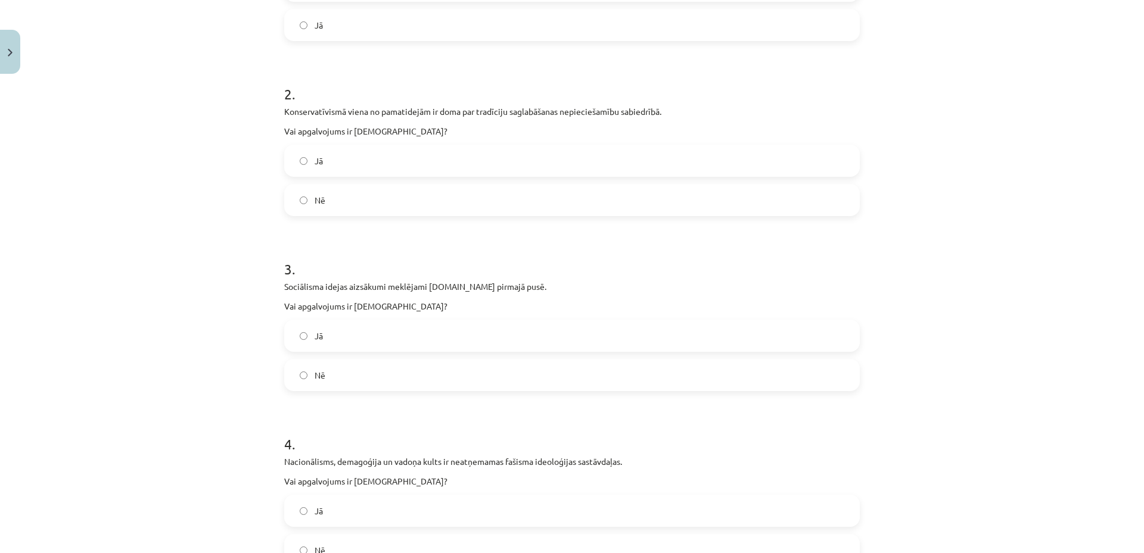
scroll to position [30, 0]
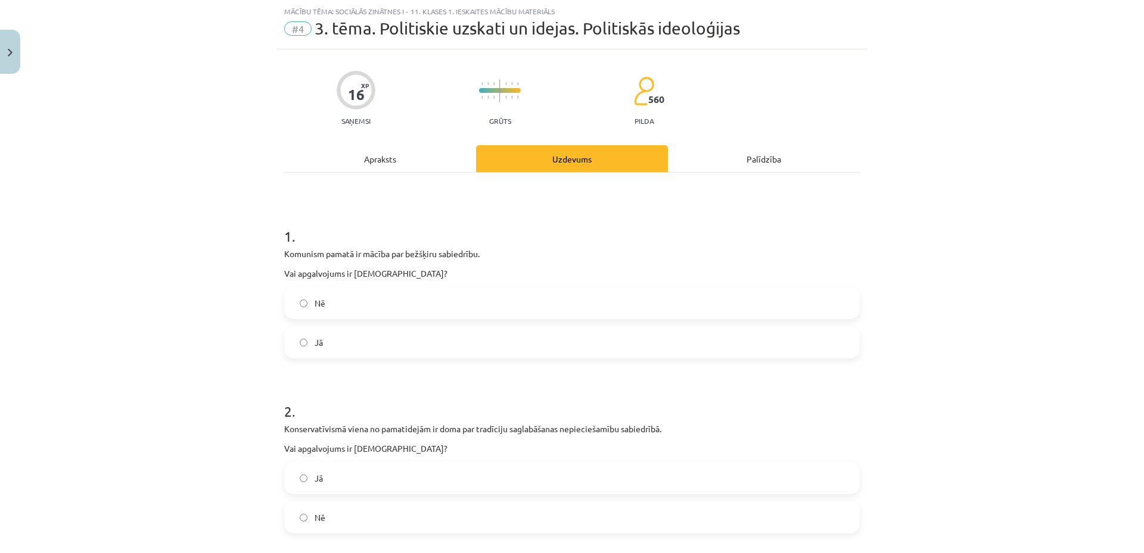
click at [354, 348] on label "Jā" at bounding box center [571, 343] width 573 height 30
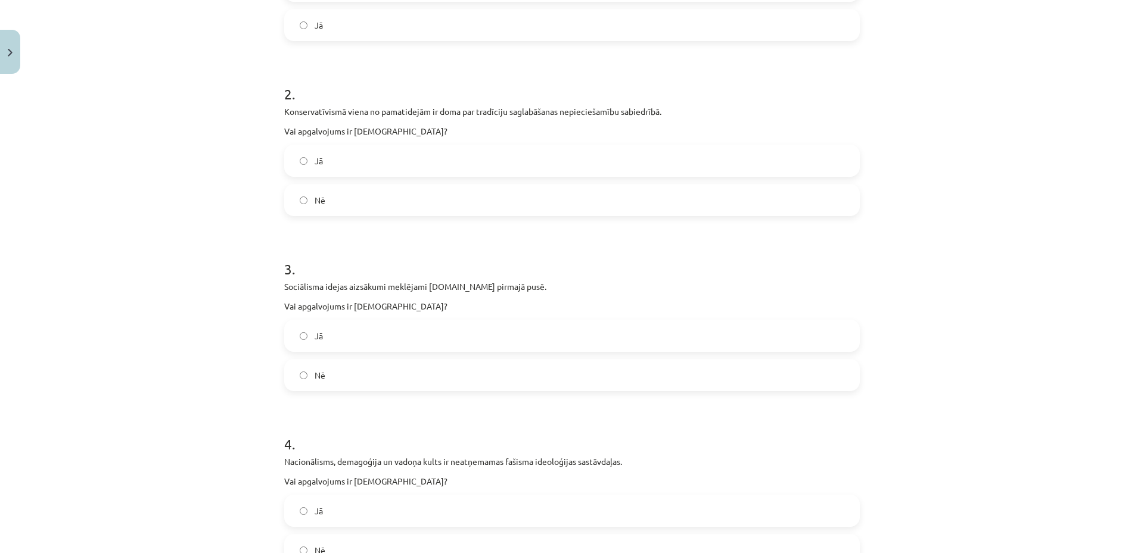
scroll to position [665, 0]
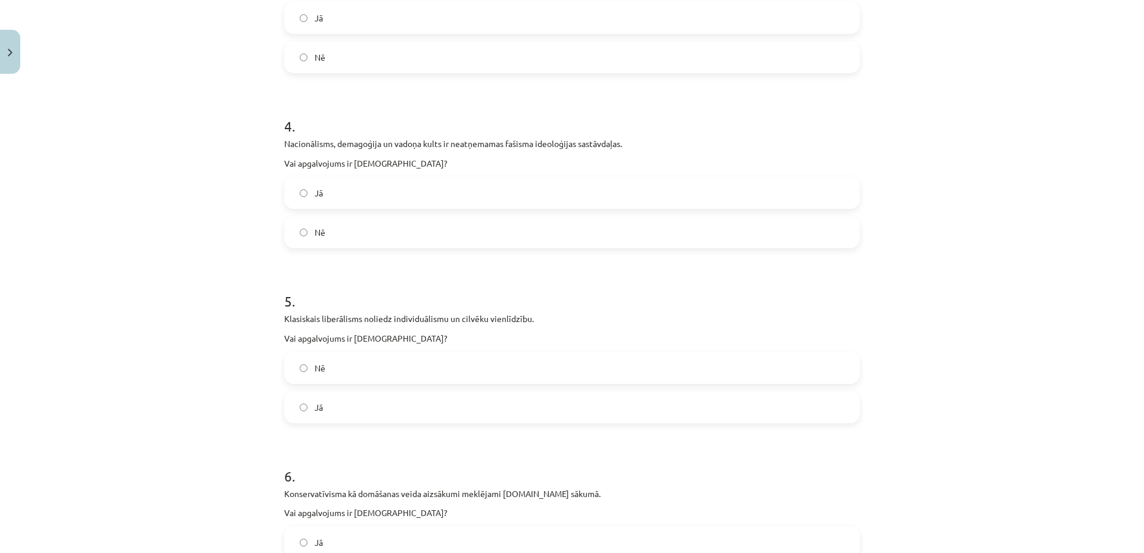
click at [376, 361] on label "Nē" at bounding box center [571, 368] width 573 height 30
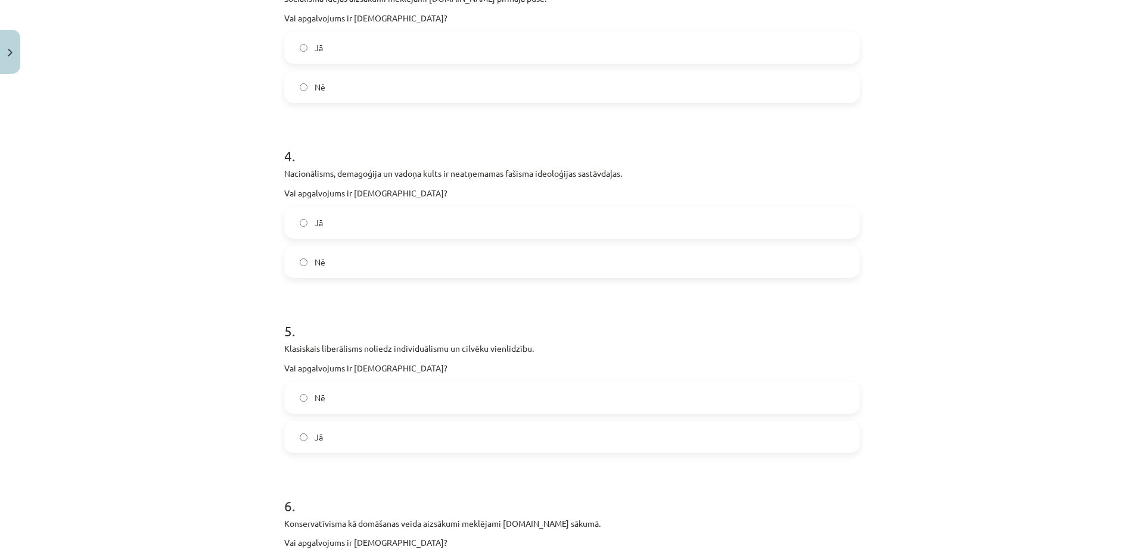
scroll to position [318, 0]
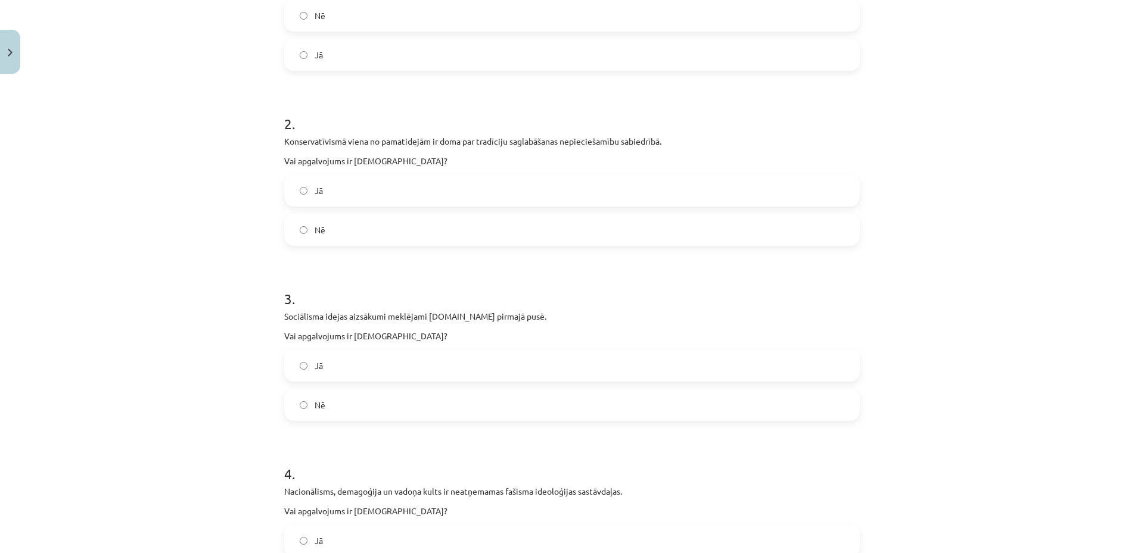
click at [384, 366] on label "Jā" at bounding box center [571, 366] width 573 height 30
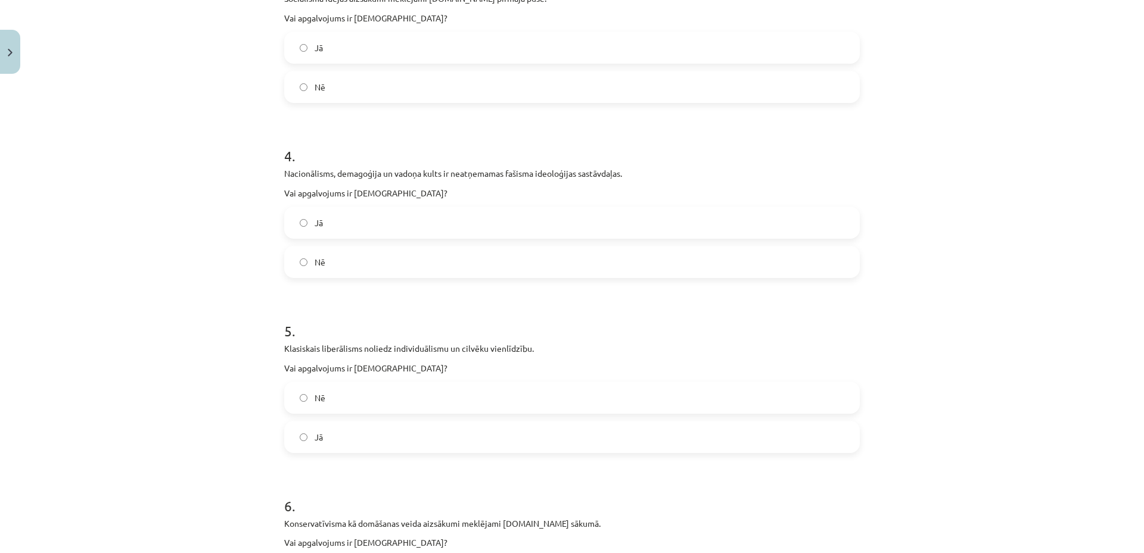
scroll to position [953, 0]
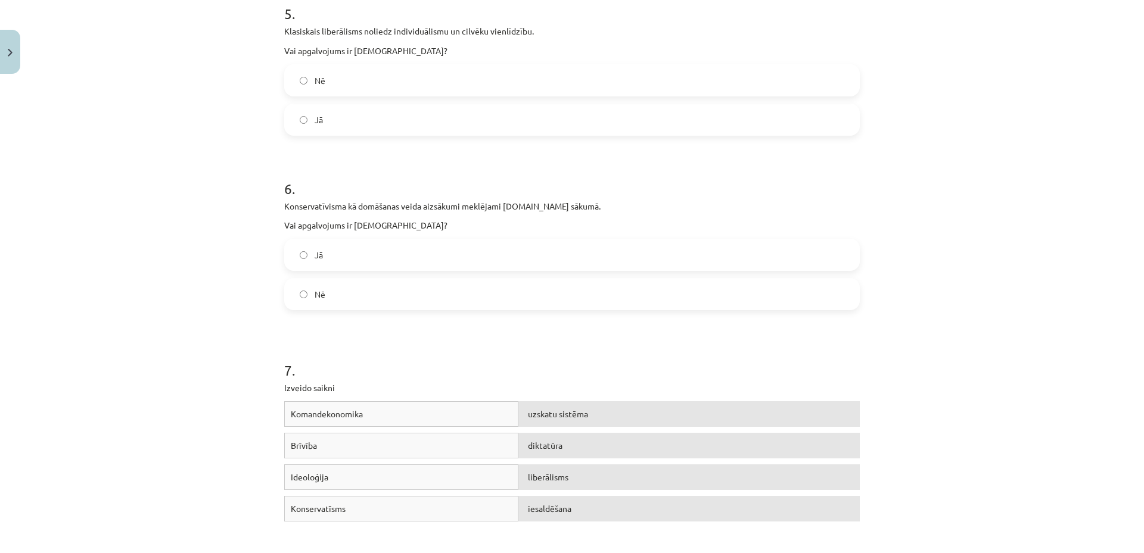
click at [377, 256] on label "Jā" at bounding box center [571, 255] width 573 height 30
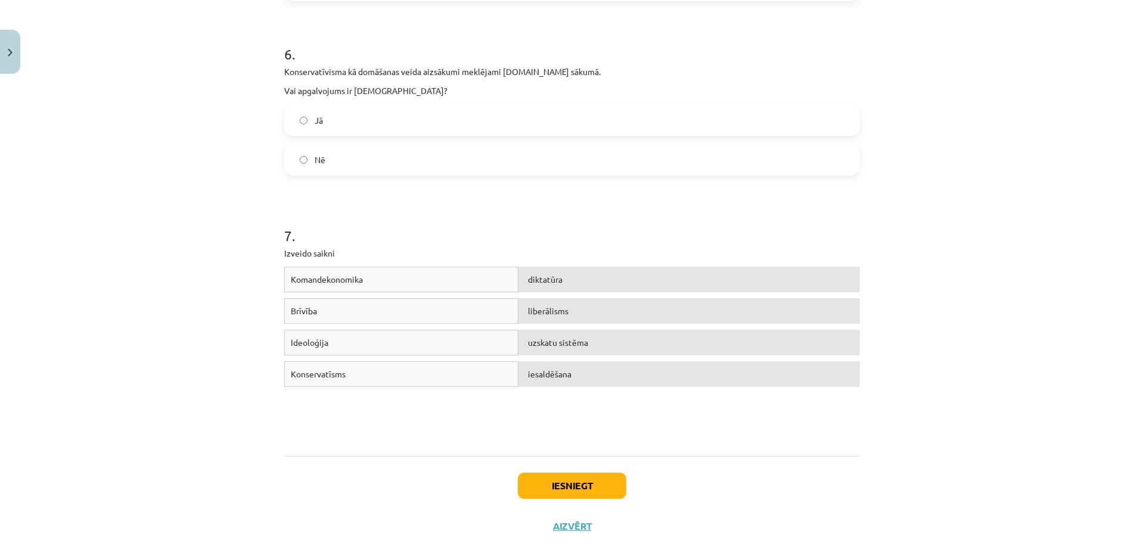
scroll to position [1111, 0]
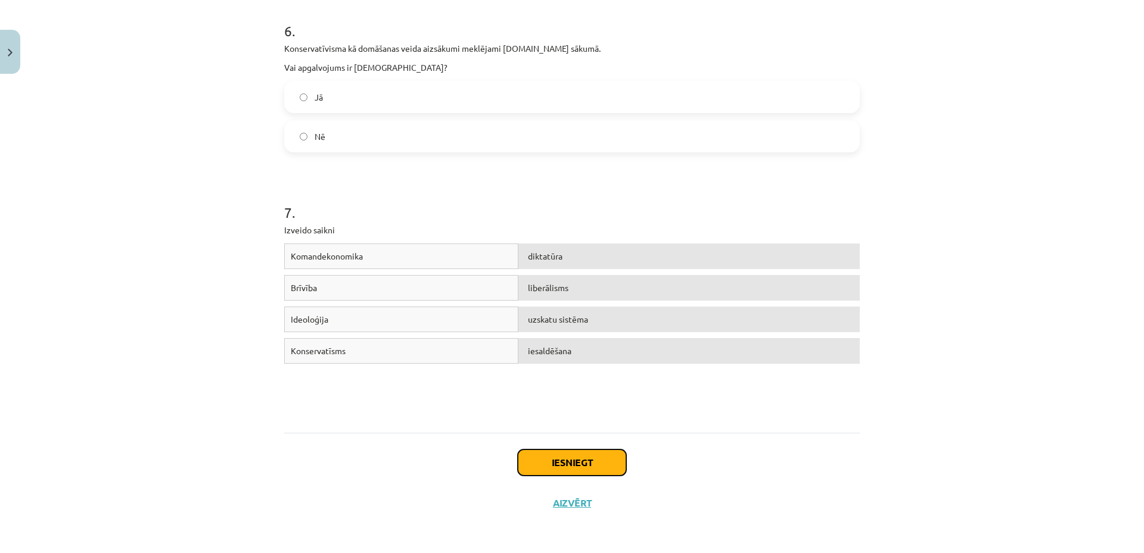
click at [574, 458] on button "Iesniegt" at bounding box center [572, 463] width 108 height 26
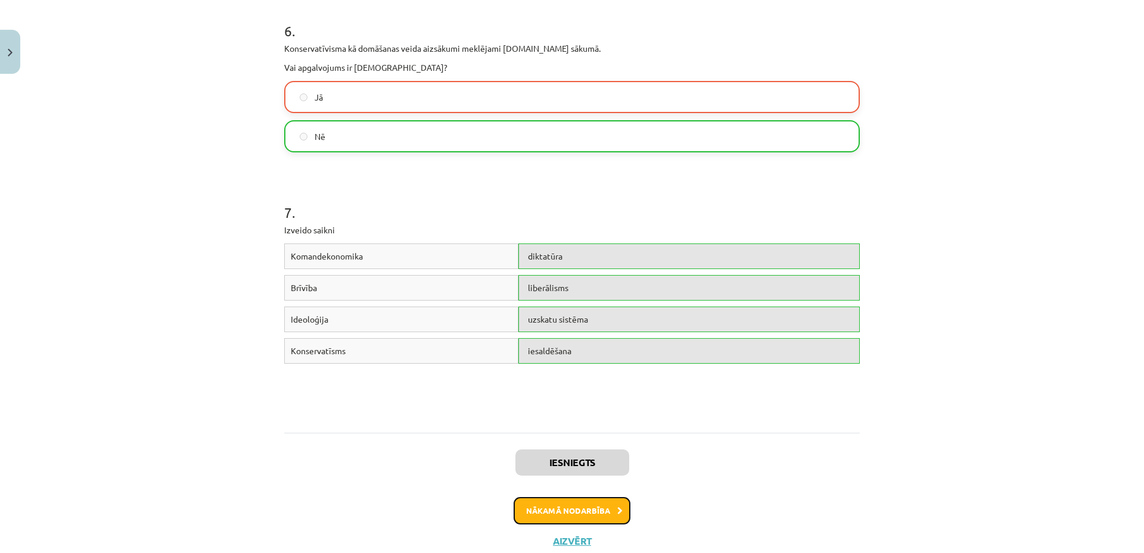
click at [574, 502] on button "Nākamā nodarbība" at bounding box center [572, 510] width 117 height 27
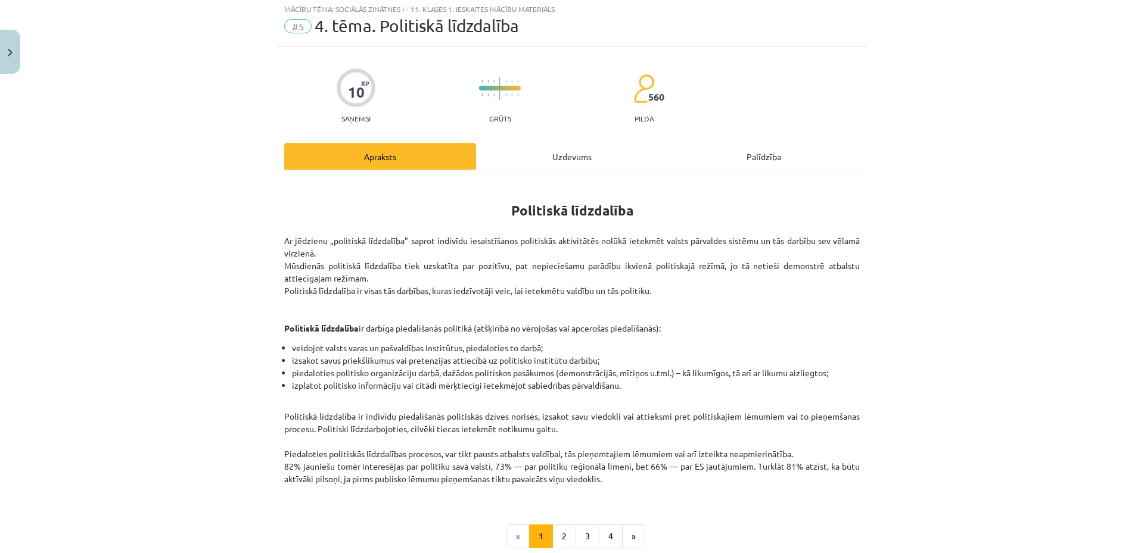
scroll to position [30, 0]
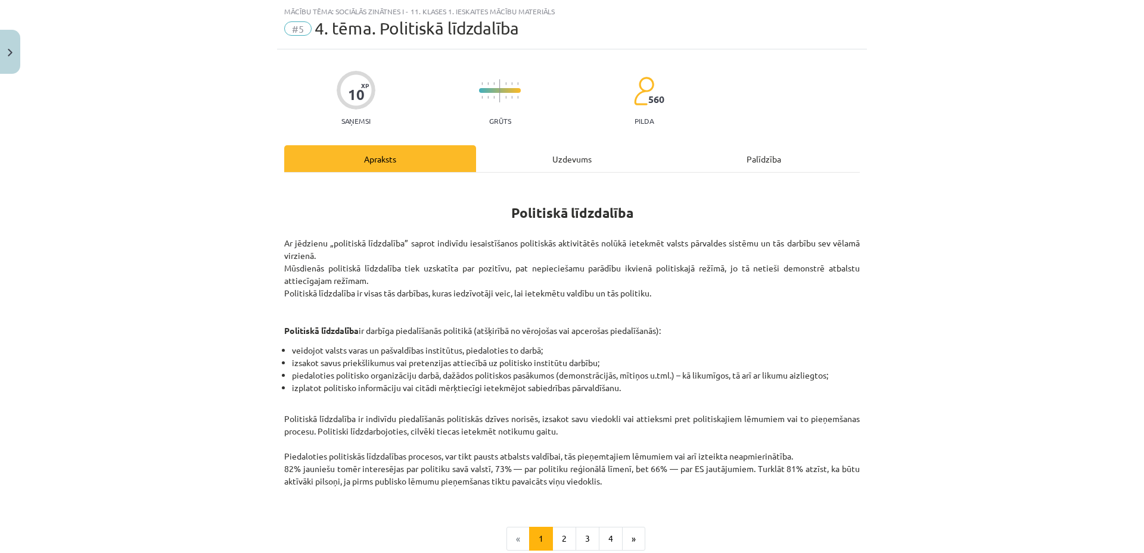
click at [573, 144] on div "10 XP Saņemsi Grūts 560 pilda Apraksts Uzdevums Palīdzība Politiskā līdzdalība …" at bounding box center [572, 353] width 590 height 609
click at [577, 161] on div "Uzdevums" at bounding box center [572, 158] width 192 height 27
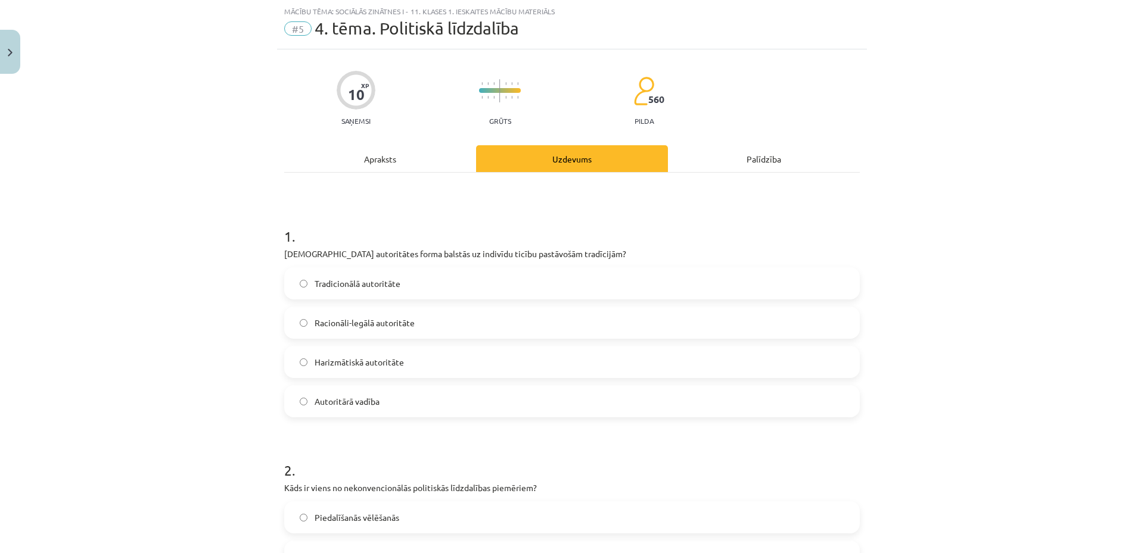
click at [374, 156] on div "Apraksts" at bounding box center [380, 158] width 192 height 27
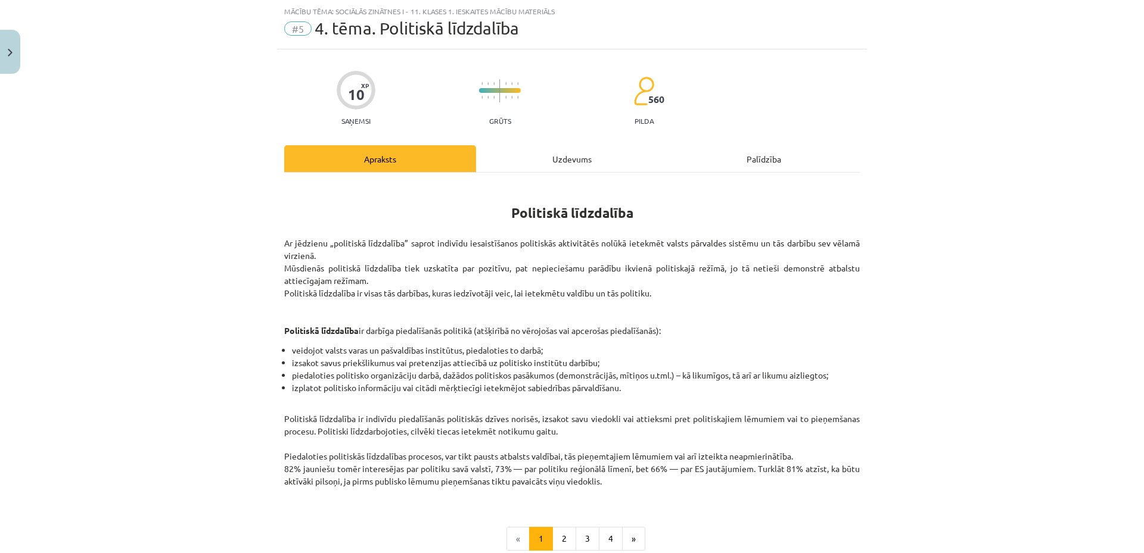
click at [580, 155] on div "Uzdevums" at bounding box center [572, 158] width 192 height 27
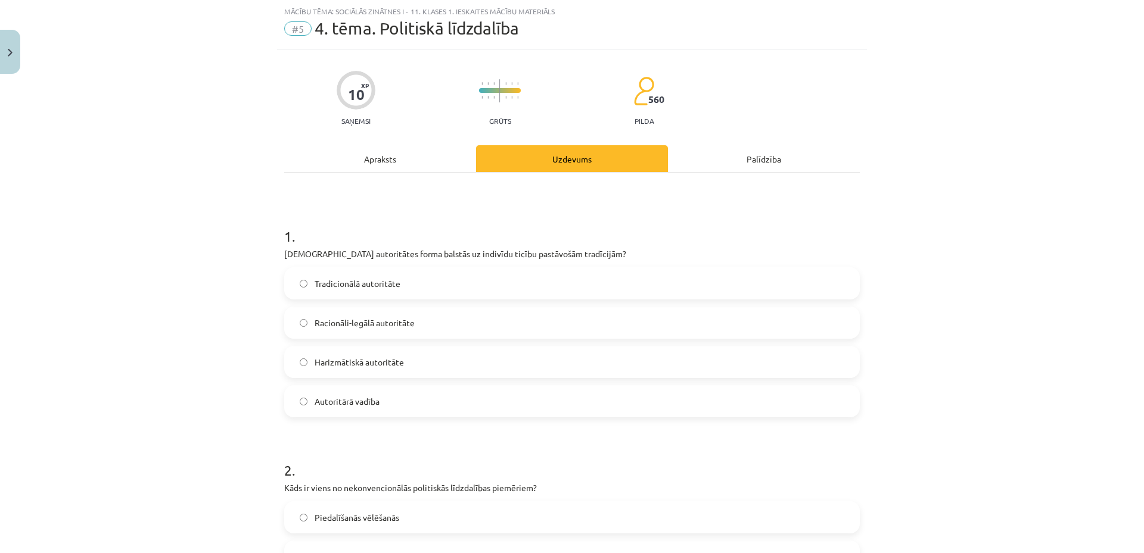
click at [381, 285] on span "Tradicionālā autoritāte" at bounding box center [358, 284] width 86 height 13
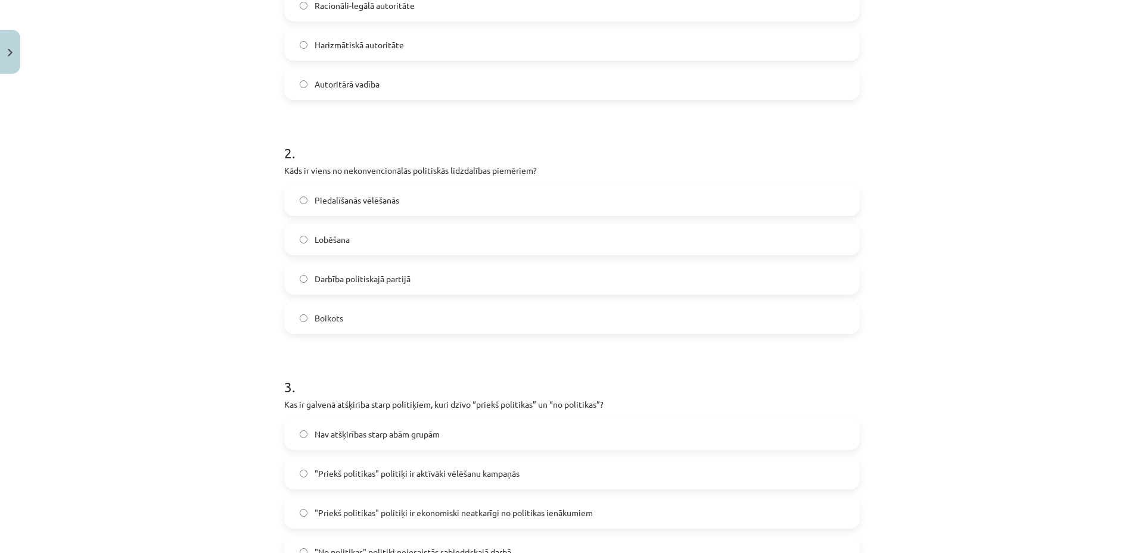
click at [321, 325] on label "Boikots" at bounding box center [571, 318] width 573 height 30
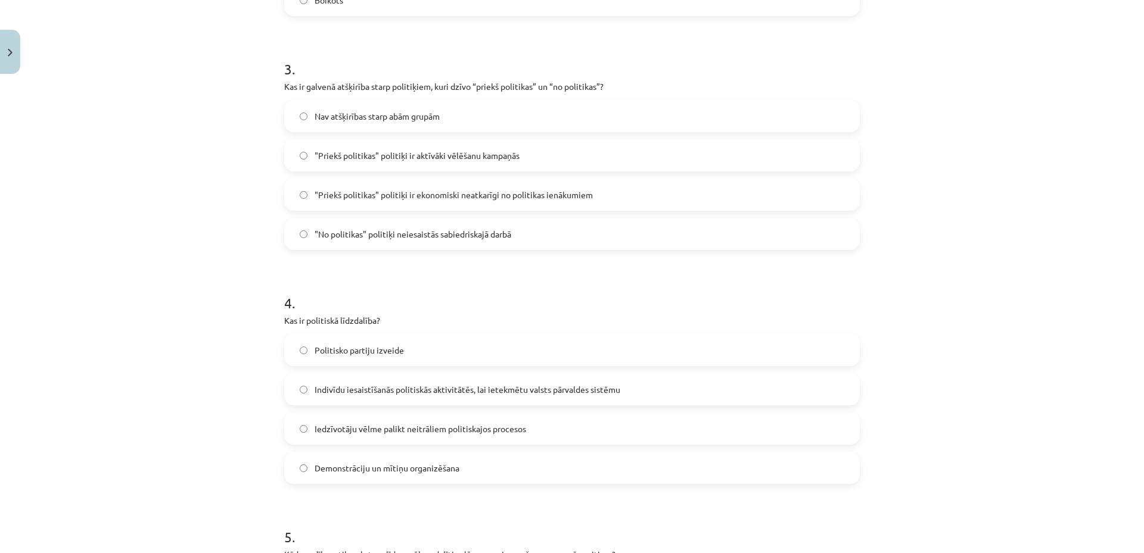
click at [489, 196] on span ""Priekš politikas" politiķi ir ekonomiski neatkarīgi no politikas ienākumiem" at bounding box center [454, 195] width 278 height 13
click at [480, 358] on label "Politisko partiju izveide" at bounding box center [571, 350] width 573 height 30
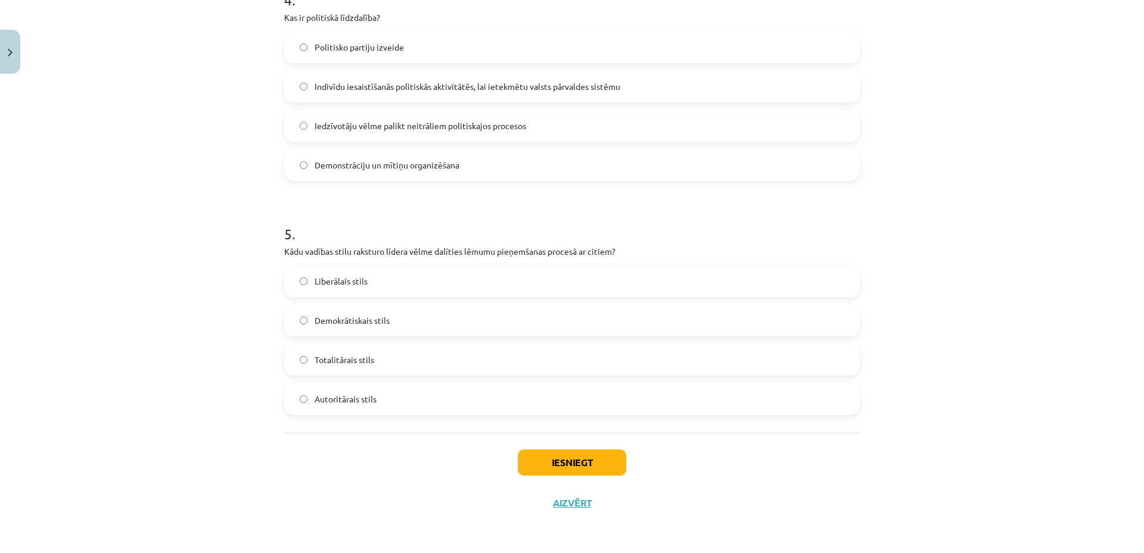
click at [425, 315] on label "Demokrātiskais stils" at bounding box center [571, 321] width 573 height 30
click at [567, 467] on button "Iesniegt" at bounding box center [572, 463] width 108 height 26
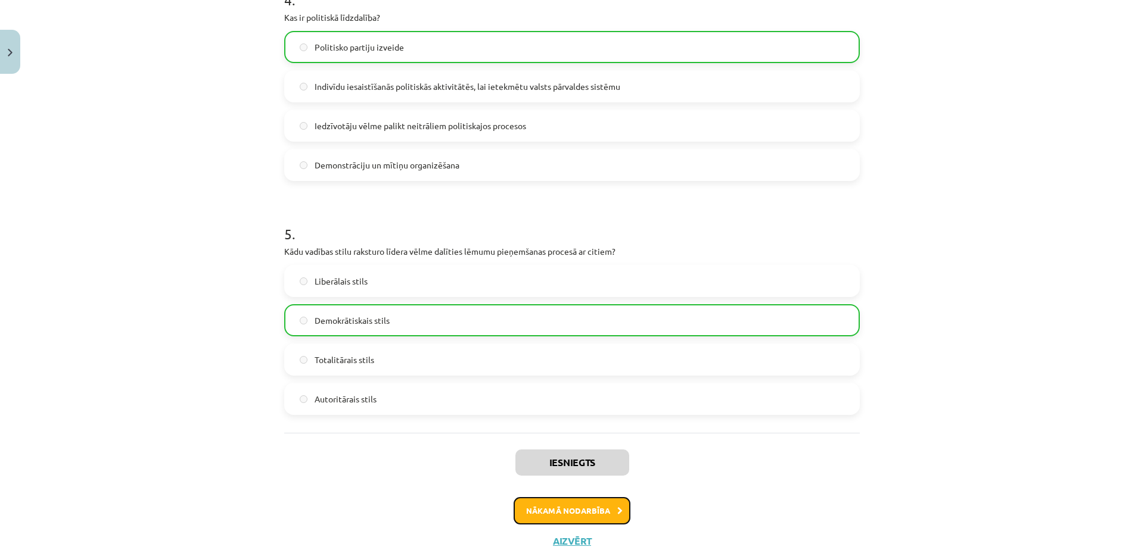
click at [572, 512] on button "Nākamā nodarbība" at bounding box center [572, 510] width 117 height 27
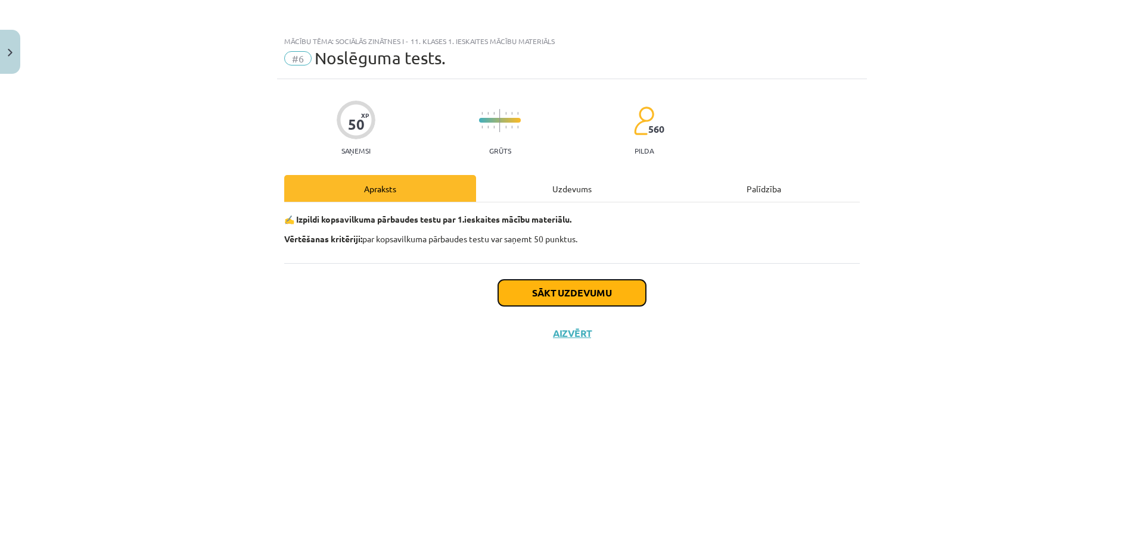
click at [578, 298] on button "Sākt uzdevumu" at bounding box center [572, 293] width 148 height 26
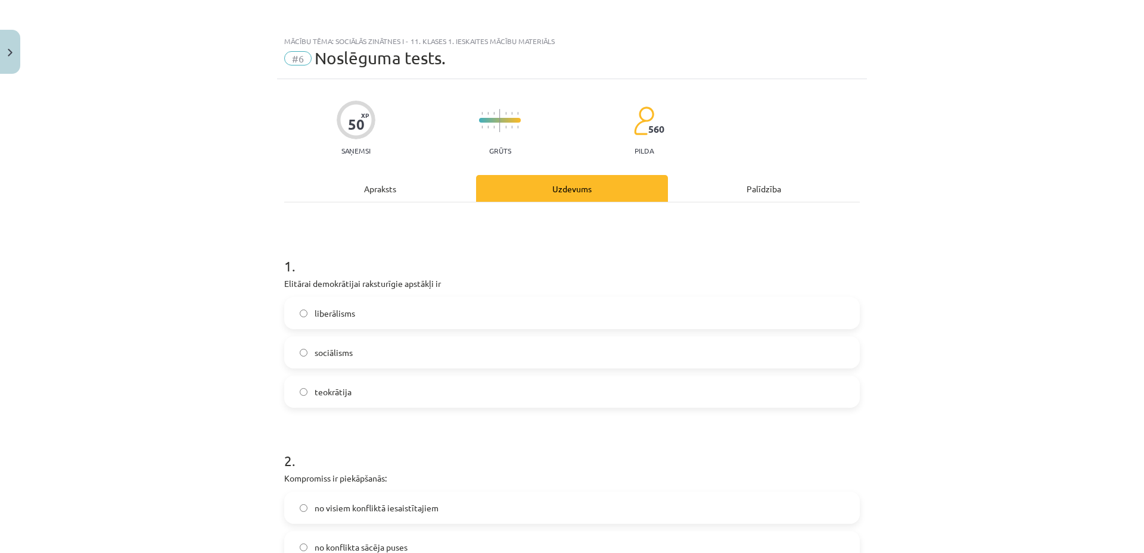
scroll to position [318, 0]
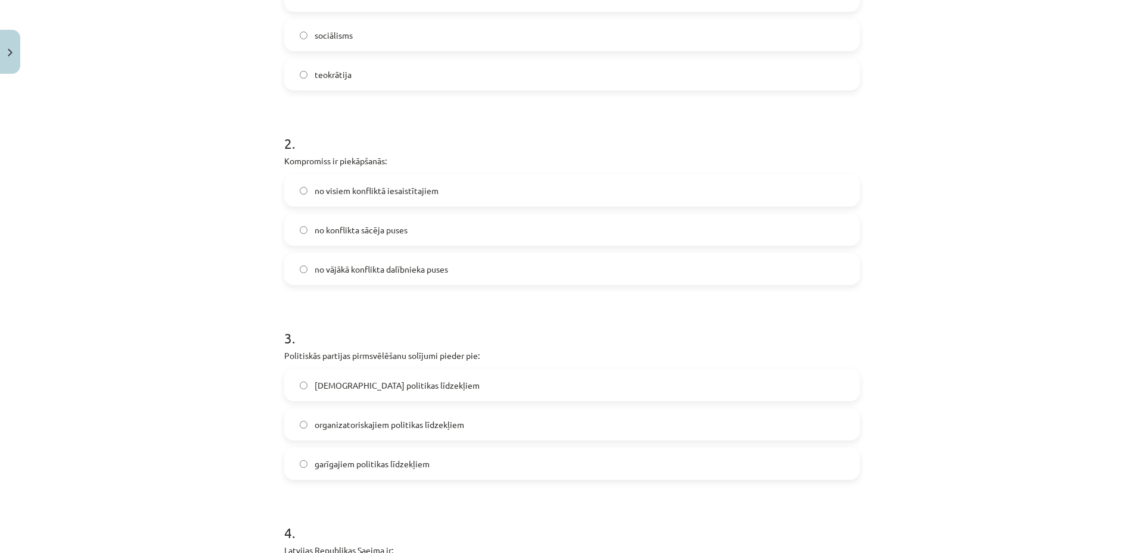
click at [388, 188] on span "no visiem konfliktā iesaistītajiem" at bounding box center [377, 191] width 124 height 13
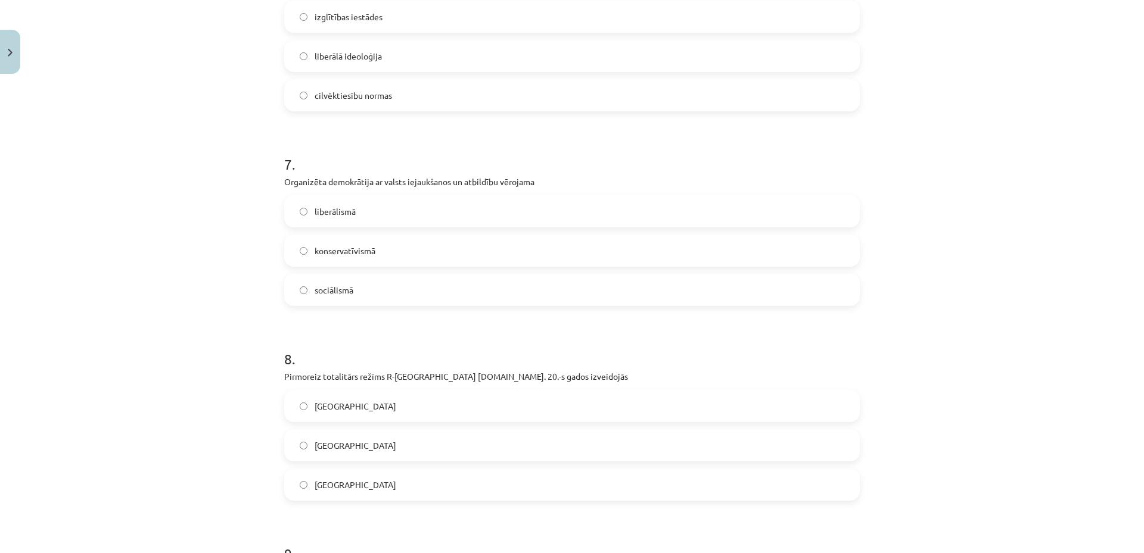
scroll to position [1589, 0]
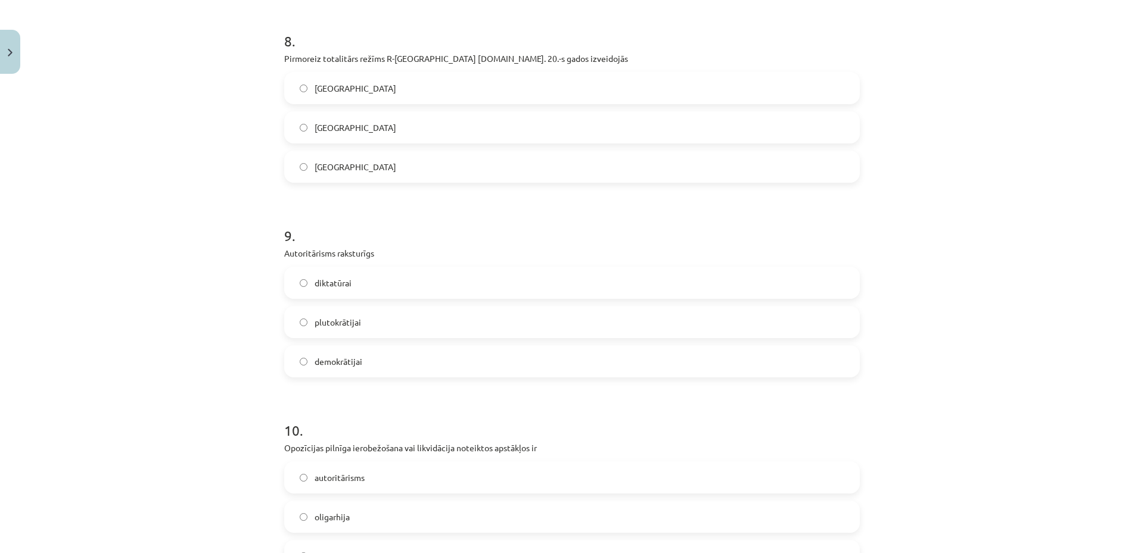
click at [355, 163] on label "Itālijā" at bounding box center [571, 167] width 573 height 30
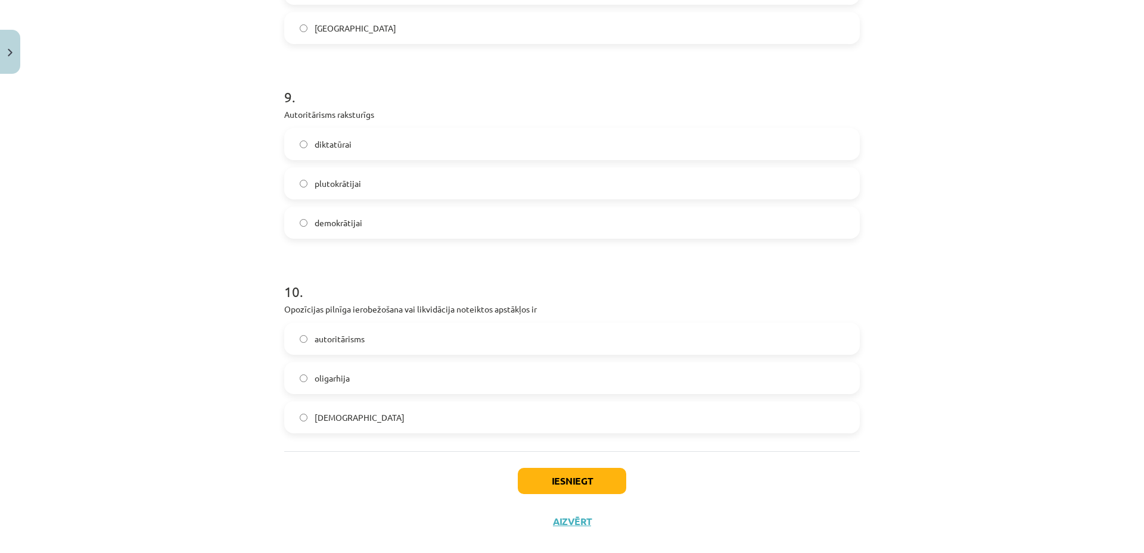
scroll to position [1746, 0]
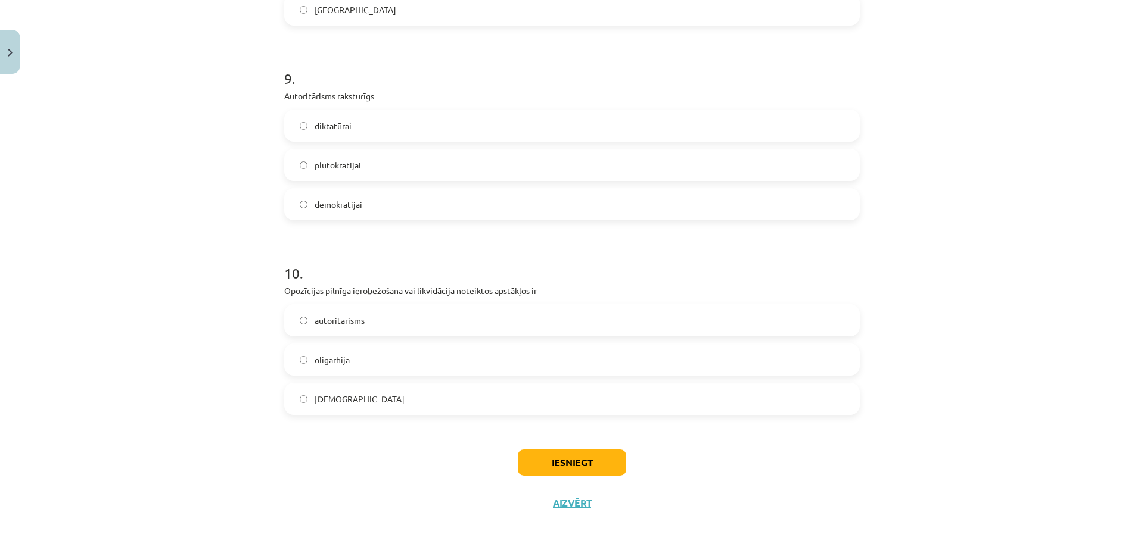
click at [372, 128] on label "diktatūrai" at bounding box center [571, 126] width 573 height 30
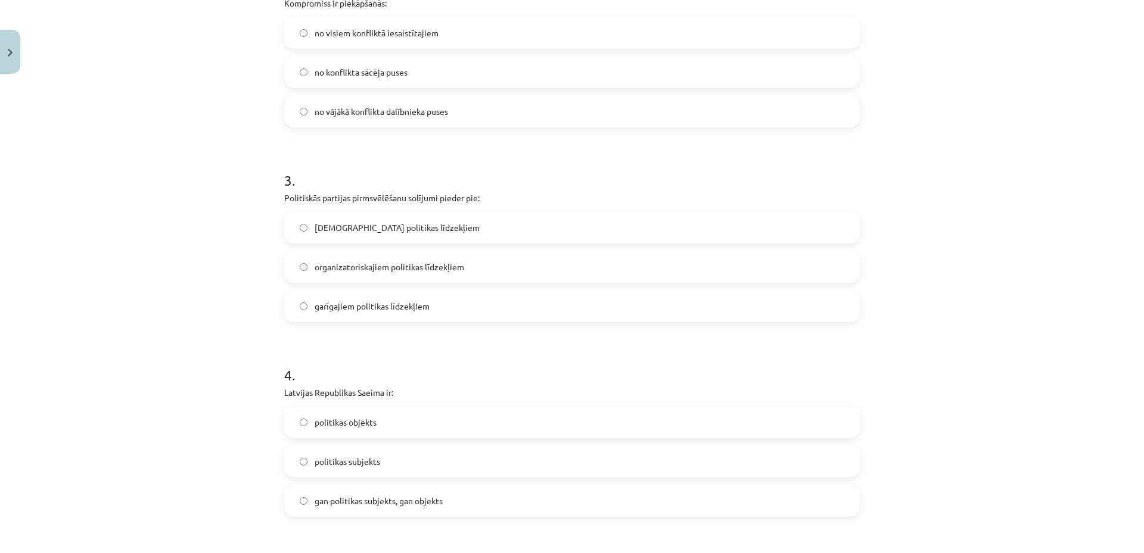
scroll to position [157, 0]
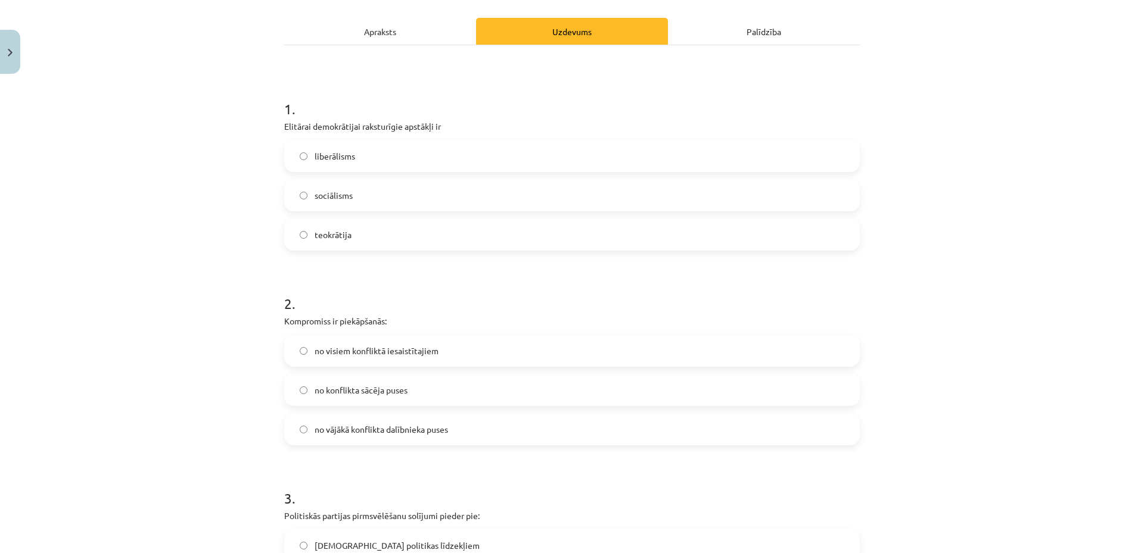
click at [347, 152] on span "liberālisms" at bounding box center [335, 156] width 41 height 13
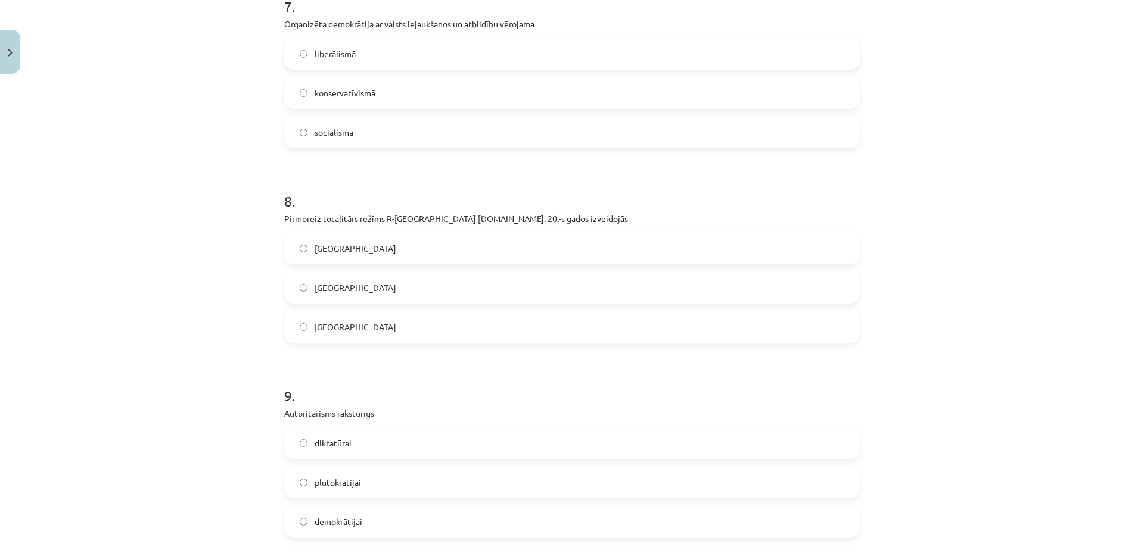
scroll to position [1111, 0]
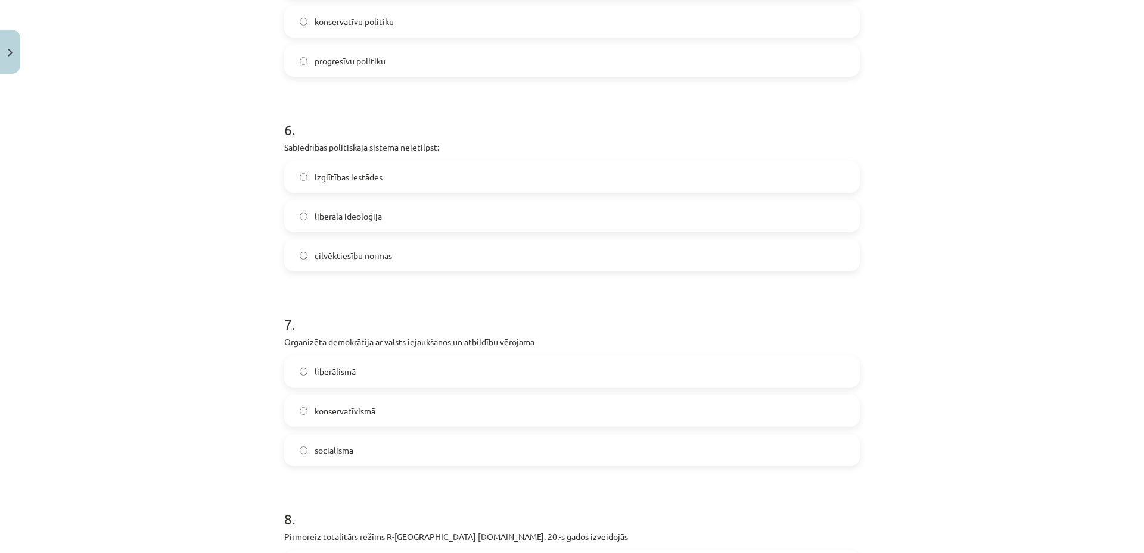
click at [410, 437] on label "sociālismā" at bounding box center [571, 451] width 573 height 30
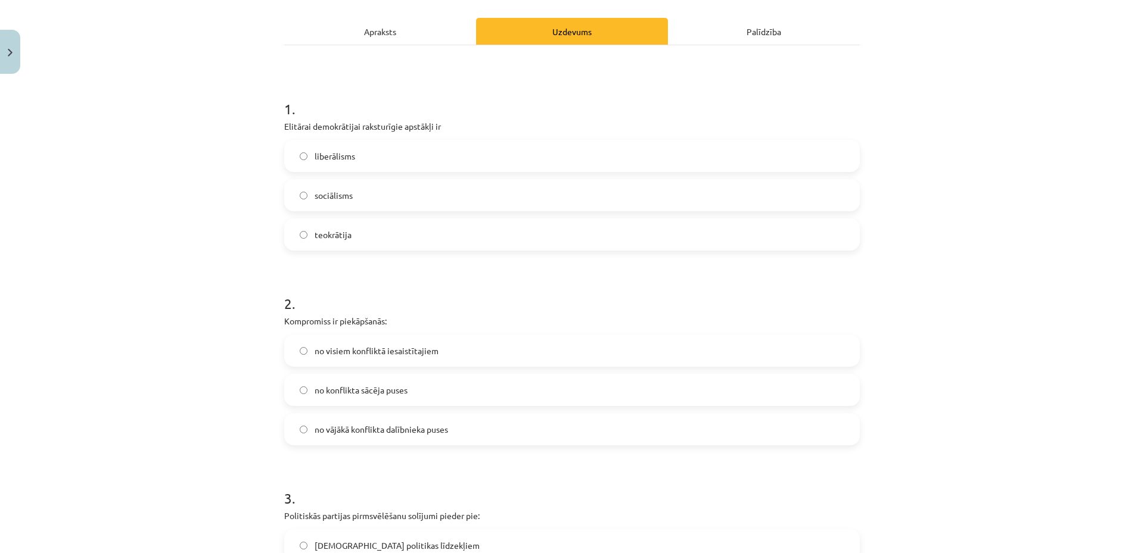
scroll to position [475, 0]
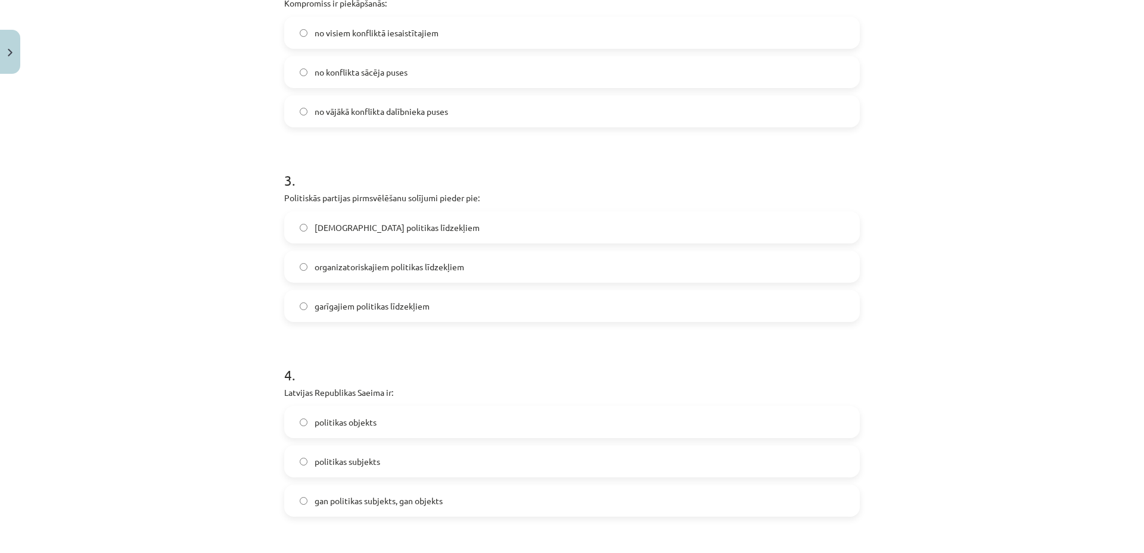
click at [369, 311] on span "garīgajiem politikas līdzekļiem" at bounding box center [372, 306] width 115 height 13
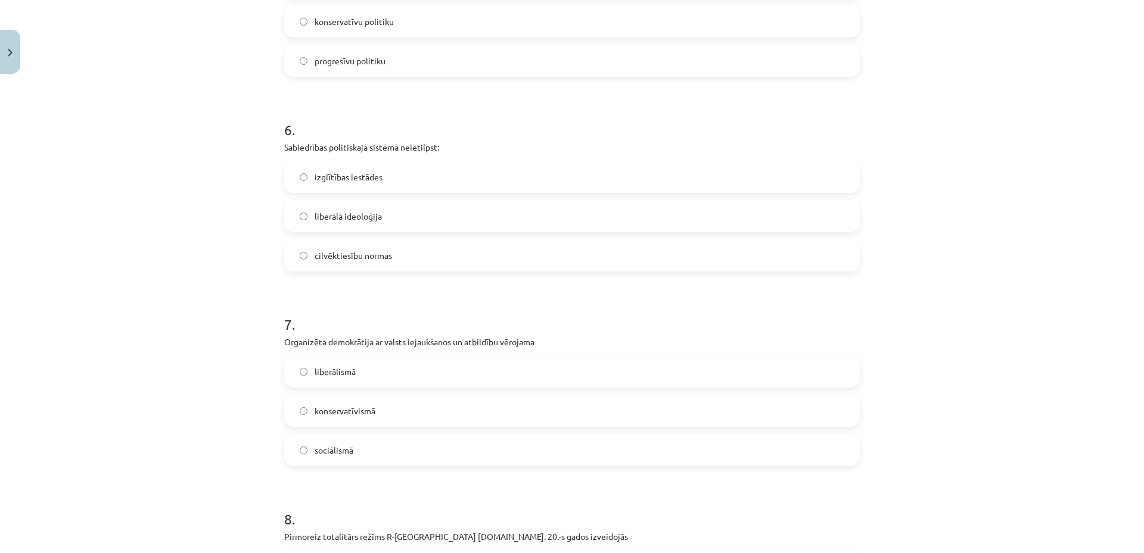
scroll to position [793, 0]
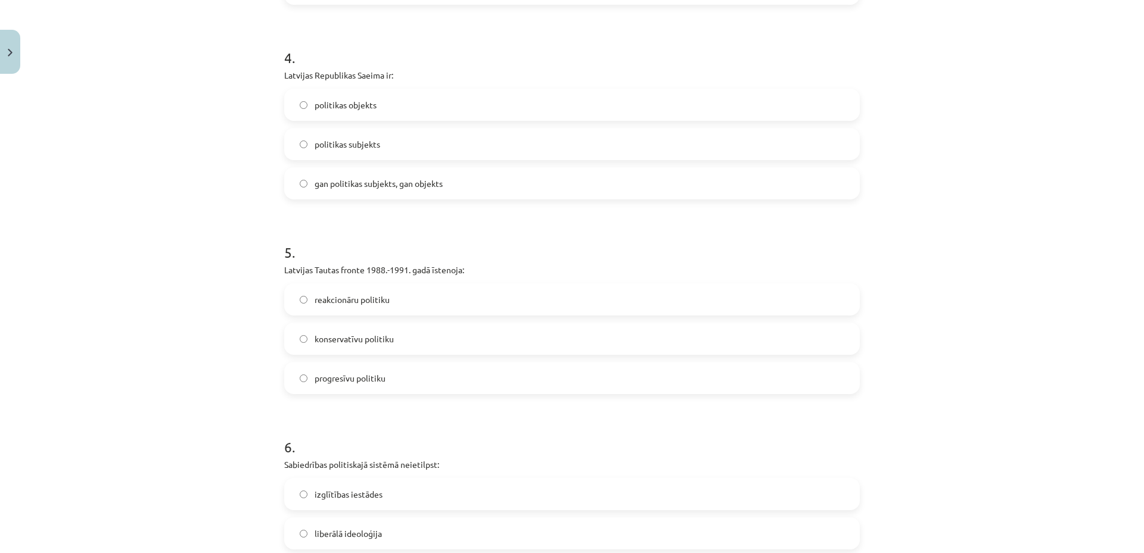
click at [372, 146] on span "politikas subjekts" at bounding box center [348, 144] width 66 height 13
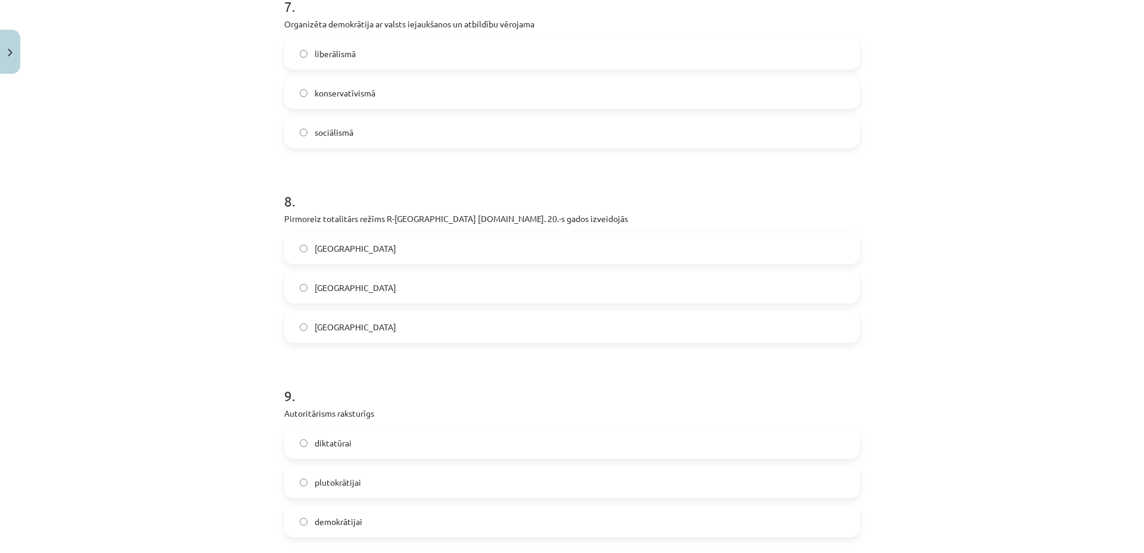
scroll to position [1746, 0]
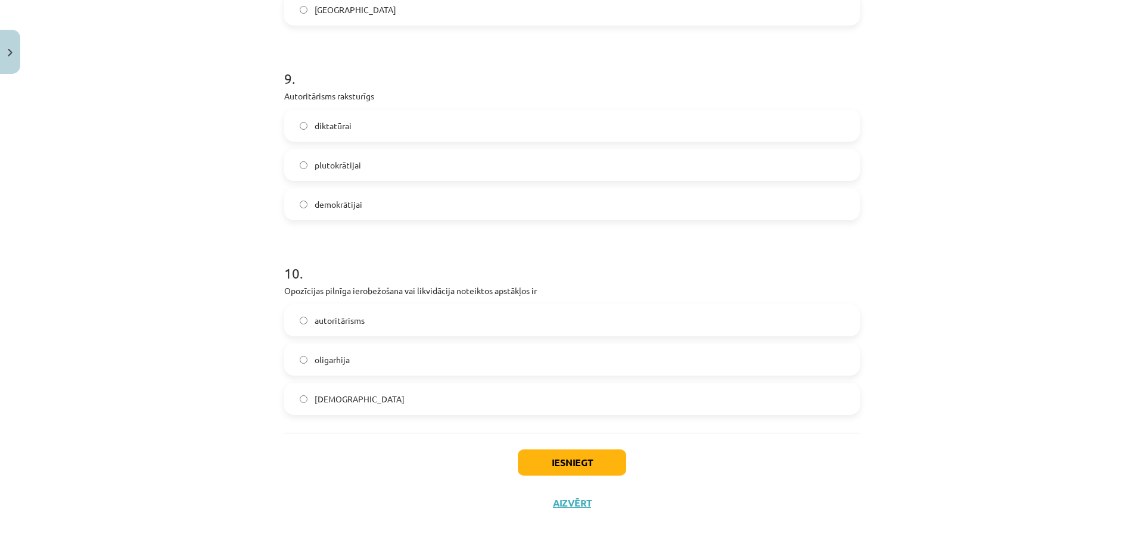
click at [369, 402] on label "totalitārisms" at bounding box center [571, 399] width 573 height 30
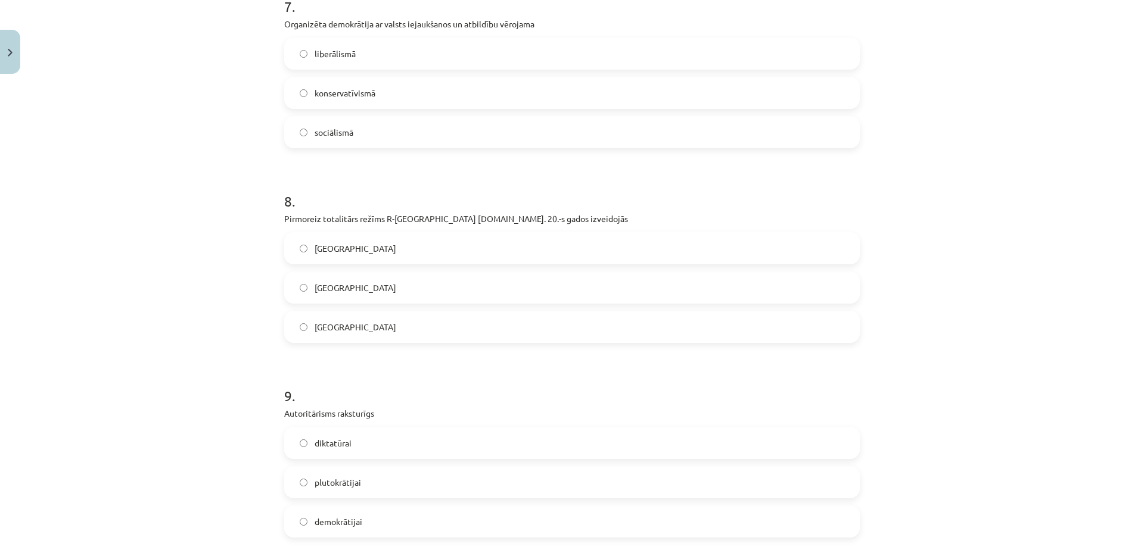
scroll to position [1111, 0]
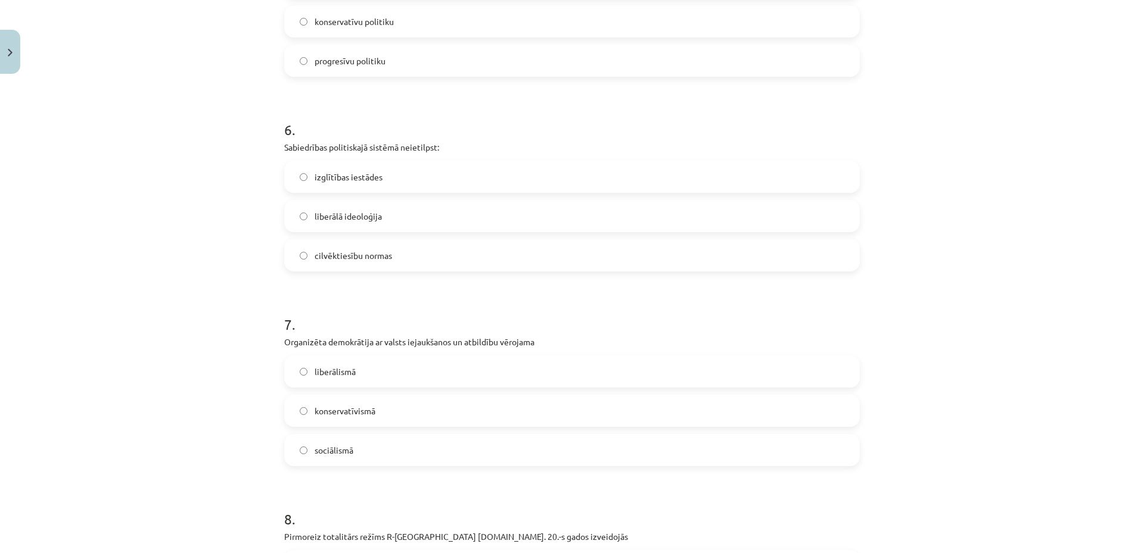
click at [406, 180] on label "izglītības iestādes" at bounding box center [571, 177] width 573 height 30
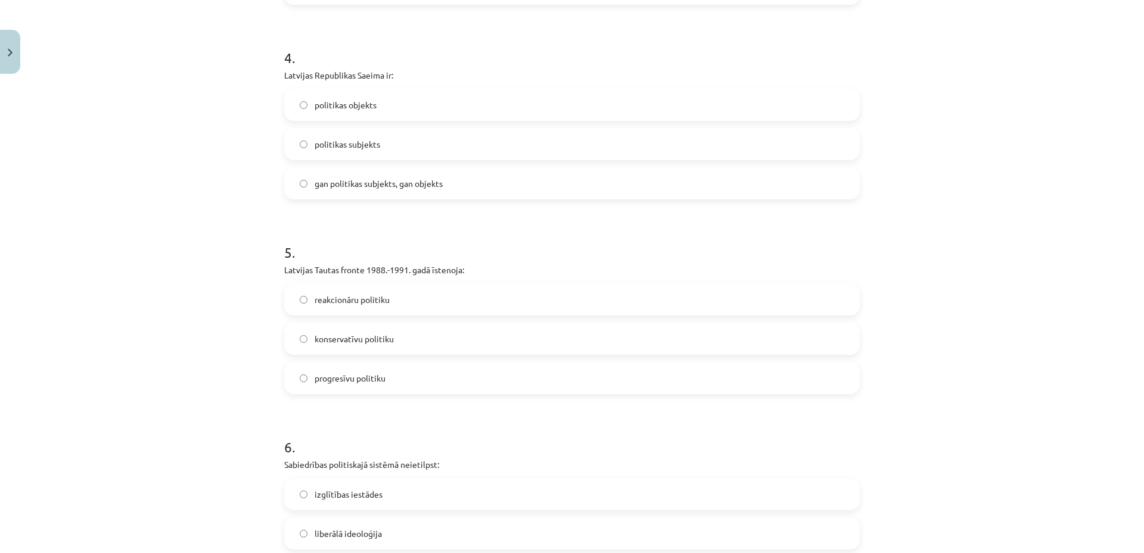
click at [427, 300] on label "reakcionāru politiku" at bounding box center [571, 300] width 573 height 30
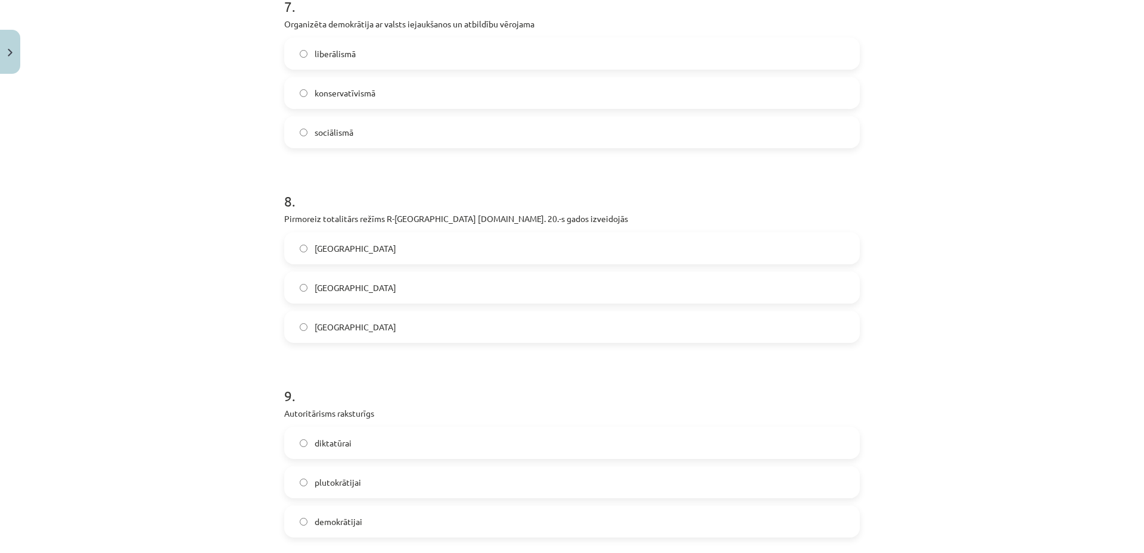
scroll to position [1746, 0]
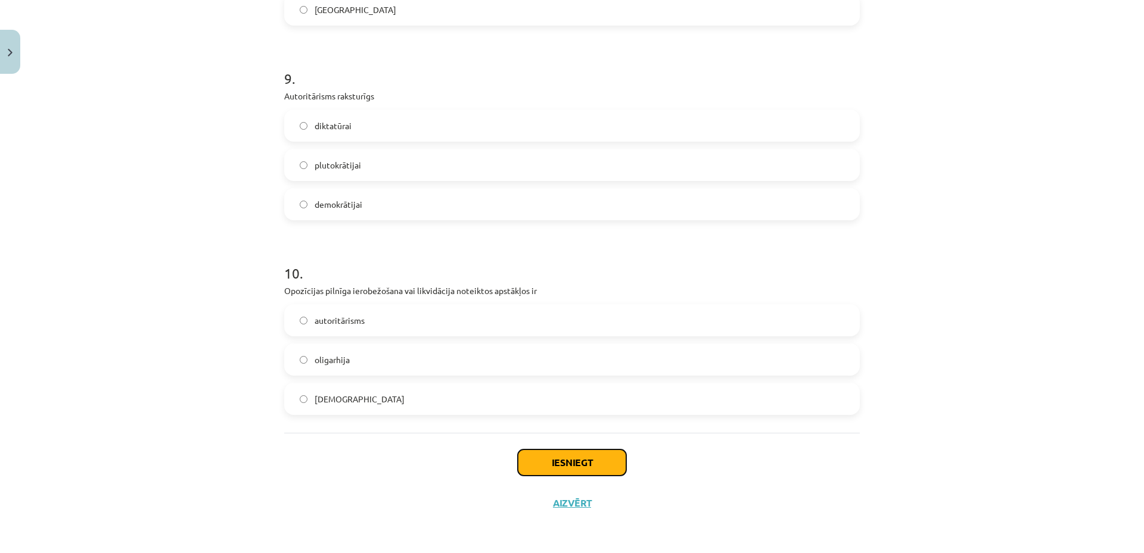
click at [598, 464] on button "Iesniegt" at bounding box center [572, 463] width 108 height 26
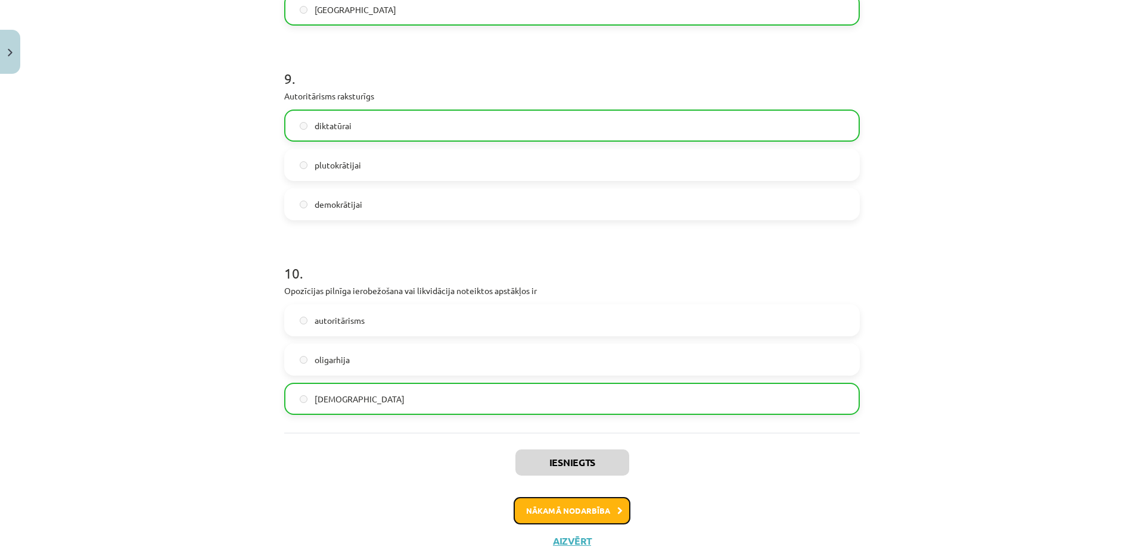
click at [587, 503] on button "Nākamā nodarbība" at bounding box center [572, 510] width 117 height 27
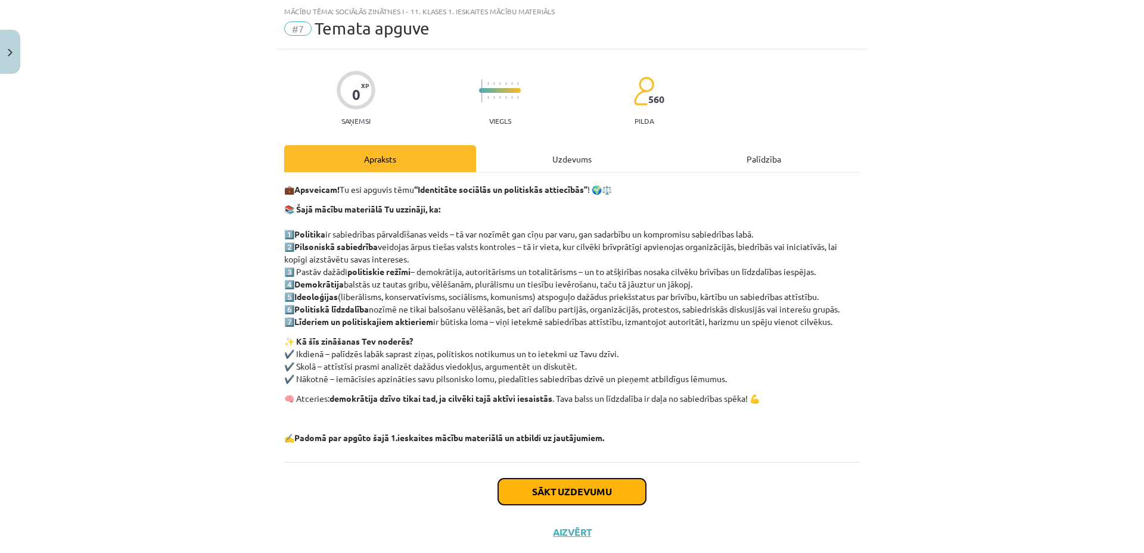
click at [575, 494] on button "Sākt uzdevumu" at bounding box center [572, 492] width 148 height 26
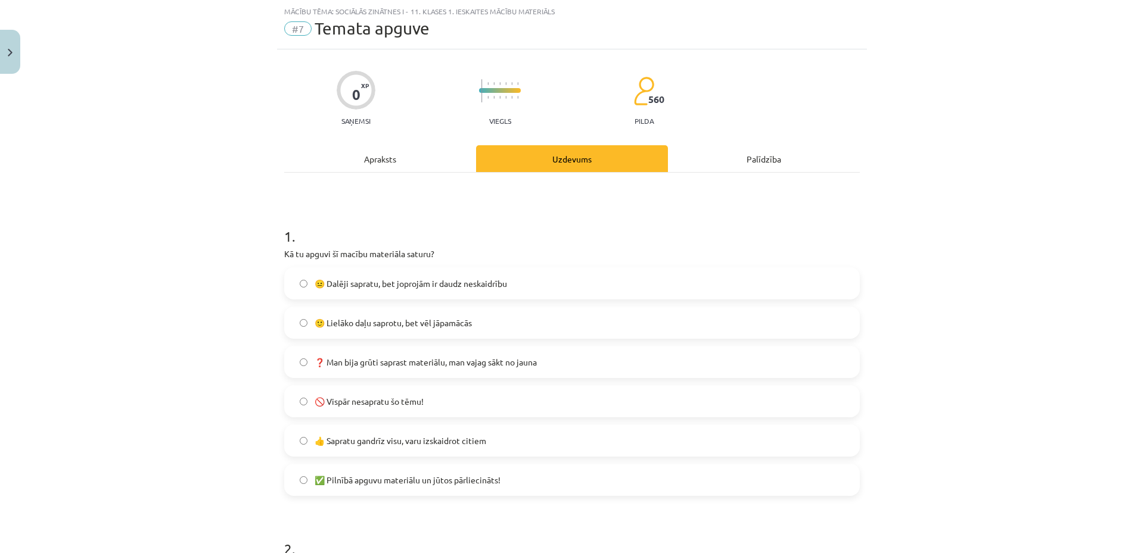
click at [454, 323] on span "🙂 Lielāko daļu saprotu, bet vēl jāpamācās" at bounding box center [393, 323] width 157 height 13
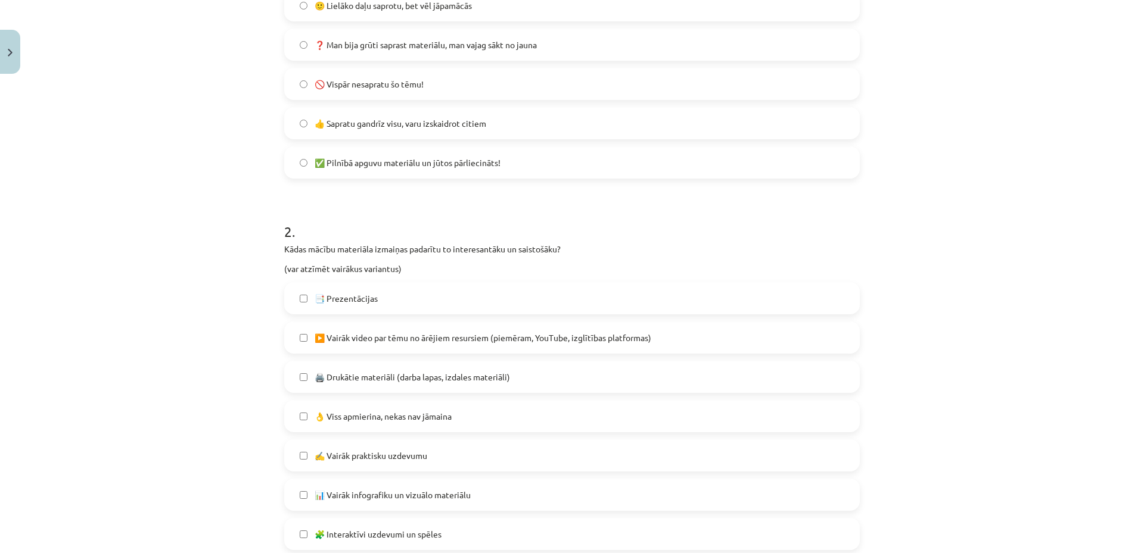
scroll to position [665, 0]
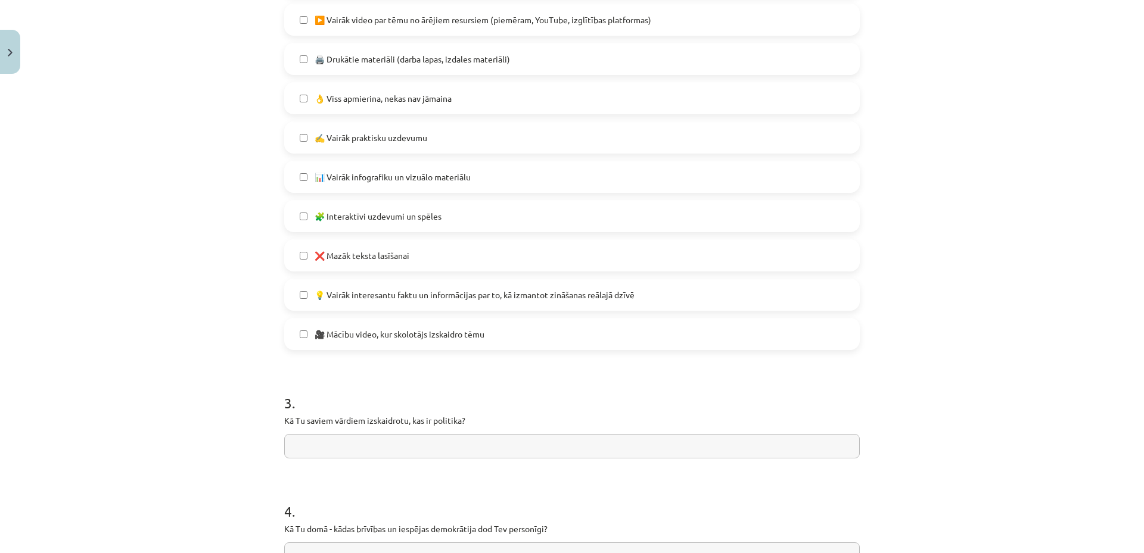
click at [475, 332] on span "🎥 Mācību video, kur skolotājs izskaidro tēmu" at bounding box center [400, 334] width 170 height 13
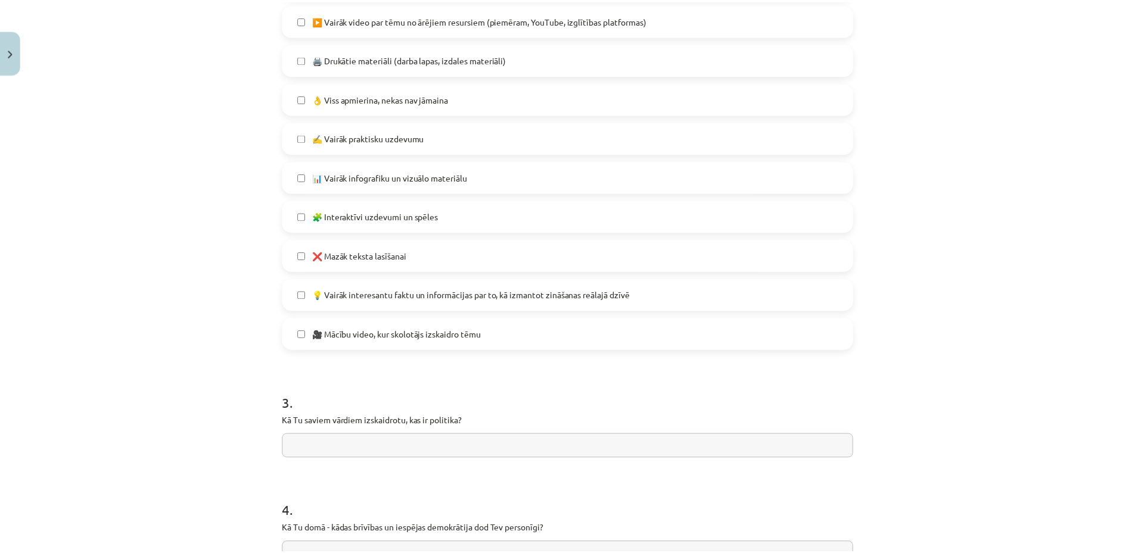
scroll to position [810, 0]
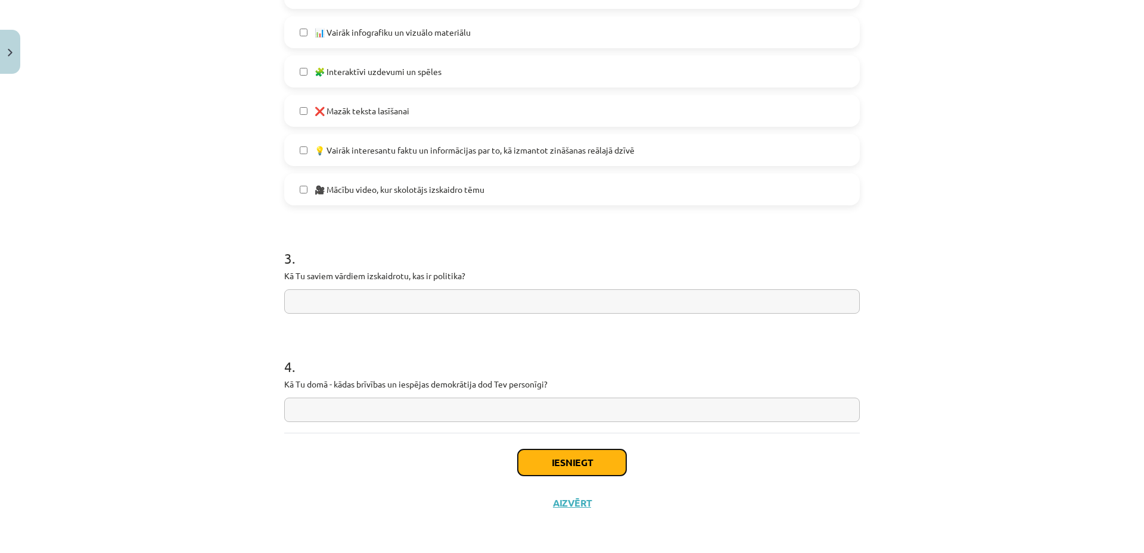
click at [545, 457] on button "Iesniegt" at bounding box center [572, 463] width 108 height 26
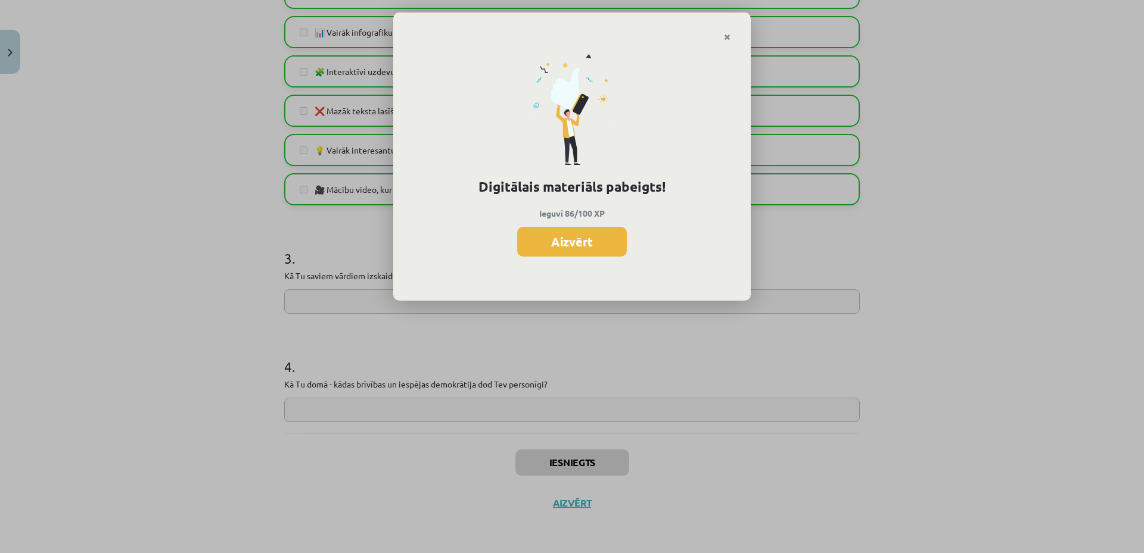
click at [584, 245] on button "Aizvērt" at bounding box center [572, 242] width 110 height 30
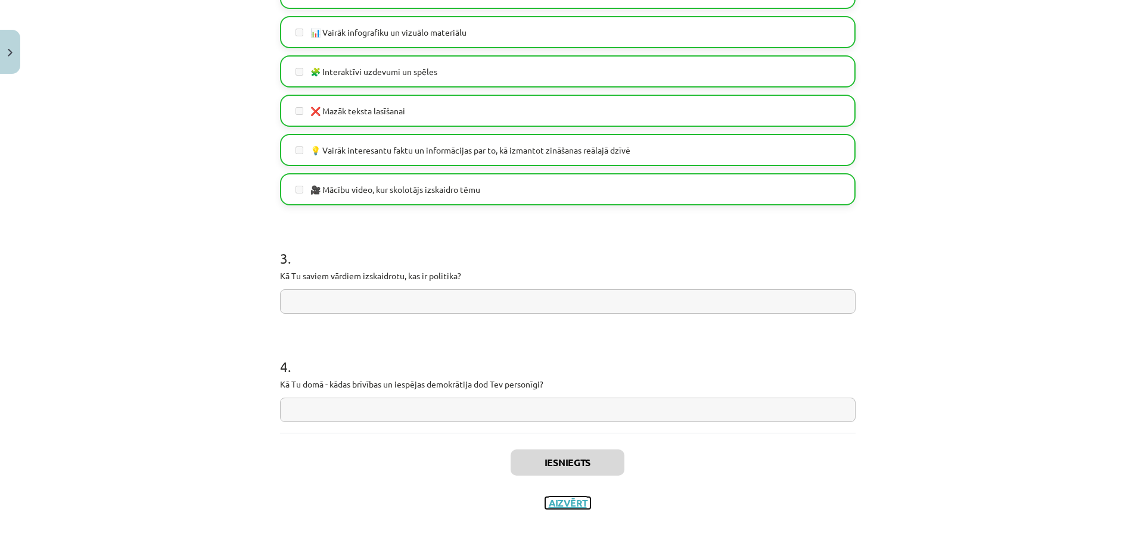
click at [570, 503] on button "Aizvērt" at bounding box center [567, 503] width 45 height 12
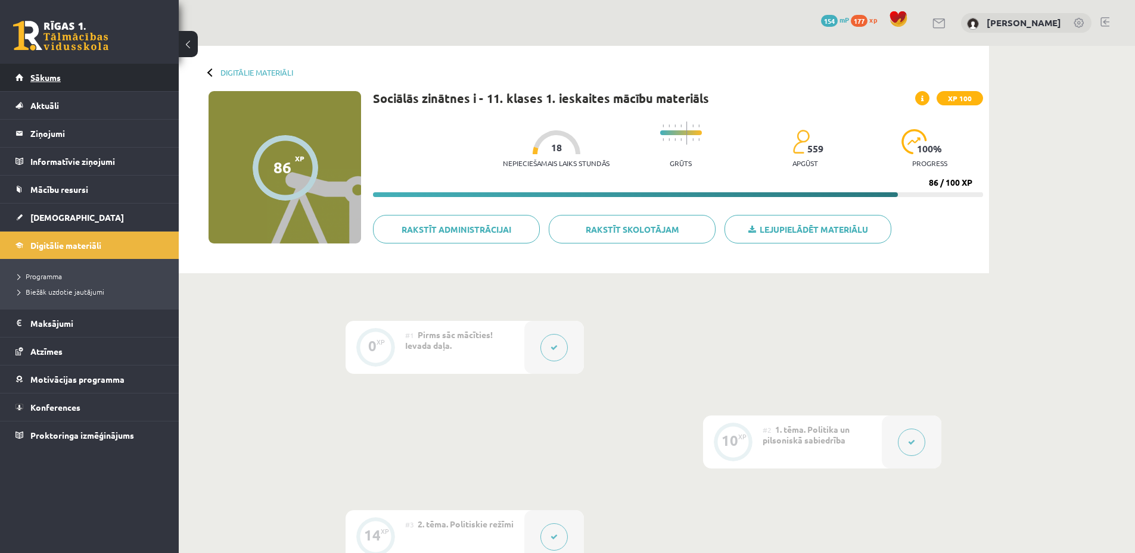
click at [119, 76] on link "Sākums" at bounding box center [89, 77] width 148 height 27
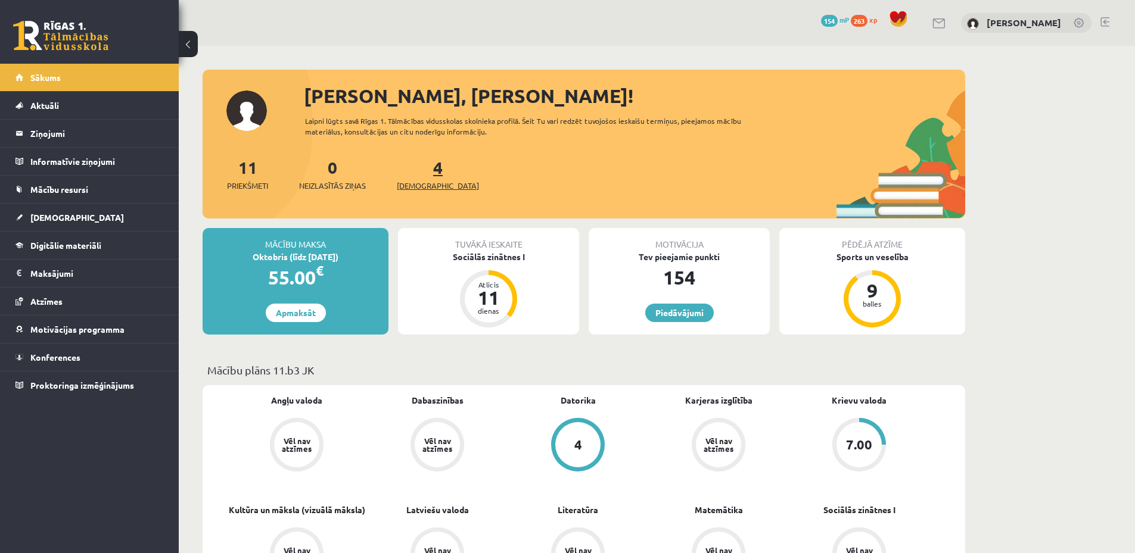
click at [424, 185] on span "[DEMOGRAPHIC_DATA]" at bounding box center [438, 186] width 82 height 12
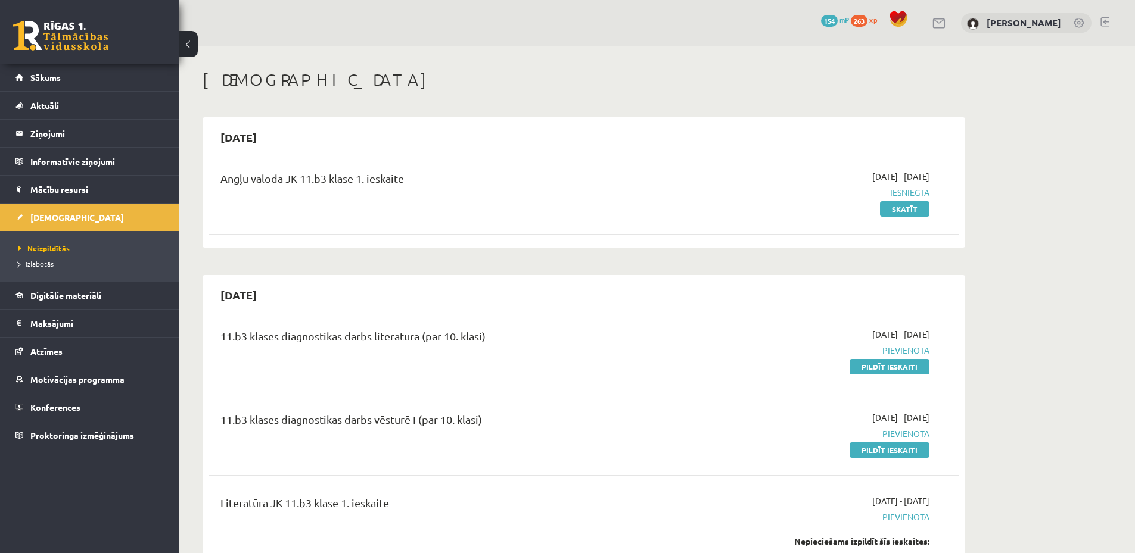
scroll to position [318, 0]
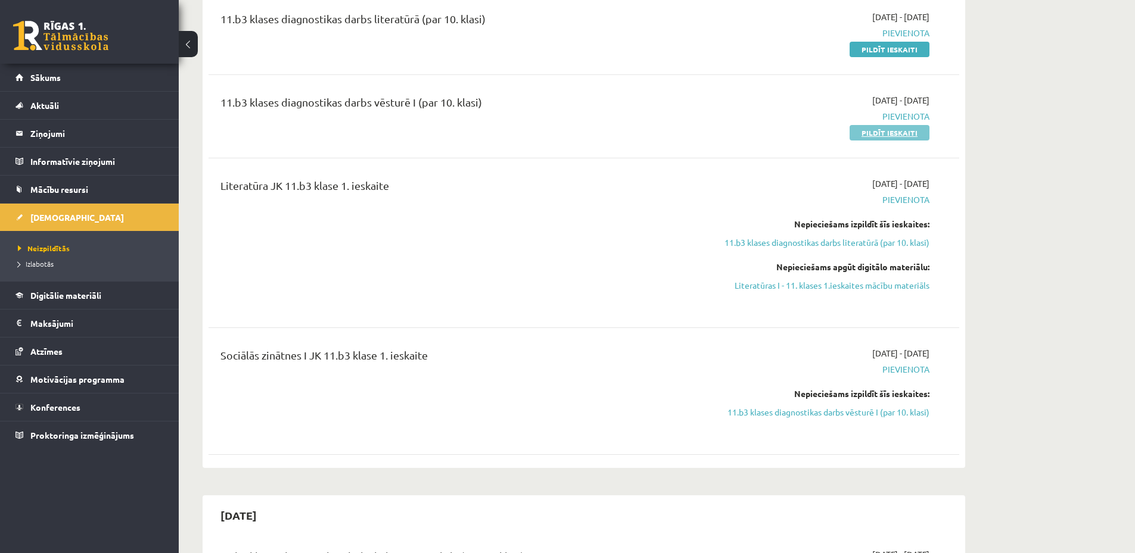
click at [872, 138] on link "Pildīt ieskaiti" at bounding box center [890, 132] width 80 height 15
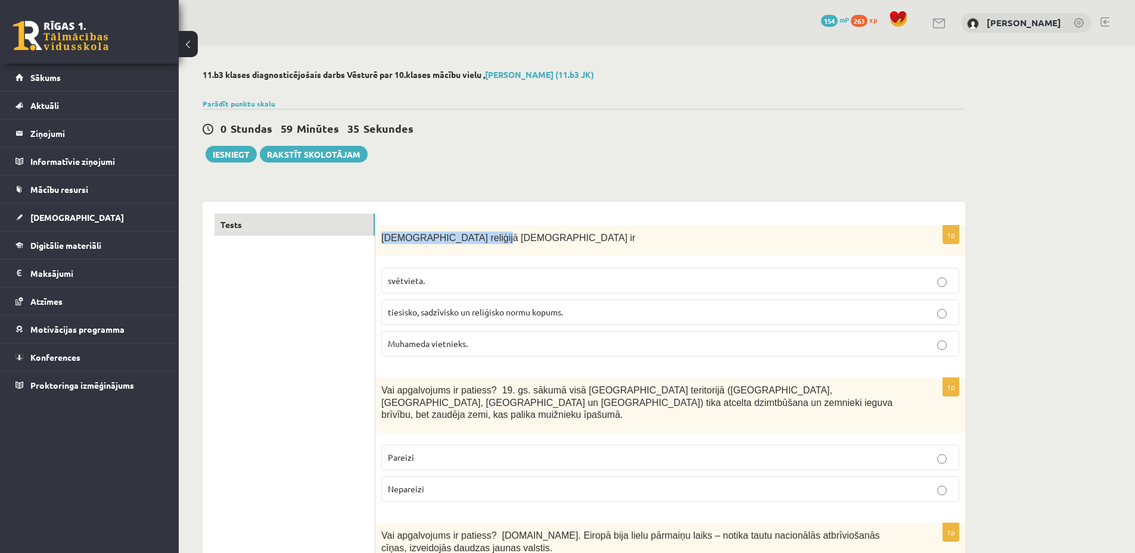
drag, startPoint x: 379, startPoint y: 238, endPoint x: 474, endPoint y: 245, distance: 95.0
click at [474, 245] on div "Islāma reliģijā Šariata ir" at bounding box center [670, 241] width 590 height 30
copy span "Islāma reliģijā Šariata ir"
click at [520, 315] on span "tiesisko, sadzīvisko un reliģisko normu kopums." at bounding box center [475, 312] width 175 height 11
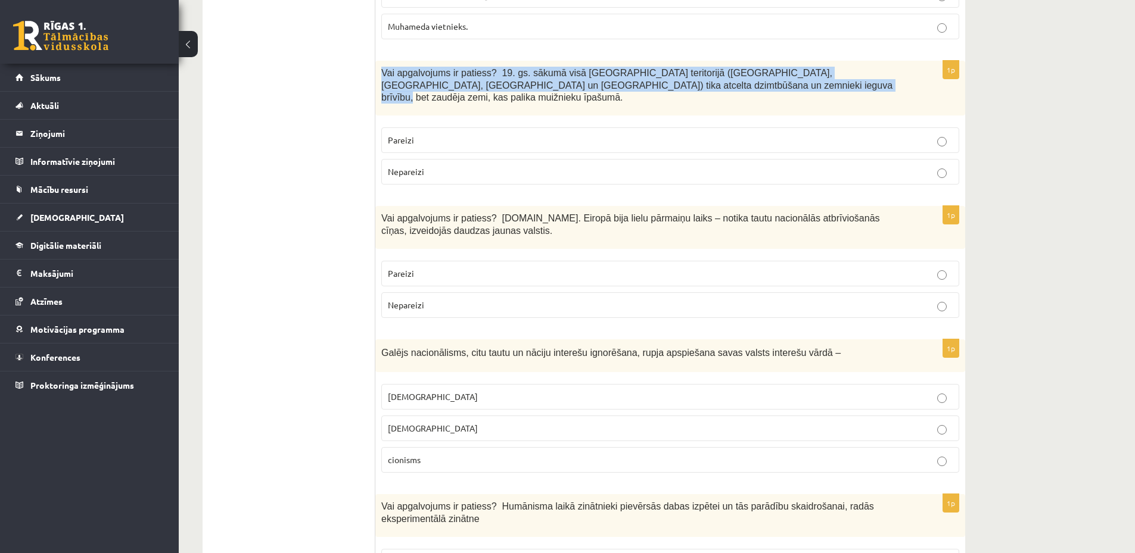
drag, startPoint x: 381, startPoint y: 68, endPoint x: 683, endPoint y: 96, distance: 303.9
click at [683, 96] on div "Vai apgalvojums ir patiess? 19. gs. sākumā visā Latvijas teritorijā (Kurzemē, Z…" at bounding box center [670, 88] width 590 height 55
copy span "Vai apgalvojums ir patiess? 19. gs. sākumā visā Latvijas teritorijā (Kurzemē, Z…"
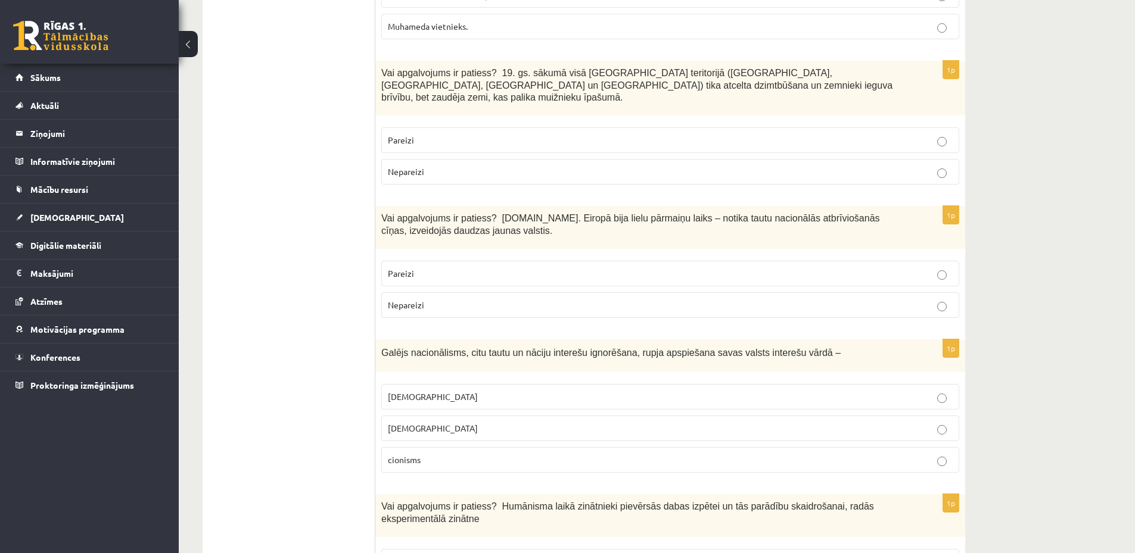
click at [433, 268] on p "Pareizi" at bounding box center [670, 274] width 565 height 13
click at [515, 166] on p "Nepareizi" at bounding box center [670, 172] width 565 height 13
click at [614, 268] on p "Pareizi" at bounding box center [670, 274] width 565 height 13
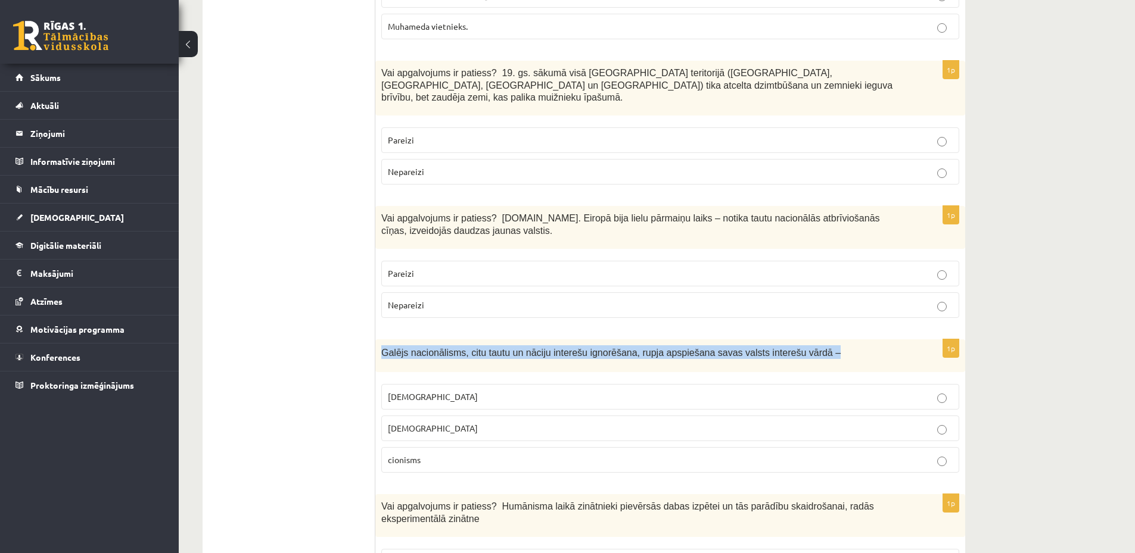
drag, startPoint x: 381, startPoint y: 341, endPoint x: 794, endPoint y: 353, distance: 413.0
click at [794, 353] on div "Galējs nacionālisms, citu tautu un nāciju interešu ignorēšana, rupja apspiešana…" at bounding box center [670, 356] width 590 height 33
copy span "Galējs nacionālisms, citu tautu un nāciju interešu ignorēšana, rupja apspiešana…"
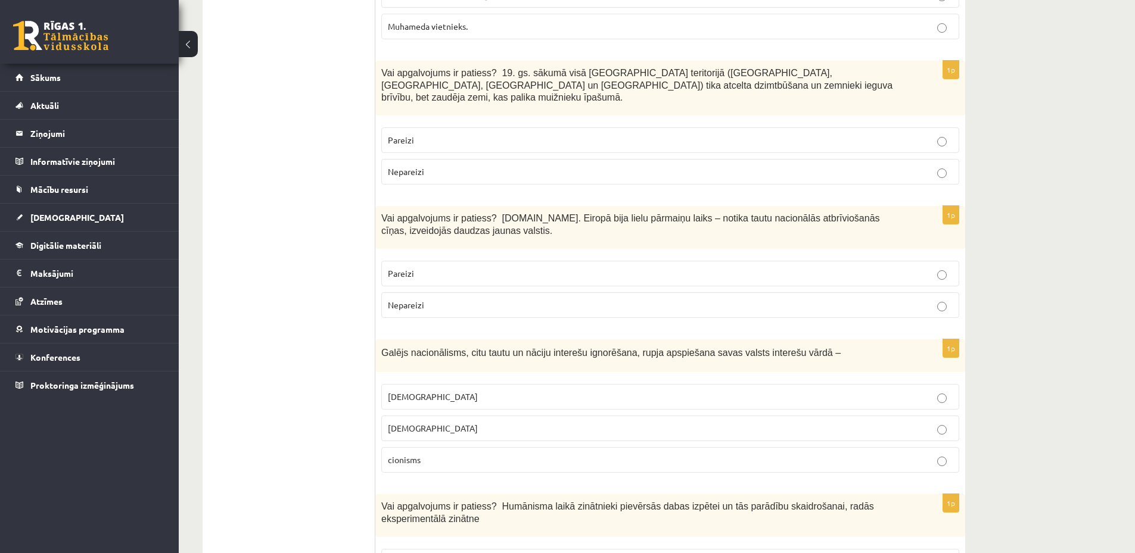
click at [412, 423] on span "nacionālisms" at bounding box center [433, 428] width 90 height 11
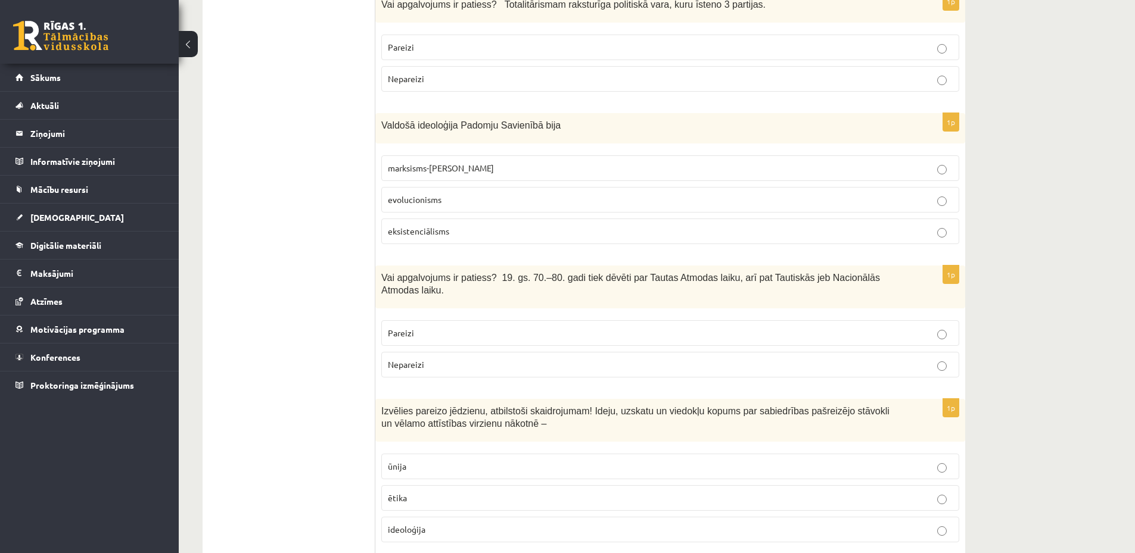
scroll to position [636, 0]
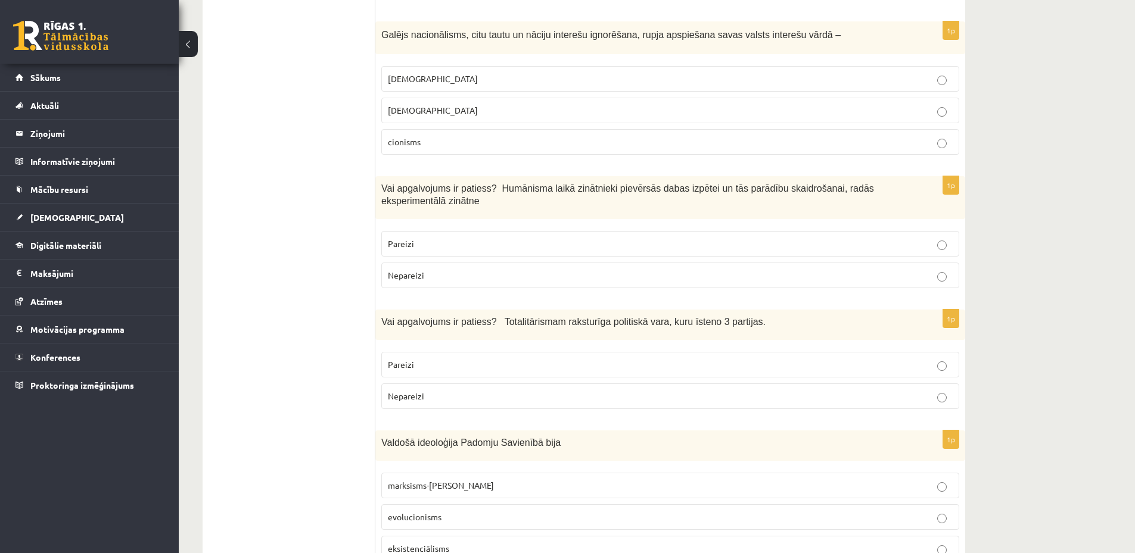
click at [440, 238] on p "Pareizi" at bounding box center [670, 244] width 565 height 13
drag, startPoint x: 490, startPoint y: 311, endPoint x: 738, endPoint y: 323, distance: 247.5
click at [738, 323] on div "Vai apgalvojums ir patiess? Totalitārismam raksturīga politiskā vara, kuru īste…" at bounding box center [670, 325] width 590 height 30
copy span "Totalitārismam raksturīga politiskā vara, kuru īsteno 3 partijas."
click at [443, 390] on p "Nepareizi" at bounding box center [670, 396] width 565 height 13
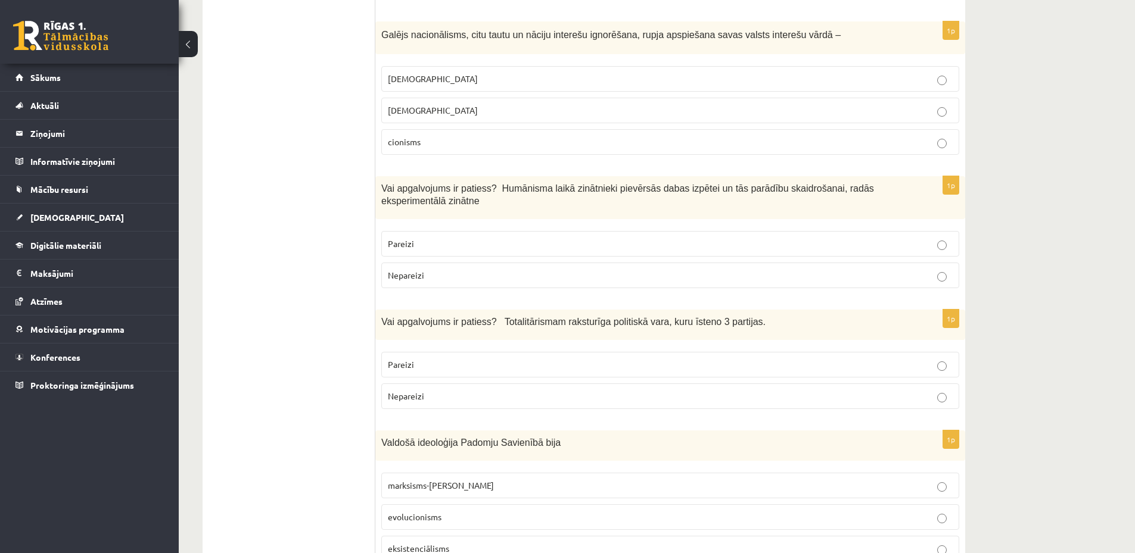
scroll to position [953, 0]
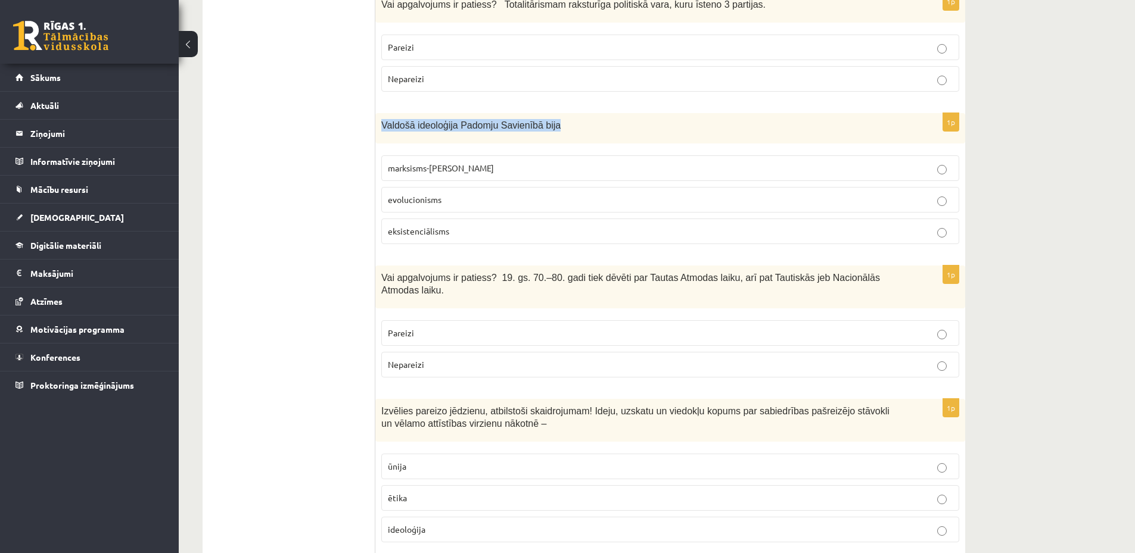
drag, startPoint x: 380, startPoint y: 117, endPoint x: 553, endPoint y: 128, distance: 173.7
click at [553, 128] on div "Valdošā ideoloģija Padomju Savienībā bija" at bounding box center [670, 128] width 590 height 30
copy span "Valdošā ideoloģija Padomju Savienībā bija"
click at [495, 219] on label "eksistenciālisms" at bounding box center [670, 232] width 578 height 26
click at [602, 321] on label "Pareizi" at bounding box center [670, 334] width 578 height 26
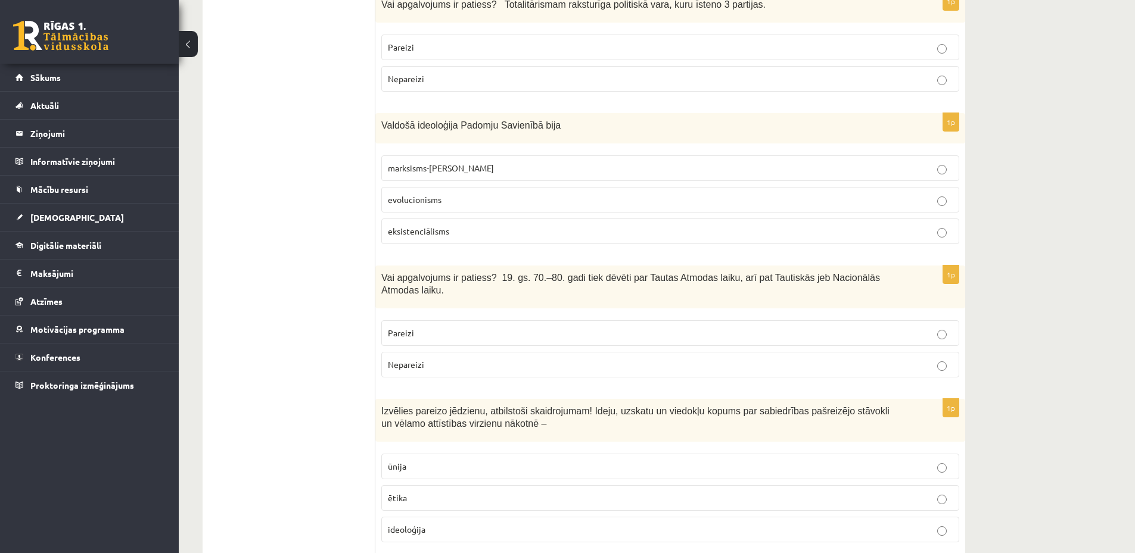
scroll to position [1271, 0]
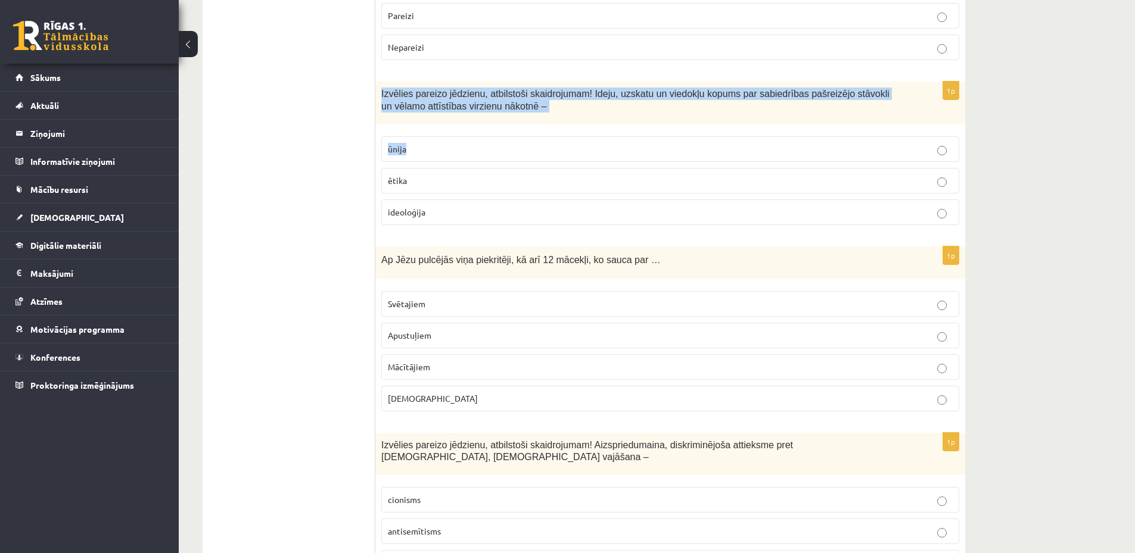
drag, startPoint x: 380, startPoint y: 65, endPoint x: 504, endPoint y: 102, distance: 130.1
click at [504, 102] on div "1p Izvēlies pareizo jēdzienu, atbilstoši skaidrojumam! Ideju, uzskatu un viedok…" at bounding box center [670, 158] width 590 height 153
copy div "Izvēlies pareizo jēdzienu, atbilstoši skaidrojumam! Ideju, uzskatu un viedokļu …"
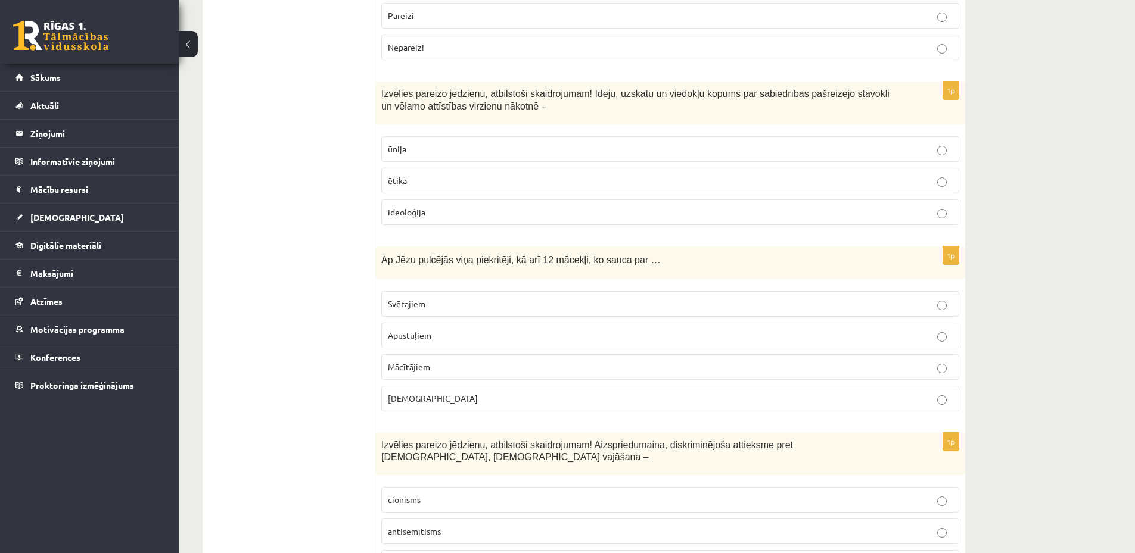
click at [452, 206] on p "ideoloģija" at bounding box center [670, 212] width 565 height 13
drag, startPoint x: 377, startPoint y: 229, endPoint x: 635, endPoint y: 238, distance: 258.1
click at [635, 247] on div "Ap Jēzu pulcējās viņa piekritēji, kā arī 12 mācekļi, ko sauca par …" at bounding box center [670, 263] width 590 height 33
copy span "Ap Jēzu pulcējās viņa piekritēji, kā arī 12 mācekļi, ko sauca par …"
click at [407, 330] on span "Apustuļiem" at bounding box center [409, 335] width 43 height 11
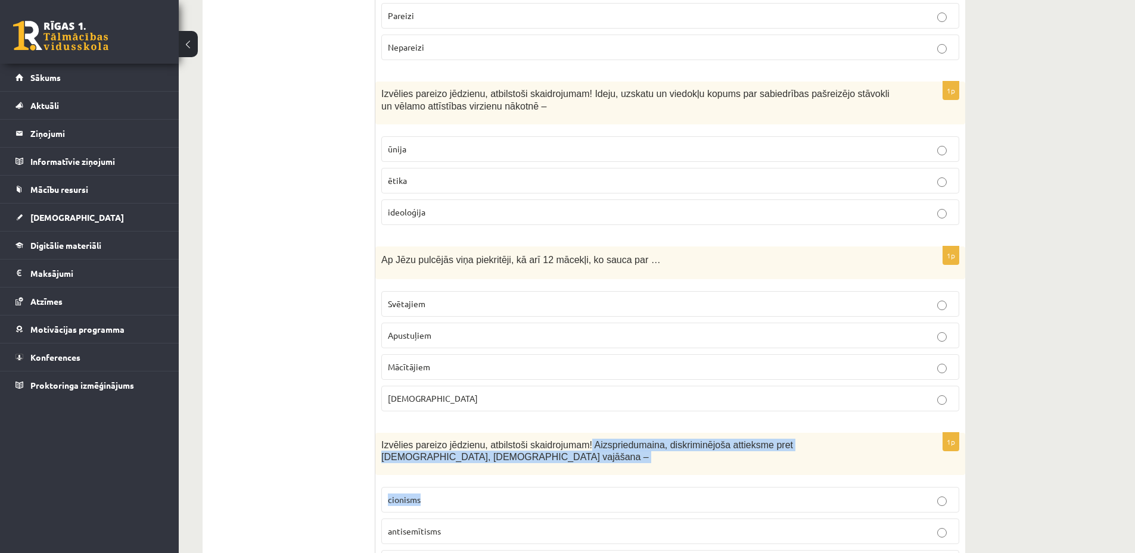
drag, startPoint x: 575, startPoint y: 420, endPoint x: 819, endPoint y: 447, distance: 245.8
click at [819, 447] on div "1p Izvēlies pareizo jēdzienu, atbilstoši skaidrojumam! Aizspriedumaina, diskrim…" at bounding box center [670, 509] width 590 height 153
copy div "Aizspriedumaina, diskriminējoša attieksme pret ebrejiem, ebreju vajāšana – cion…"
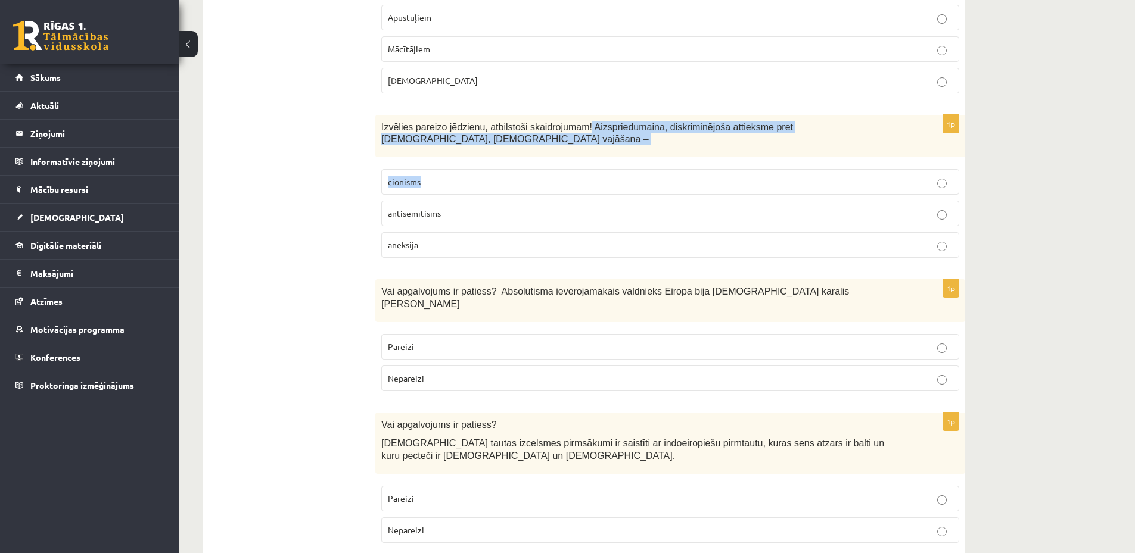
click at [447, 176] on p "cionisms" at bounding box center [670, 182] width 565 height 13
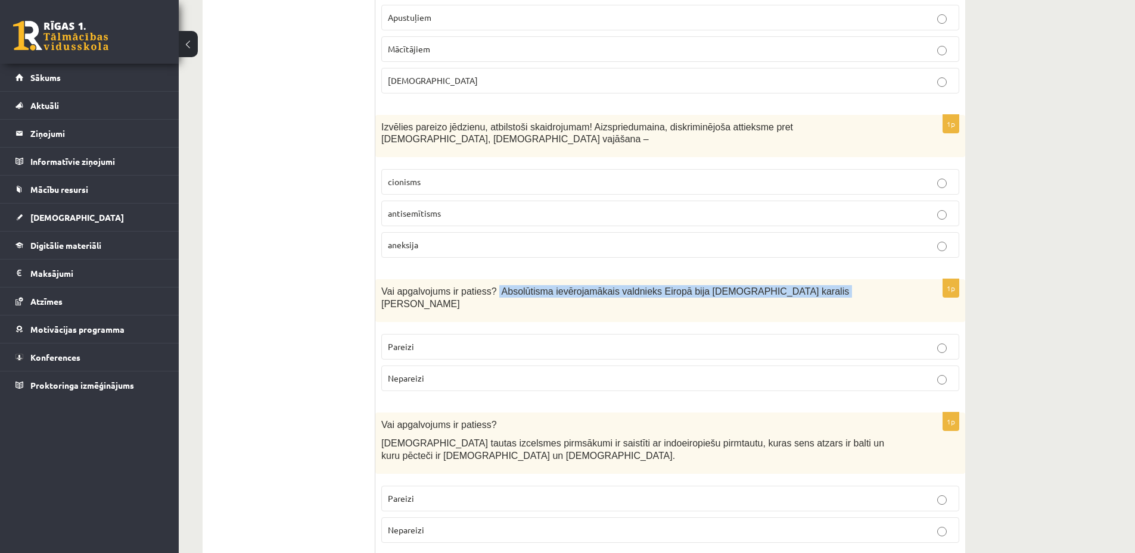
drag, startPoint x: 488, startPoint y: 254, endPoint x: 775, endPoint y: 269, distance: 287.6
click at [775, 279] on div "Vai apgalvojums ir patiess? Absolūtisma ievērojamākais valdnieks Eiropā bija Fr…" at bounding box center [670, 300] width 590 height 43
copy span "Absolūtisma ievērojamākais valdnieks Eiropā bija Francijas karalis Luijs XIV"
click at [508, 486] on label "Pareizi" at bounding box center [670, 499] width 578 height 26
click at [530, 341] on p "Pareizi" at bounding box center [670, 347] width 565 height 13
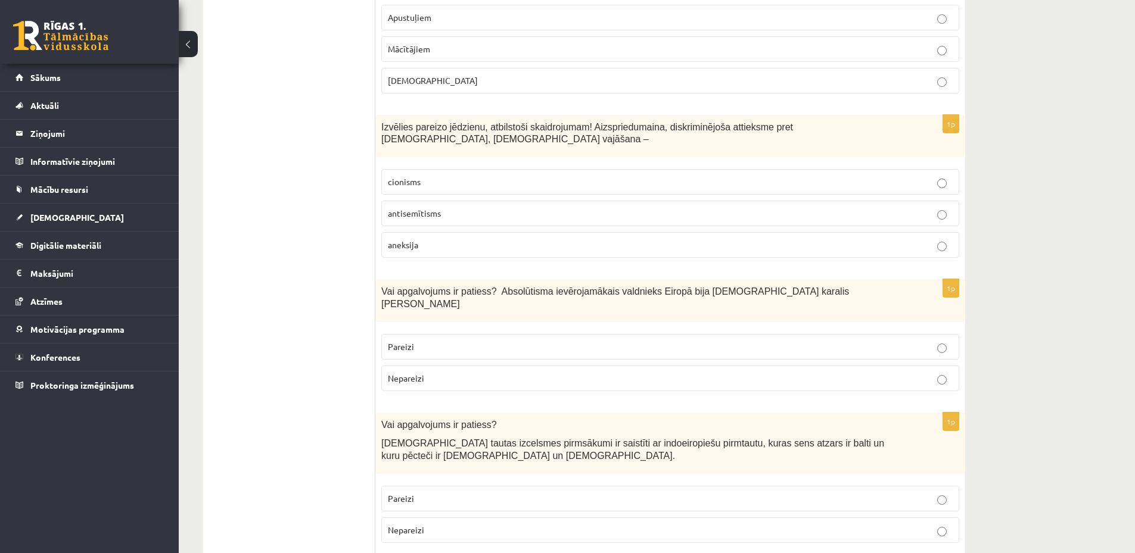
click at [552, 486] on label "Pareizi" at bounding box center [670, 499] width 578 height 26
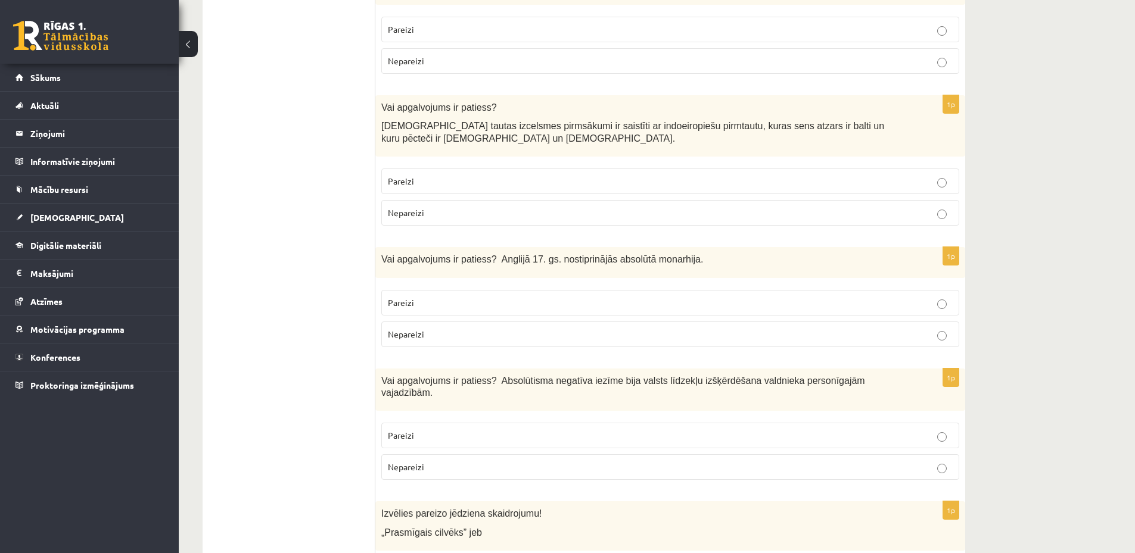
click at [567, 328] on p "Nepareizi" at bounding box center [670, 334] width 565 height 13
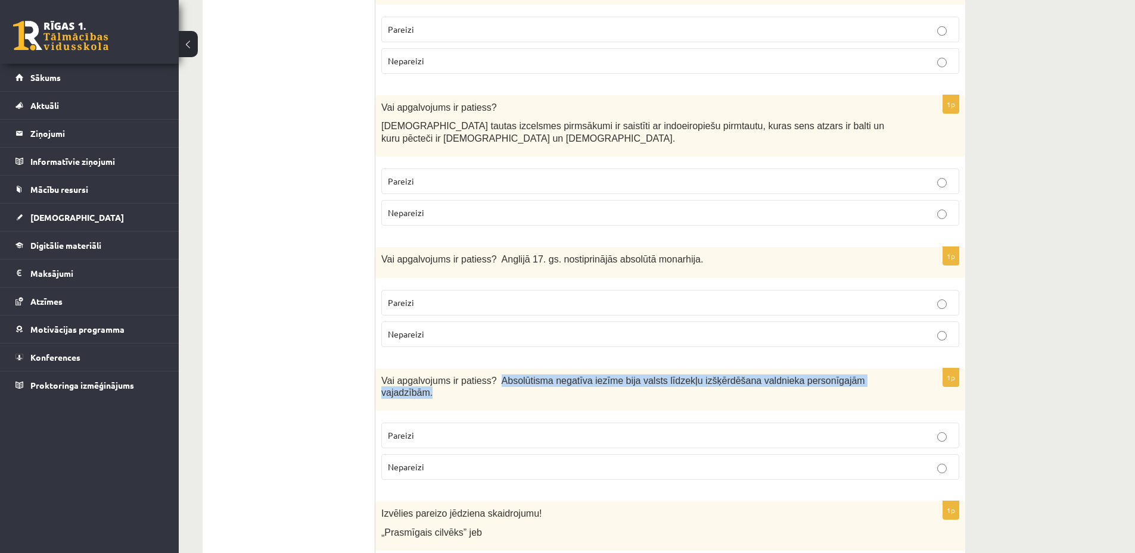
drag, startPoint x: 489, startPoint y: 334, endPoint x: 863, endPoint y: 343, distance: 374.3
click at [863, 369] on div "Vai apgalvojums ir patiess? Absolūtisma negatīva iezīme bija valsts līdzekļu iz…" at bounding box center [670, 390] width 590 height 43
copy span "Absolūtisma negatīva iezīme bija valsts līdzekļu izšķērdēšana valdnieka personī…"
click at [452, 461] on p "Nepareizi" at bounding box center [670, 467] width 565 height 13
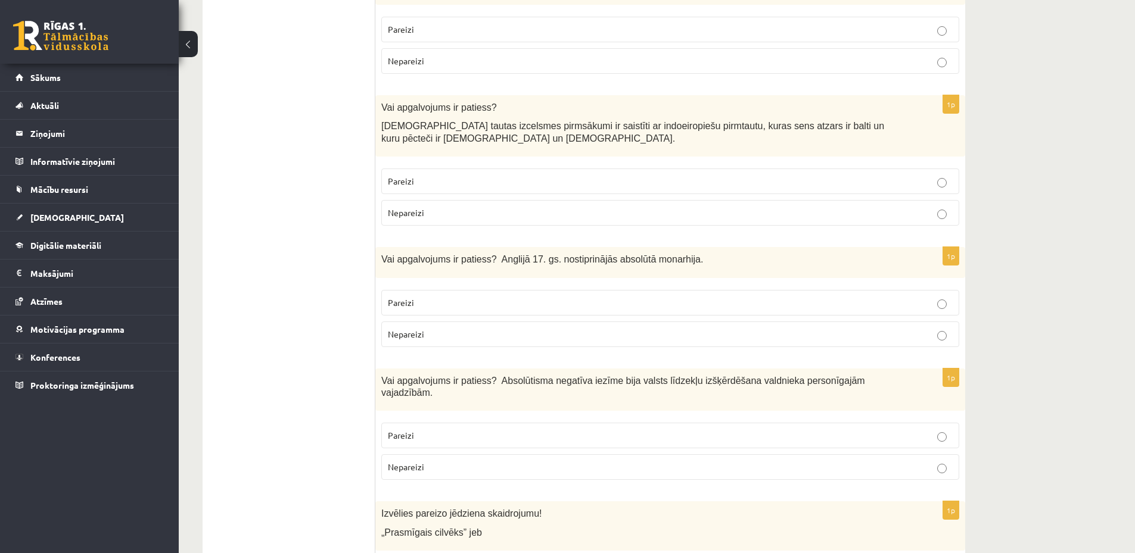
scroll to position [2224, 0]
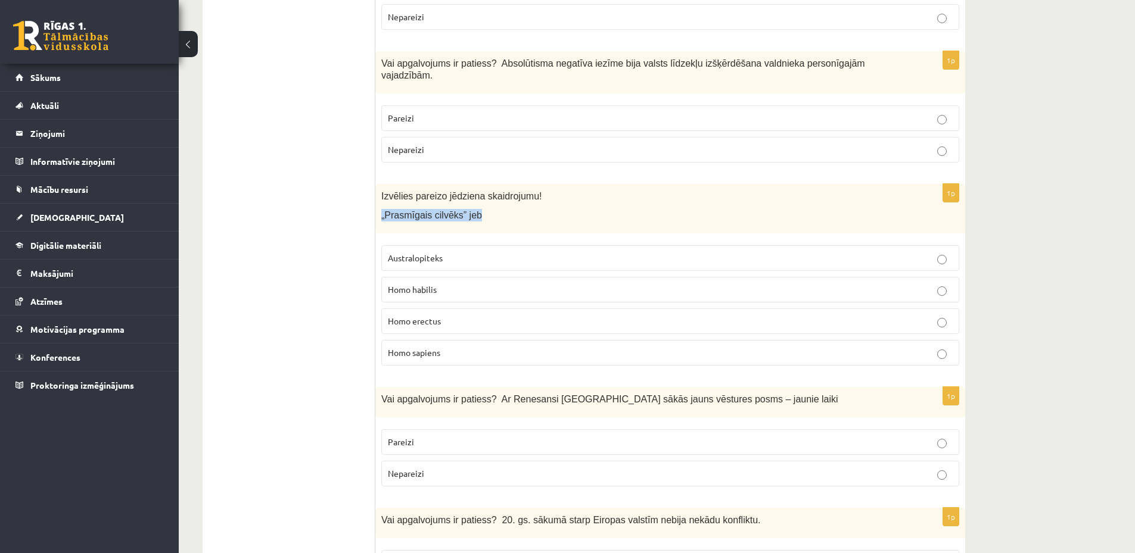
drag, startPoint x: 381, startPoint y: 158, endPoint x: 480, endPoint y: 166, distance: 99.2
click at [480, 184] on div "Izvēlies pareizo jēdziena skaidrojumu! „Prasmīgais cilvēks” jeb" at bounding box center [670, 208] width 590 height 49
click at [449, 284] on p "Homo habilis" at bounding box center [670, 290] width 565 height 13
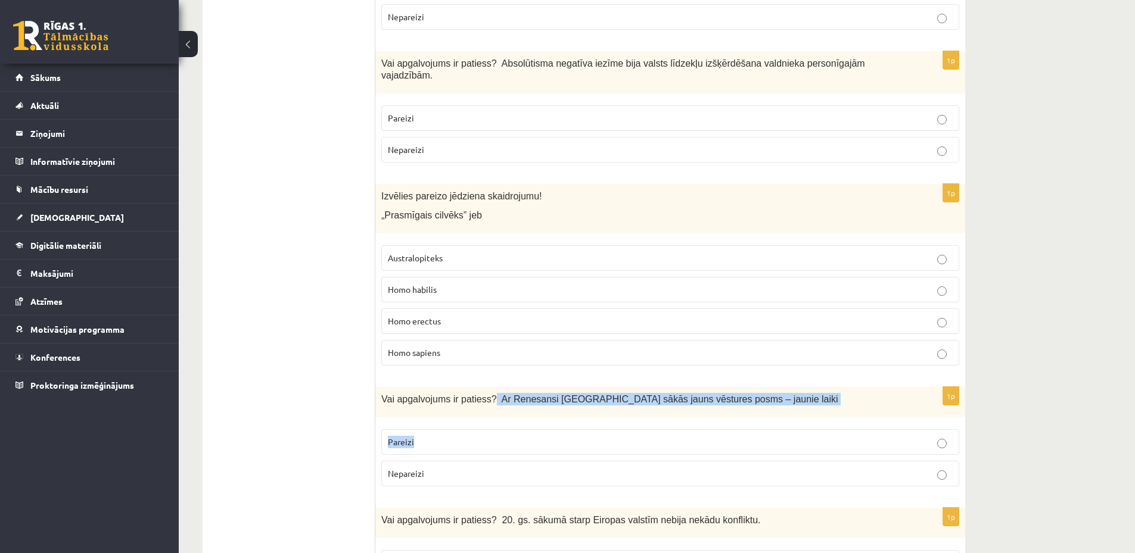
drag, startPoint x: 485, startPoint y: 334, endPoint x: 748, endPoint y: 357, distance: 263.8
click at [748, 387] on div "1p Vai apgalvojums ir patiess? Ar Renesansi Eiropā sākās jauns vēstures posms –…" at bounding box center [670, 441] width 590 height 109
click at [436, 436] on p "Pareizi" at bounding box center [670, 442] width 565 height 13
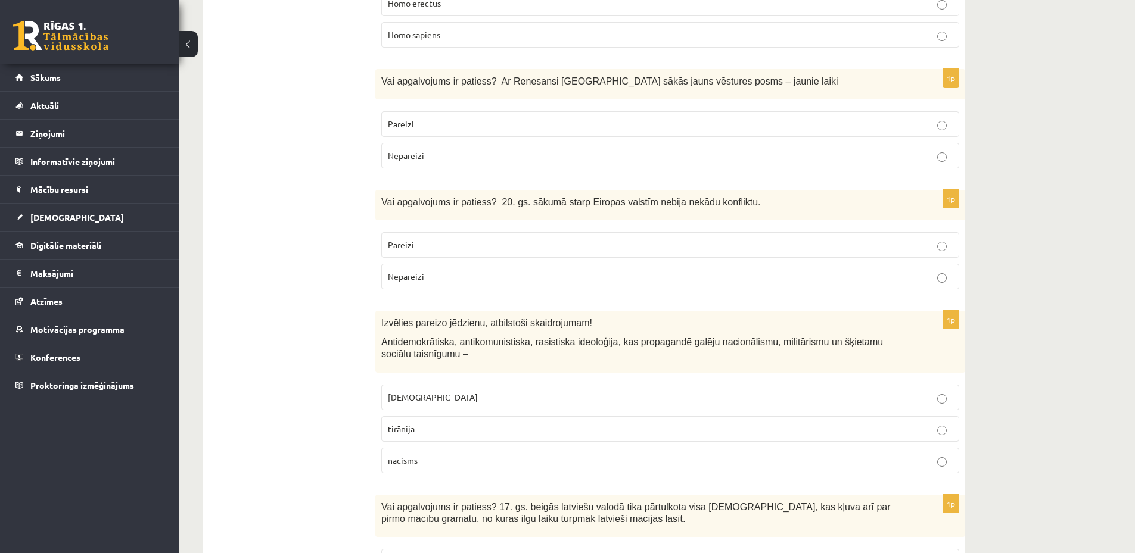
click at [490, 270] on p "Nepareizi" at bounding box center [670, 276] width 565 height 13
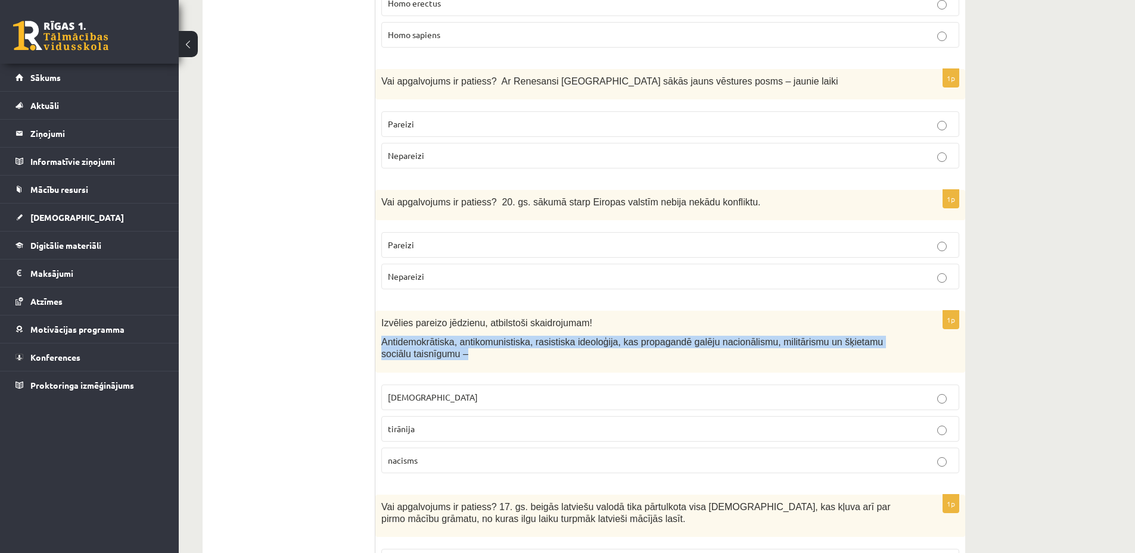
drag, startPoint x: 377, startPoint y: 276, endPoint x: 432, endPoint y: 297, distance: 58.9
click at [432, 311] on div "Izvēlies pareizo jēdzienu, atbilstoši skaidrojumam! Antidemokrātiska, antikomun…" at bounding box center [670, 341] width 590 height 61
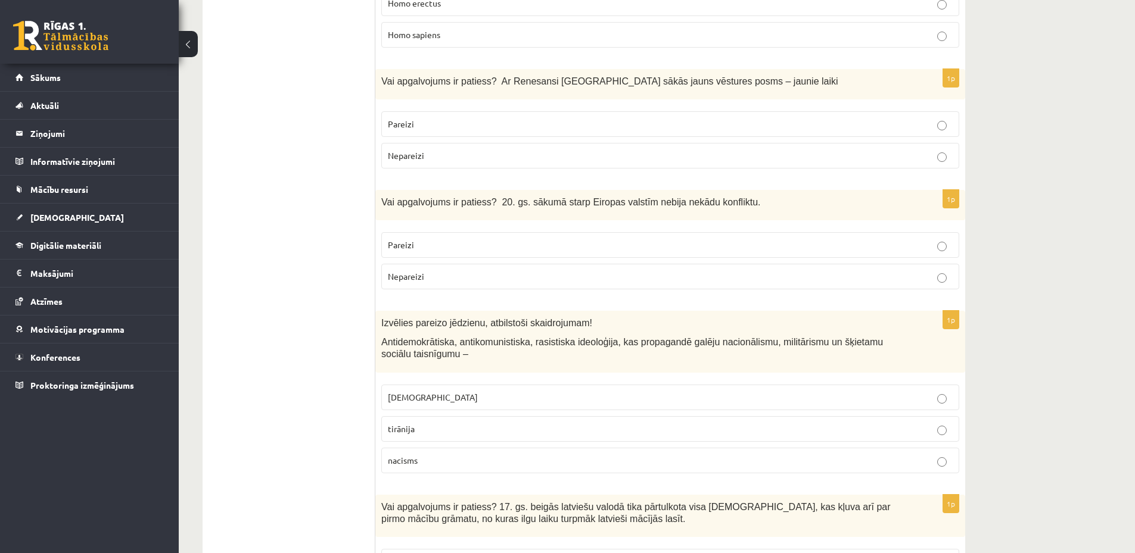
click at [453, 448] on label "nacisms" at bounding box center [670, 461] width 578 height 26
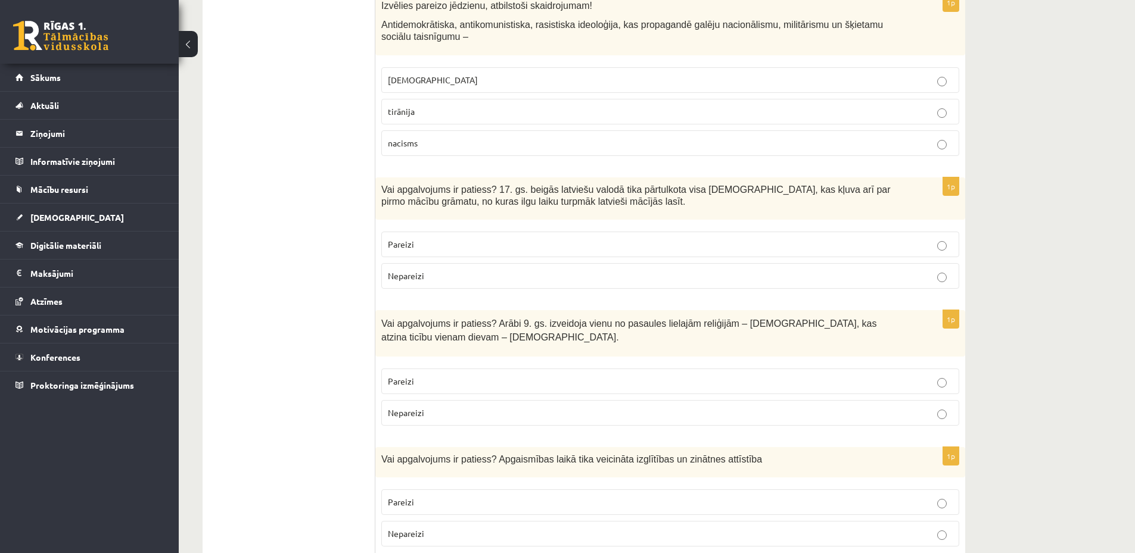
click at [498, 238] on p "Pareizi" at bounding box center [670, 244] width 565 height 13
click at [554, 400] on label "Nepareizi" at bounding box center [670, 413] width 578 height 26
drag, startPoint x: 484, startPoint y: 396, endPoint x: 740, endPoint y: 403, distance: 255.7
click at [740, 453] on p "Vai apgalvojums ir patiess? Apgaismības laikā tika veicināta izglītības un zinā…" at bounding box center [640, 459] width 518 height 13
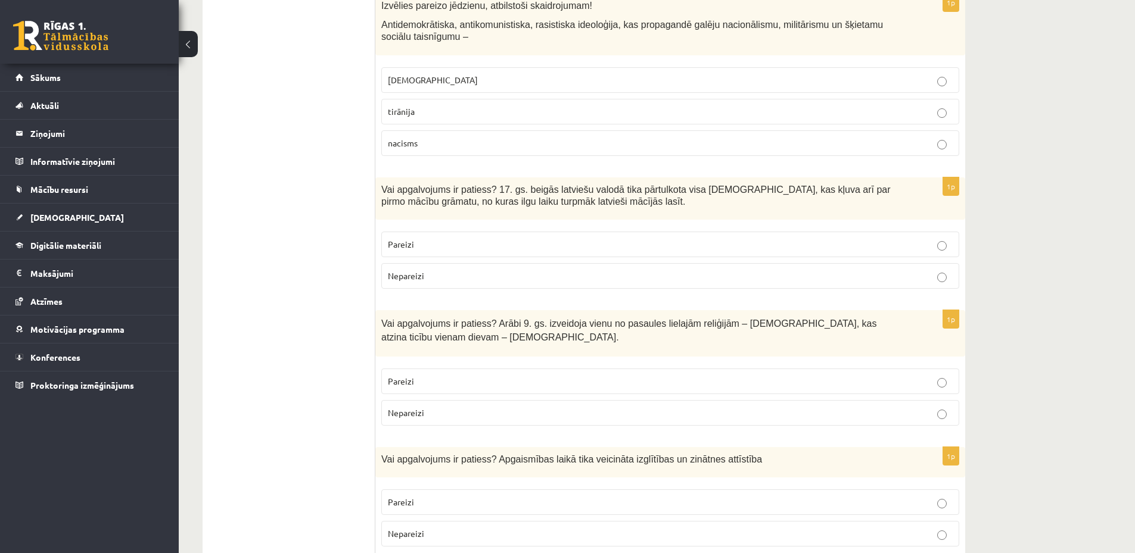
click at [505, 496] on p "Pareizi" at bounding box center [670, 502] width 565 height 13
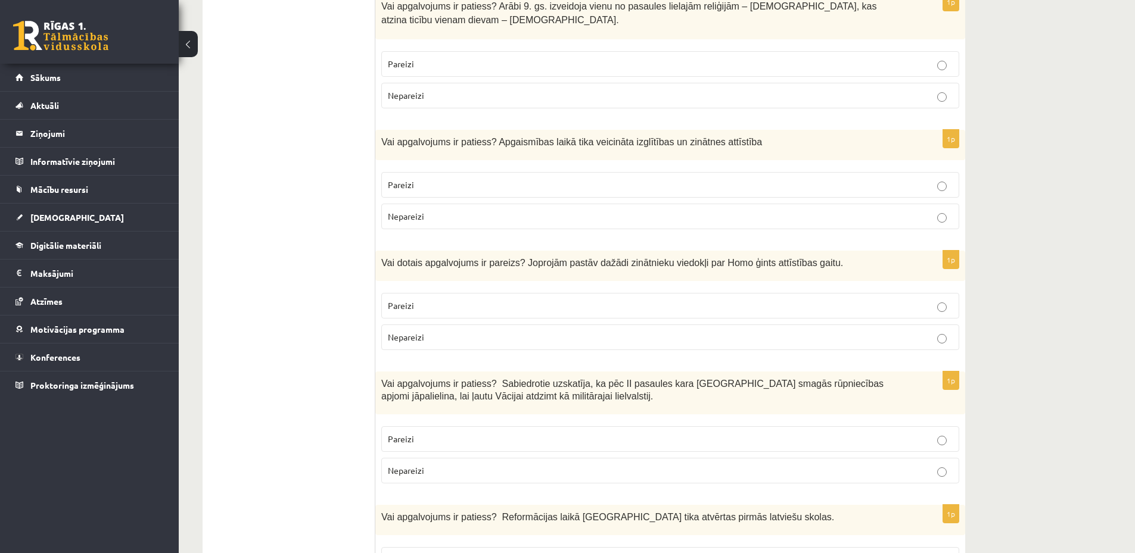
click at [447, 433] on p "Pareizi" at bounding box center [670, 439] width 565 height 13
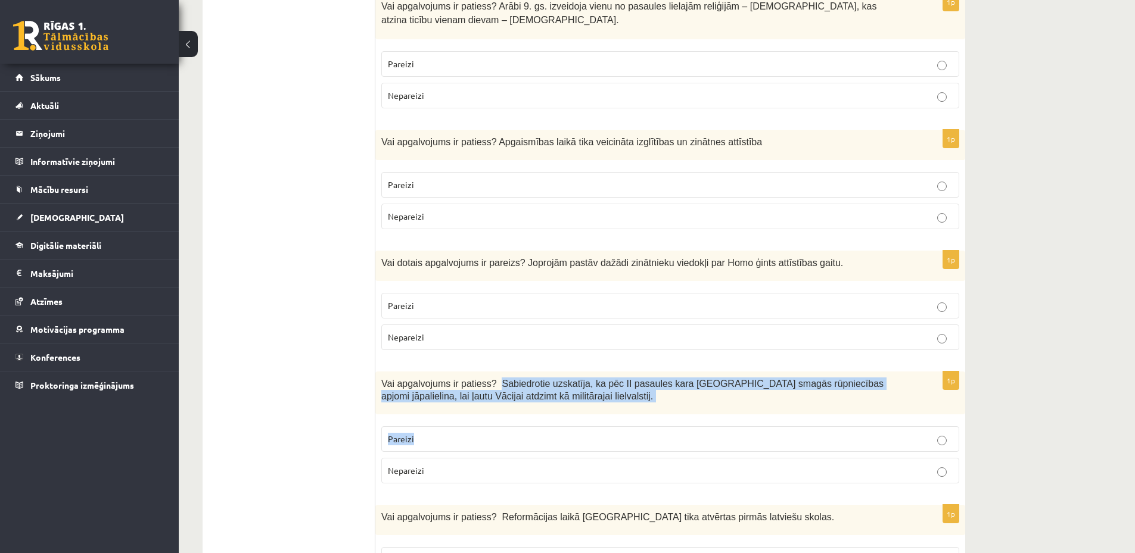
drag, startPoint x: 489, startPoint y: 326, endPoint x: 865, endPoint y: 363, distance: 377.8
click at [865, 372] on div "1p Vai apgalvojums ir patiess? Sabiedrotie uzskatīja, ka pēc II pasaules kara V…" at bounding box center [670, 433] width 590 height 122
click at [475, 433] on p "Pareizi" at bounding box center [670, 439] width 565 height 13
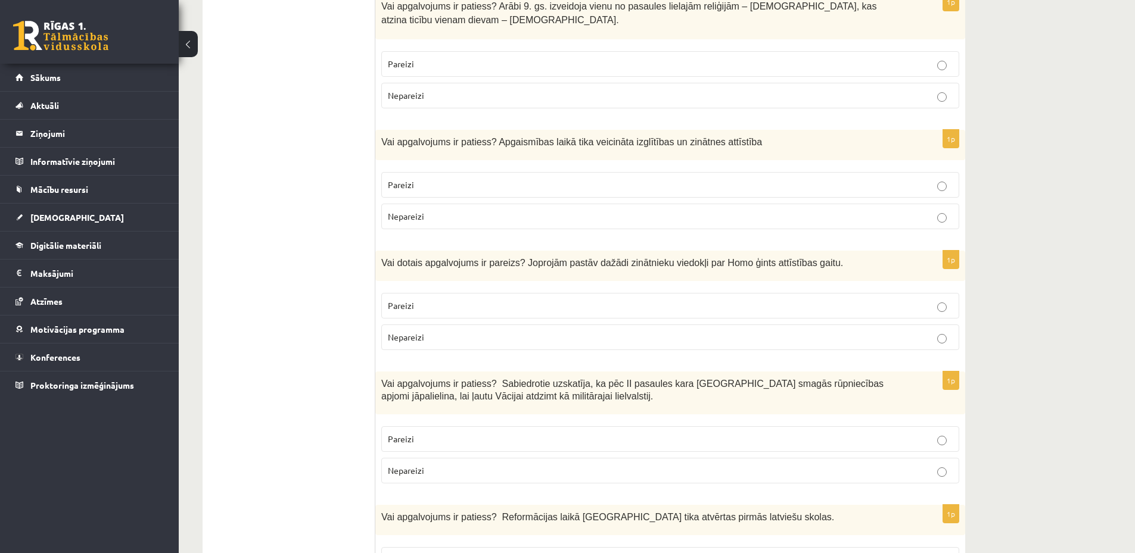
click at [475, 433] on p "Pareizi" at bounding box center [670, 439] width 565 height 13
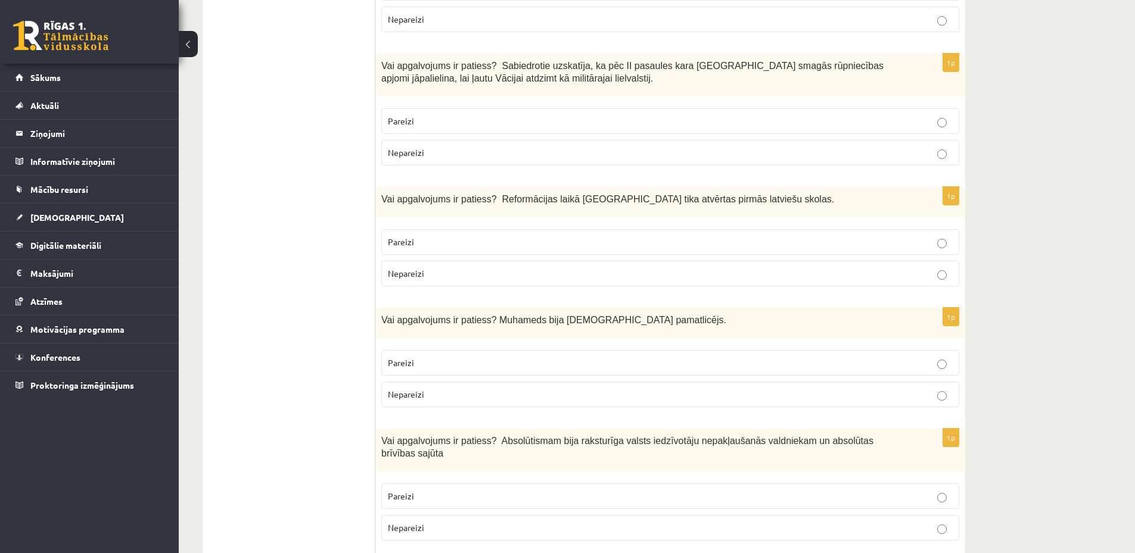
click at [531, 261] on label "Nepareizi" at bounding box center [670, 274] width 578 height 26
drag, startPoint x: 488, startPoint y: 258, endPoint x: 644, endPoint y: 269, distance: 156.5
click at [644, 308] on div "Vai apgalvojums ir patiess? Muhameds bija islāma pamatlicējs." at bounding box center [670, 323] width 590 height 30
click at [446, 388] on p "Nepareizi" at bounding box center [670, 394] width 565 height 13
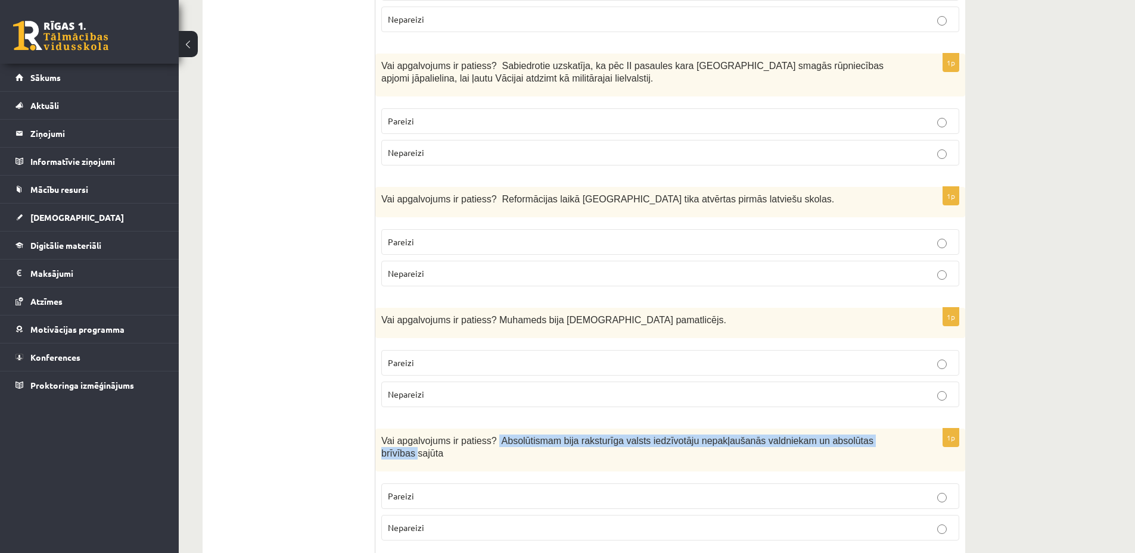
drag, startPoint x: 487, startPoint y: 381, endPoint x: 866, endPoint y: 388, distance: 379.0
click at [862, 429] on div "Vai apgalvojums ir patiess? Absolūtismam bija raksturīga valsts iedzīvotāju nep…" at bounding box center [670, 450] width 590 height 43
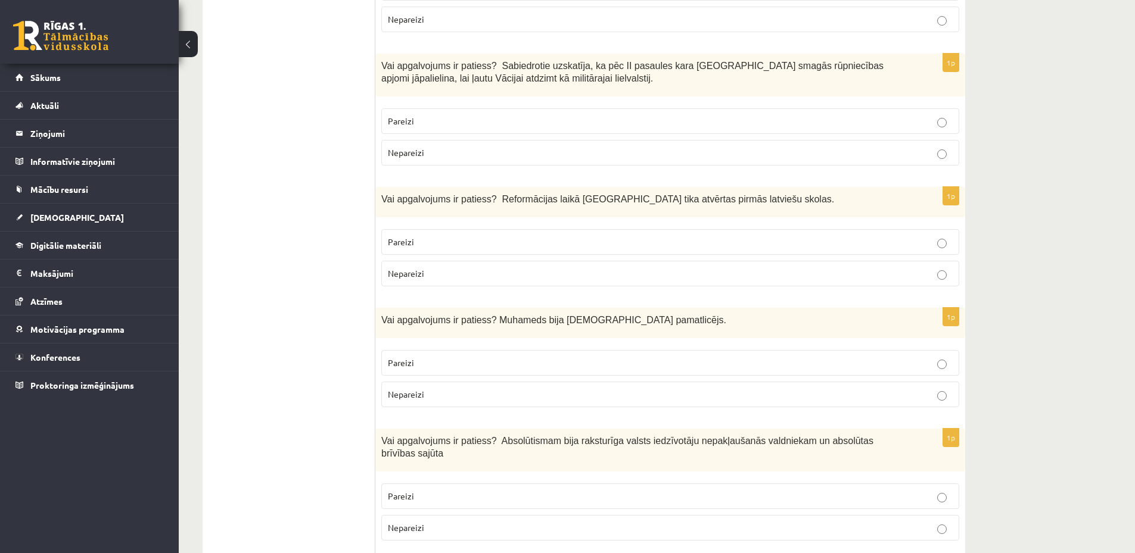
click at [486, 436] on span "Vai apgalvojums ir patiess? Absolūtismam bija raksturīga valsts iedzīvotāju nep…" at bounding box center [627, 447] width 492 height 23
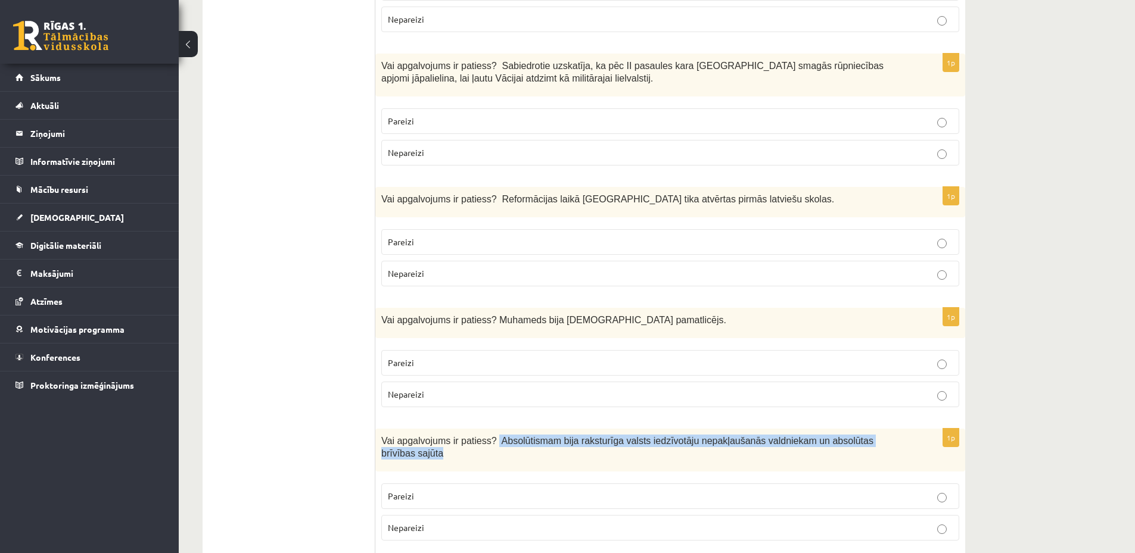
drag, startPoint x: 487, startPoint y: 381, endPoint x: 885, endPoint y: 390, distance: 398.1
click at [885, 429] on div "Vai apgalvojums ir patiess? Absolūtismam bija raksturīga valsts iedzīvotāju nep…" at bounding box center [670, 450] width 590 height 43
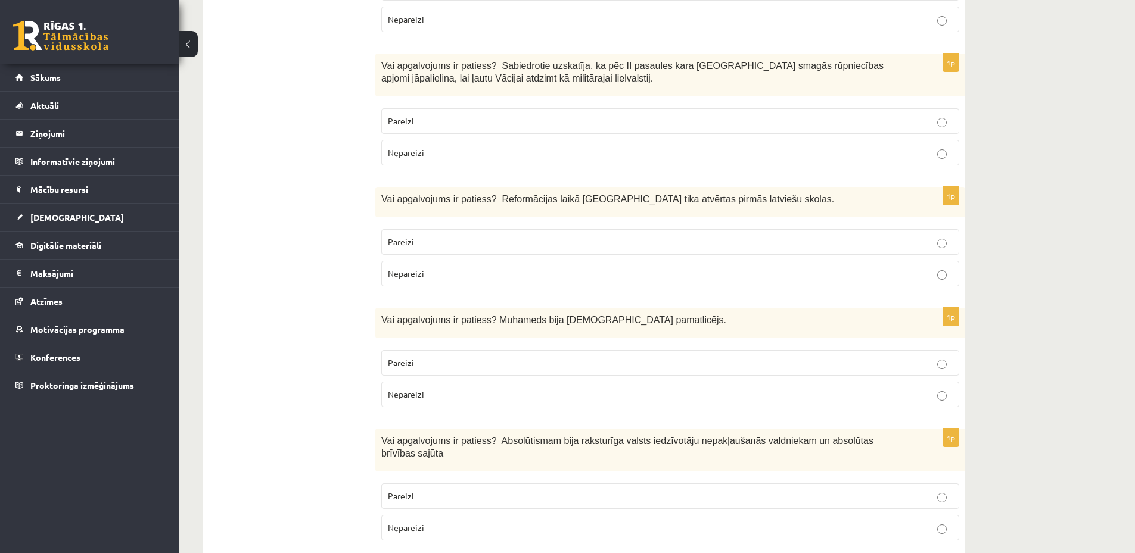
click at [484, 490] on p "Pareizi" at bounding box center [670, 496] width 565 height 13
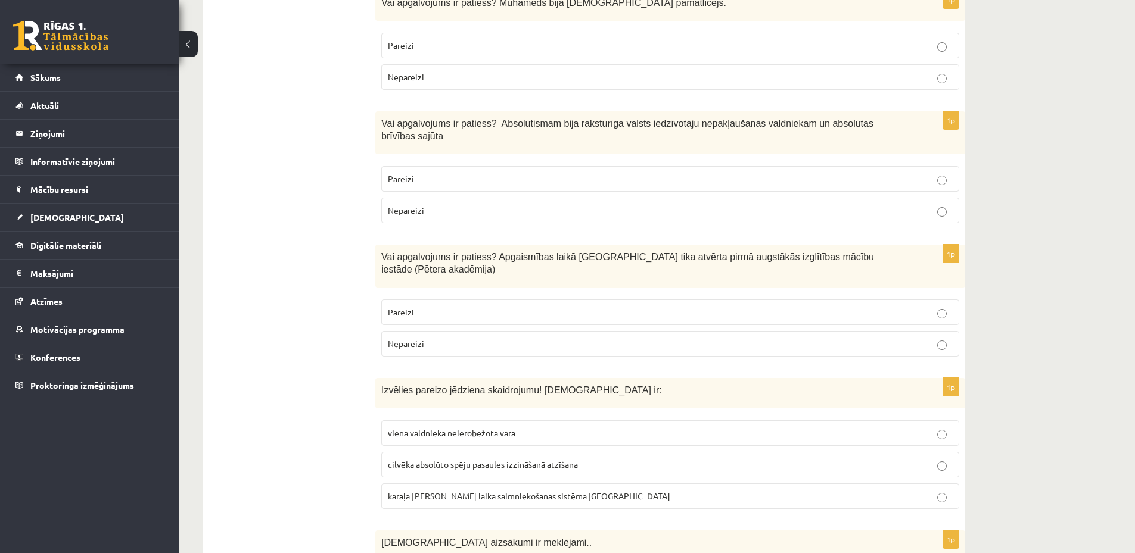
click at [521, 427] on p "viena valdnieka neierobežota vara" at bounding box center [670, 433] width 565 height 13
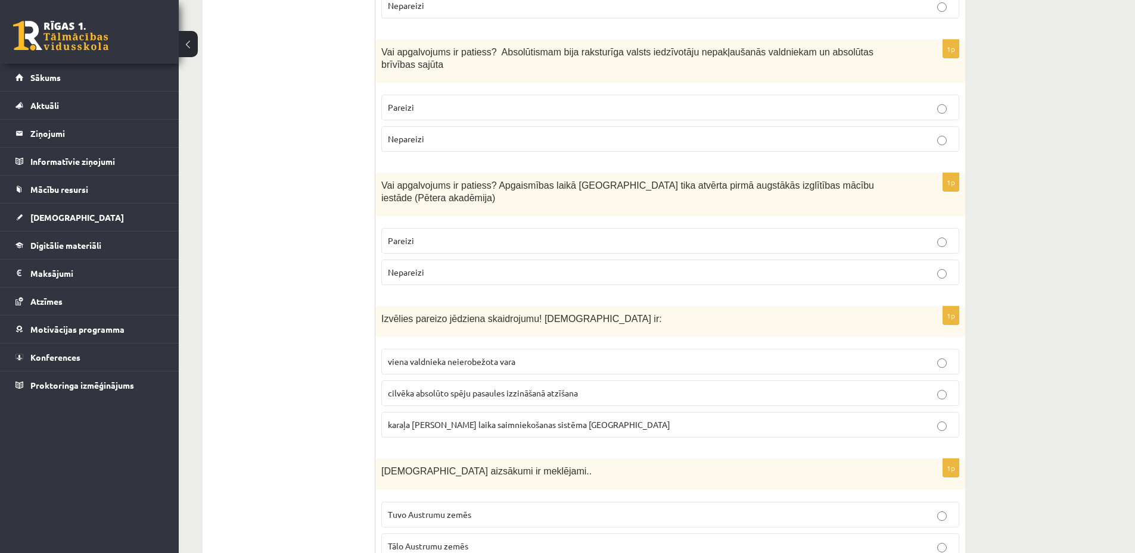
scroll to position [3913, 0]
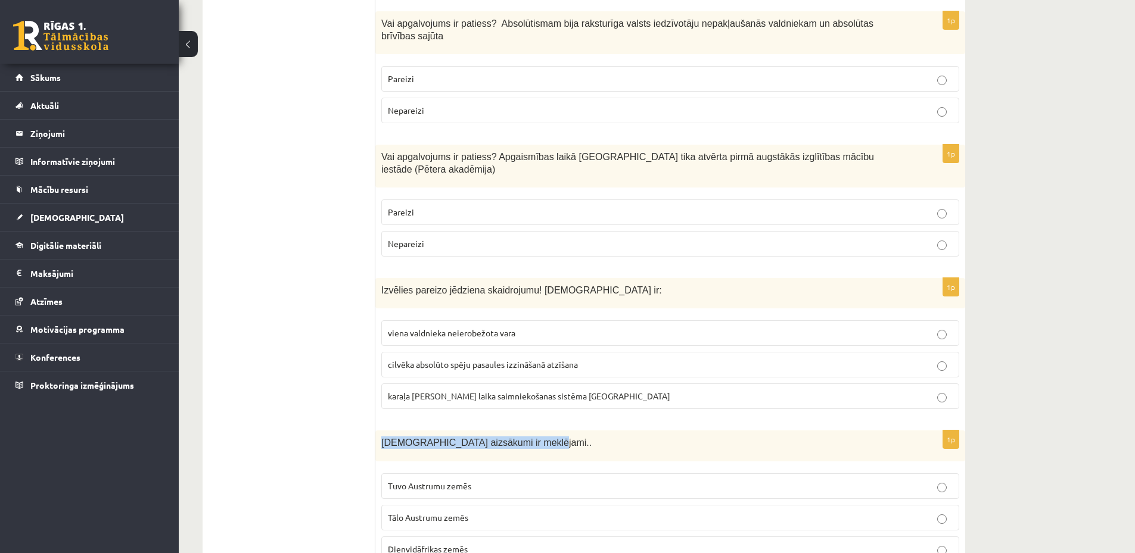
drag, startPoint x: 379, startPoint y: 354, endPoint x: 519, endPoint y: 366, distance: 140.5
click at [519, 431] on div "Kristietības aizsākumi ir meklējami.." at bounding box center [670, 446] width 590 height 30
click at [493, 480] on p "Tuvo Austrumu zemēs" at bounding box center [670, 486] width 565 height 13
drag, startPoint x: 377, startPoint y: 353, endPoint x: 520, endPoint y: 493, distance: 200.5
click at [520, 493] on div "1p Kristietības aizsākumi ir meklējami.. Tuvo Austrumu zemēs Tālo Austrumu zemē…" at bounding box center [670, 517] width 590 height 172
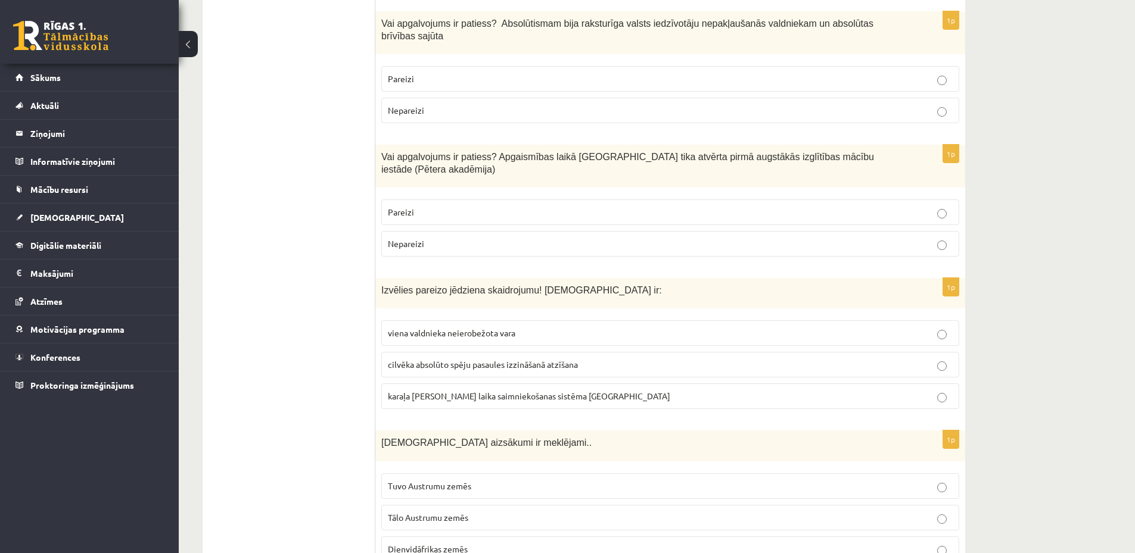
scroll to position [3596, 0]
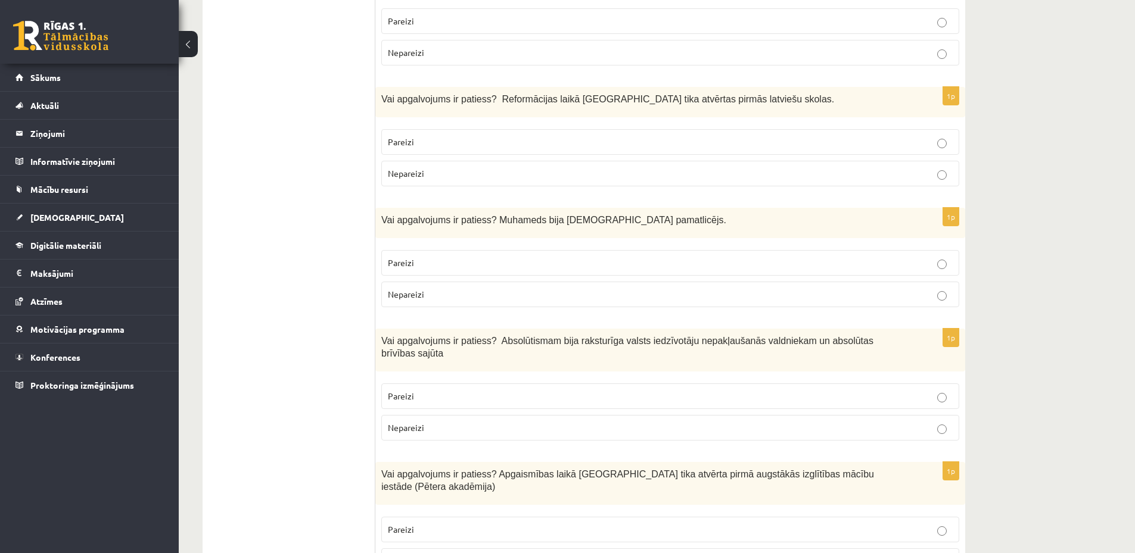
click at [497, 553] on p "Nepareizi" at bounding box center [670, 561] width 565 height 13
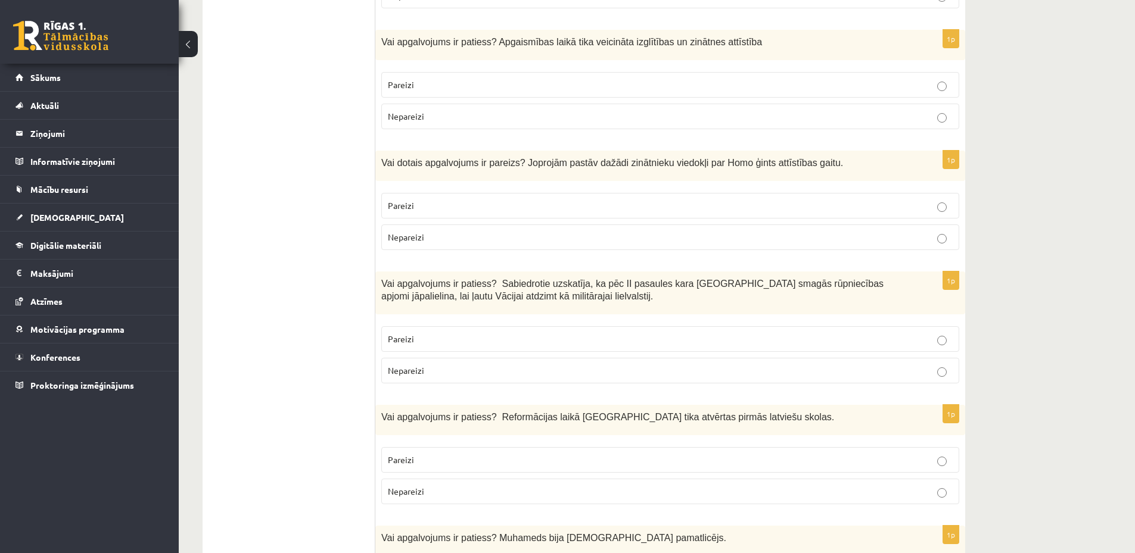
scroll to position [2960, 0]
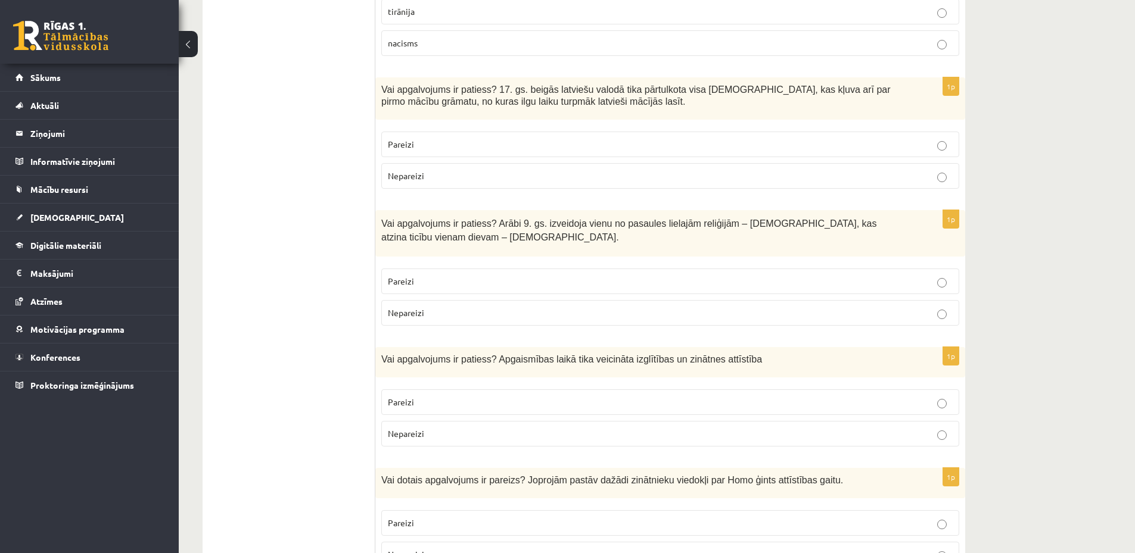
click at [660, 517] on p "Pareizi" at bounding box center [670, 523] width 565 height 13
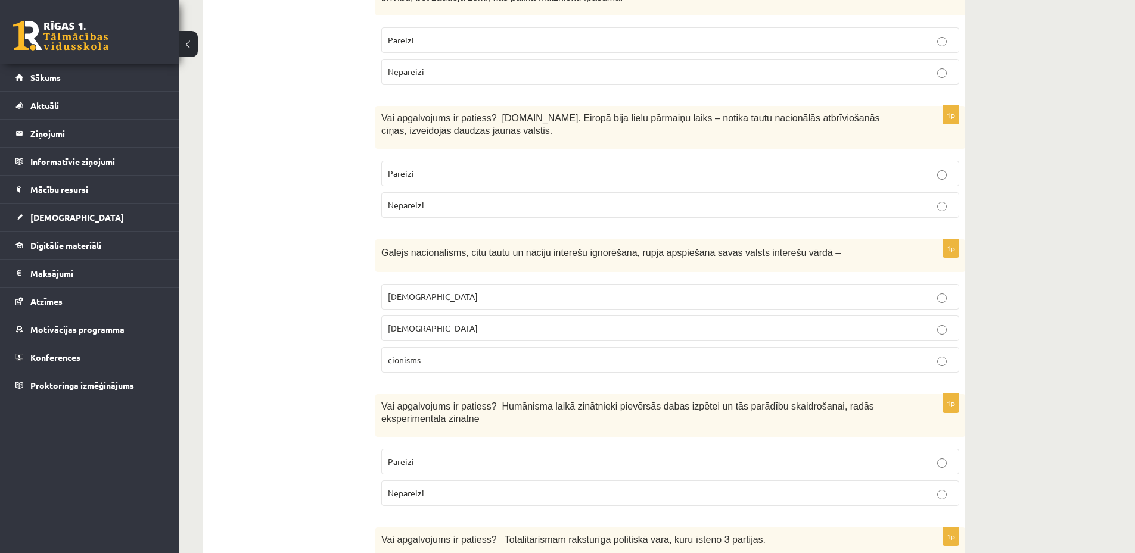
scroll to position [0, 0]
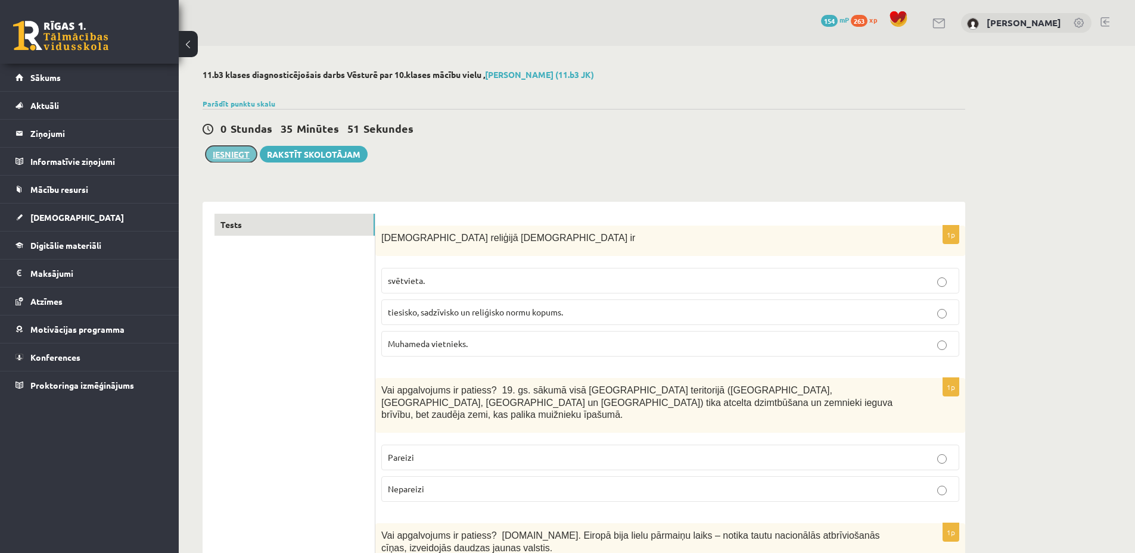
click at [225, 154] on button "Iesniegt" at bounding box center [231, 154] width 51 height 17
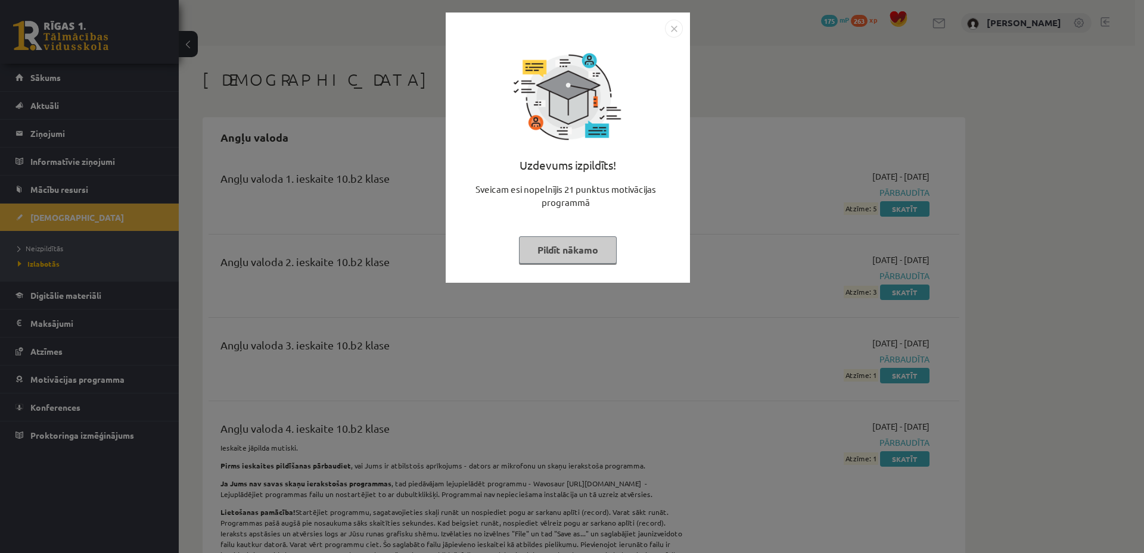
click at [567, 247] on button "Pildīt nākamo" at bounding box center [568, 250] width 98 height 27
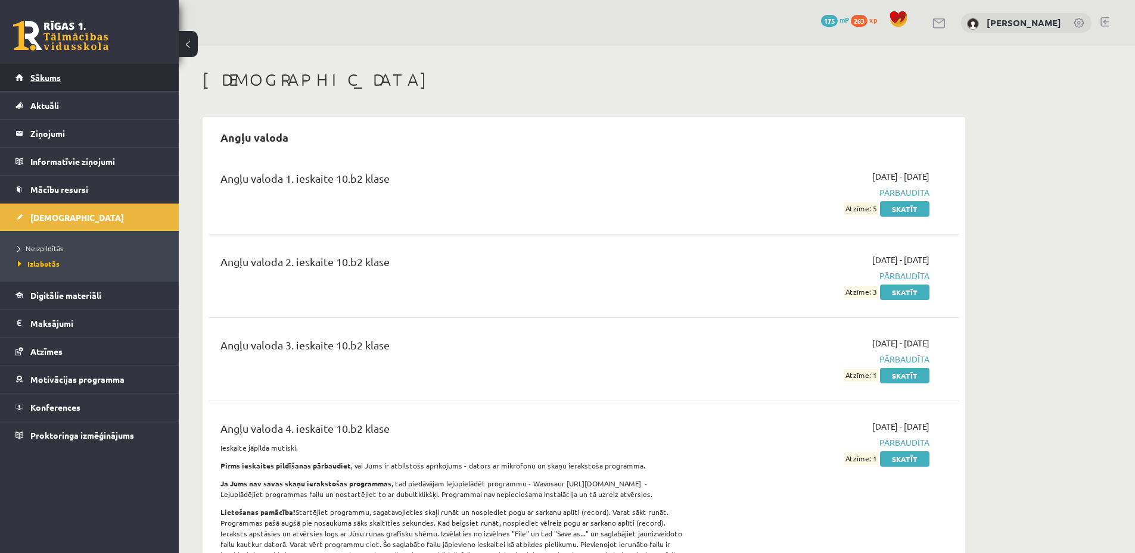
click at [117, 80] on link "Sākums" at bounding box center [89, 77] width 148 height 27
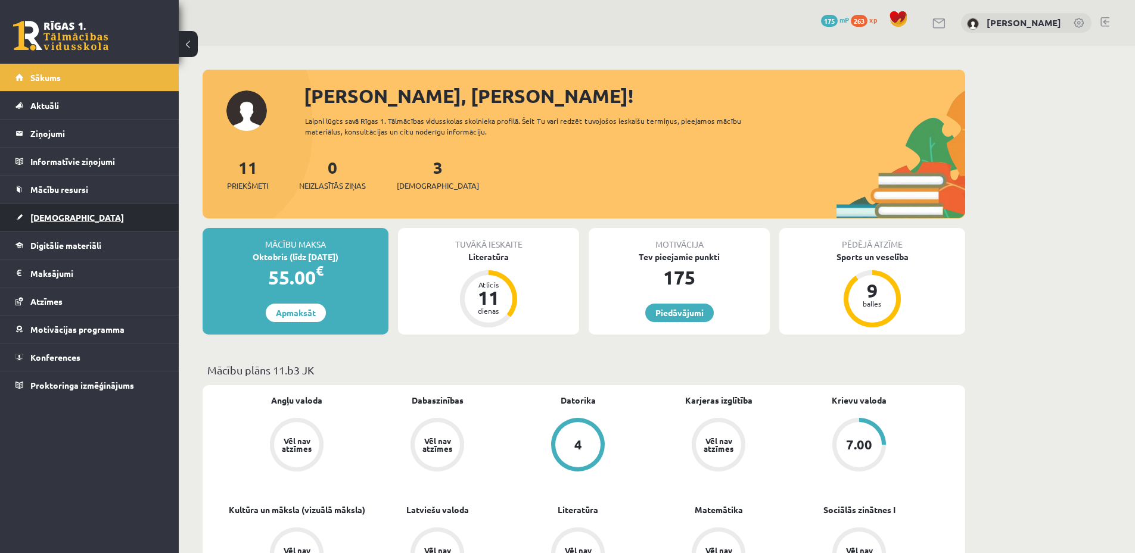
click at [126, 222] on link "[DEMOGRAPHIC_DATA]" at bounding box center [89, 217] width 148 height 27
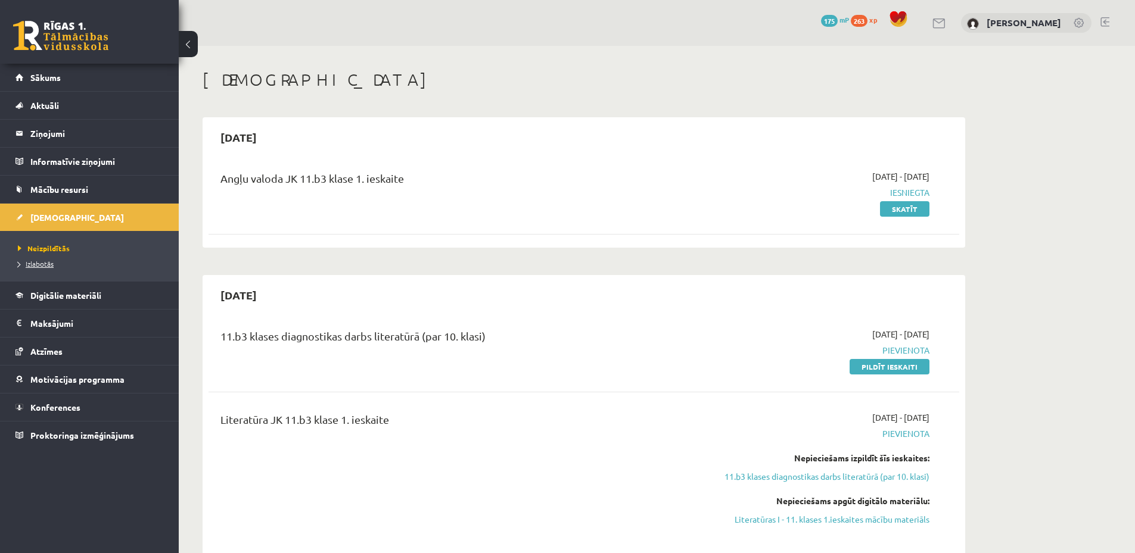
click at [90, 266] on link "Izlabotās" at bounding box center [92, 264] width 149 height 11
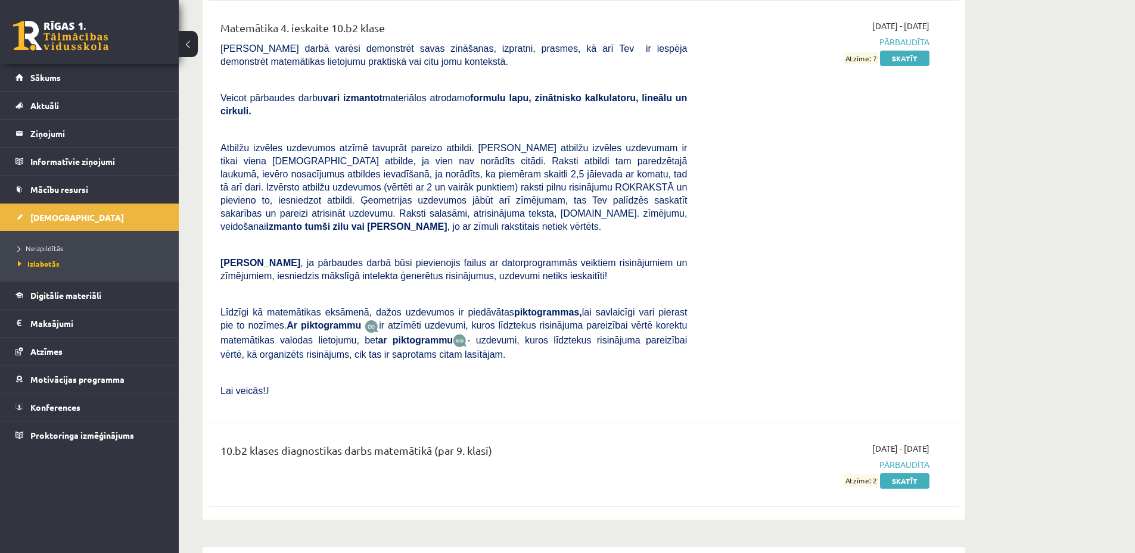
scroll to position [6355, 0]
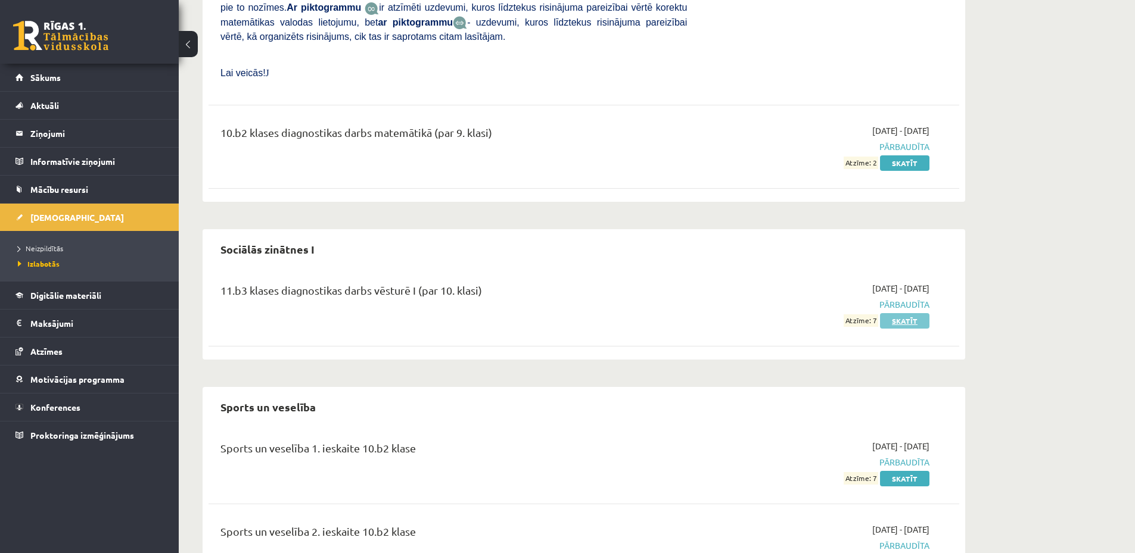
click at [894, 313] on link "Skatīt" at bounding box center [904, 320] width 49 height 15
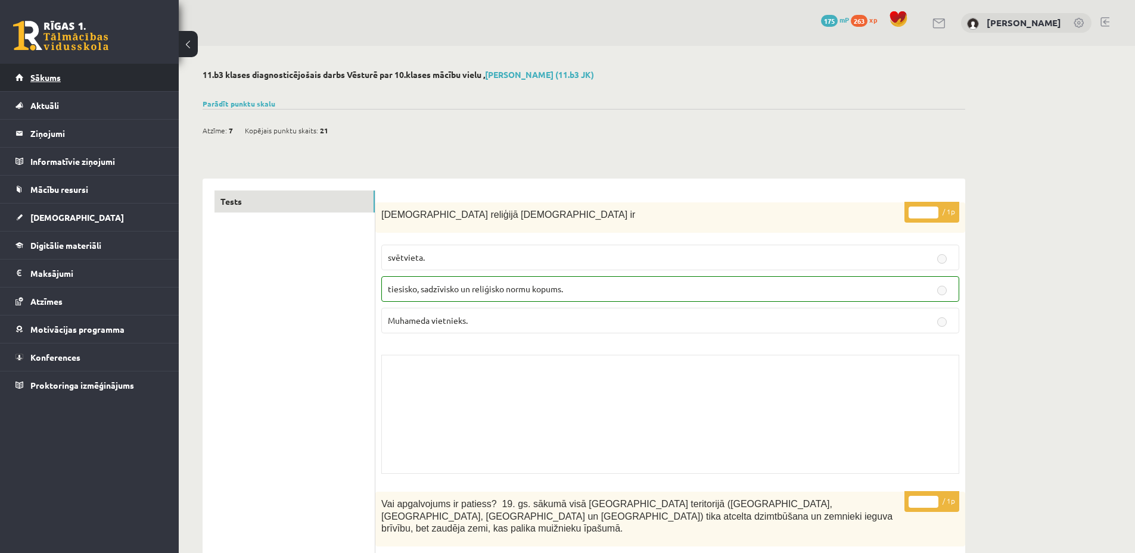
click at [119, 71] on link "Sākums" at bounding box center [89, 77] width 148 height 27
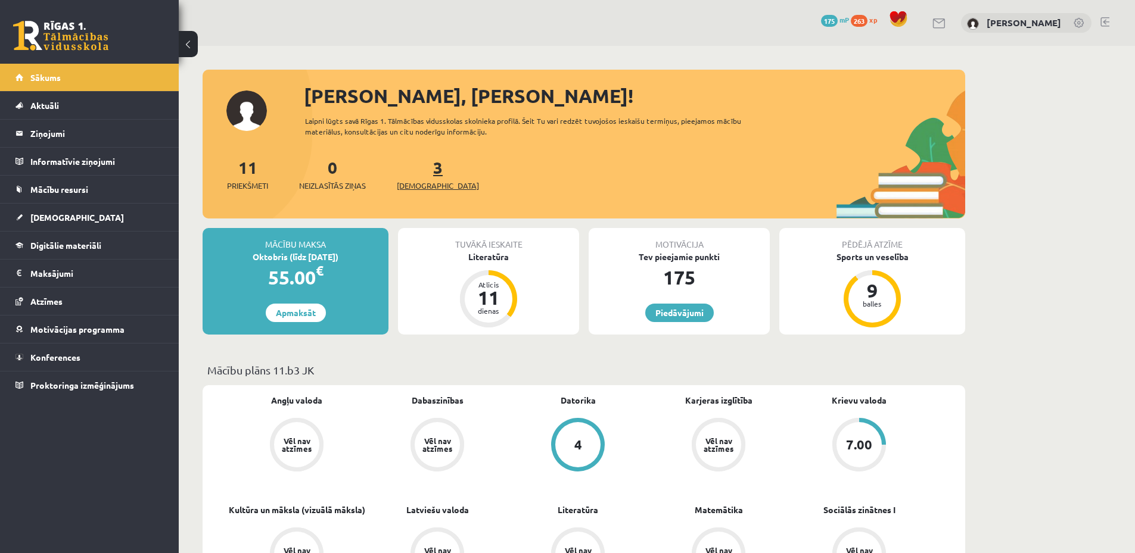
click at [424, 183] on span "[DEMOGRAPHIC_DATA]" at bounding box center [438, 186] width 82 height 12
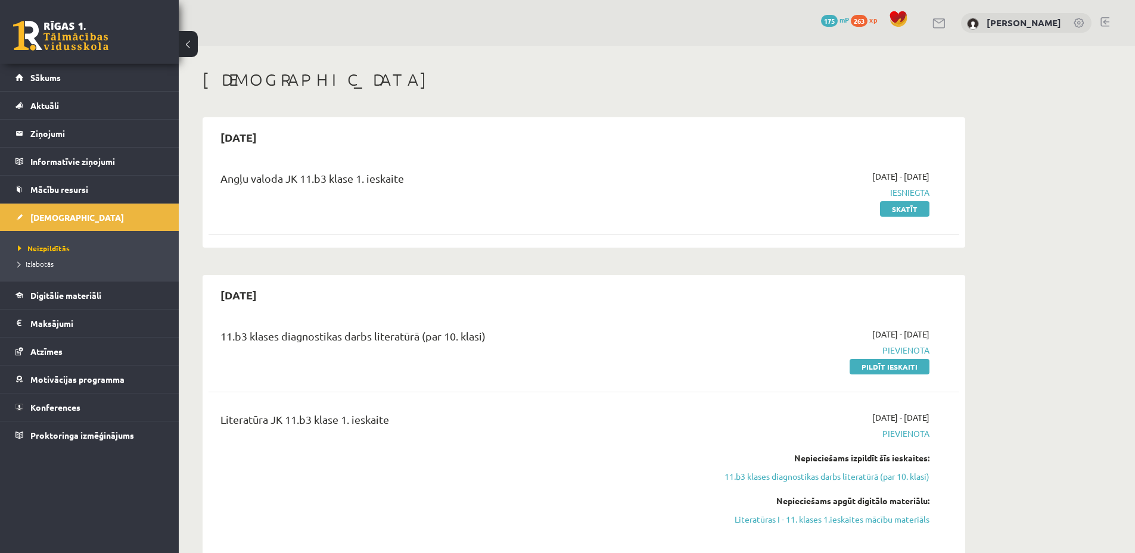
click at [1104, 21] on link at bounding box center [1104, 22] width 9 height 10
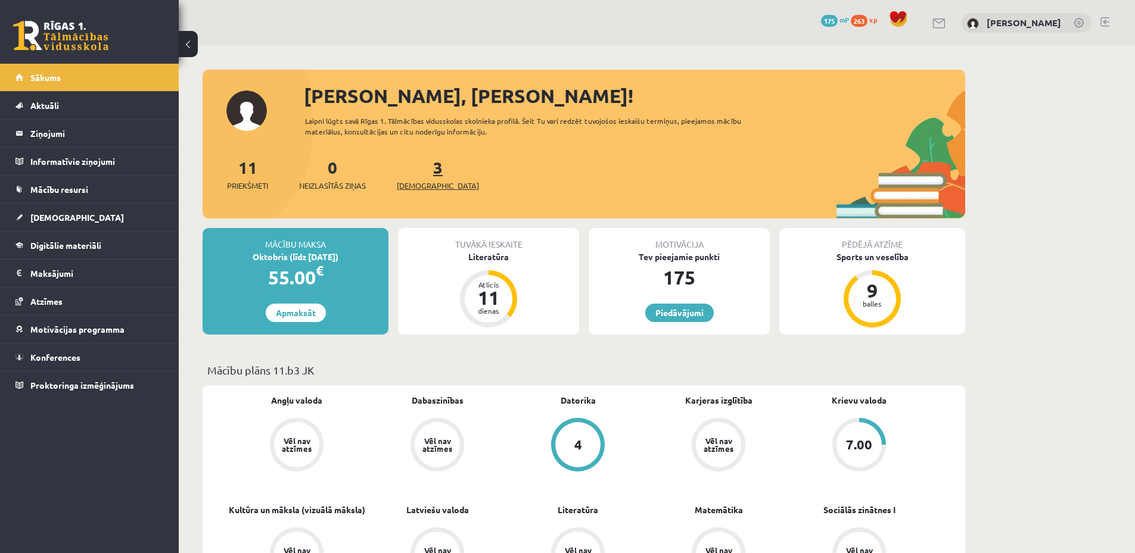
click at [419, 189] on span "[DEMOGRAPHIC_DATA]" at bounding box center [438, 186] width 82 height 12
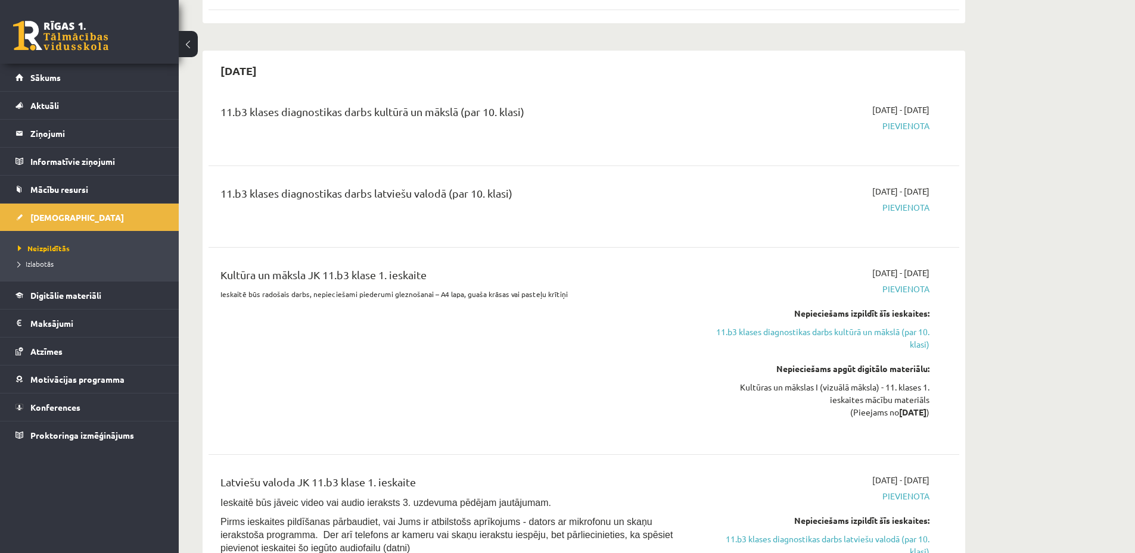
scroll to position [318, 0]
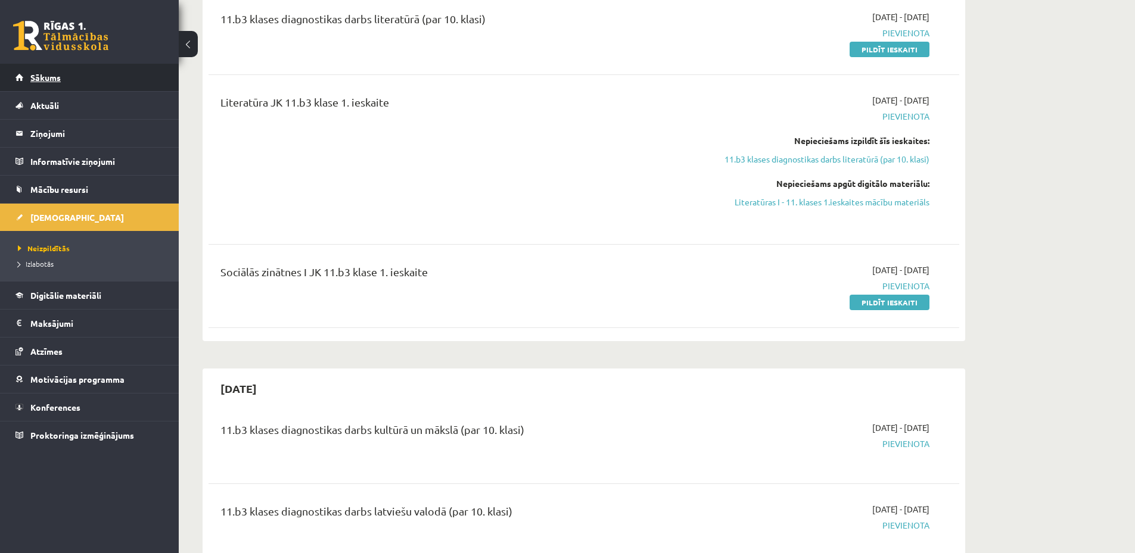
click at [63, 80] on link "Sākums" at bounding box center [89, 77] width 148 height 27
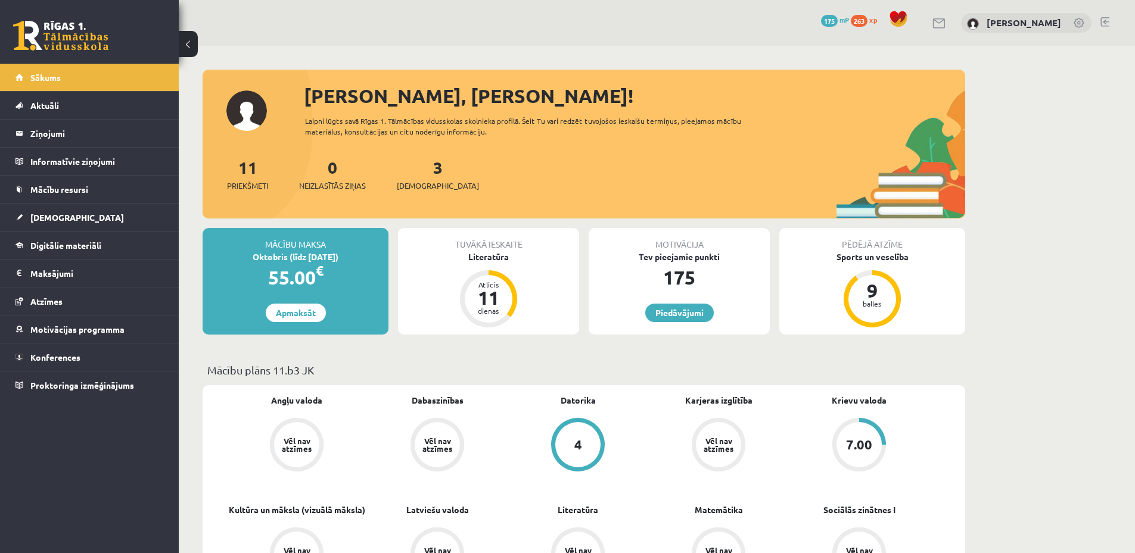
click at [1109, 18] on div "0 Dāvanas 175 mP 263 xp [PERSON_NAME]" at bounding box center [657, 23] width 956 height 46
click at [1109, 21] on div "0 Dāvanas 175 mP 263 xp [PERSON_NAME]" at bounding box center [657, 23] width 956 height 46
click at [1104, 24] on link at bounding box center [1104, 22] width 9 height 10
click at [425, 185] on span "[DEMOGRAPHIC_DATA]" at bounding box center [438, 186] width 82 height 12
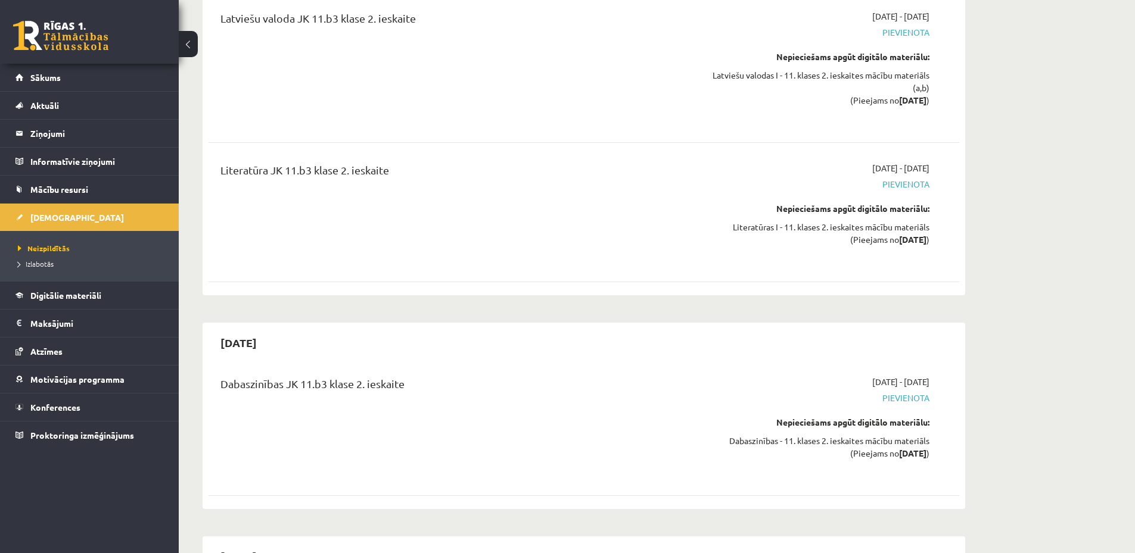
scroll to position [3177, 0]
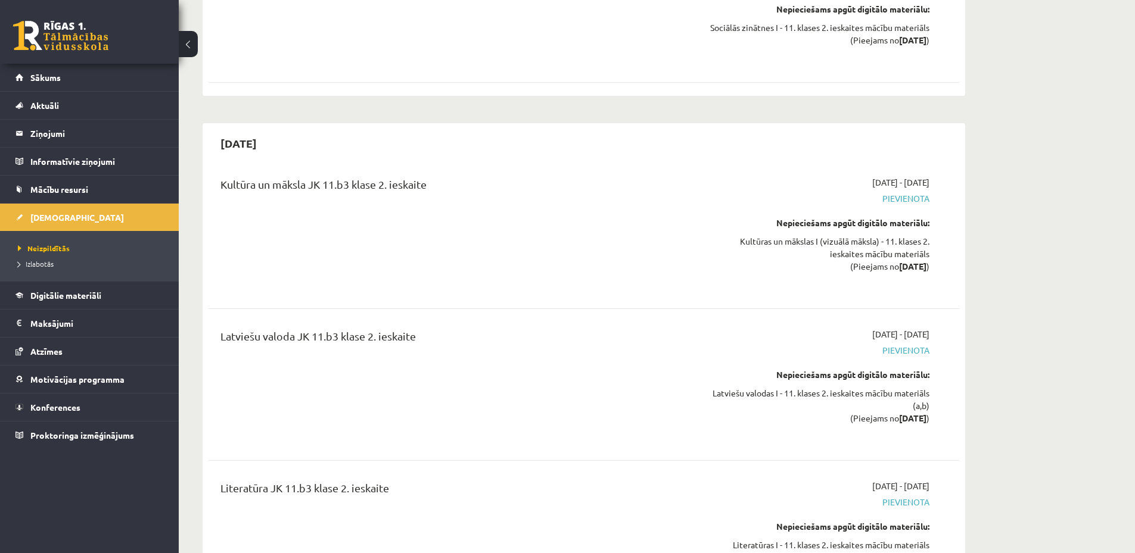
click at [489, 480] on div "Literatūra JK 11.b3 klase 2. ieskaite" at bounding box center [454, 530] width 484 height 101
click at [305, 480] on div "Literatūra JK 11.b3 klase 2. ieskaite" at bounding box center [453, 491] width 466 height 22
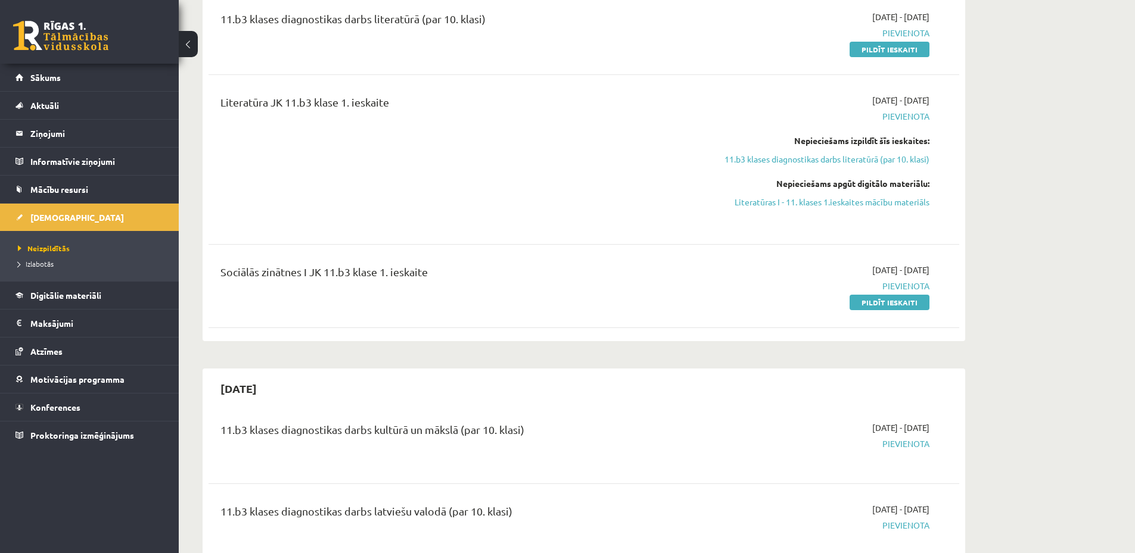
scroll to position [0, 0]
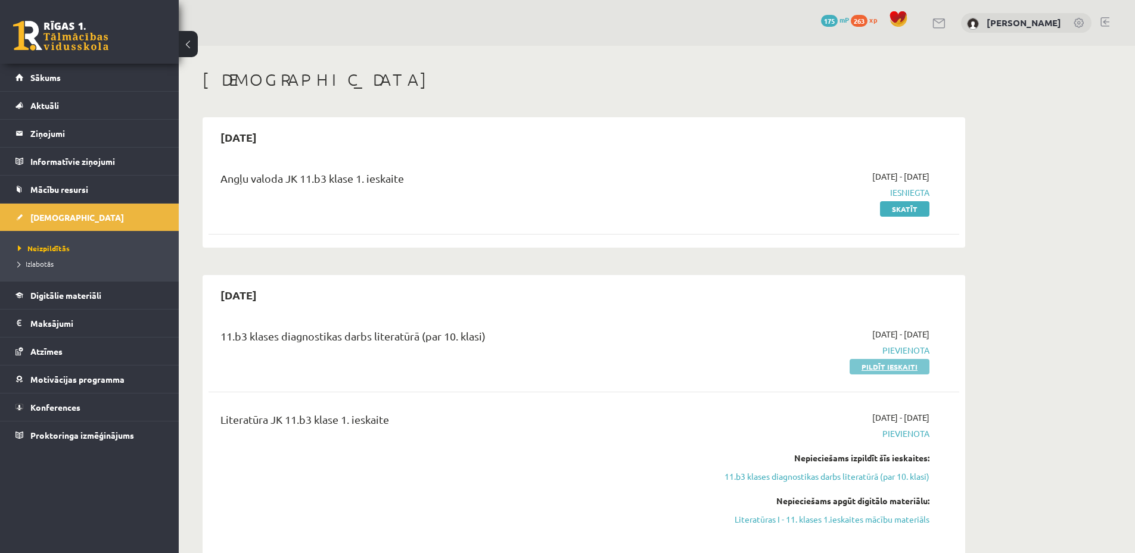
click at [866, 365] on link "Pildīt ieskaiti" at bounding box center [890, 366] width 80 height 15
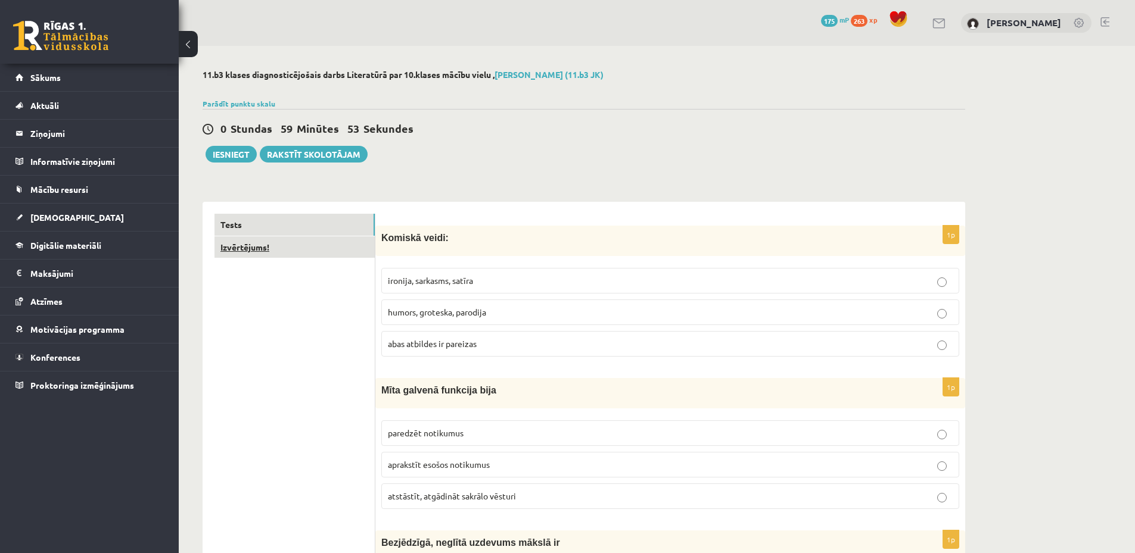
click at [324, 256] on link "Izvērtējums!" at bounding box center [294, 248] width 160 height 22
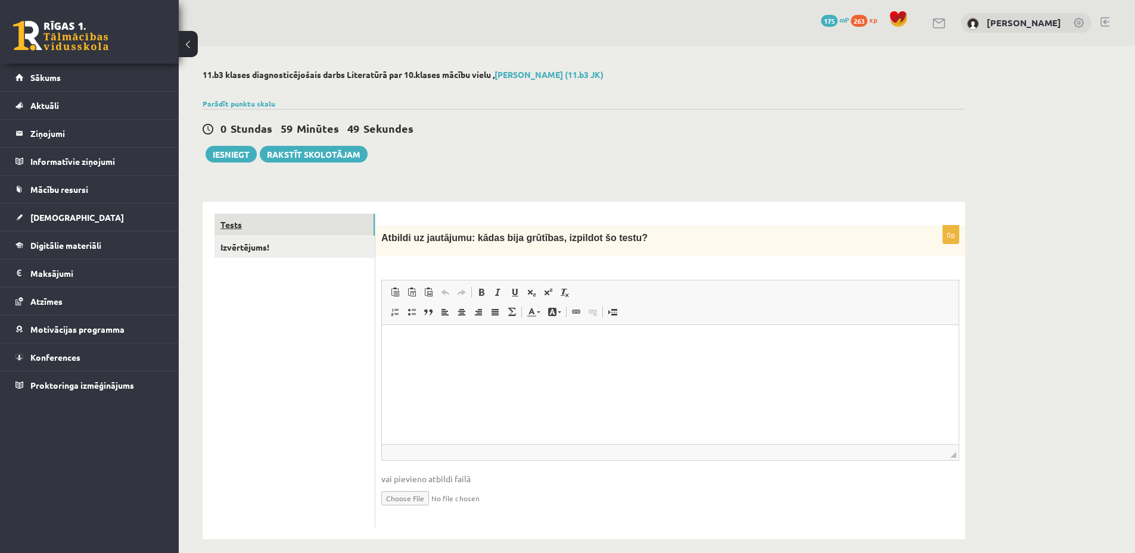
click at [311, 232] on link "Tests" at bounding box center [294, 225] width 160 height 22
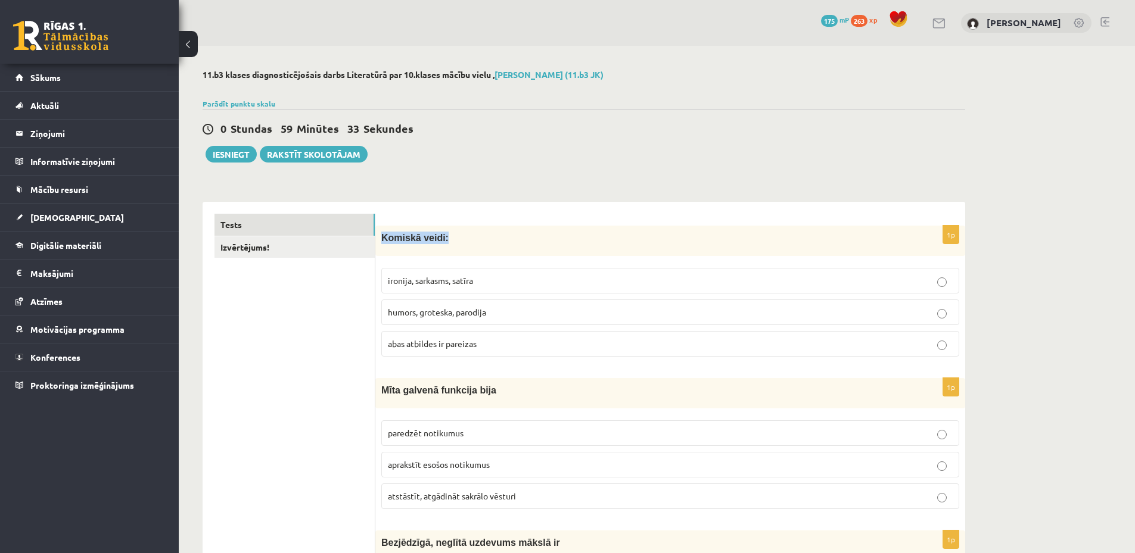
drag, startPoint x: 378, startPoint y: 235, endPoint x: 443, endPoint y: 243, distance: 65.4
click at [443, 243] on div "Komiskā veidi:" at bounding box center [670, 241] width 590 height 30
copy span "Komiskā veidi:"
click at [434, 322] on label "humors, groteska, parodija" at bounding box center [670, 313] width 578 height 26
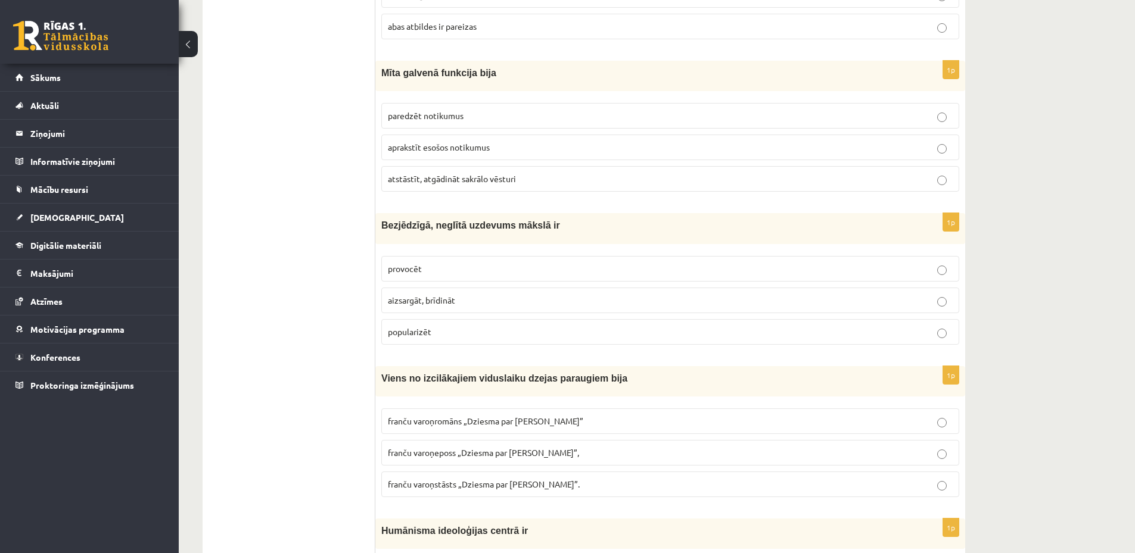
click at [568, 452] on p "franču varoņeposs „Dziesma par [PERSON_NAME]”," at bounding box center [670, 453] width 565 height 13
drag, startPoint x: 387, startPoint y: 67, endPoint x: 492, endPoint y: 73, distance: 105.7
click at [492, 73] on div "Mīta galvenā funkcija bija" at bounding box center [670, 76] width 590 height 30
copy span "Mīta galvenā funkcija bija"
click at [519, 146] on p "aprakstīt esošos notikumus" at bounding box center [670, 147] width 565 height 13
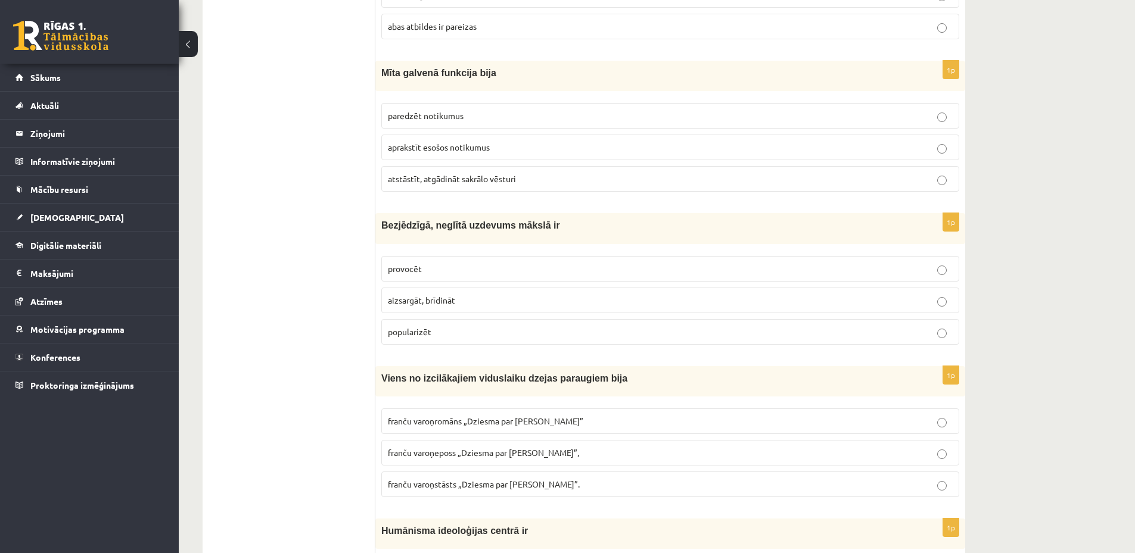
click at [508, 294] on p "aizsargāt, brīdināt" at bounding box center [670, 300] width 565 height 13
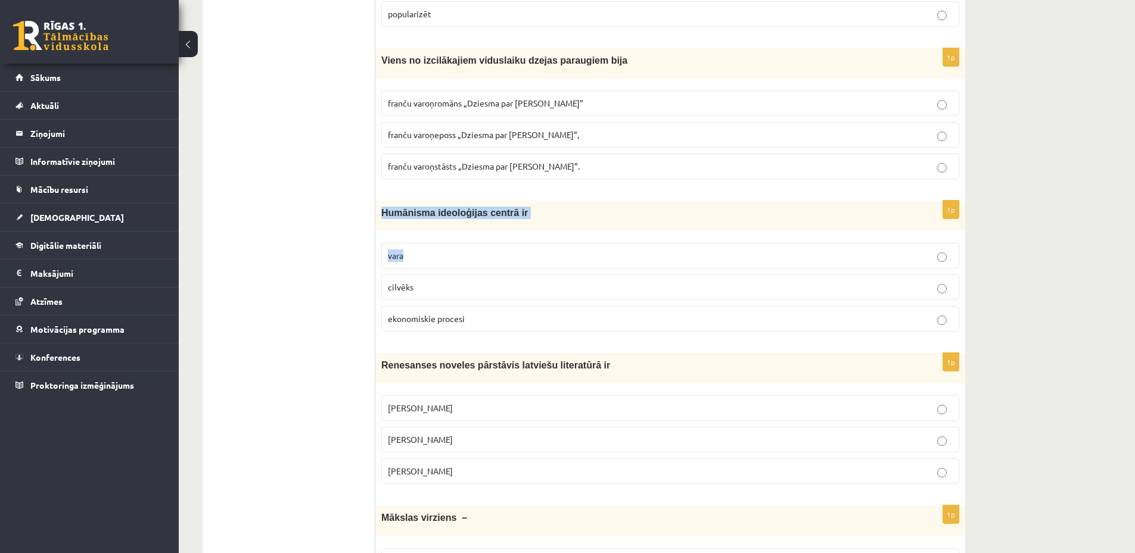
drag, startPoint x: 378, startPoint y: 215, endPoint x: 520, endPoint y: 235, distance: 143.8
click at [520, 235] on div "1p Humānisma ideoloģijas centrā ir vara cilvēks ekonomiskie procesi" at bounding box center [670, 271] width 590 height 141
click at [484, 235] on div "1p Humānisma ideoloģijas centrā ir vara cilvēks ekonomiskie procesi" at bounding box center [670, 271] width 590 height 141
drag, startPoint x: 514, startPoint y: 211, endPoint x: 375, endPoint y: 213, distance: 139.4
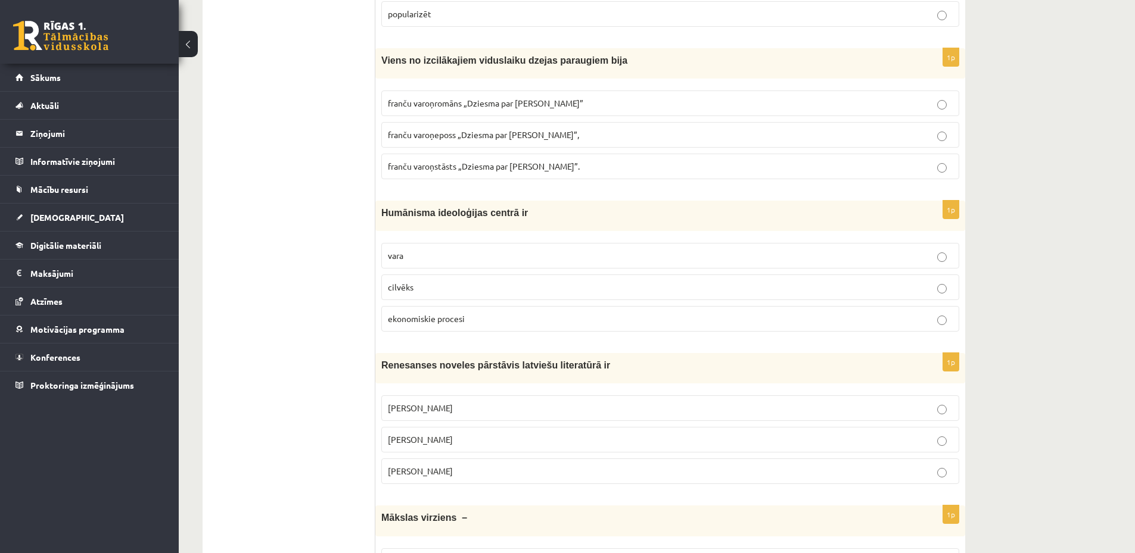
click at [406, 224] on div "Humānisma ideoloģijas centrā ir" at bounding box center [670, 216] width 590 height 30
drag, startPoint x: 518, startPoint y: 216, endPoint x: 383, endPoint y: 212, distance: 134.7
click at [383, 212] on p "Humānisma ideoloģijas centrā ir" at bounding box center [640, 213] width 518 height 13
copy span "Humānisma ideoloģijas centrā ir"
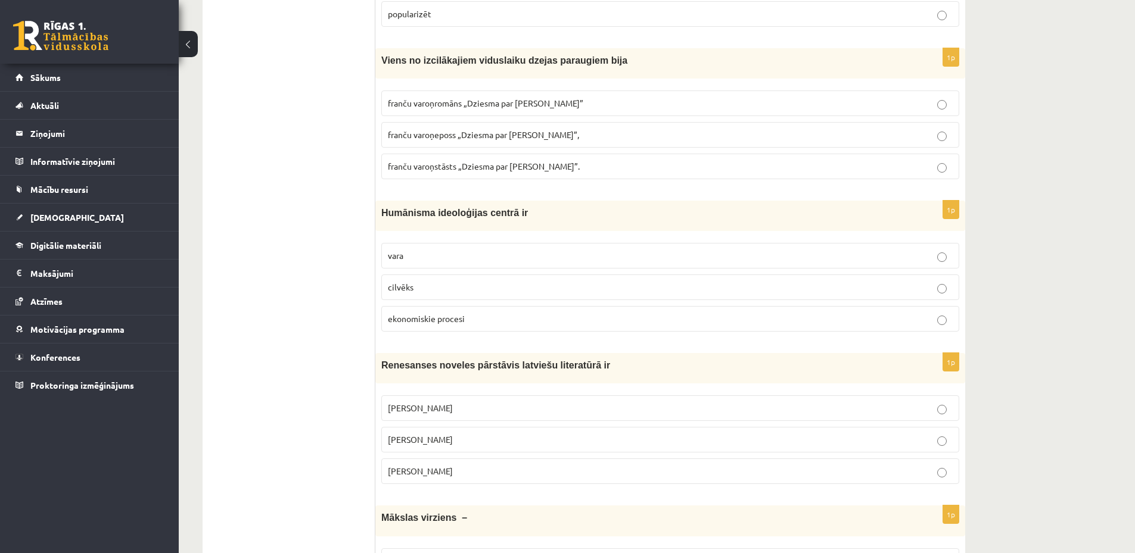
click at [474, 280] on label "cilvēks" at bounding box center [670, 288] width 578 height 26
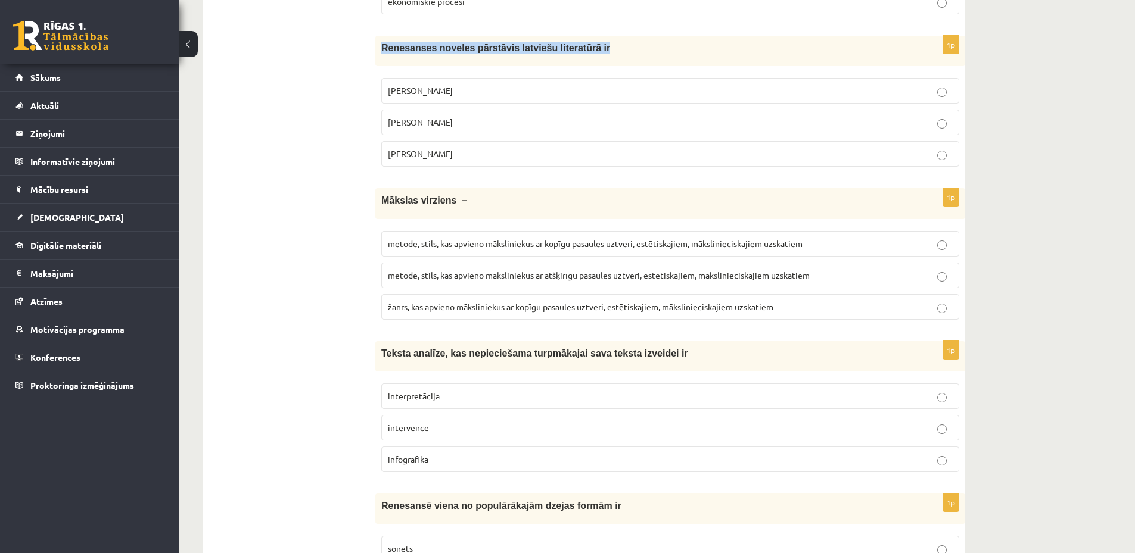
drag, startPoint x: 383, startPoint y: 48, endPoint x: 576, endPoint y: 61, distance: 192.8
click at [576, 61] on div "Renesanses noveles pārstāvis latviešu literatūrā ir" at bounding box center [670, 51] width 590 height 30
copy span "Renesanses noveles pārstāvis latviešu literatūrā ir"
click at [484, 90] on p "[PERSON_NAME]" at bounding box center [670, 91] width 565 height 13
click at [689, 313] on p "žanrs, kas apvieno māksliniekus ar kopīgu pasaules uztveri, estētiskajiem, māks…" at bounding box center [670, 307] width 565 height 13
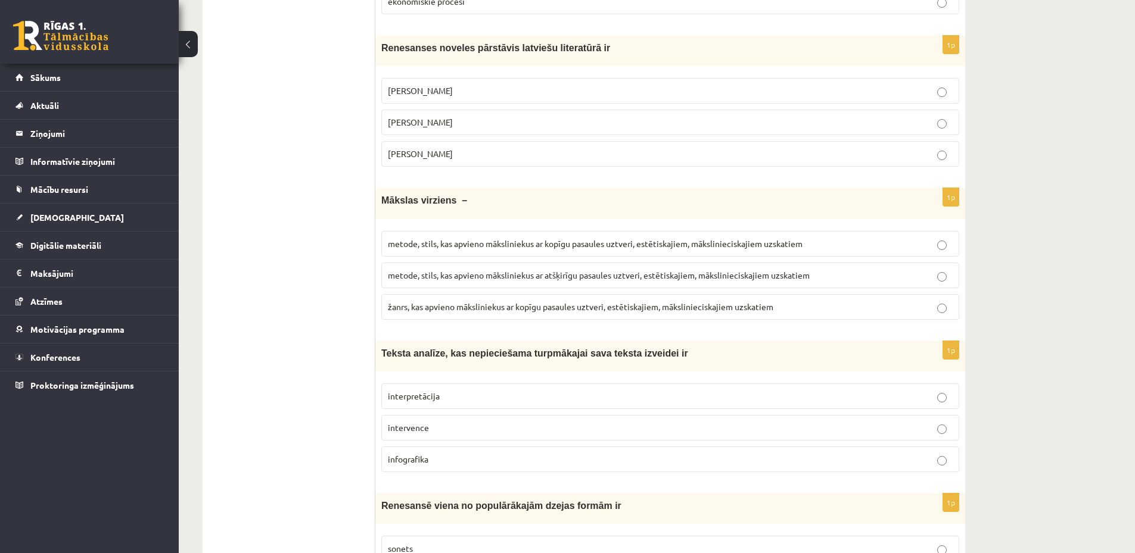
click at [454, 394] on p "interpretācija" at bounding box center [670, 396] width 565 height 13
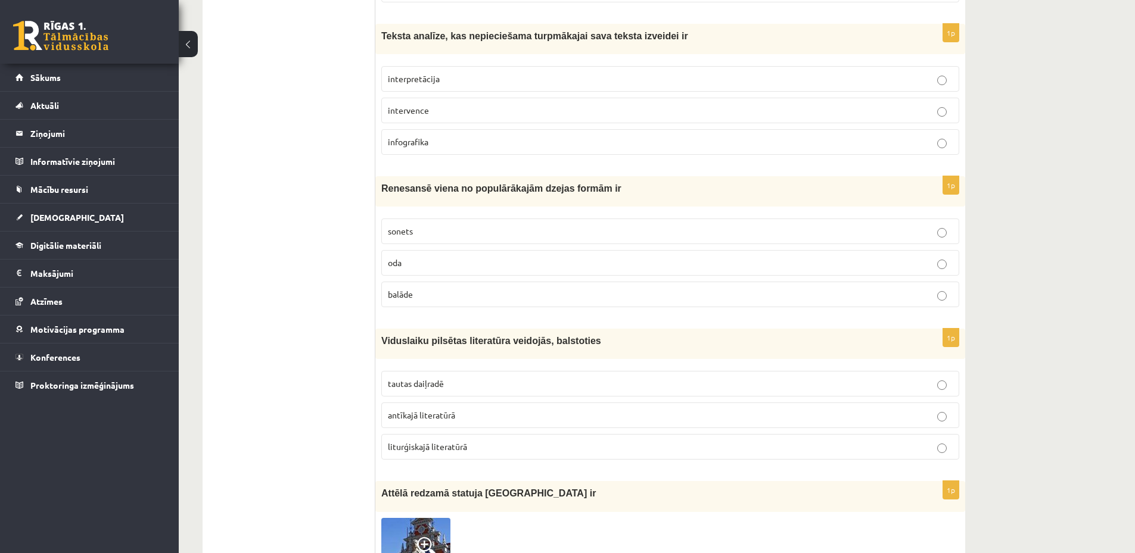
click at [444, 225] on label "sonets" at bounding box center [670, 232] width 578 height 26
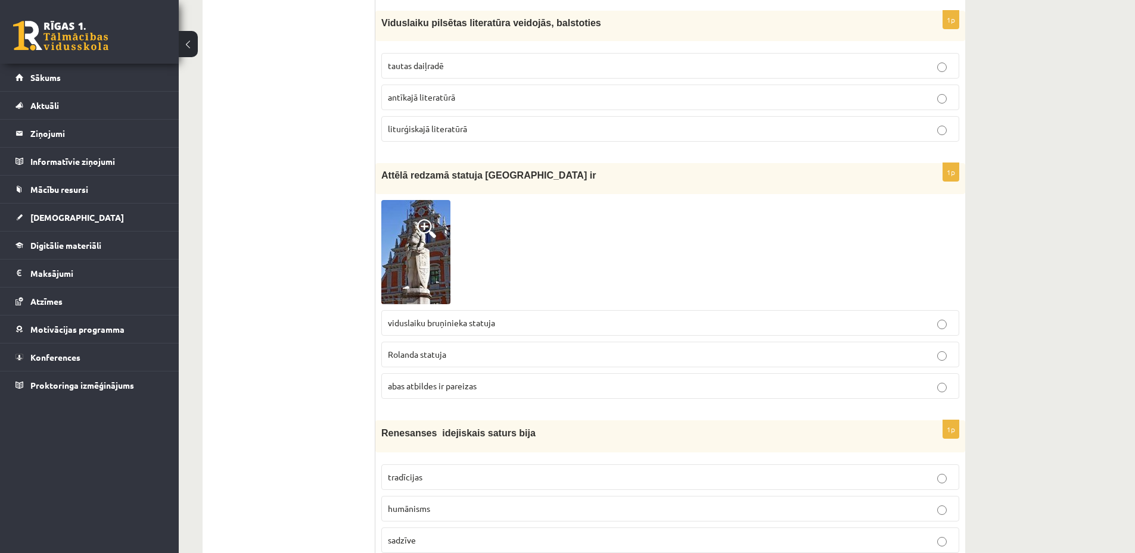
click at [430, 257] on img at bounding box center [415, 252] width 69 height 104
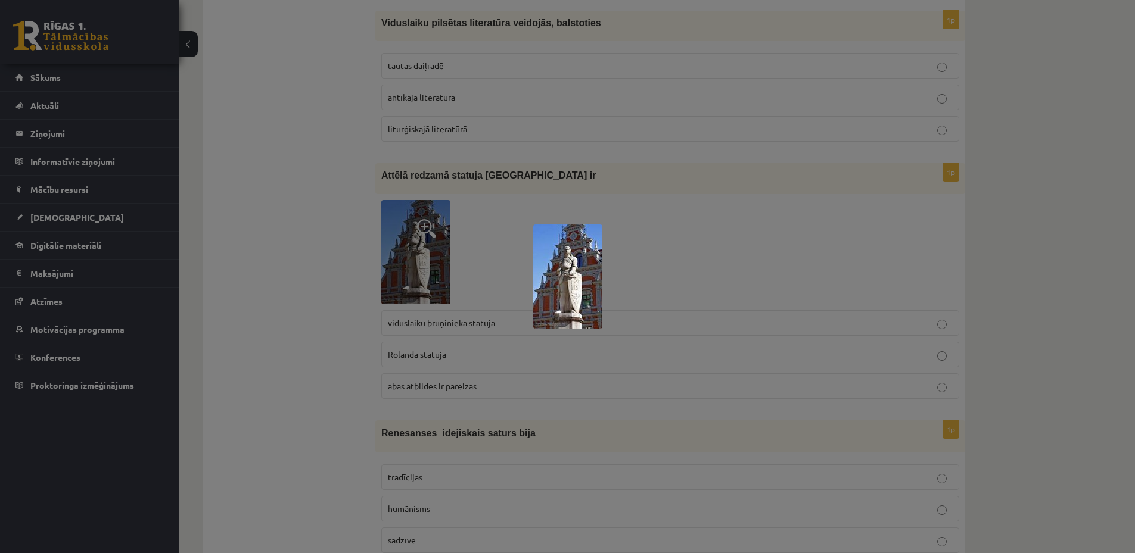
click at [559, 255] on img at bounding box center [567, 277] width 69 height 104
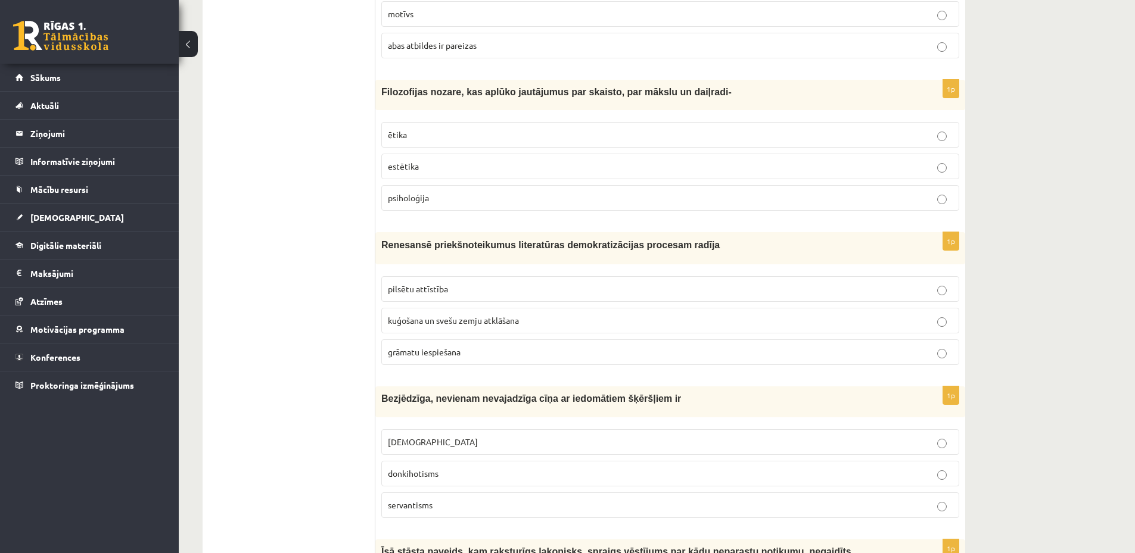
scroll to position [2860, 0]
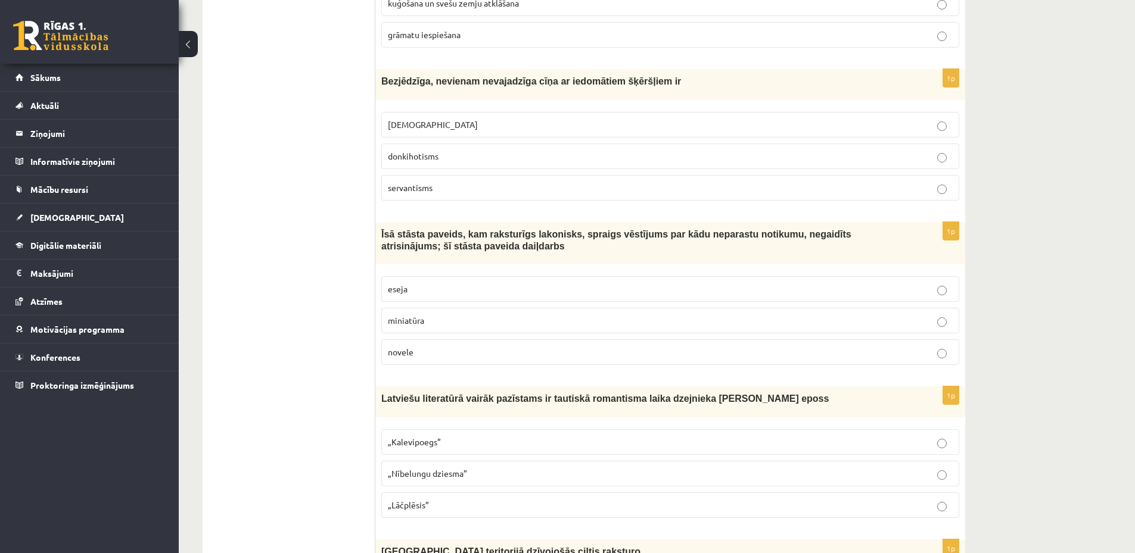
click at [474, 508] on p "„Lāčplēsis”" at bounding box center [670, 505] width 565 height 13
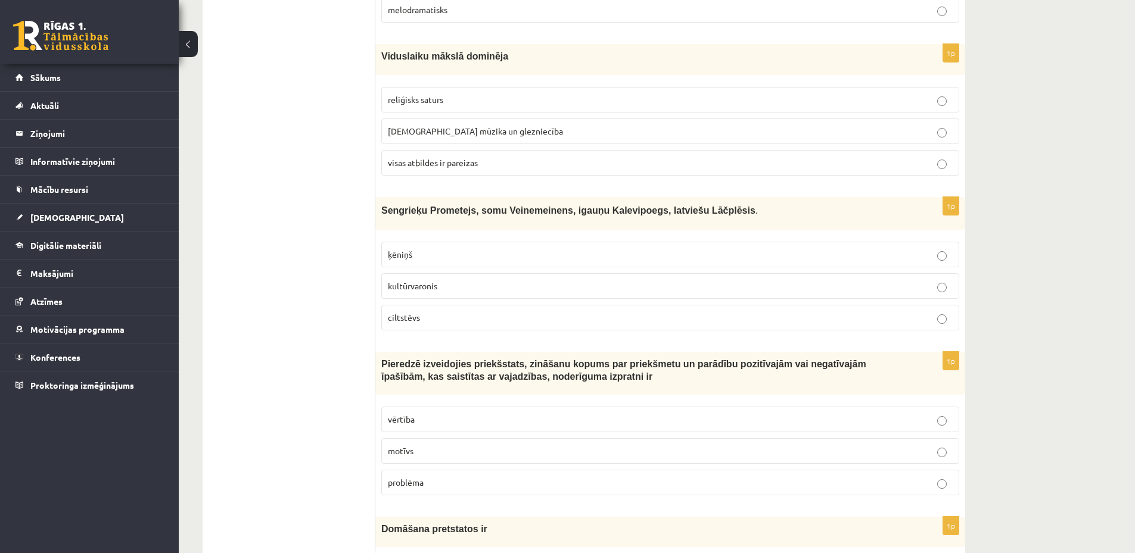
scroll to position [4412, 0]
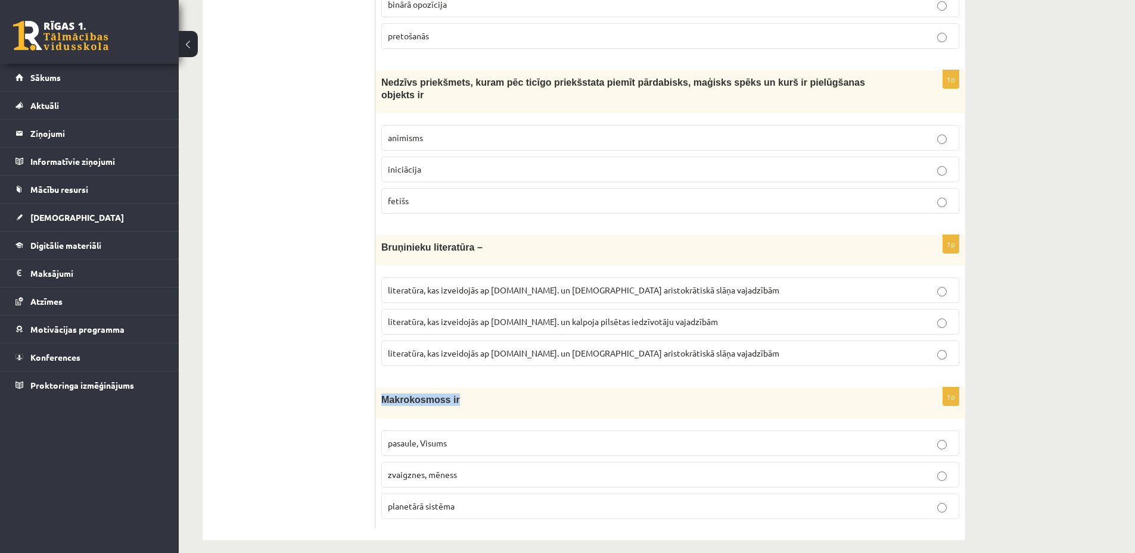
drag, startPoint x: 381, startPoint y: 388, endPoint x: 450, endPoint y: 385, distance: 69.8
click at [450, 388] on div "Makrokosmoss ir" at bounding box center [670, 403] width 590 height 30
copy span "Makrokosmoss ir"
click at [470, 437] on p "pasaule, Visums" at bounding box center [670, 443] width 565 height 13
drag, startPoint x: 378, startPoint y: 235, endPoint x: 465, endPoint y: 240, distance: 87.1
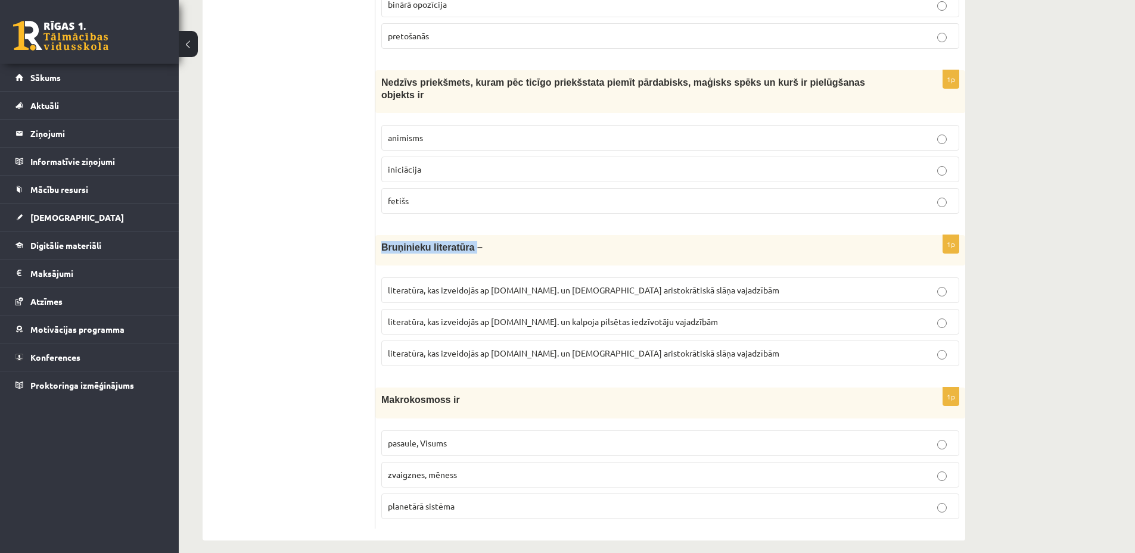
click at [465, 240] on div "Bruņinieku literatūra –" at bounding box center [670, 250] width 590 height 30
copy span "Bruņinieku literatūra"
click at [552, 316] on span "literatūra, kas izveidojās ap [DOMAIN_NAME]. un kalpoja pilsētas iedzīvotāju va…" at bounding box center [553, 321] width 330 height 11
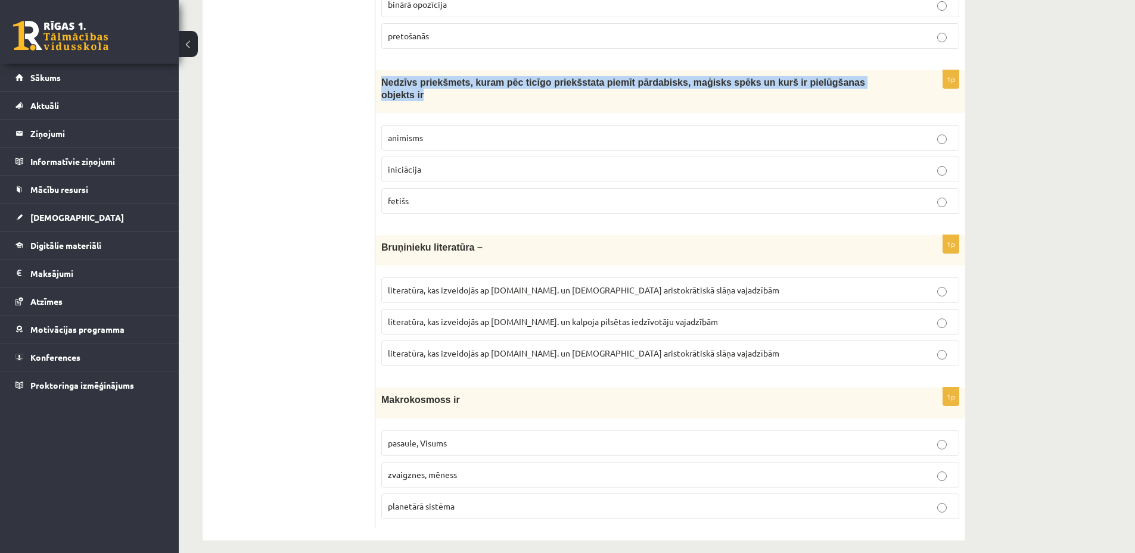
drag, startPoint x: 393, startPoint y: 81, endPoint x: 838, endPoint y: 89, distance: 445.7
click at [838, 89] on div "Nedzīvs priekšmets, kuram pēc ticīgo priekšstata piemīt pārdabisks, maģisks spē…" at bounding box center [670, 91] width 590 height 43
copy span "Nedzīvs priekšmets, kuram pēc ticīgo priekšstata piemīt pārdabisks, maģisks spē…"
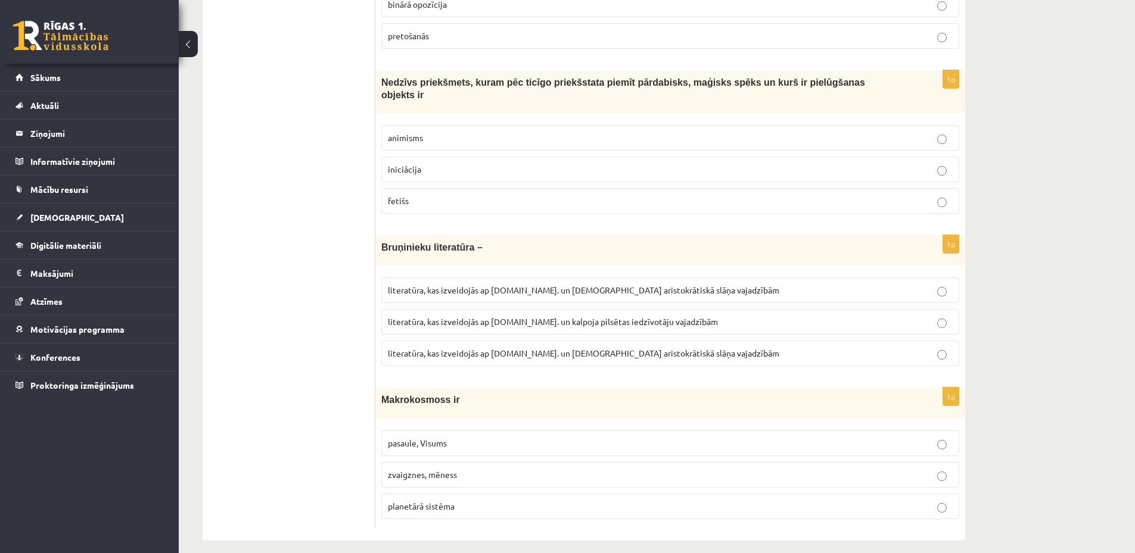
click at [421, 132] on span "animisms" at bounding box center [405, 137] width 35 height 11
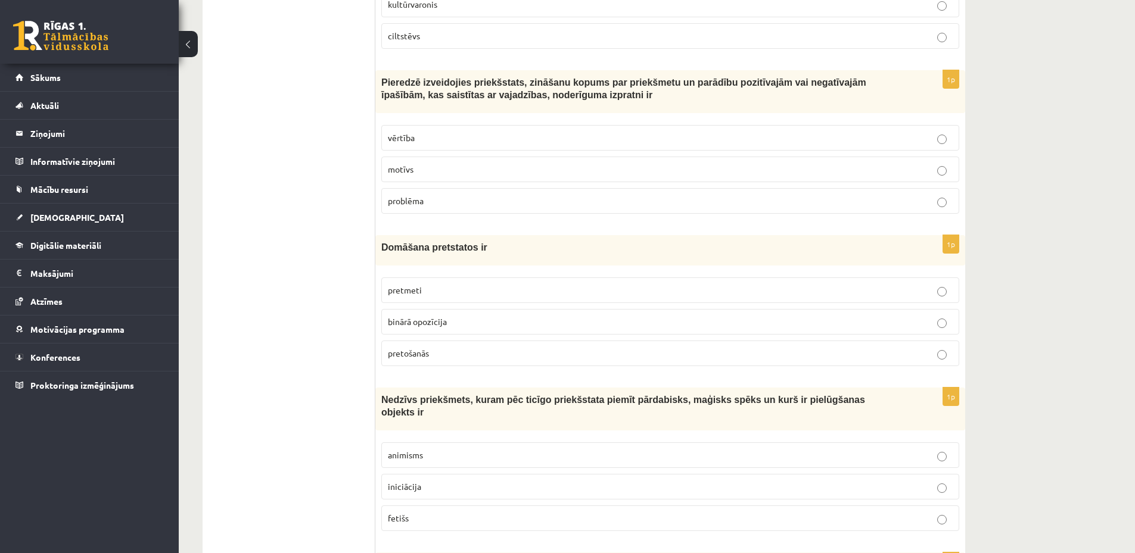
click at [468, 132] on p "vērtība" at bounding box center [670, 138] width 565 height 13
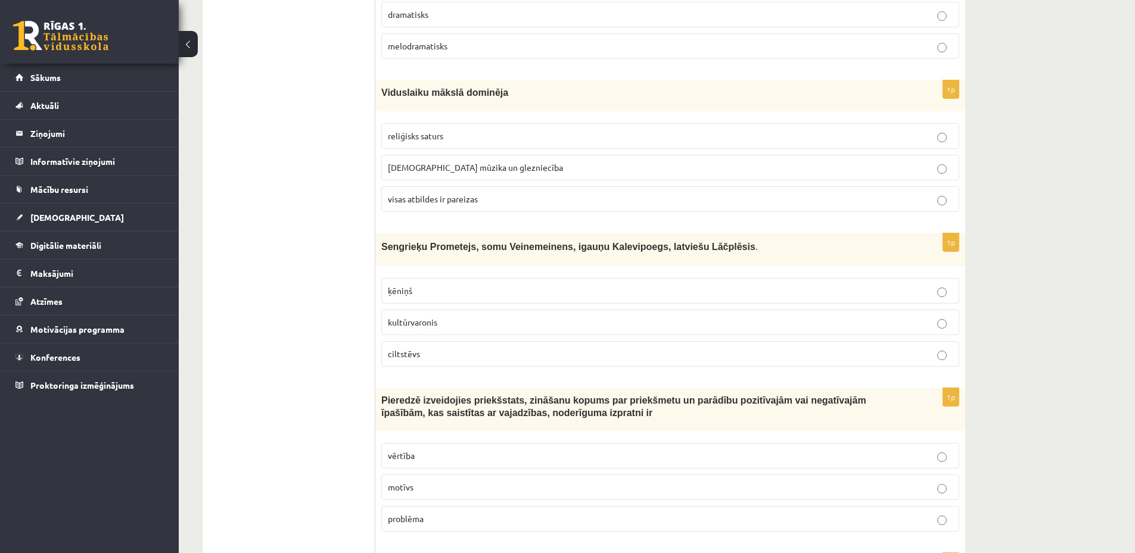
click at [480, 164] on span "[DEMOGRAPHIC_DATA] mūzika un glezniecība" at bounding box center [475, 167] width 175 height 11
click at [468, 204] on span "visas atbildes ir pareizas" at bounding box center [433, 199] width 90 height 11
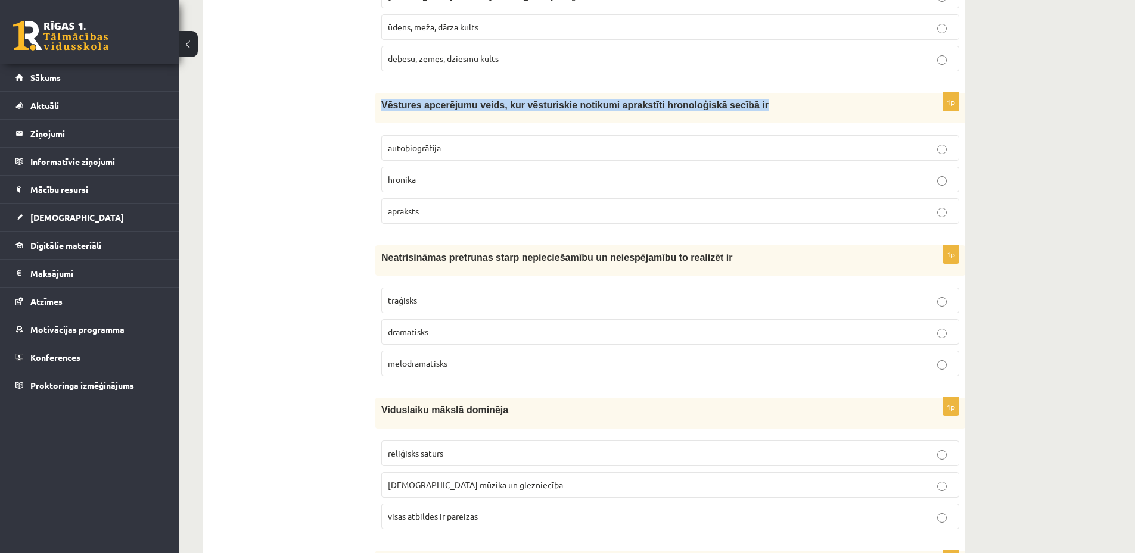
drag, startPoint x: 384, startPoint y: 107, endPoint x: 747, endPoint y: 118, distance: 363.6
click at [747, 118] on div "Vēstures apcerējumu veids, kur vēsturiskie notikumi aprakstīti hronoloģiskā sec…" at bounding box center [670, 108] width 590 height 30
copy span "Vēstures apcerējumu veids, kur vēsturiskie notikumi aprakstīti hronoloģiskā sec…"
click at [431, 216] on p "apraksts" at bounding box center [670, 211] width 565 height 13
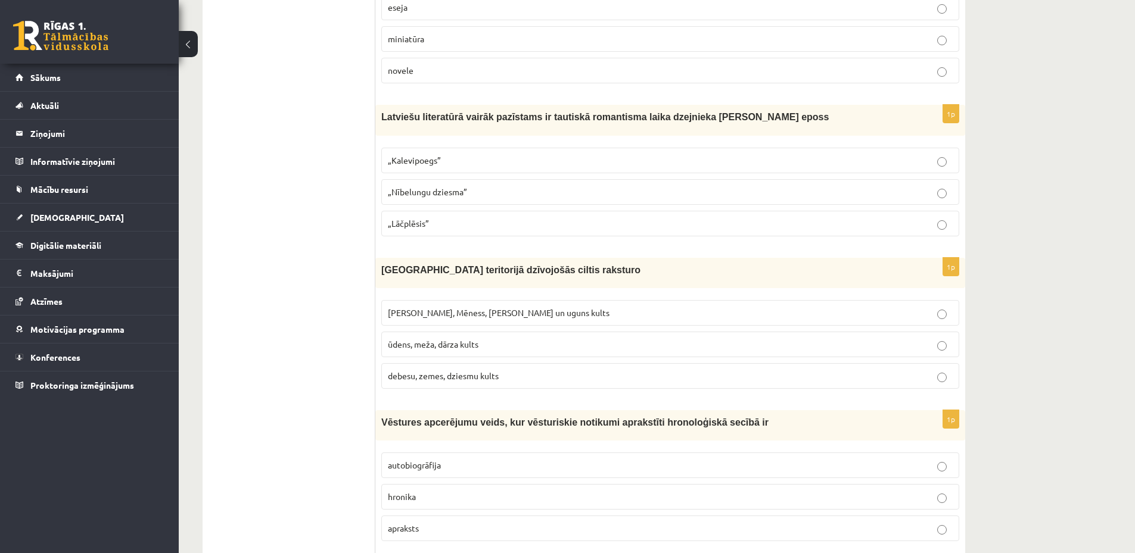
click at [416, 321] on label "[PERSON_NAME], Mēness, [PERSON_NAME] un uguns kults" at bounding box center [670, 313] width 578 height 26
drag, startPoint x: 372, startPoint y: 268, endPoint x: 519, endPoint y: 269, distance: 147.2
click at [376, 281] on div "[GEOGRAPHIC_DATA] teritorijā dzīvojošās ciltis raksturo" at bounding box center [670, 273] width 590 height 30
drag, startPoint x: 381, startPoint y: 275, endPoint x: 546, endPoint y: 274, distance: 164.4
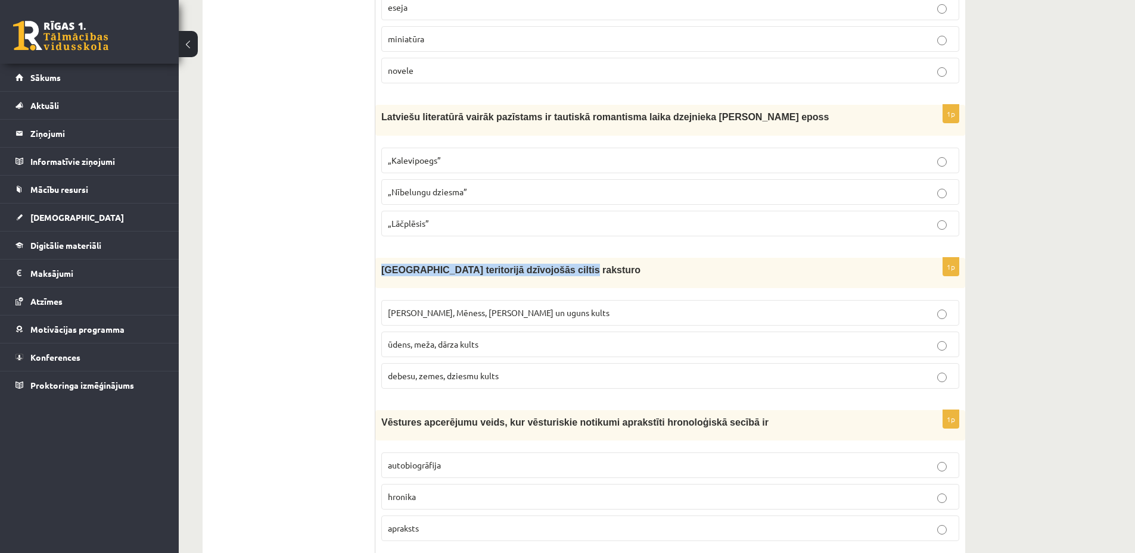
click at [546, 274] on span "[GEOGRAPHIC_DATA] teritorijā dzīvojošās ciltis raksturo" at bounding box center [510, 270] width 259 height 10
copy span "[GEOGRAPHIC_DATA] teritorijā dzīvojošās ciltis raksturo"
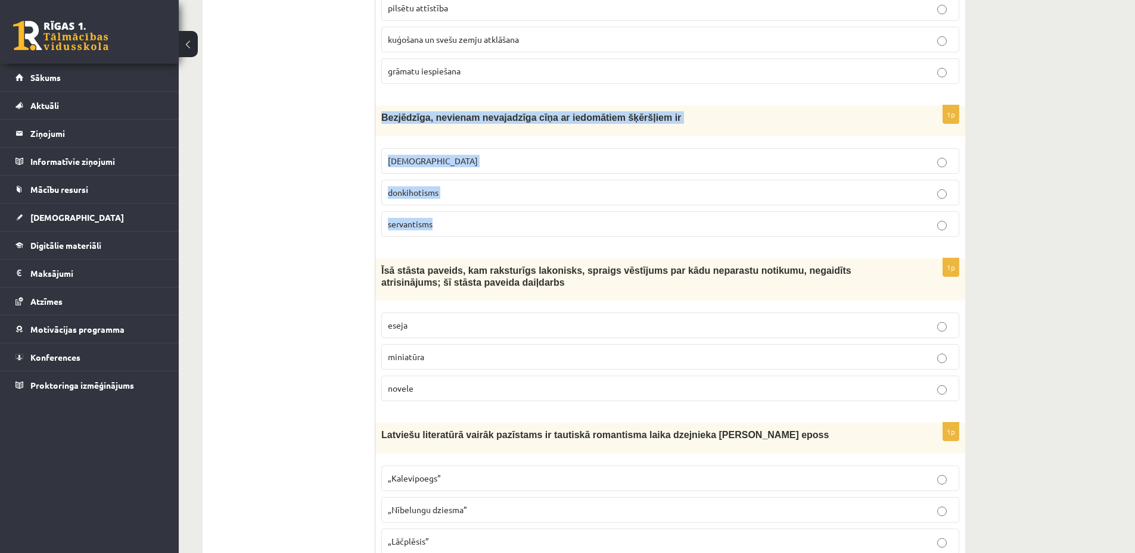
drag, startPoint x: 378, startPoint y: 120, endPoint x: 627, endPoint y: 209, distance: 264.2
click at [627, 209] on div "1p Bezjēdzīga, nevienam nevajadzīga cīņa ar iedomātiem šķēršļiem ir [DEMOGRAPHI…" at bounding box center [670, 175] width 590 height 141
copy div "Bezjēdzīga, nevienam nevajadzīga cīņa ar iedomātiem šķēršļiem ir minhauzenisms …"
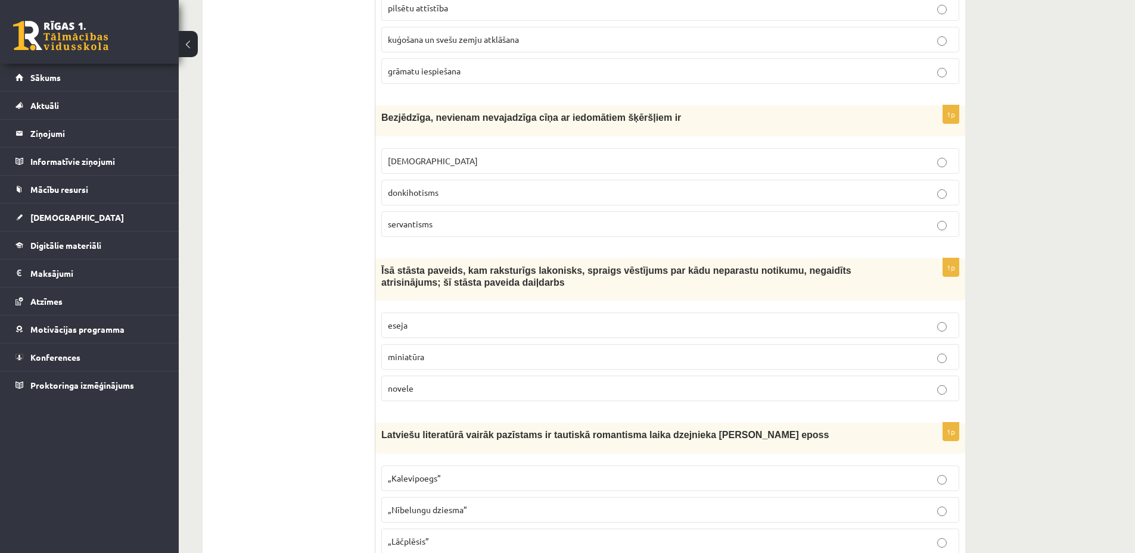
drag, startPoint x: 372, startPoint y: 117, endPoint x: 588, endPoint y: 135, distance: 216.4
drag, startPoint x: 382, startPoint y: 122, endPoint x: 641, endPoint y: 132, distance: 259.3
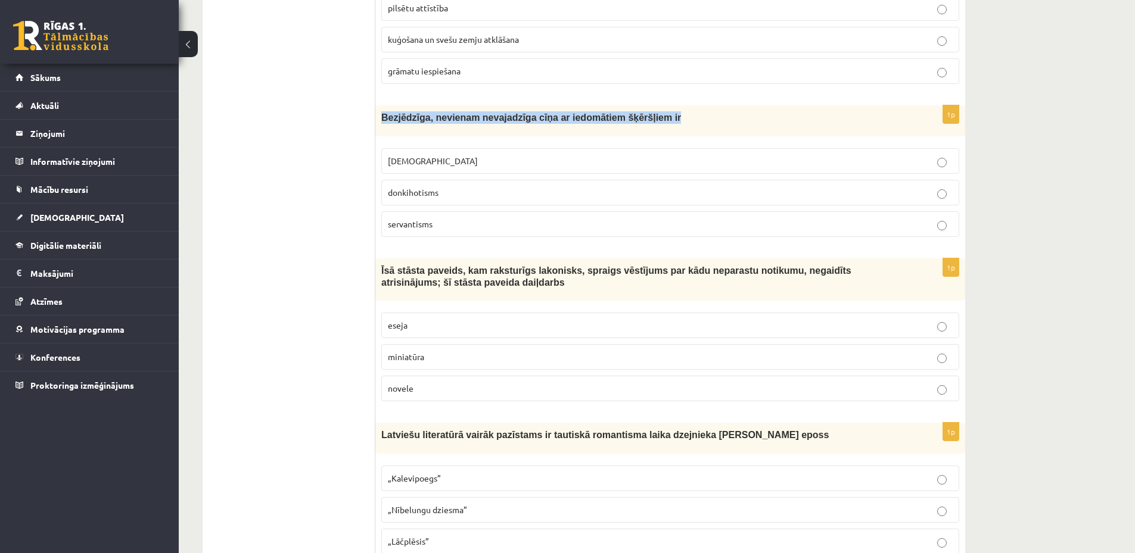
click at [641, 132] on div "Bezjēdzīga, nevienam nevajadzīga cīņa ar iedomātiem šķēršļiem ir" at bounding box center [670, 120] width 590 height 30
drag, startPoint x: 392, startPoint y: 117, endPoint x: 639, endPoint y: 213, distance: 265.2
click at [639, 213] on div "1p Bezjēdzīga, nevienam nevajadzīga cīņa ar iedomātiem šķēršļiem ir [DEMOGRAPHI…" at bounding box center [670, 175] width 590 height 141
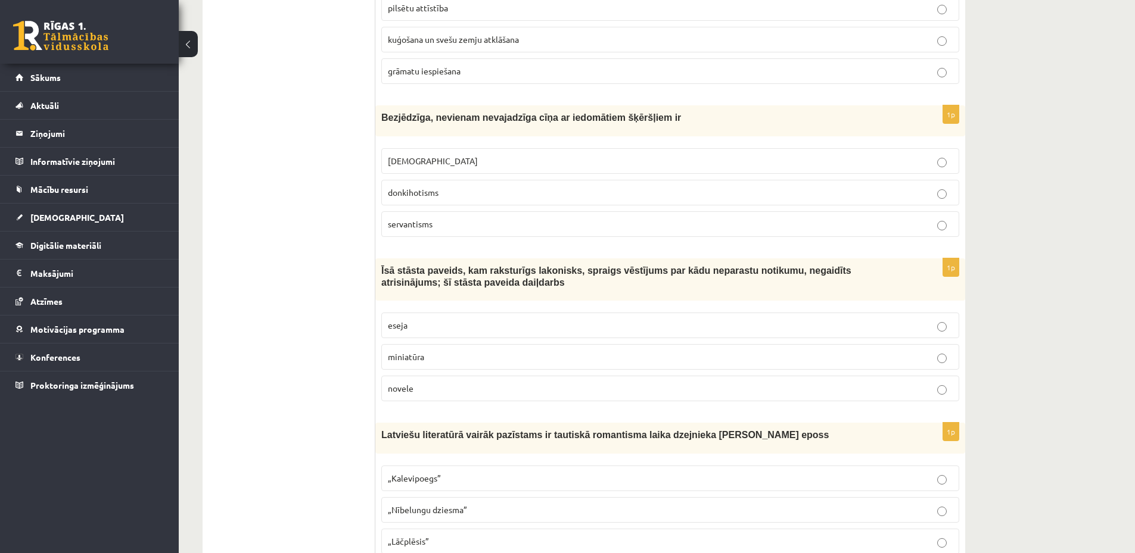
click at [441, 383] on p "novele" at bounding box center [670, 388] width 565 height 13
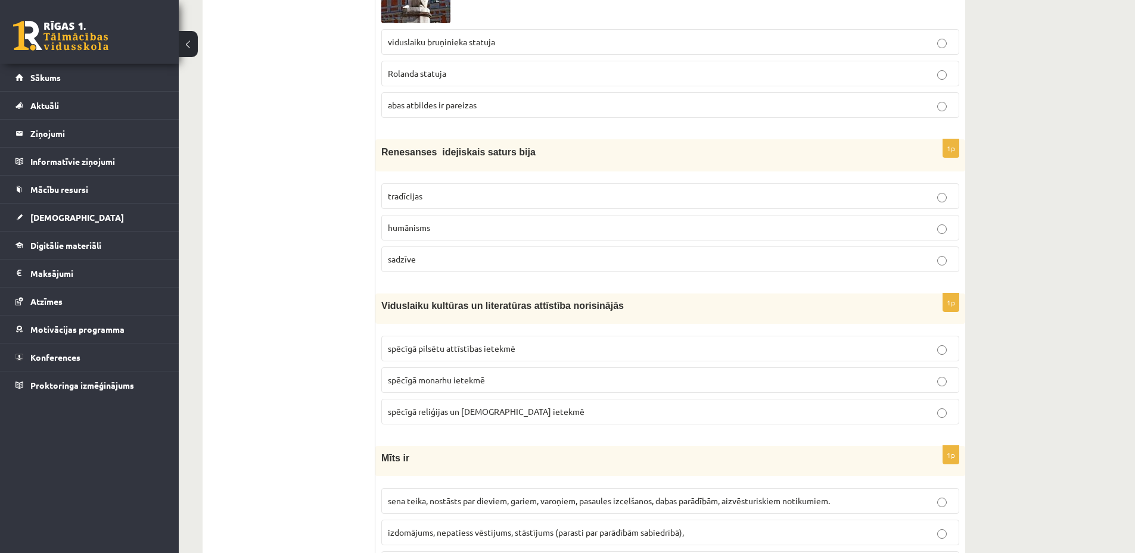
scroll to position [1553, 0]
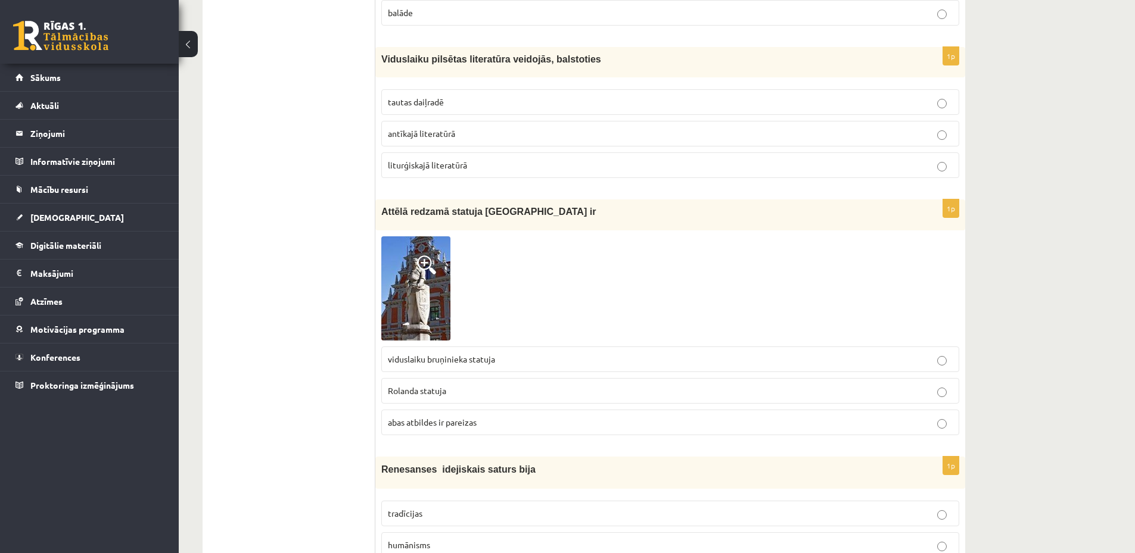
click at [427, 265] on span at bounding box center [426, 265] width 19 height 19
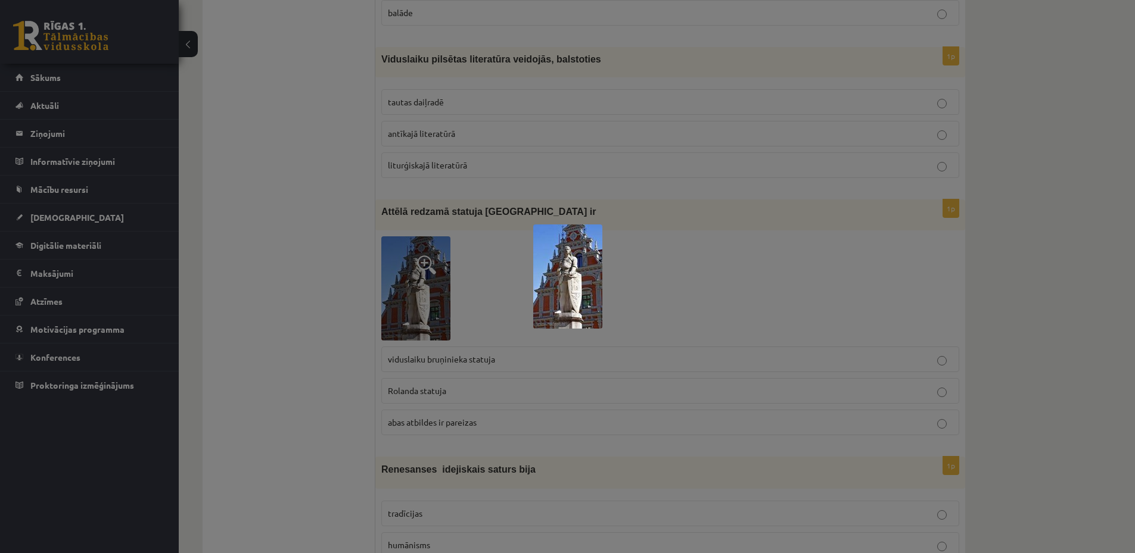
click at [586, 282] on img at bounding box center [567, 277] width 69 height 104
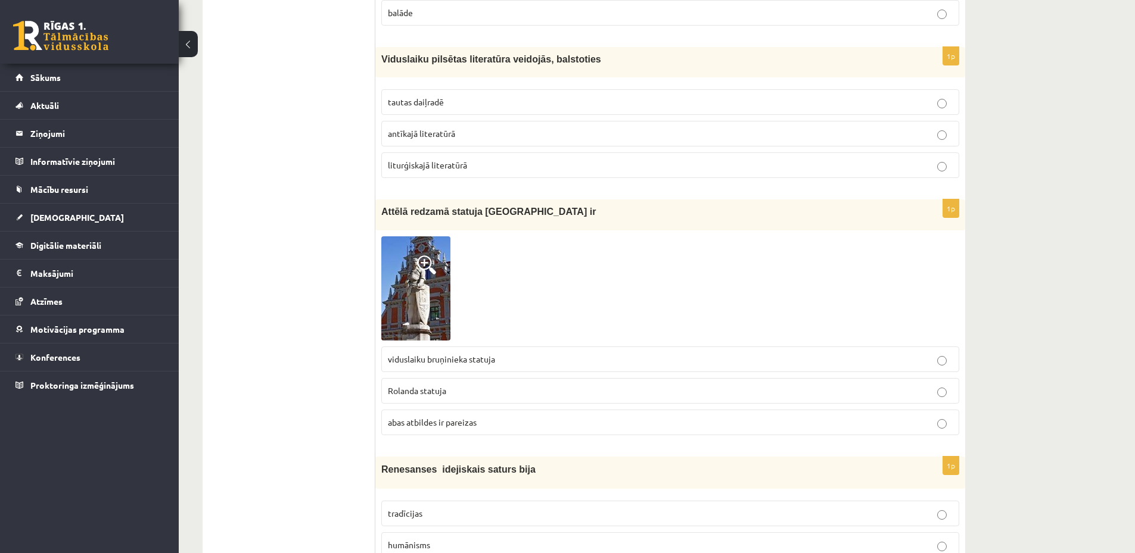
click at [413, 276] on img at bounding box center [415, 289] width 69 height 104
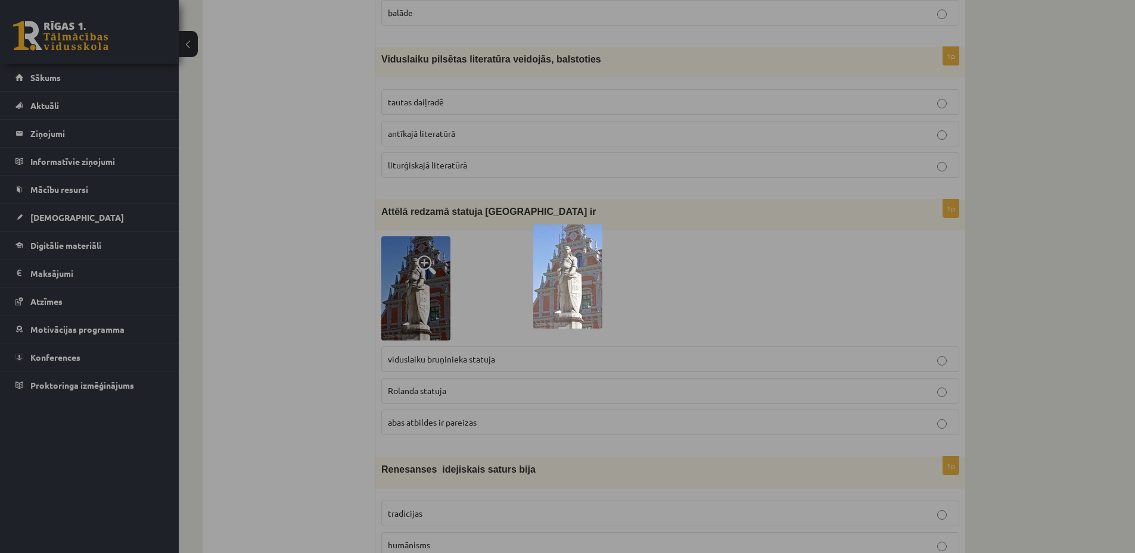
click at [413, 276] on div at bounding box center [567, 276] width 1135 height 553
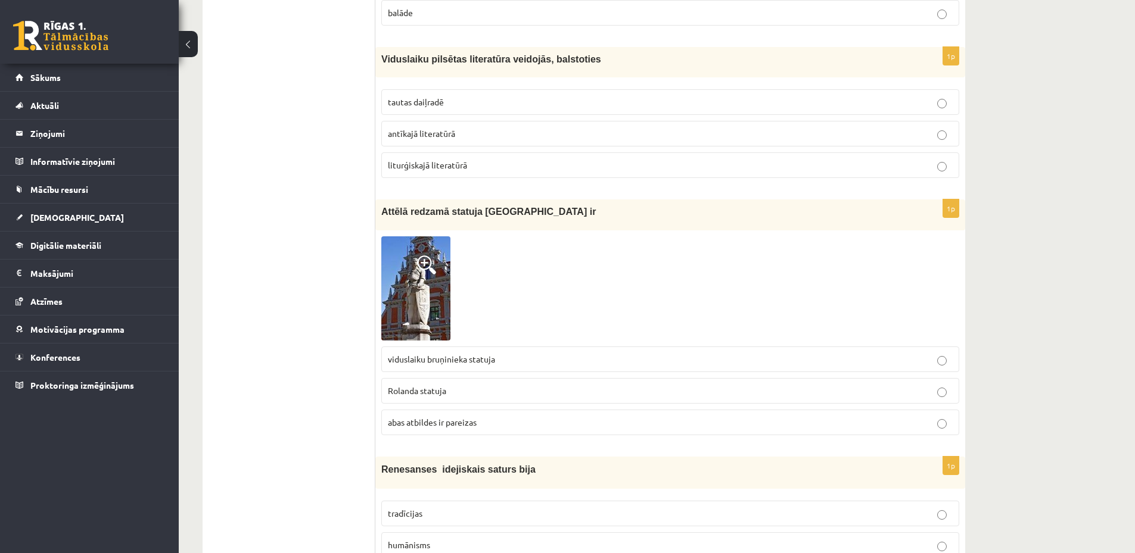
click at [413, 276] on img at bounding box center [415, 289] width 69 height 104
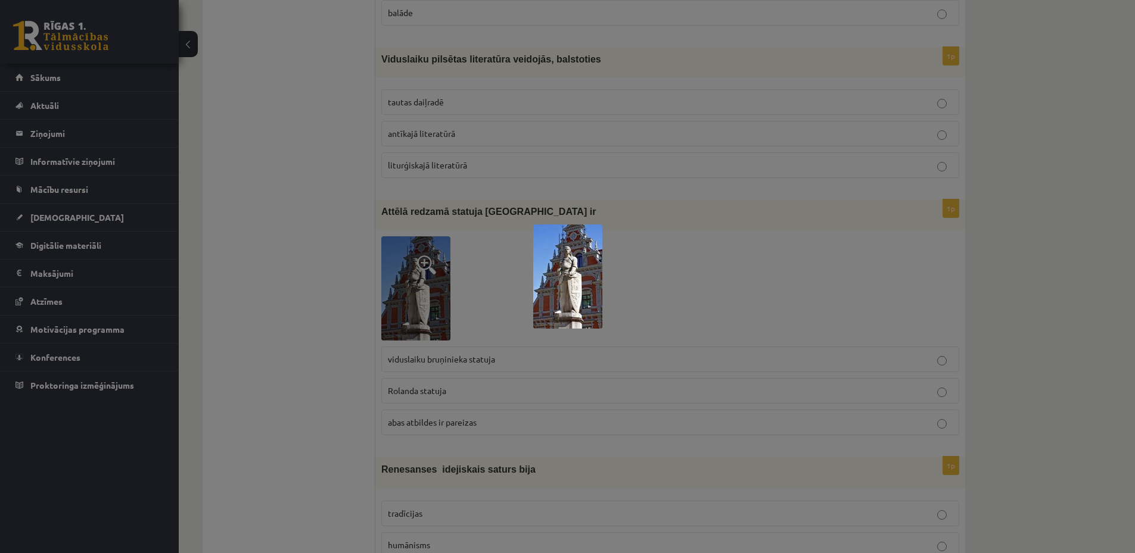
click at [277, 412] on div at bounding box center [567, 276] width 1135 height 553
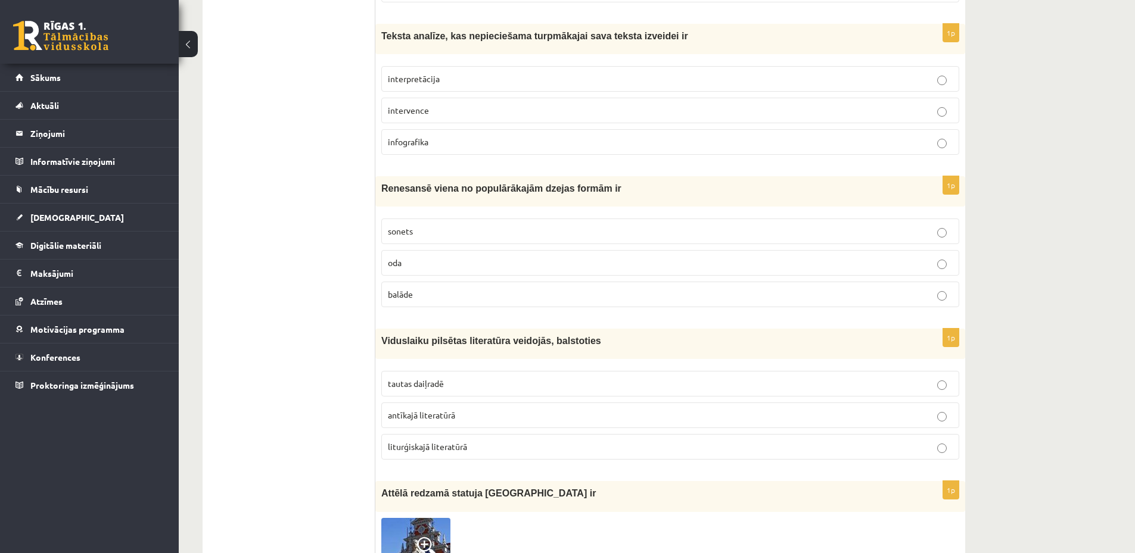
scroll to position [1589, 0]
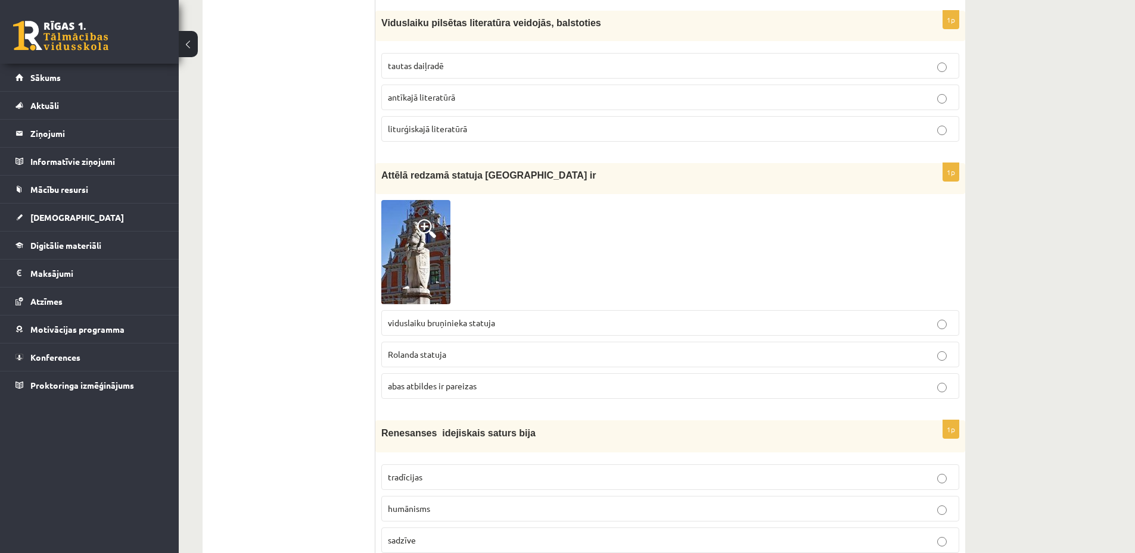
click at [514, 360] on p "Rolanda statuja" at bounding box center [670, 355] width 565 height 13
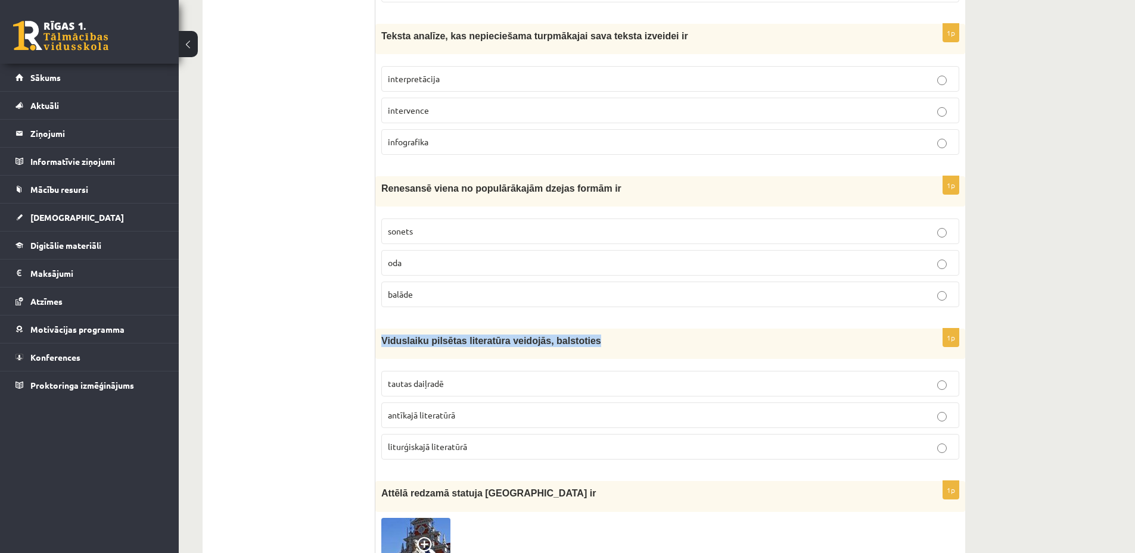
drag, startPoint x: 377, startPoint y: 340, endPoint x: 587, endPoint y: 338, distance: 210.9
click at [587, 338] on div "Viduslaiku pilsētas literatūra veidojās, balstoties" at bounding box center [670, 344] width 590 height 30
click at [434, 449] on span "liturģiskajā literatūrā" at bounding box center [427, 446] width 79 height 11
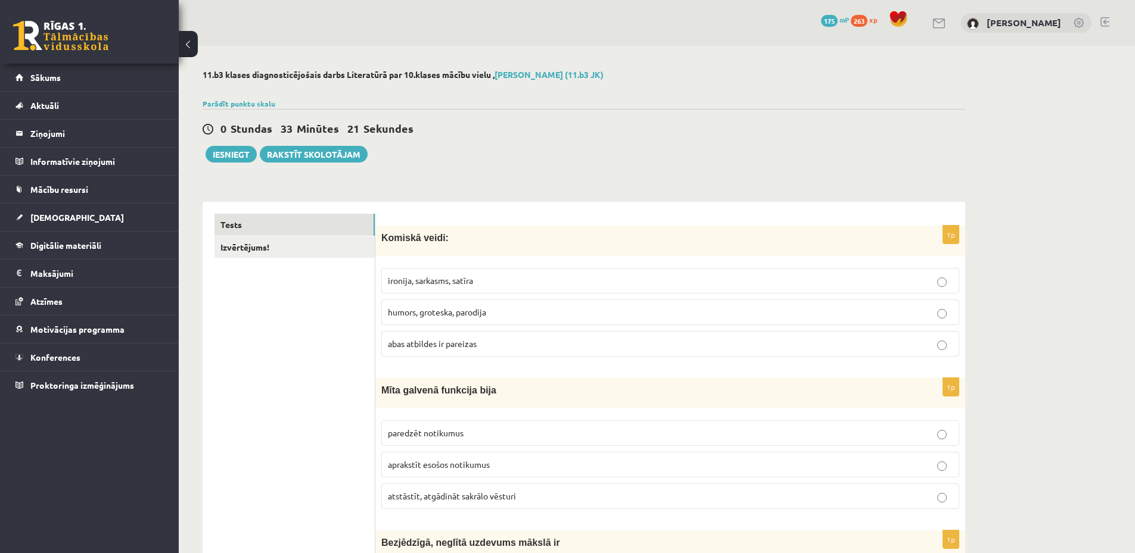
scroll to position [318, 0]
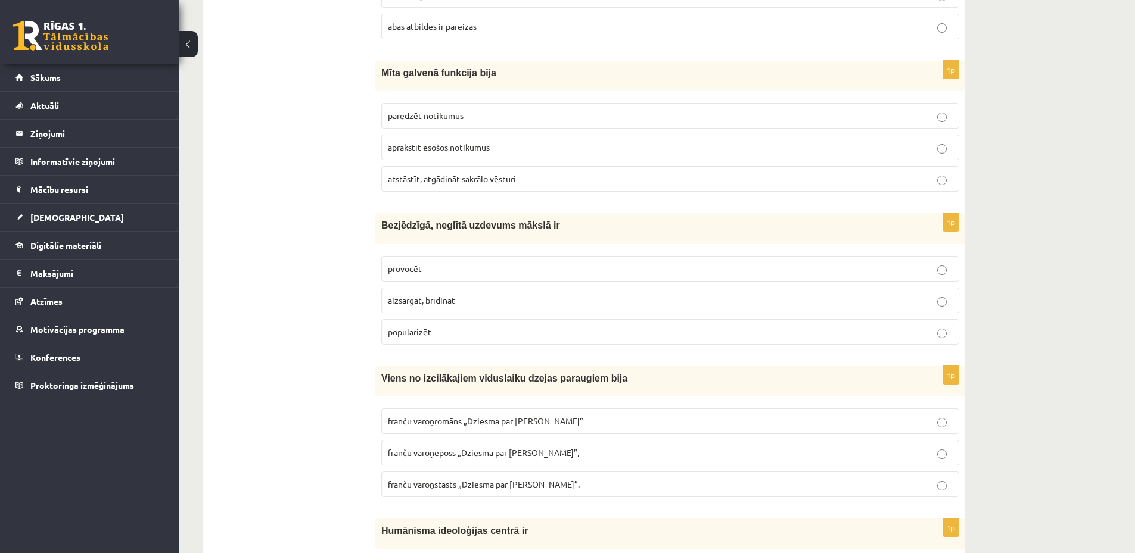
click at [452, 183] on span "atstāstīt, atgādināt sakrālo vēsturi" at bounding box center [452, 178] width 128 height 11
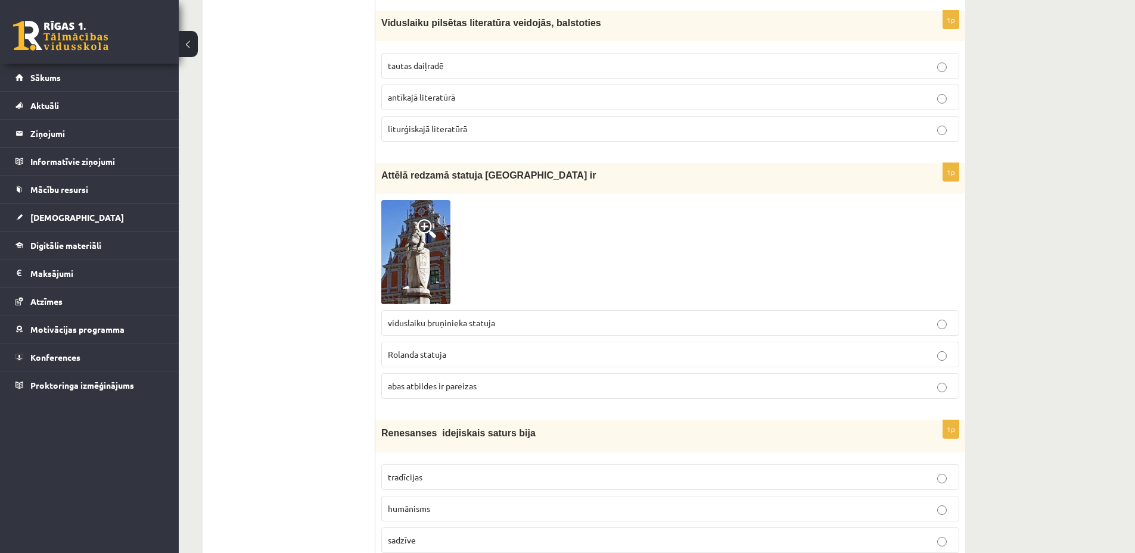
scroll to position [1906, 0]
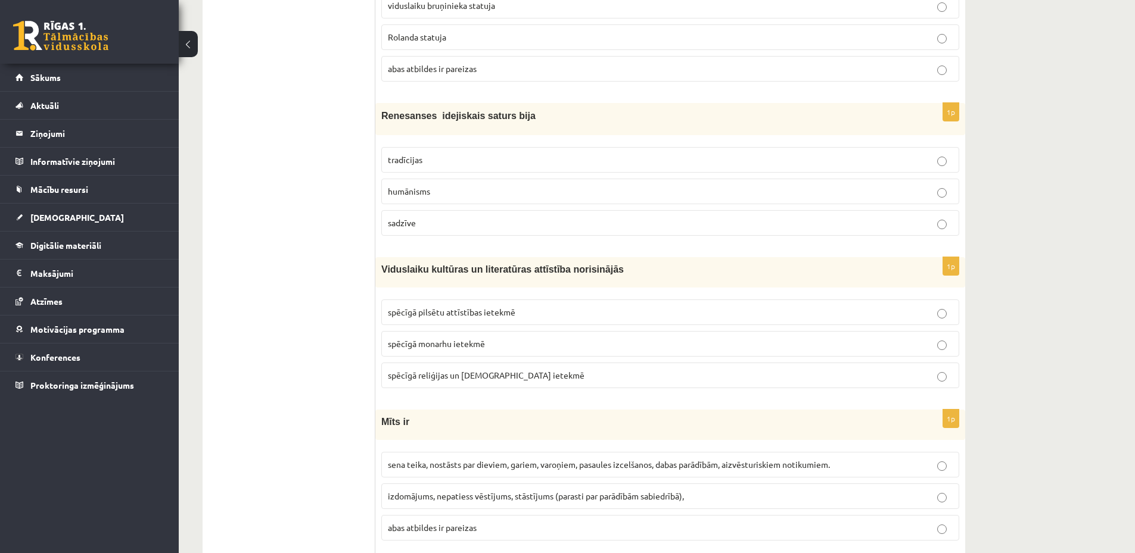
click at [547, 498] on span "izdomājums, nepatiess vēstījums, stāstījums (parasti par parādībām sabiedrībā)," at bounding box center [536, 496] width 296 height 11
drag, startPoint x: 390, startPoint y: 113, endPoint x: 511, endPoint y: 104, distance: 120.7
click at [511, 104] on div "Renesanses idejiskais saturs bija" at bounding box center [670, 119] width 590 height 32
click at [421, 187] on span "humānisms" at bounding box center [409, 191] width 42 height 11
click at [452, 376] on span "spēcīgā reliģijas un baznīcas ietekmē" at bounding box center [486, 375] width 197 height 11
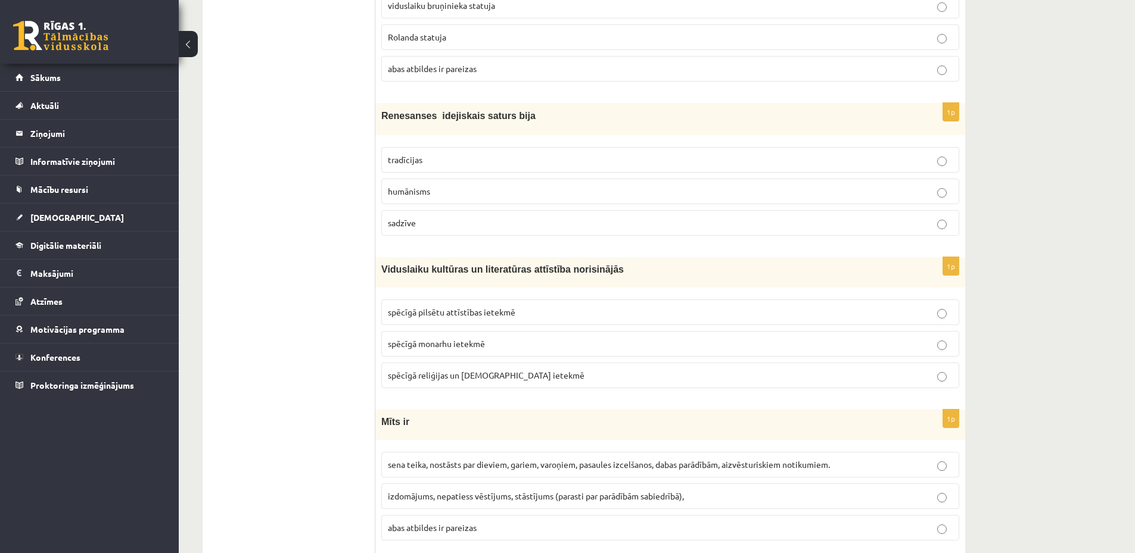
scroll to position [2224, 0]
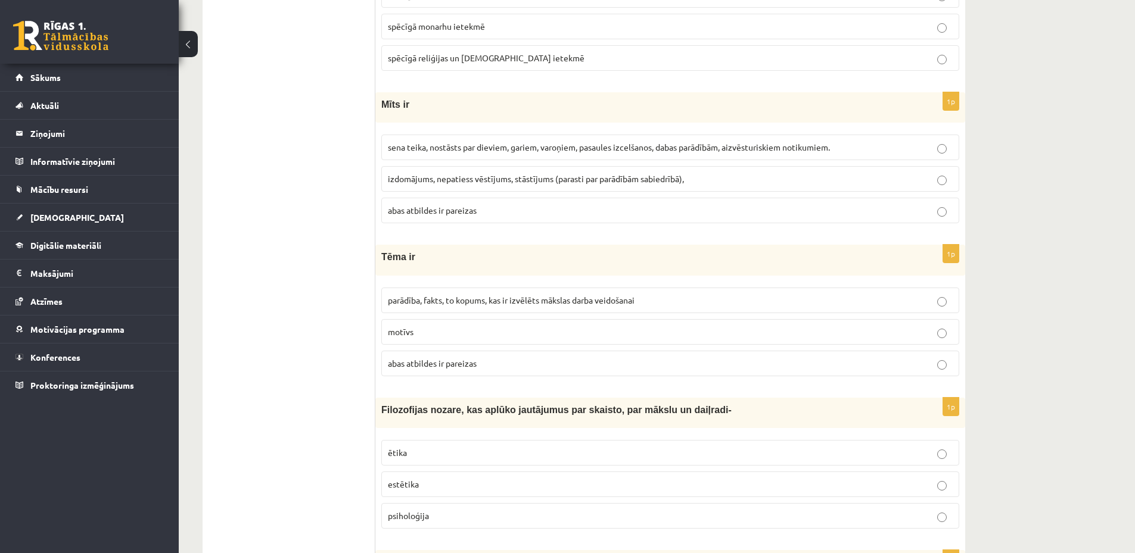
click at [442, 304] on span "parādība, fakts, to kopums, kas ir izvēlēts mākslas darba veidošanai" at bounding box center [511, 300] width 247 height 11
drag, startPoint x: 379, startPoint y: 253, endPoint x: 415, endPoint y: 256, distance: 36.5
click at [415, 256] on div "Tēma ir" at bounding box center [670, 260] width 590 height 30
click at [587, 298] on span "parādība, fakts, to kopums, kas ir izvēlēts mākslas darba veidošanai" at bounding box center [511, 300] width 247 height 11
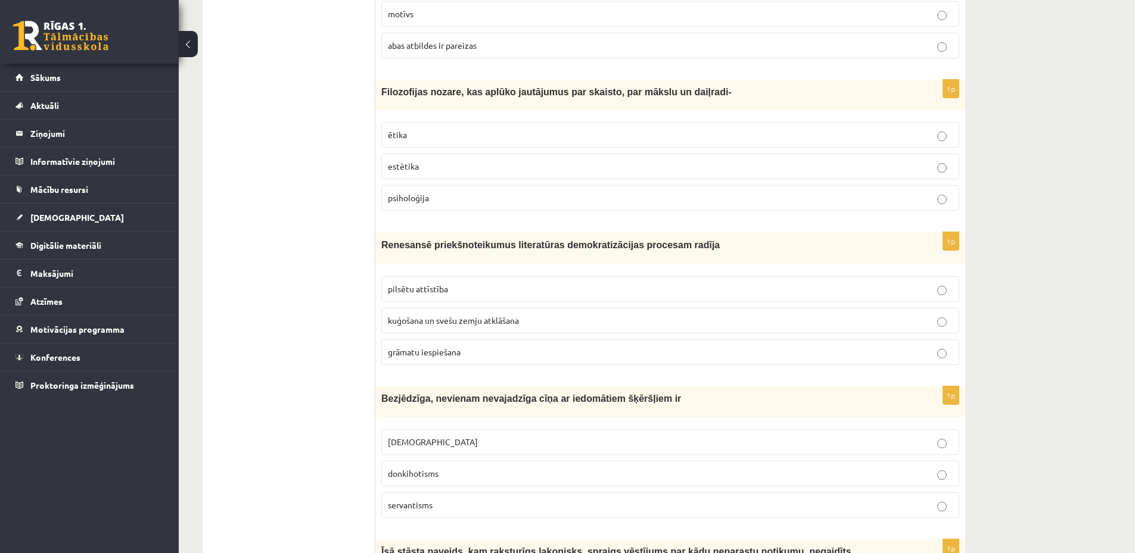
click at [443, 127] on label "ētika" at bounding box center [670, 135] width 578 height 26
click at [489, 355] on p "grāmatu iespiešana" at bounding box center [670, 352] width 565 height 13
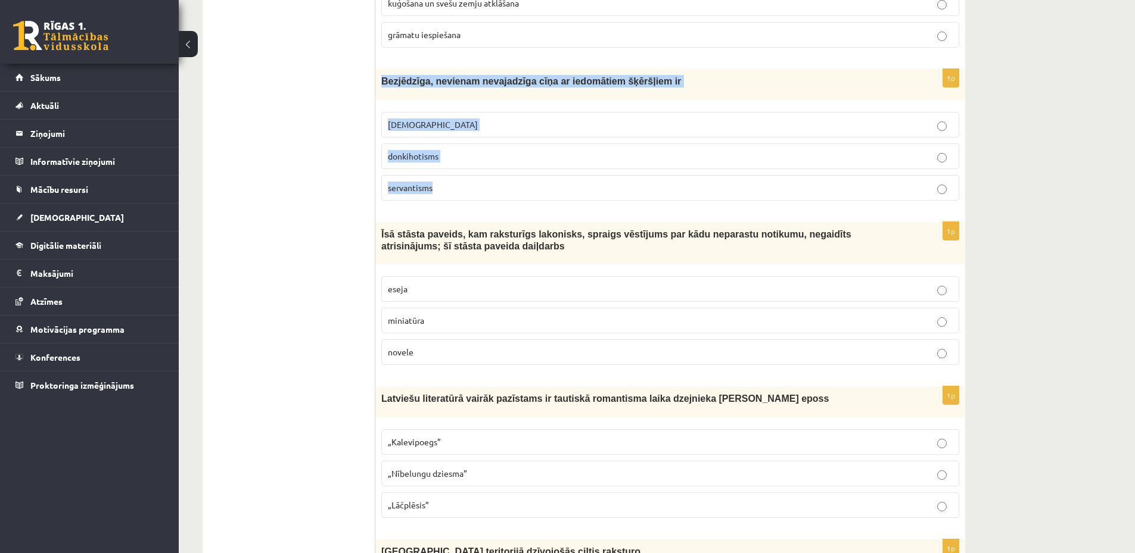
drag, startPoint x: 380, startPoint y: 80, endPoint x: 636, endPoint y: 182, distance: 274.9
click at [636, 182] on div "1p Bezjēdzīga, nevienam nevajadzīga cīņa ar iedomātiem šķēršļiem ir minhauzenis…" at bounding box center [670, 139] width 590 height 141
click at [479, 156] on p "donkihotisms" at bounding box center [670, 156] width 565 height 13
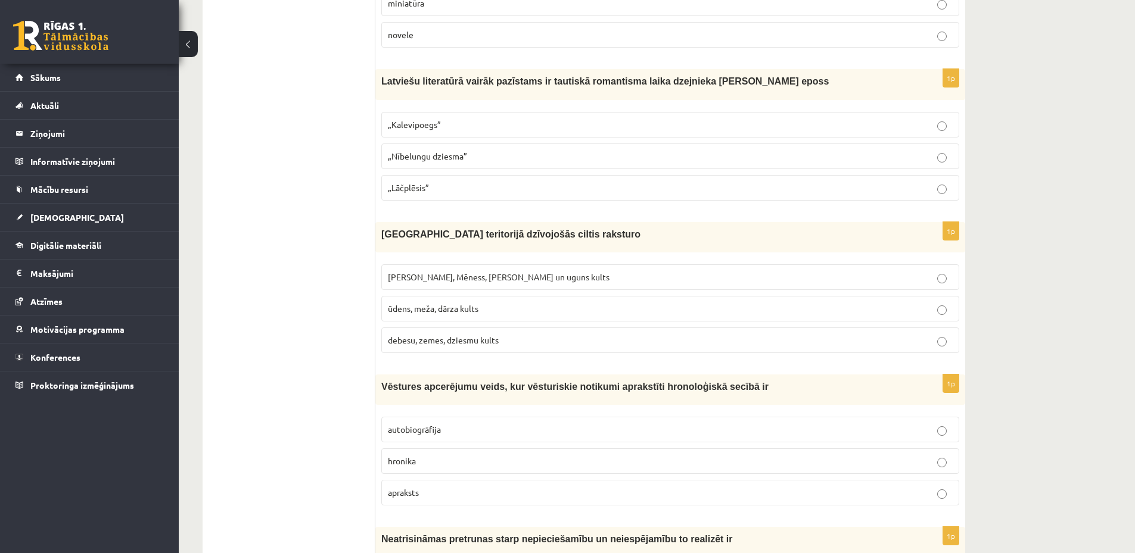
scroll to position [3495, 0]
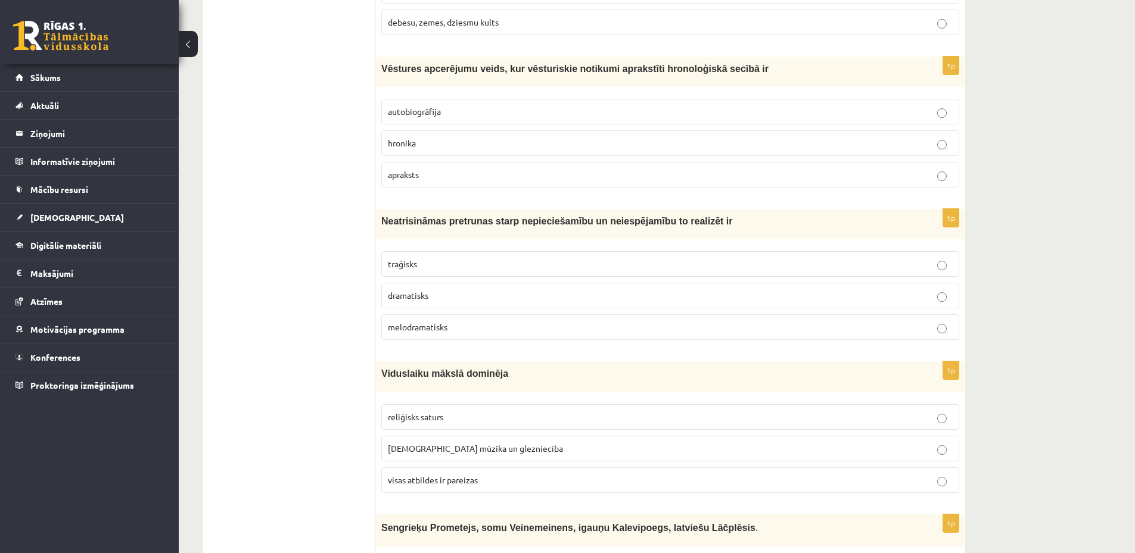
click at [461, 309] on label "dramatisks" at bounding box center [670, 296] width 578 height 26
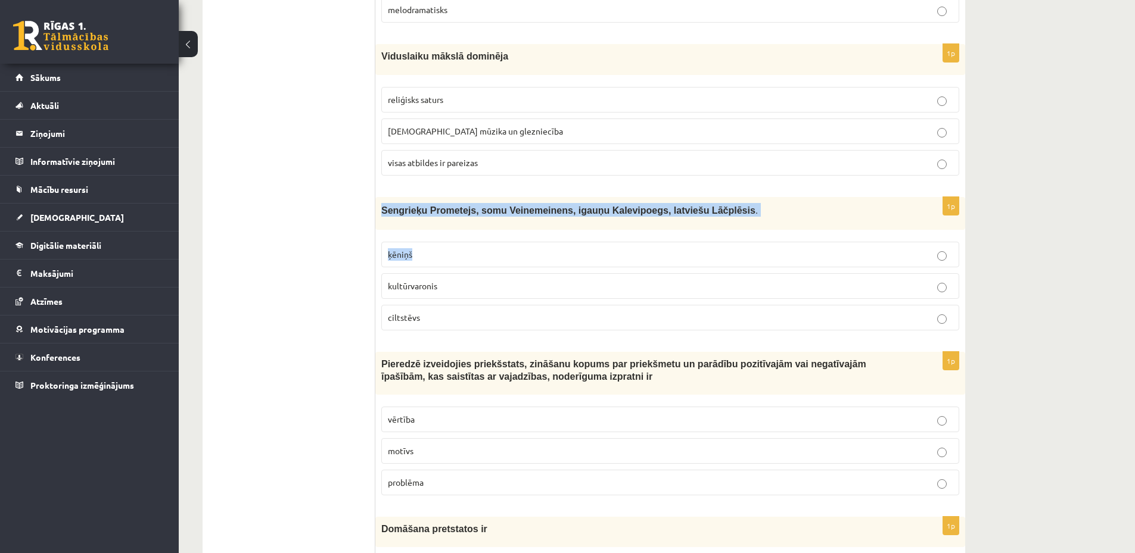
drag, startPoint x: 379, startPoint y: 212, endPoint x: 637, endPoint y: 231, distance: 258.7
click at [637, 231] on div "1p Sengrieķu Prometejs, somu Veinemeinens, igauņu Kalevipoegs, latviešu Lāčplēs…" at bounding box center [670, 268] width 590 height 143
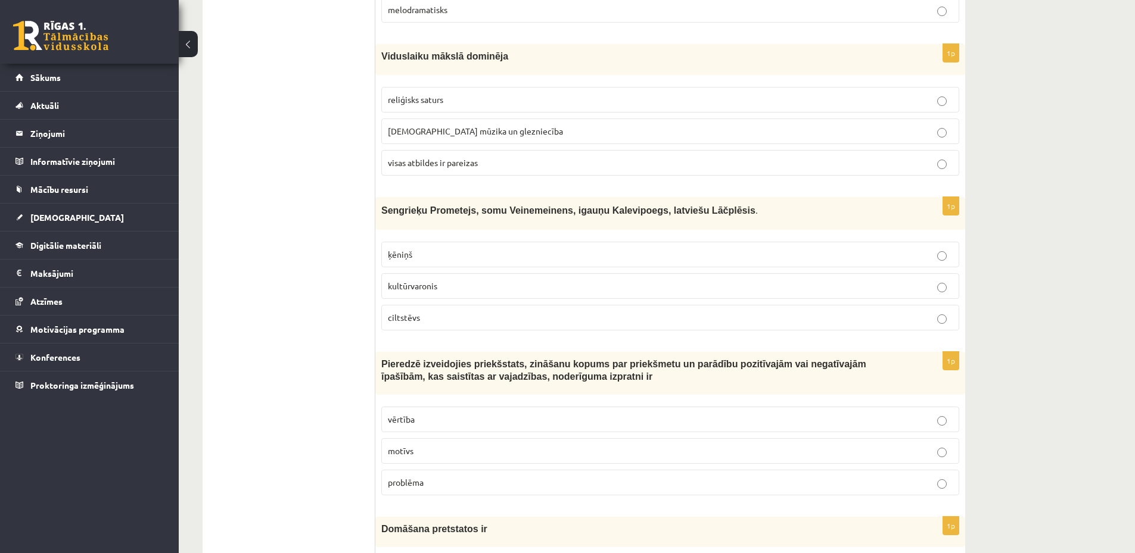
click at [469, 251] on p "ķēniņš" at bounding box center [670, 254] width 565 height 13
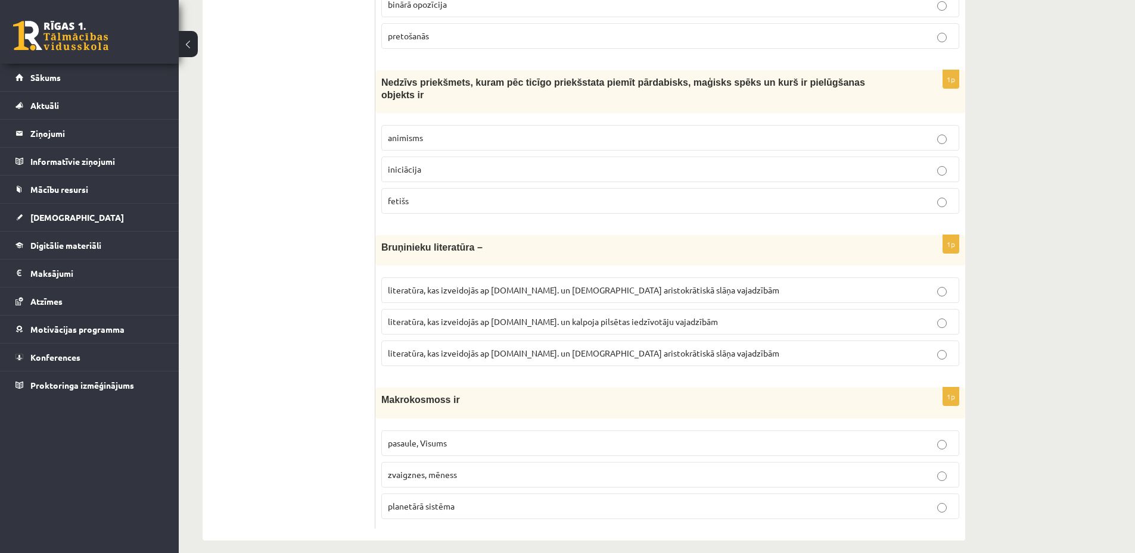
scroll to position [4095, 0]
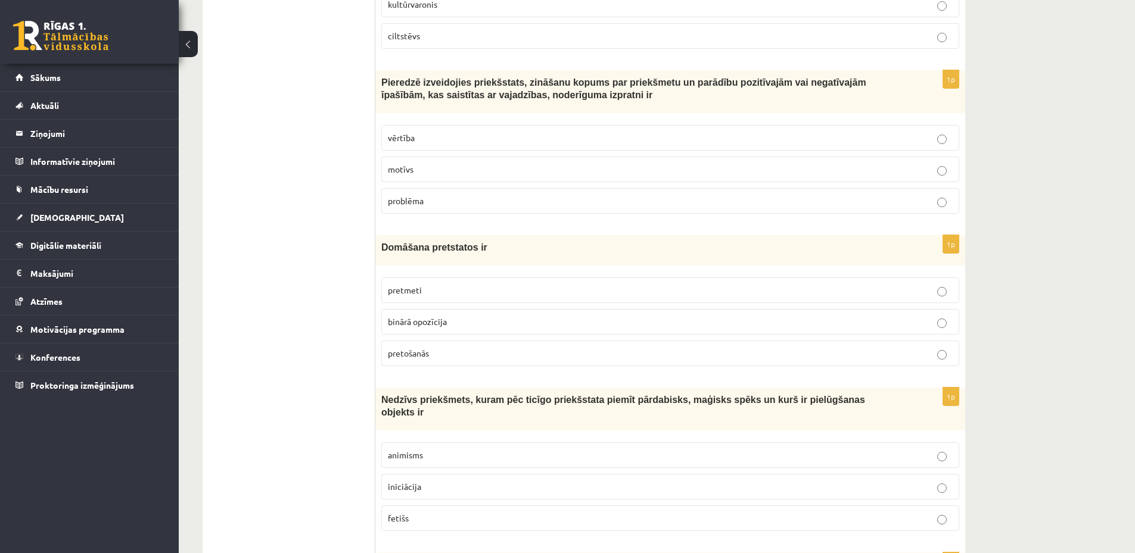
click at [462, 291] on p "pretmeti" at bounding box center [670, 290] width 565 height 13
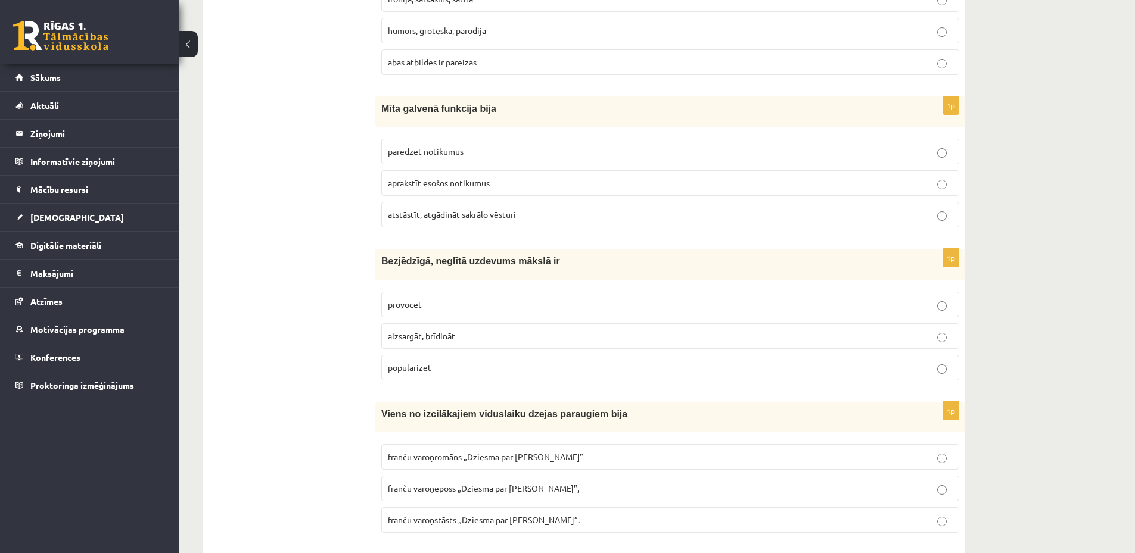
scroll to position [0, 0]
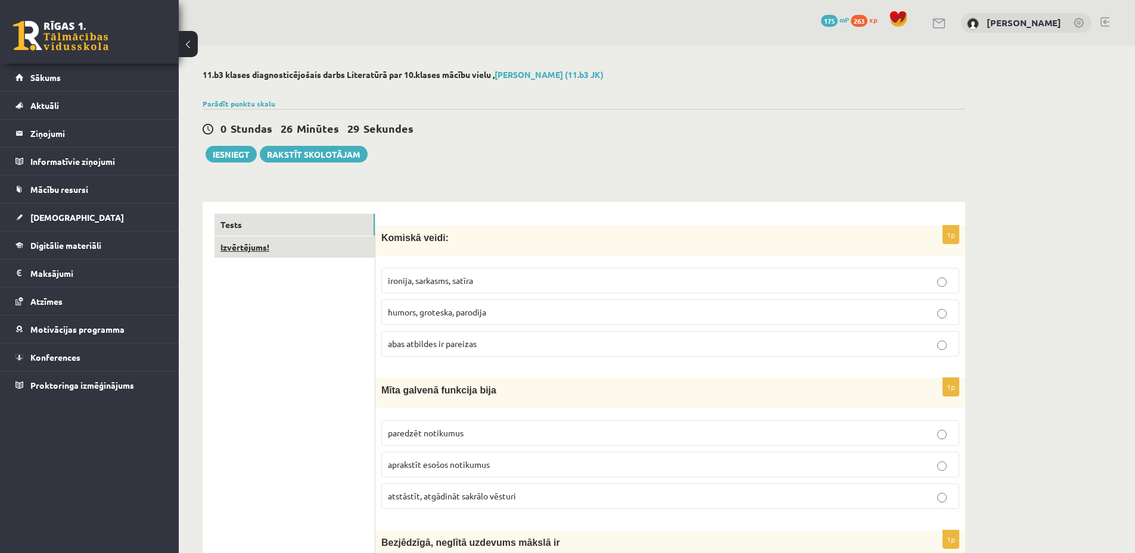
click at [248, 256] on link "Izvērtējums!" at bounding box center [294, 248] width 160 height 22
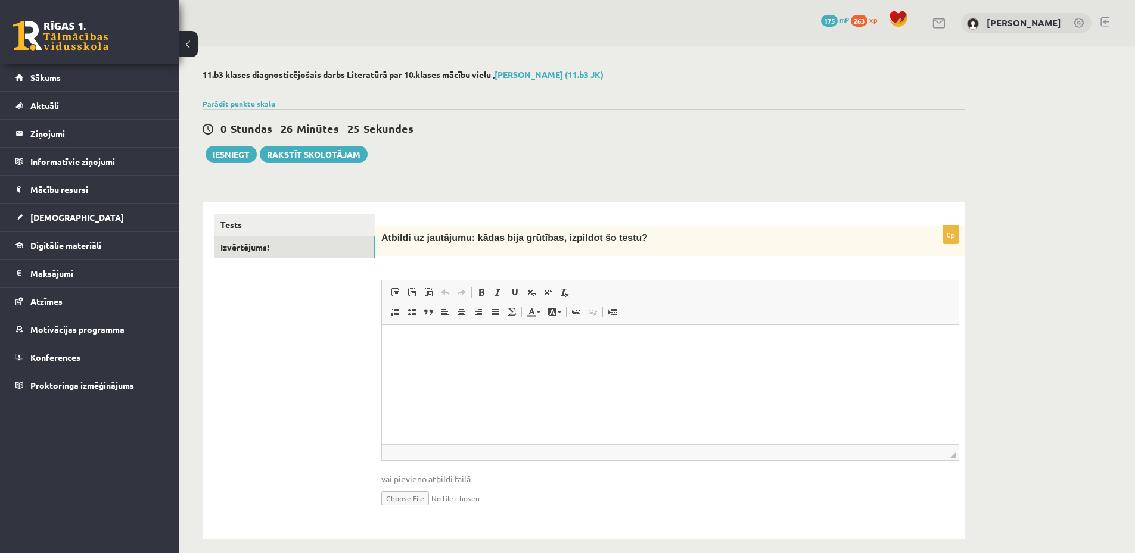
click at [428, 346] on p "Editor, wiswyg-editor-user-answer-47433886362580" at bounding box center [670, 343] width 553 height 13
click at [529, 345] on p "**********" at bounding box center [670, 343] width 553 height 13
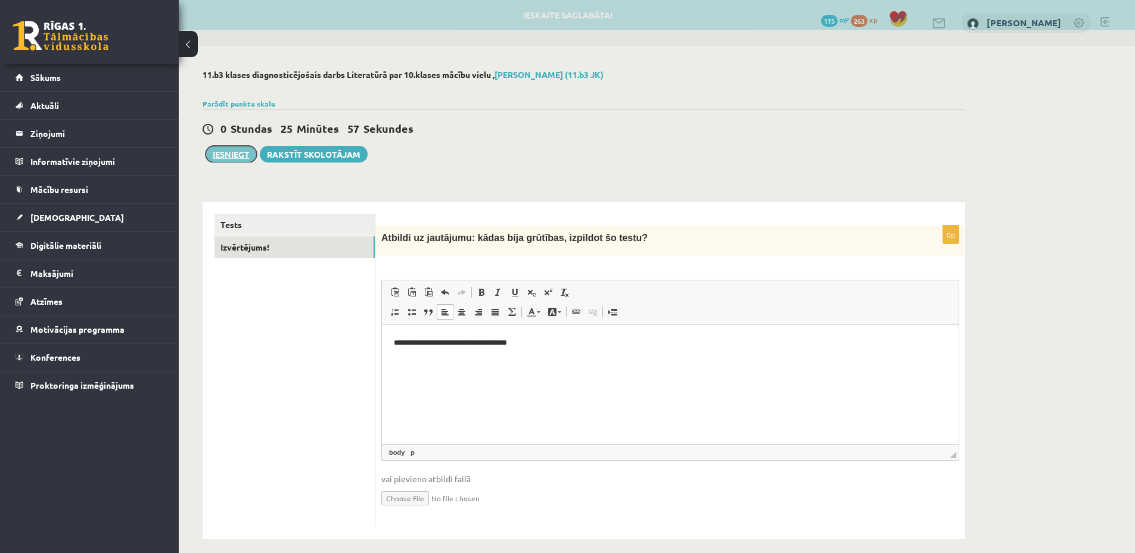
click at [235, 154] on button "Iesniegt" at bounding box center [231, 154] width 51 height 17
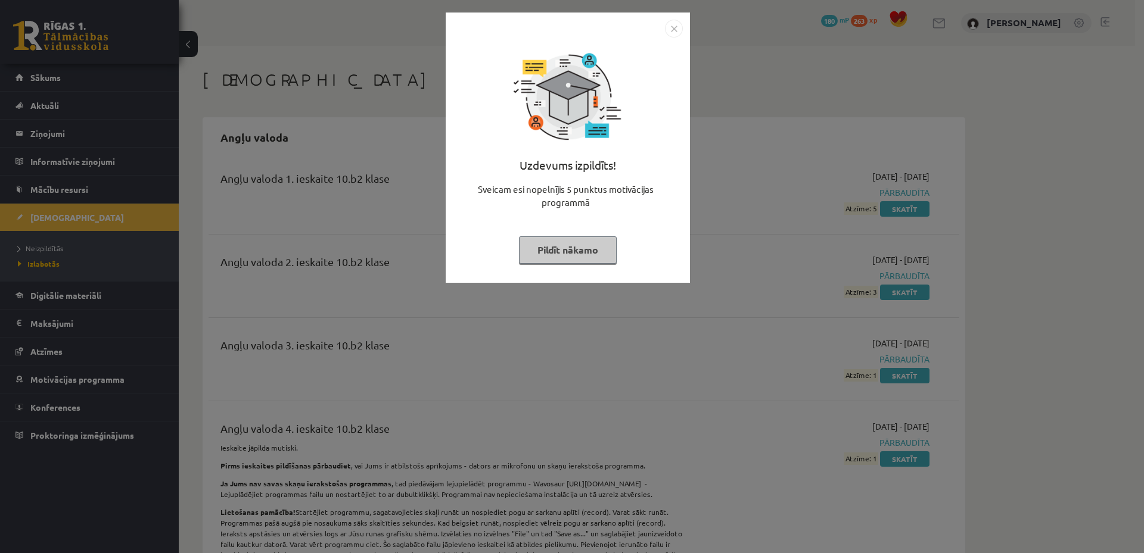
click at [598, 251] on button "Pildīt nākamo" at bounding box center [568, 250] width 98 height 27
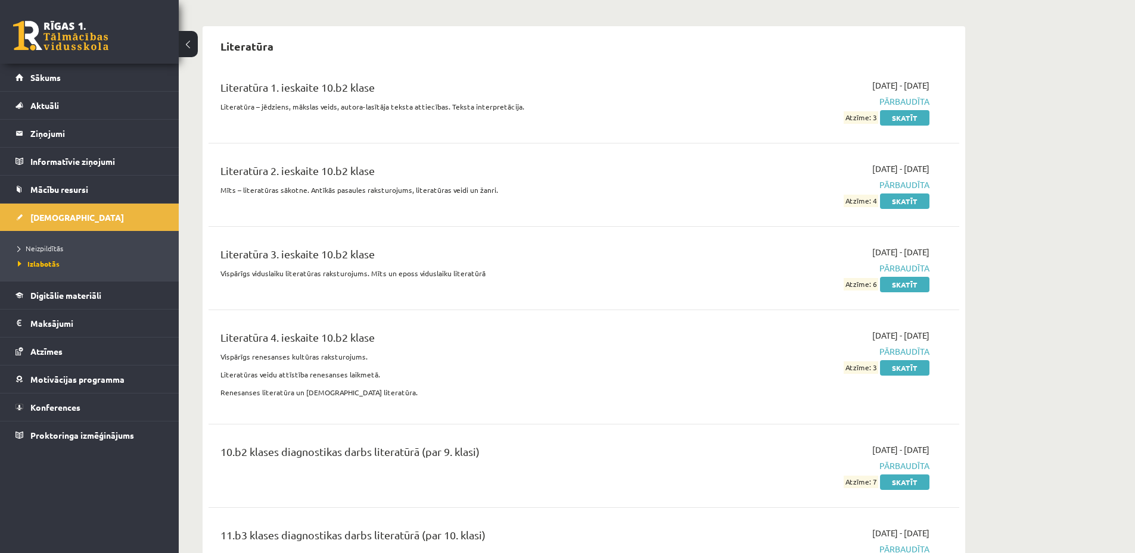
scroll to position [4449, 0]
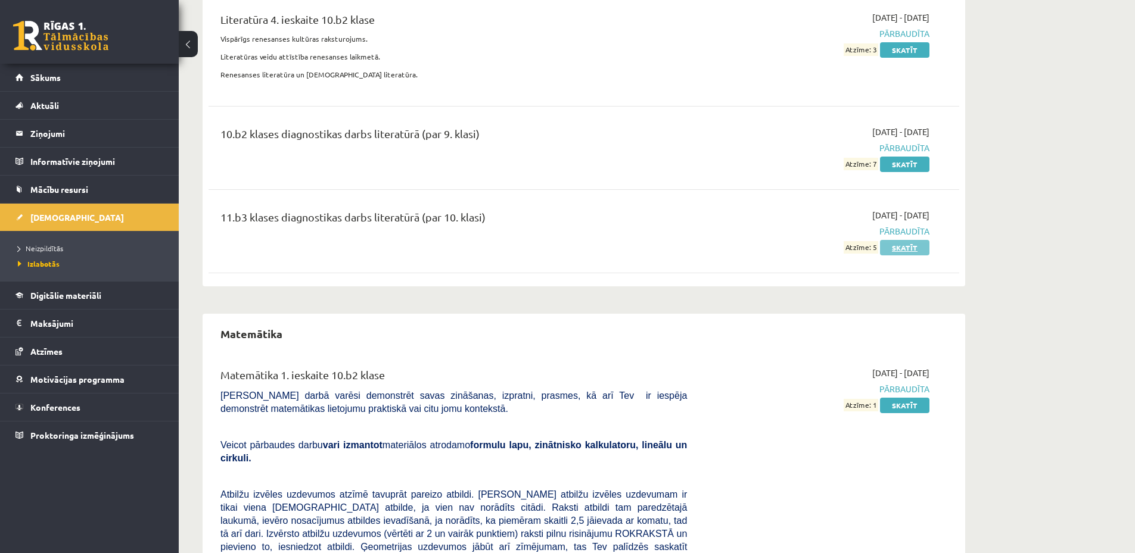
click at [916, 240] on link "Skatīt" at bounding box center [904, 247] width 49 height 15
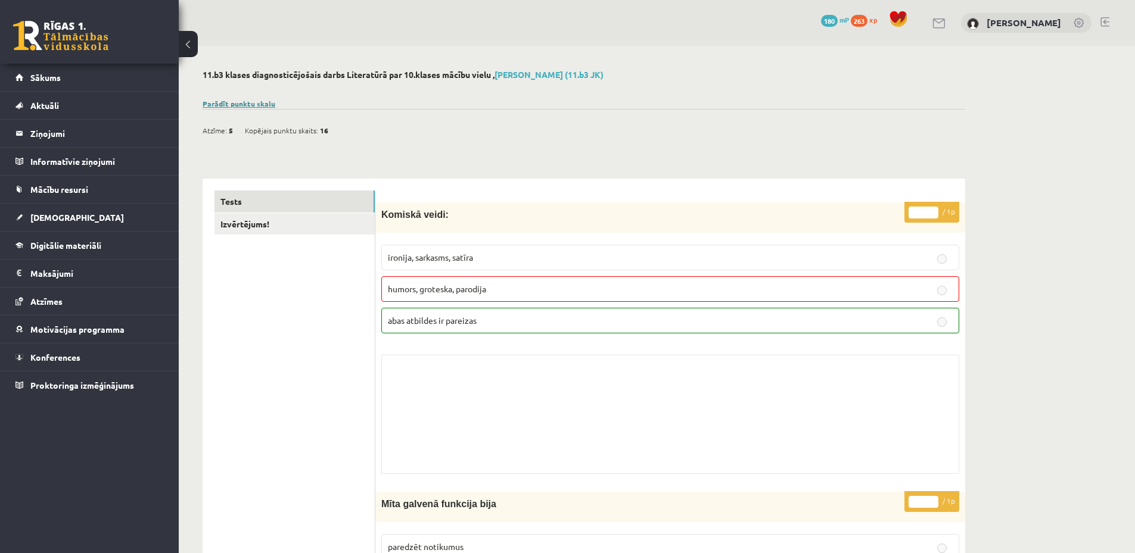
click at [252, 105] on link "Parādīt punktu skalu" at bounding box center [239, 104] width 73 height 10
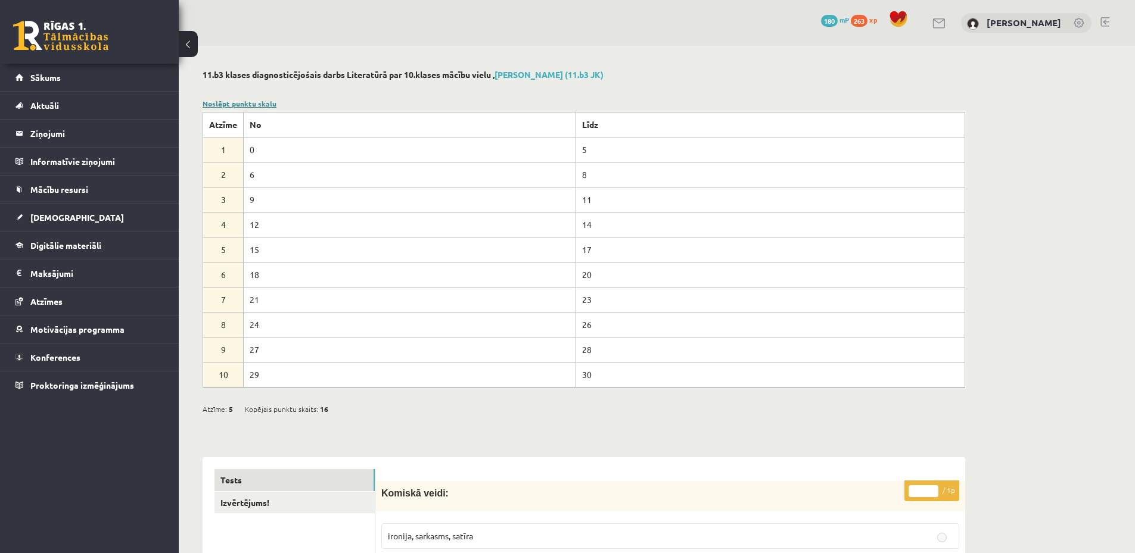
click at [263, 101] on link "Noslēpt punktu skalu" at bounding box center [240, 104] width 74 height 10
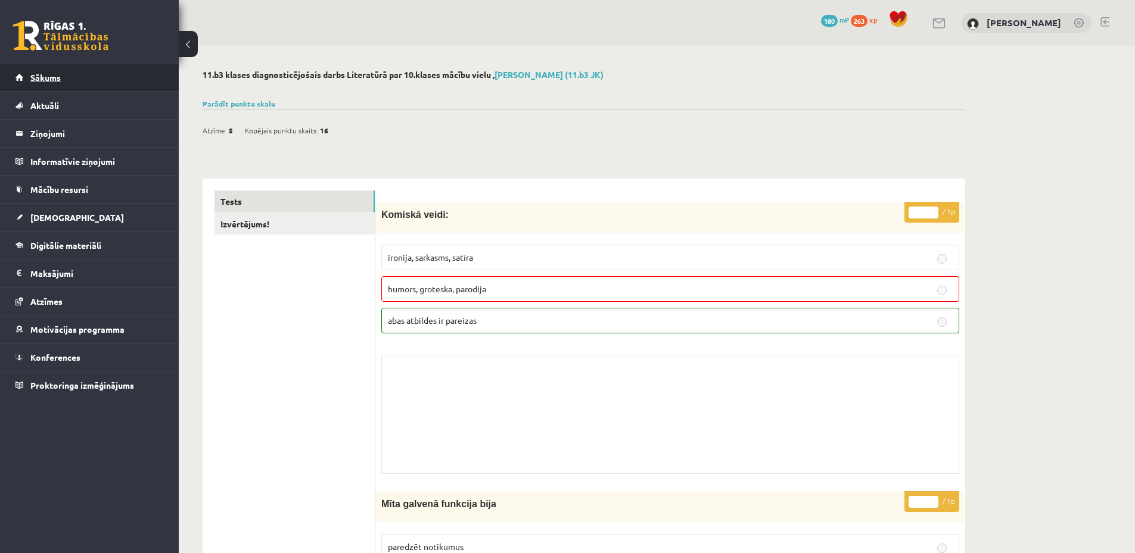
click at [51, 82] on span "Sākums" at bounding box center [45, 77] width 30 height 11
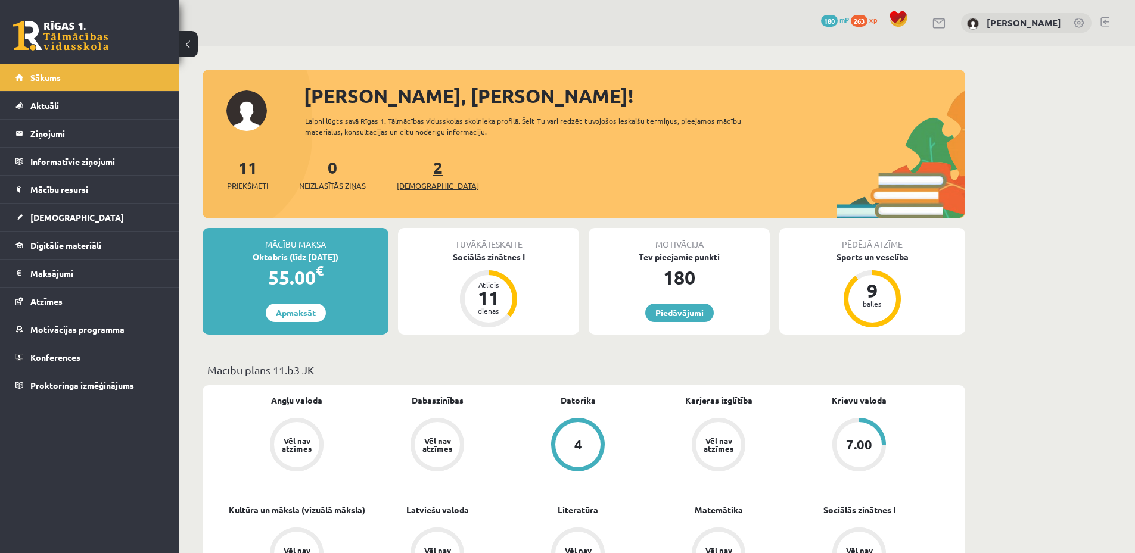
click at [408, 181] on span "[DEMOGRAPHIC_DATA]" at bounding box center [438, 186] width 82 height 12
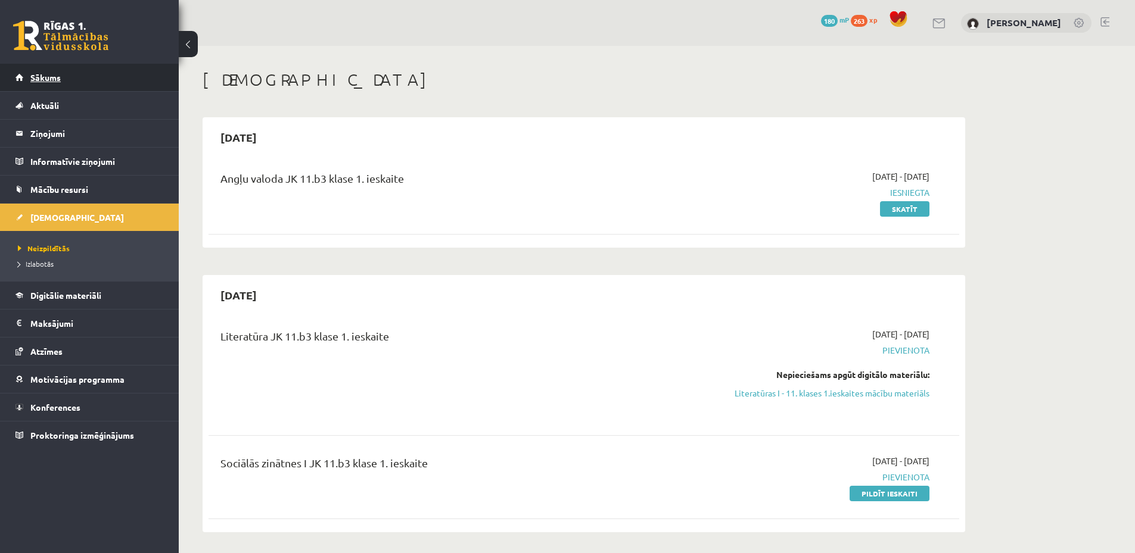
click at [82, 83] on link "Sākums" at bounding box center [89, 77] width 148 height 27
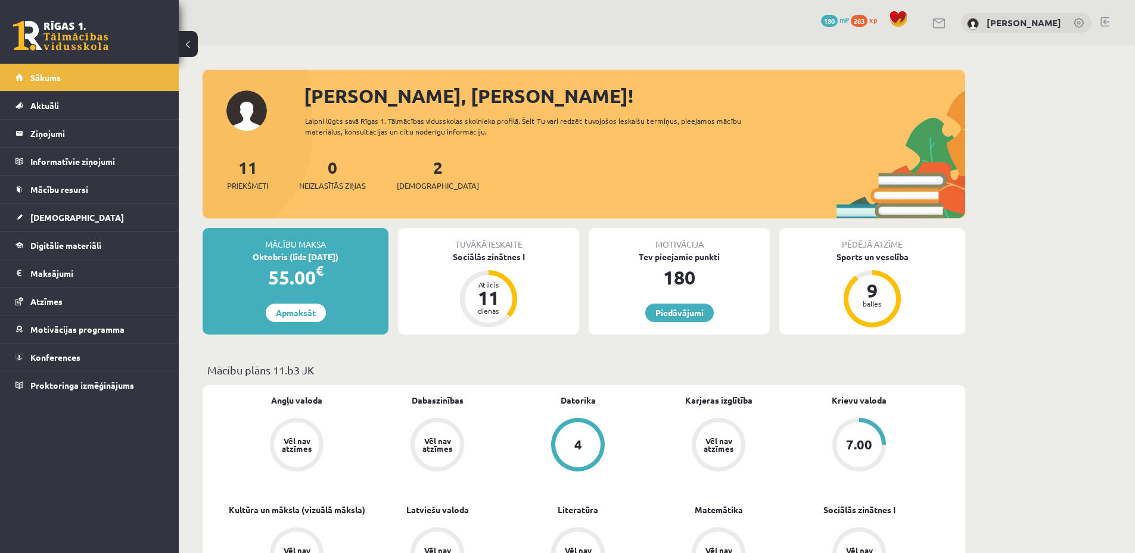
click at [1106, 21] on link at bounding box center [1104, 22] width 9 height 10
